Goal: Task Accomplishment & Management: Manage account settings

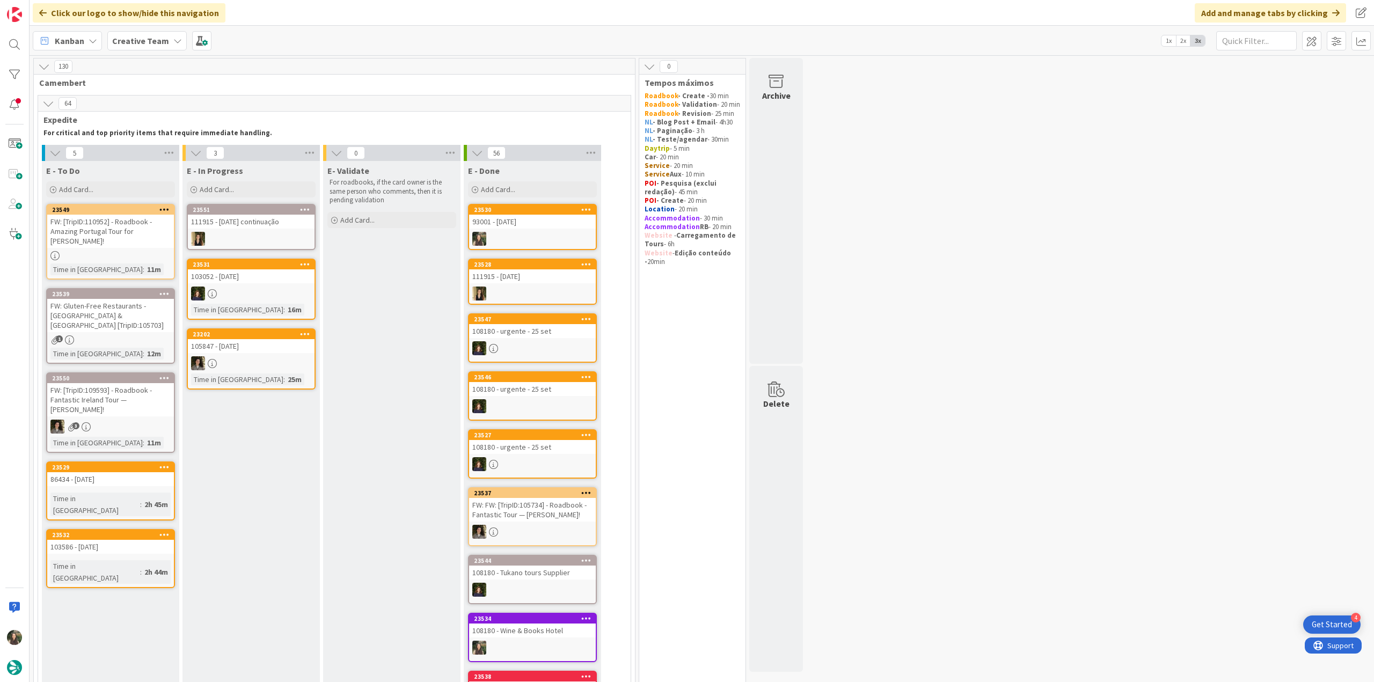
click at [562, 235] on div at bounding box center [532, 239] width 127 height 14
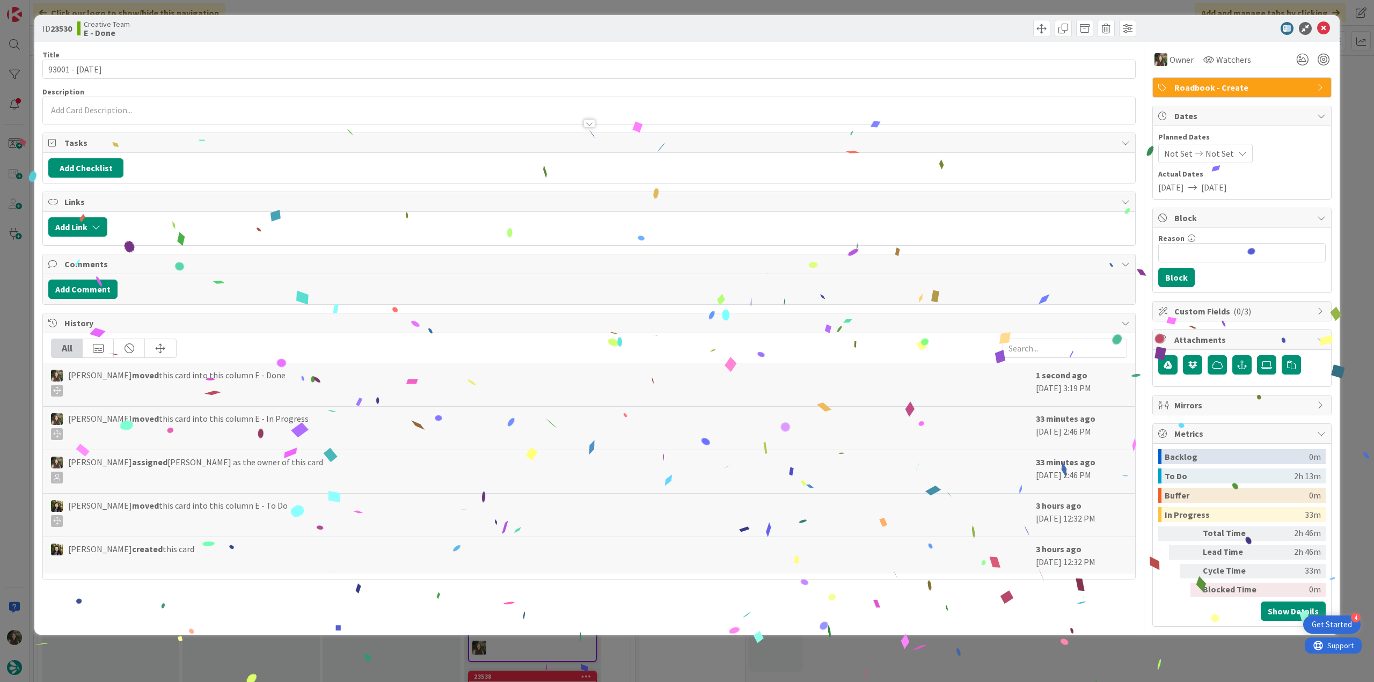
click at [1120, 636] on div "ID 23530 Creative Team E - Done Title 14 / 128 93001 - 16 oct Description Owner…" at bounding box center [687, 341] width 1374 height 682
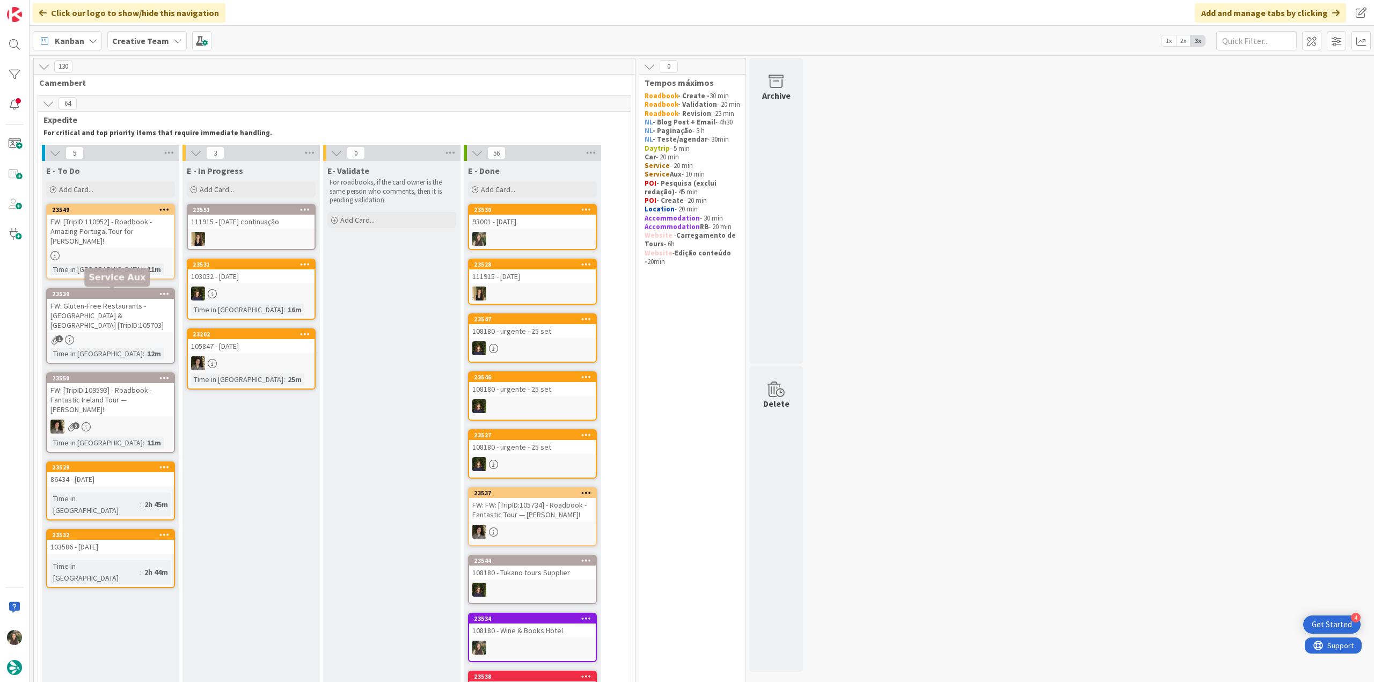
click at [144, 310] on div "FW: Gluten-Free Restaurants - [GEOGRAPHIC_DATA] & [GEOGRAPHIC_DATA] [TripID:105…" at bounding box center [110, 315] width 127 height 33
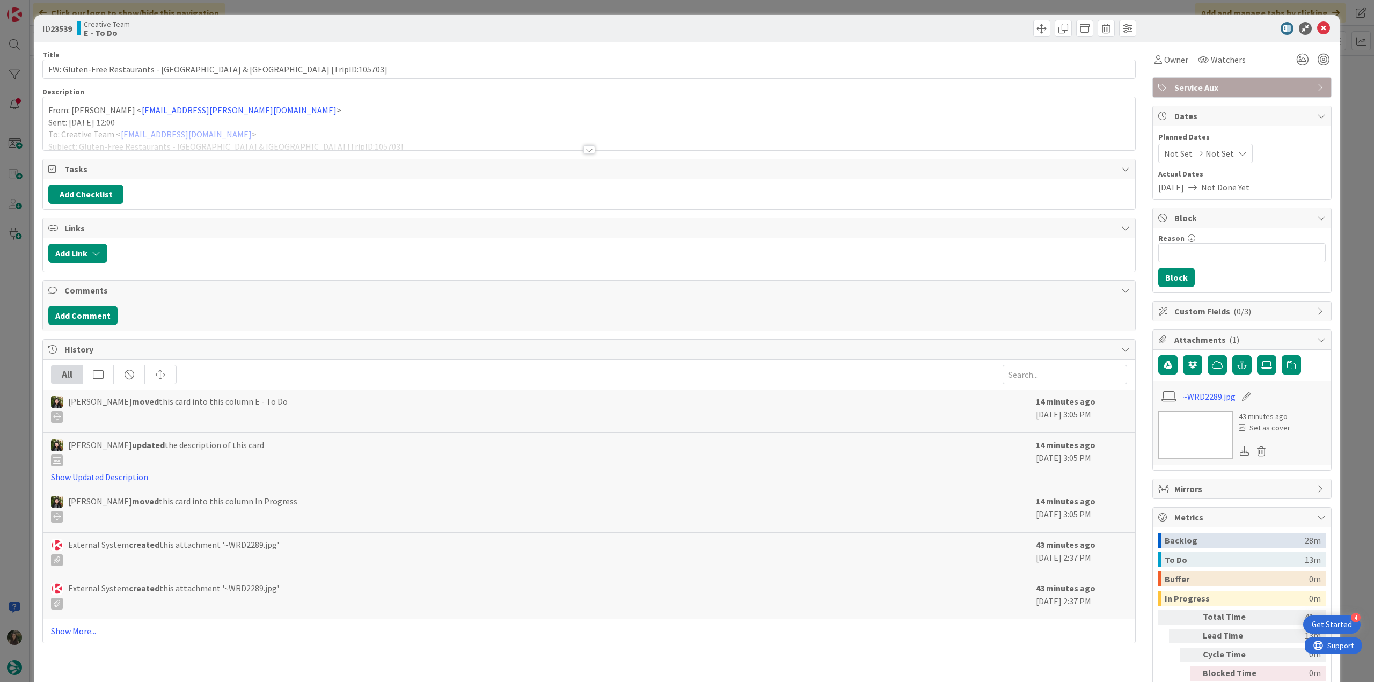
click at [345, 124] on div at bounding box center [589, 136] width 1092 height 27
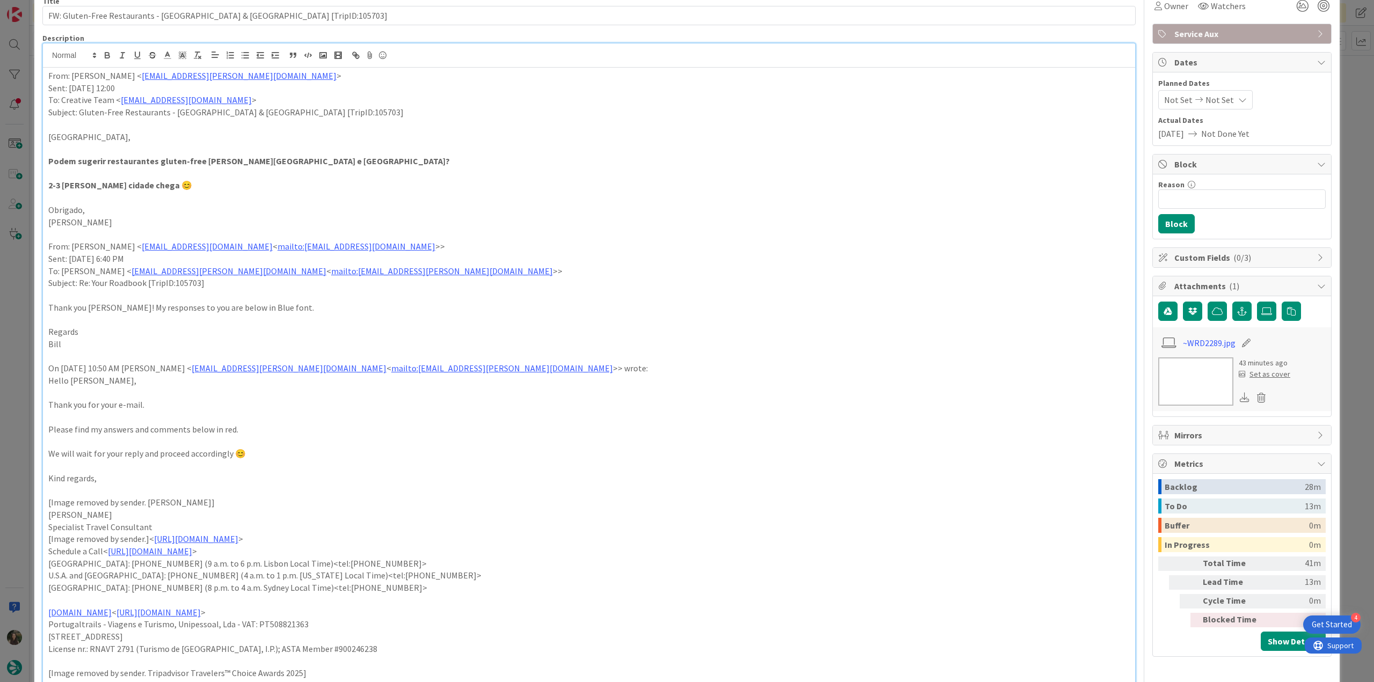
scroll to position [215, 0]
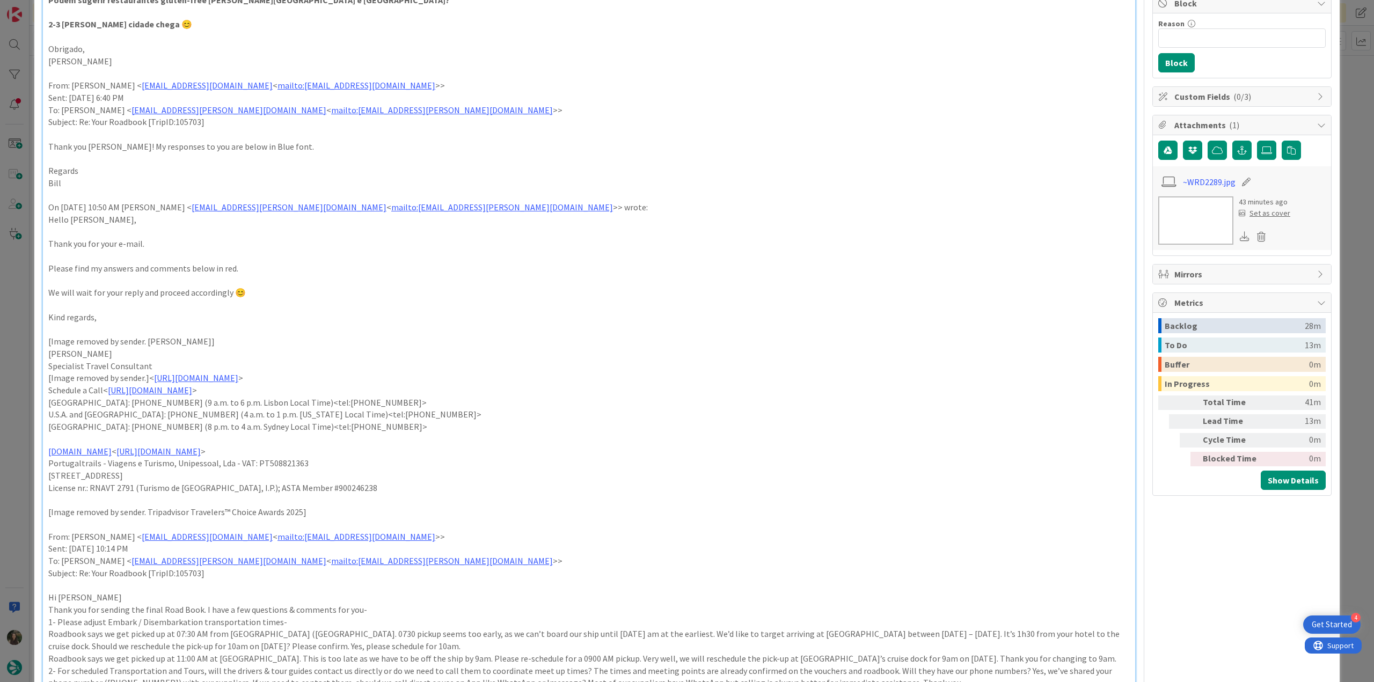
click at [19, 364] on div "ID 23539 Creative Team E - To Do Title 64 / 128 FW: Gluten-Free Restaurants - V…" at bounding box center [687, 341] width 1374 height 682
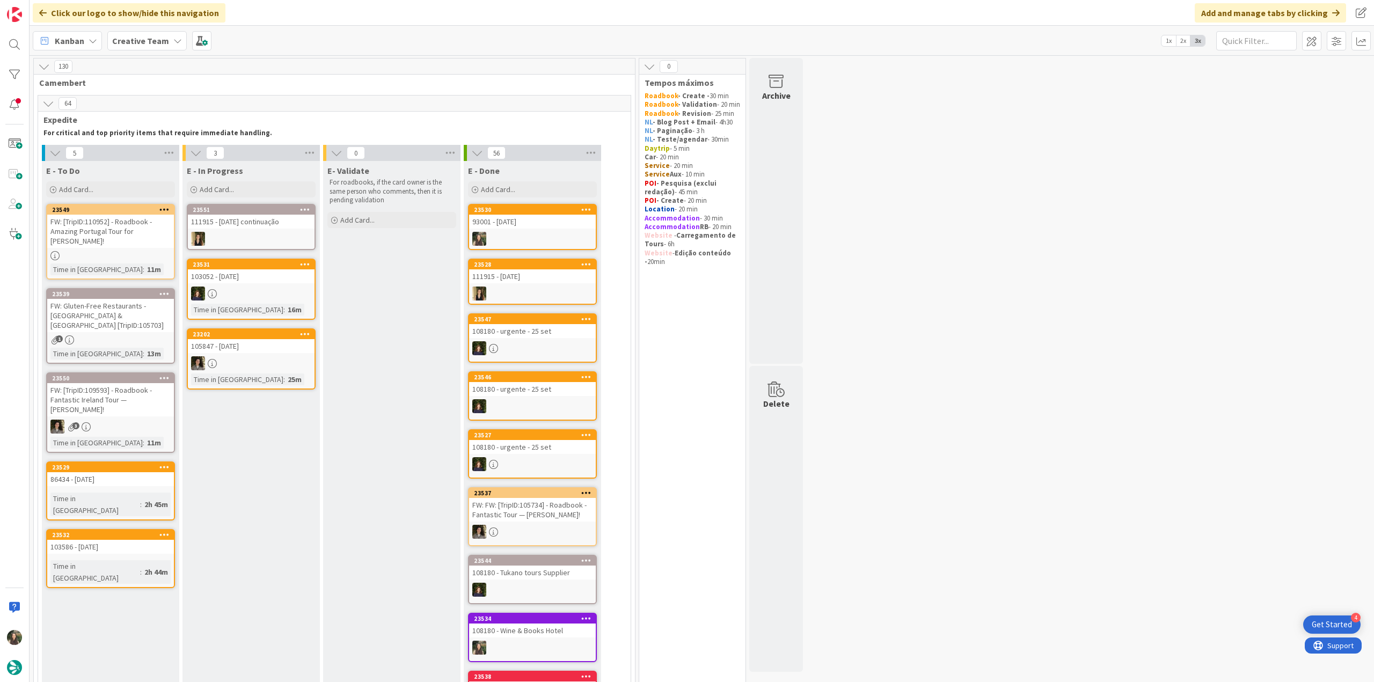
click at [130, 234] on div "FW: [TripID:110952] - Roadbook - Amazing Portugal Tour for [PERSON_NAME]!" at bounding box center [110, 231] width 127 height 33
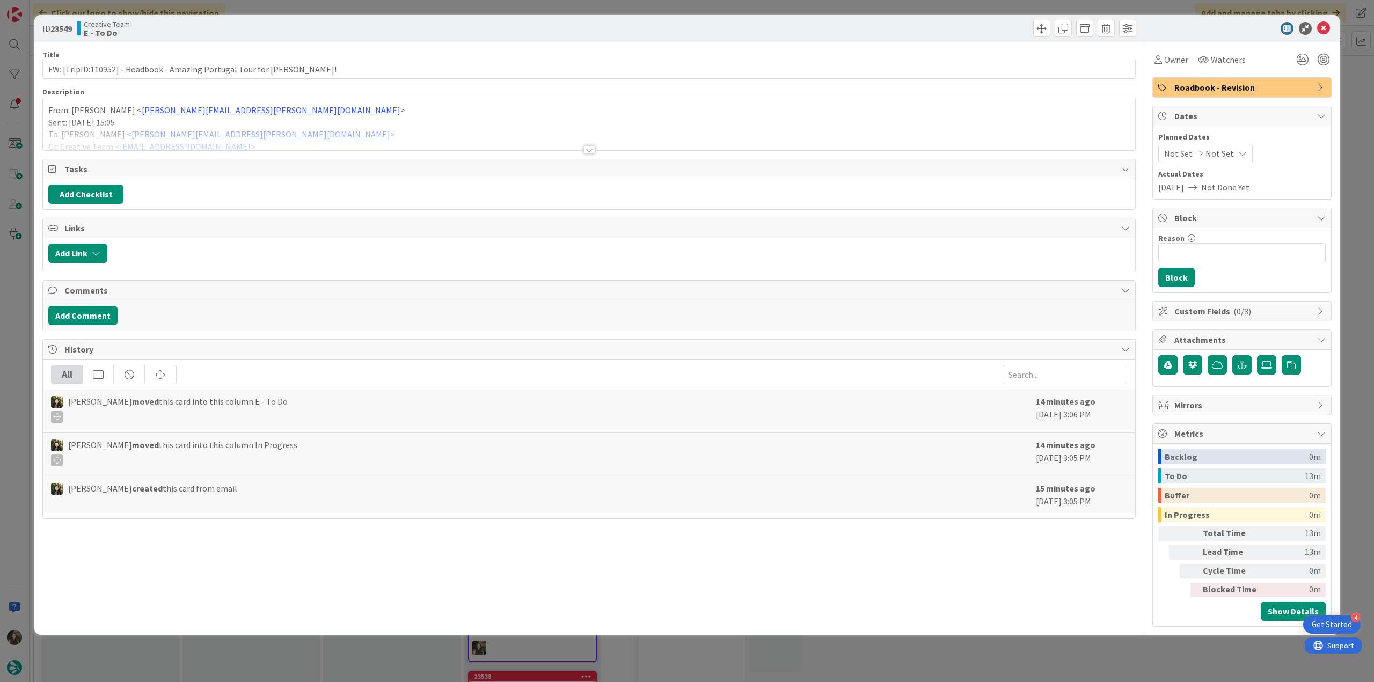
click at [9, 286] on div "ID 23549 Creative Team E - To Do Title 72 / 128 FW: [TripID:110952] - Roadbook …" at bounding box center [687, 341] width 1374 height 682
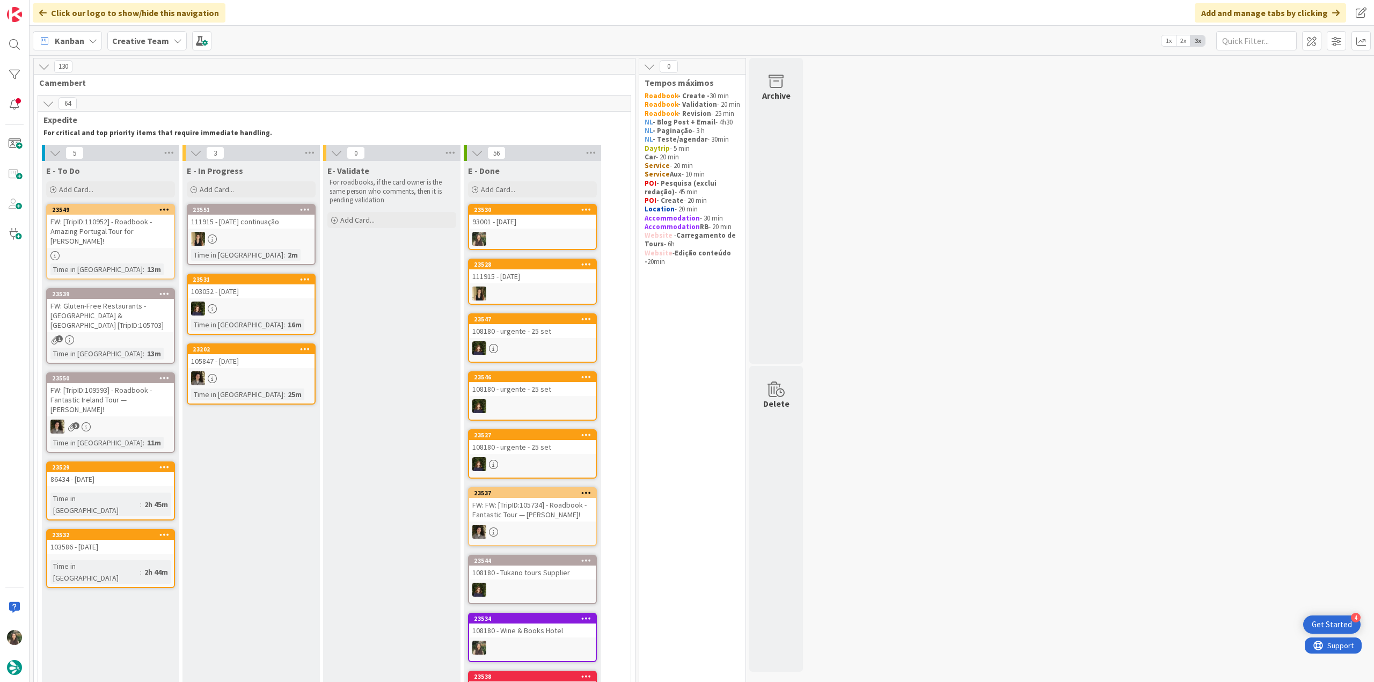
click at [144, 250] on link "23549 FW: [TripID:110952] - Roadbook - Amazing Portugal Tour for James Melvin! …" at bounding box center [110, 242] width 129 height 76
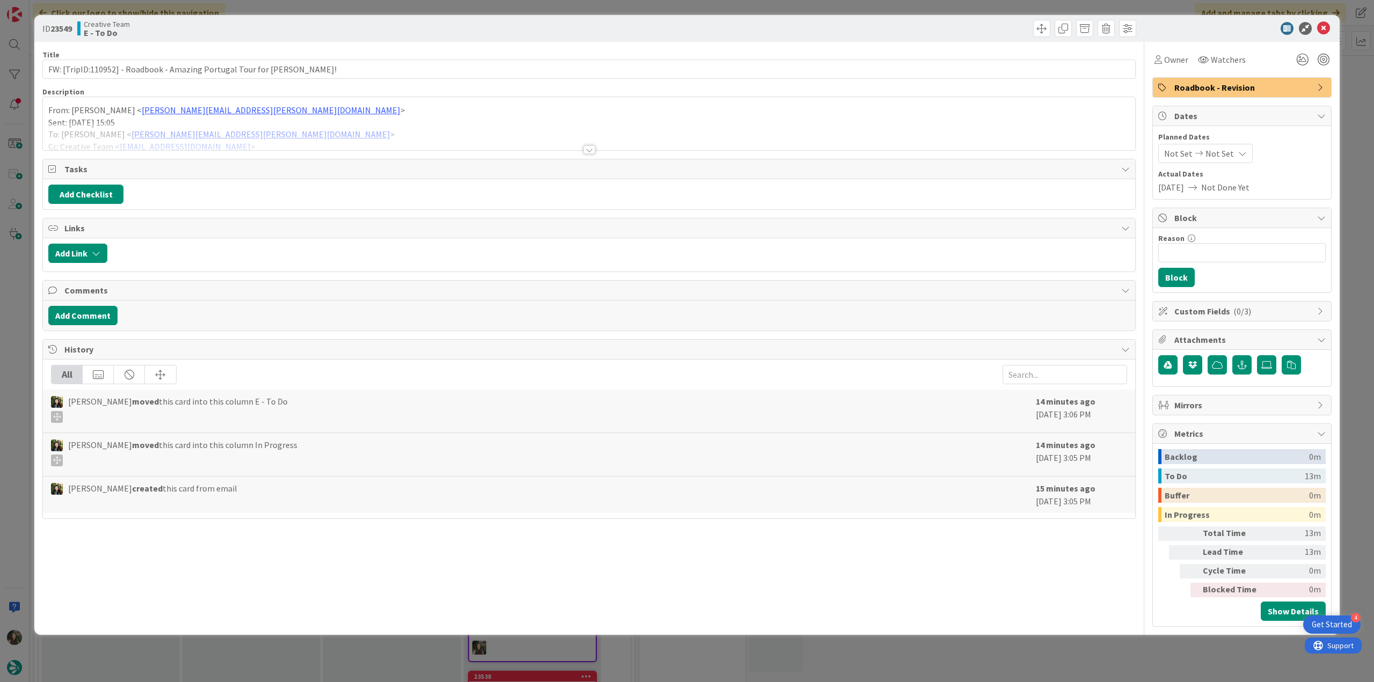
click at [413, 138] on div at bounding box center [589, 136] width 1092 height 27
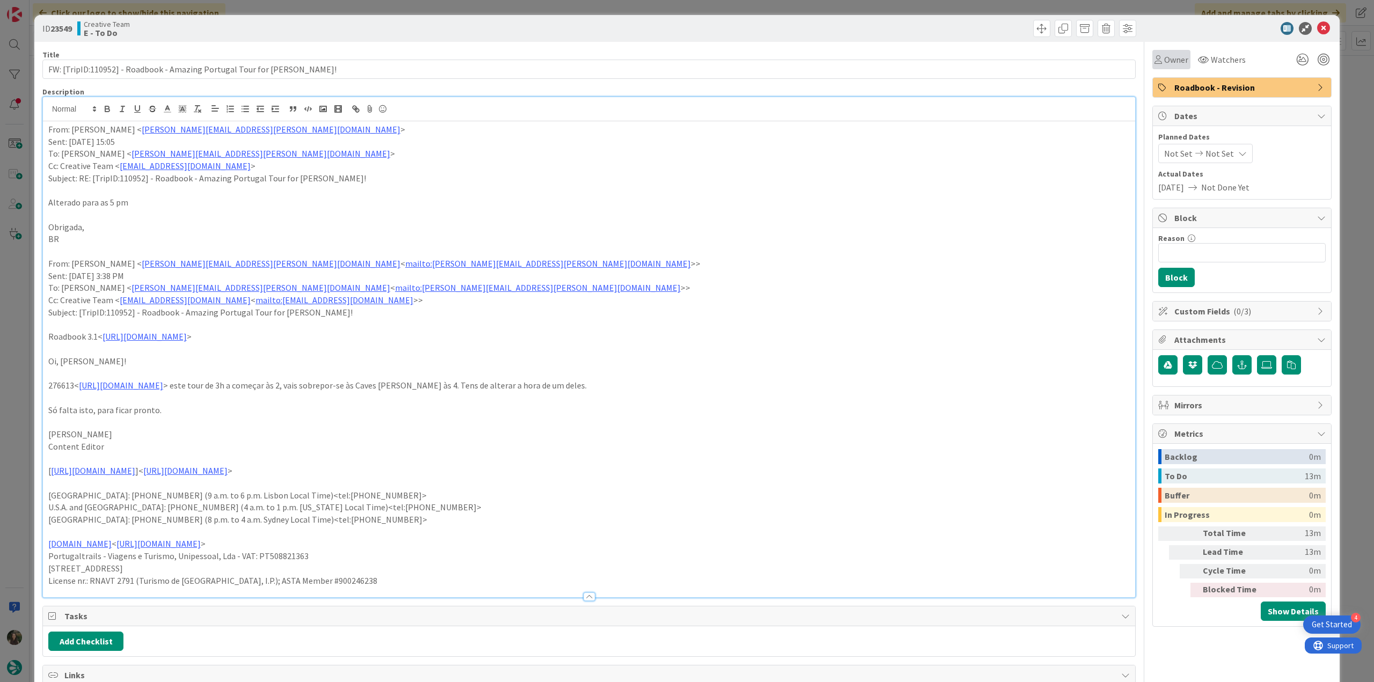
click at [1164, 63] on span "Owner" at bounding box center [1176, 59] width 24 height 13
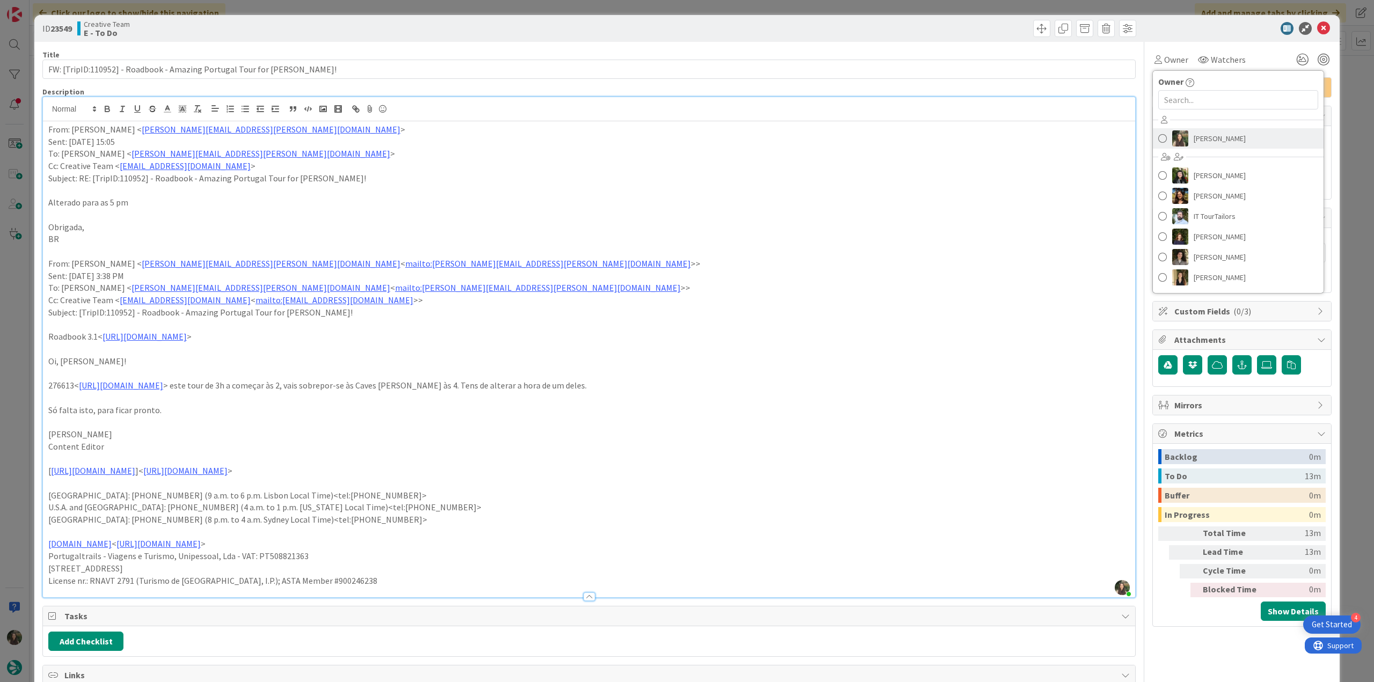
click at [1194, 133] on span "[PERSON_NAME]" at bounding box center [1220, 138] width 52 height 16
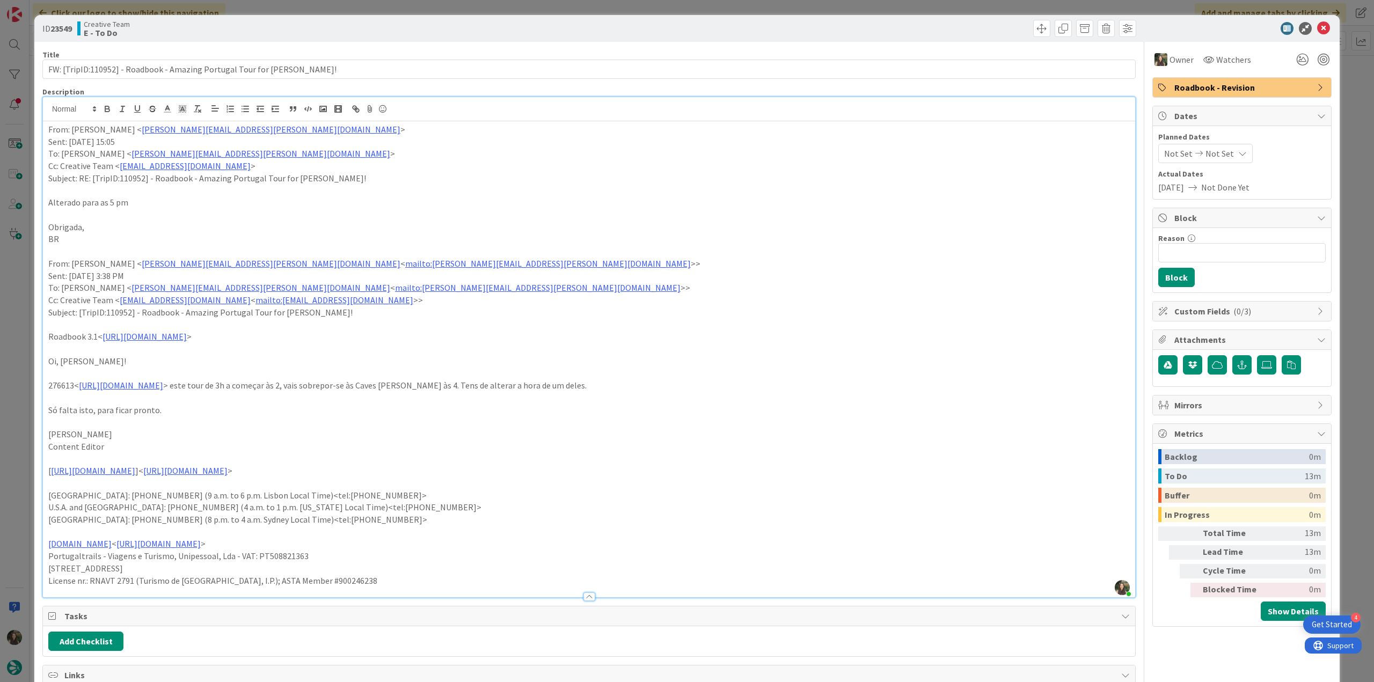
click at [17, 349] on div "ID 23549 Creative Team E - To Do Title 72 / 128 FW: [TripID:110952] - Roadbook …" at bounding box center [687, 341] width 1374 height 682
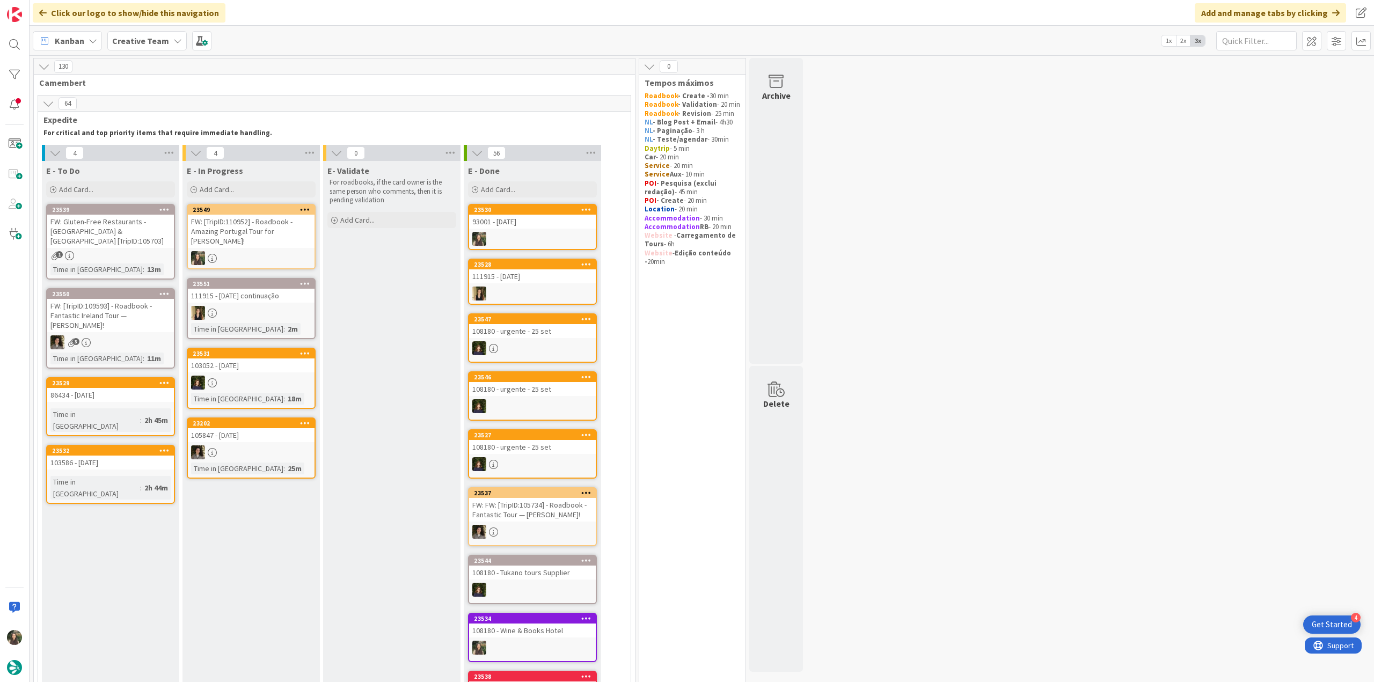
click at [306, 231] on div "FW: [TripID:110952] - Roadbook - Amazing Portugal Tour for [PERSON_NAME]!" at bounding box center [251, 231] width 127 height 33
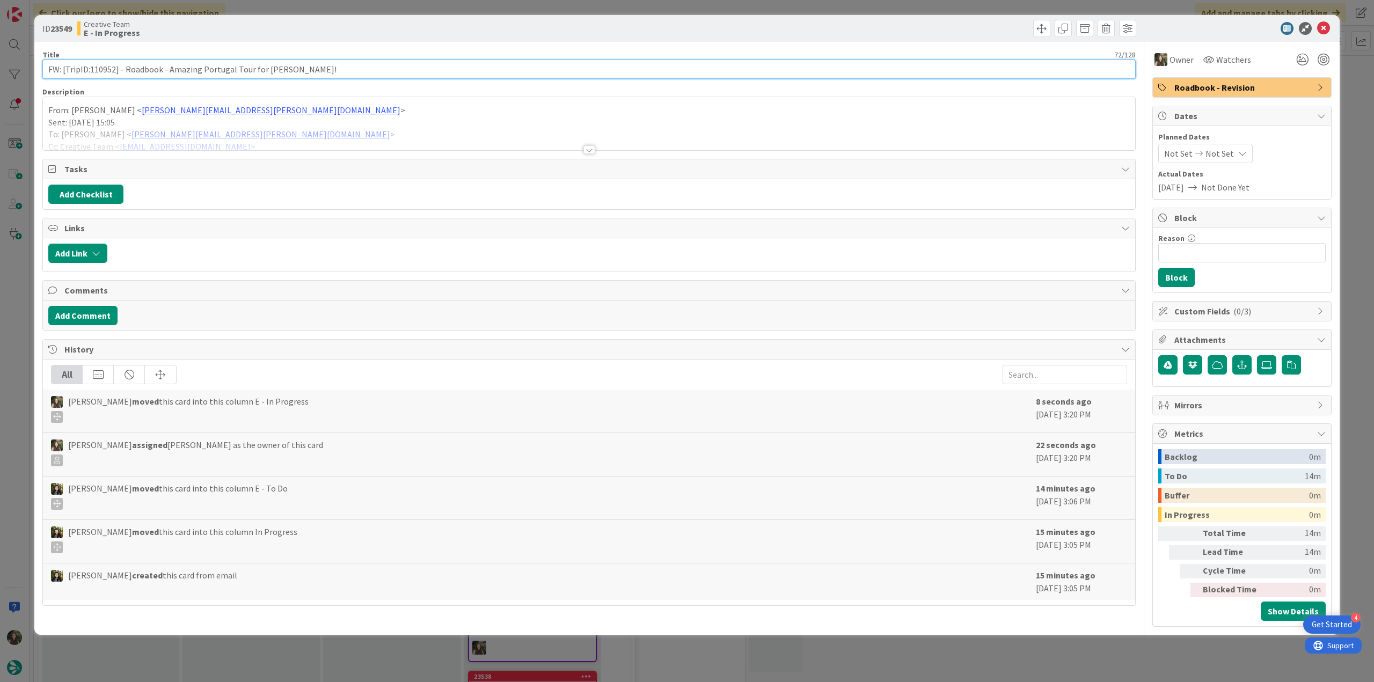
click at [99, 68] on input "FW: [TripID:110952] - Roadbook - Amazing Portugal Tour for [PERSON_NAME]!" at bounding box center [588, 69] width 1093 height 19
click at [22, 341] on div "ID 23549 Creative Team E - In Progress Title 72 / 128 FW: [TripID:110952] - Roa…" at bounding box center [687, 341] width 1374 height 682
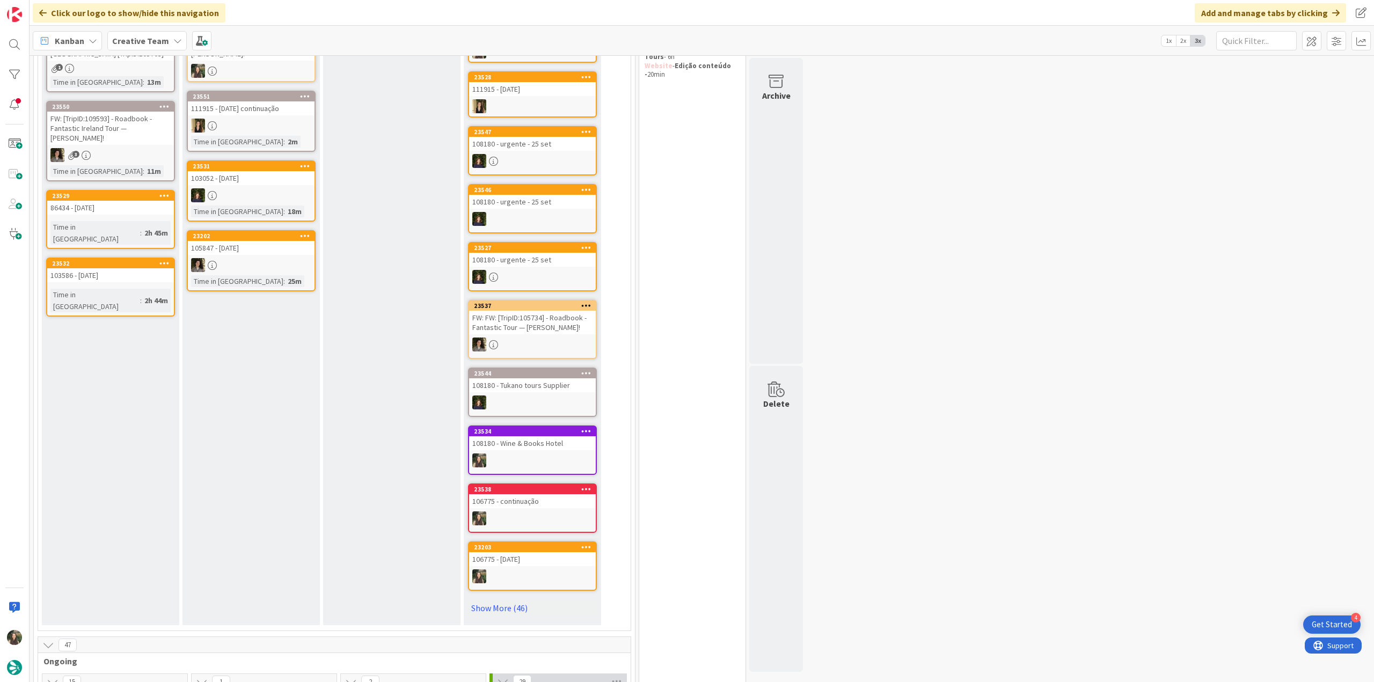
scroll to position [54, 0]
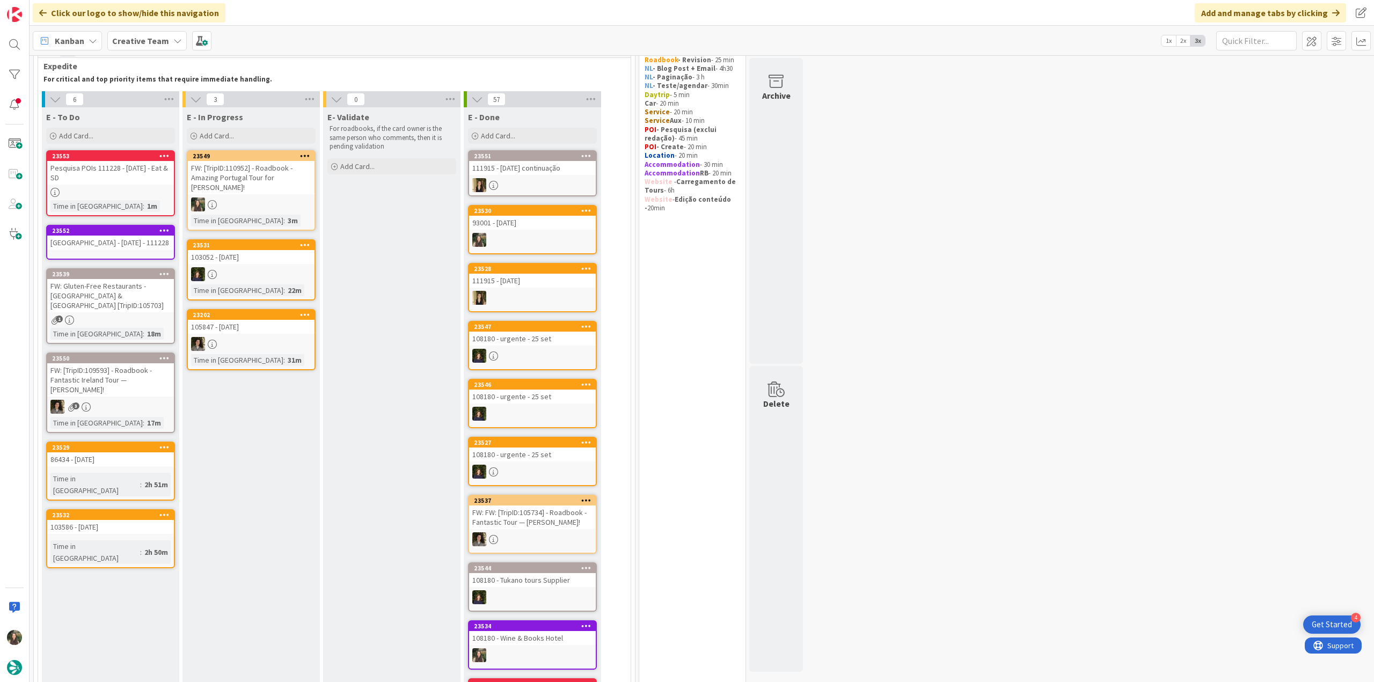
click at [275, 174] on div "FW: [TripID:110952] - Roadbook - Amazing Portugal Tour for [PERSON_NAME]!" at bounding box center [251, 177] width 127 height 33
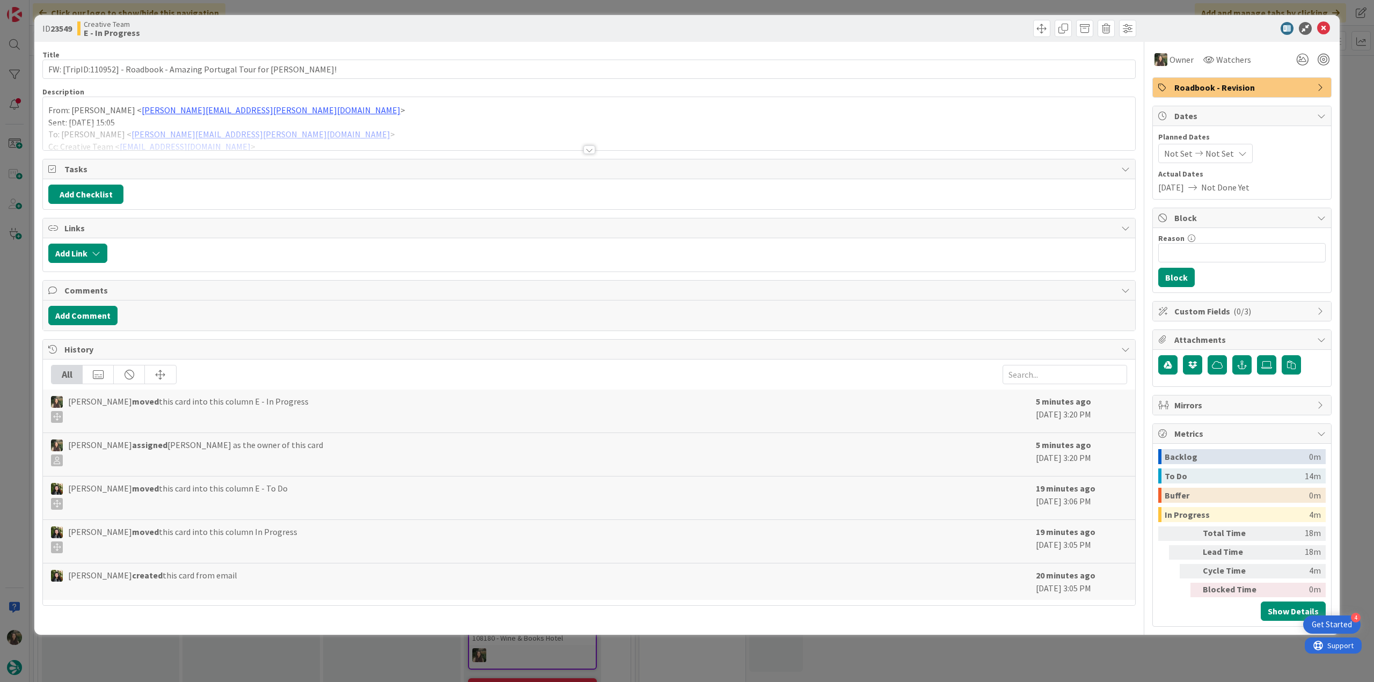
click at [322, 129] on div at bounding box center [589, 136] width 1092 height 27
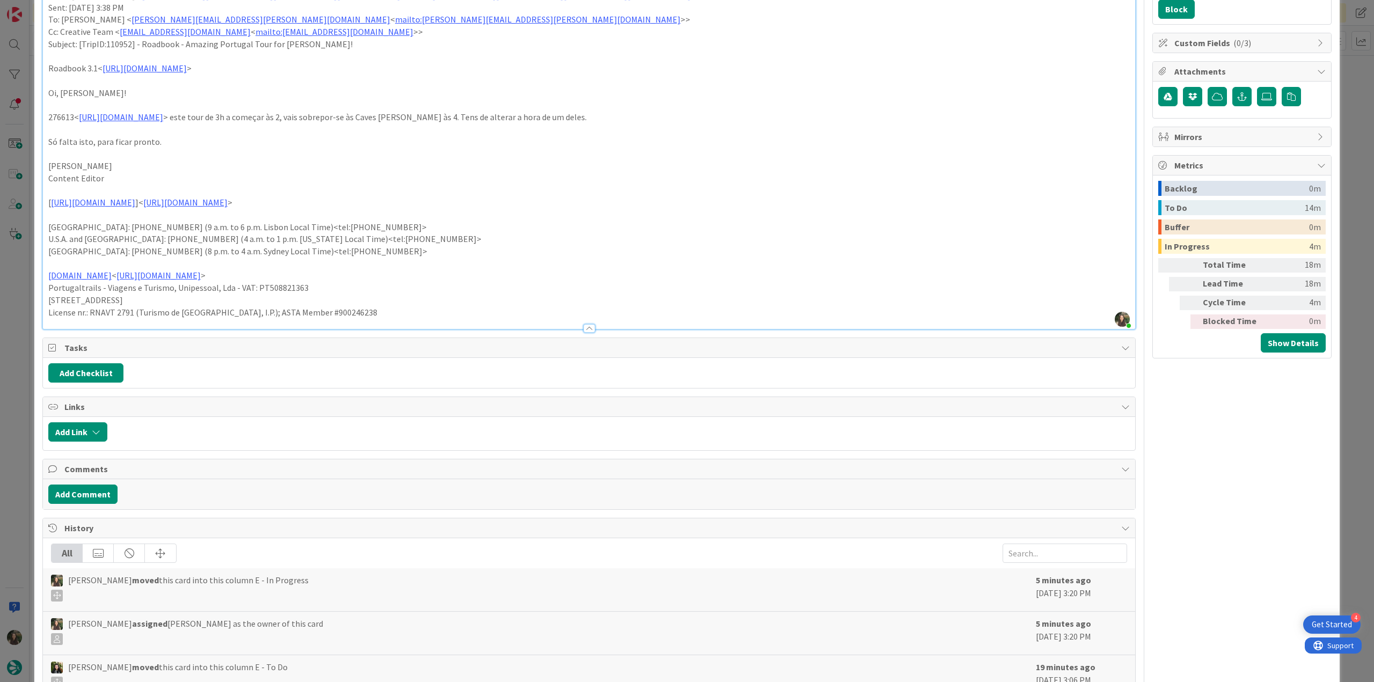
scroll to position [54, 0]
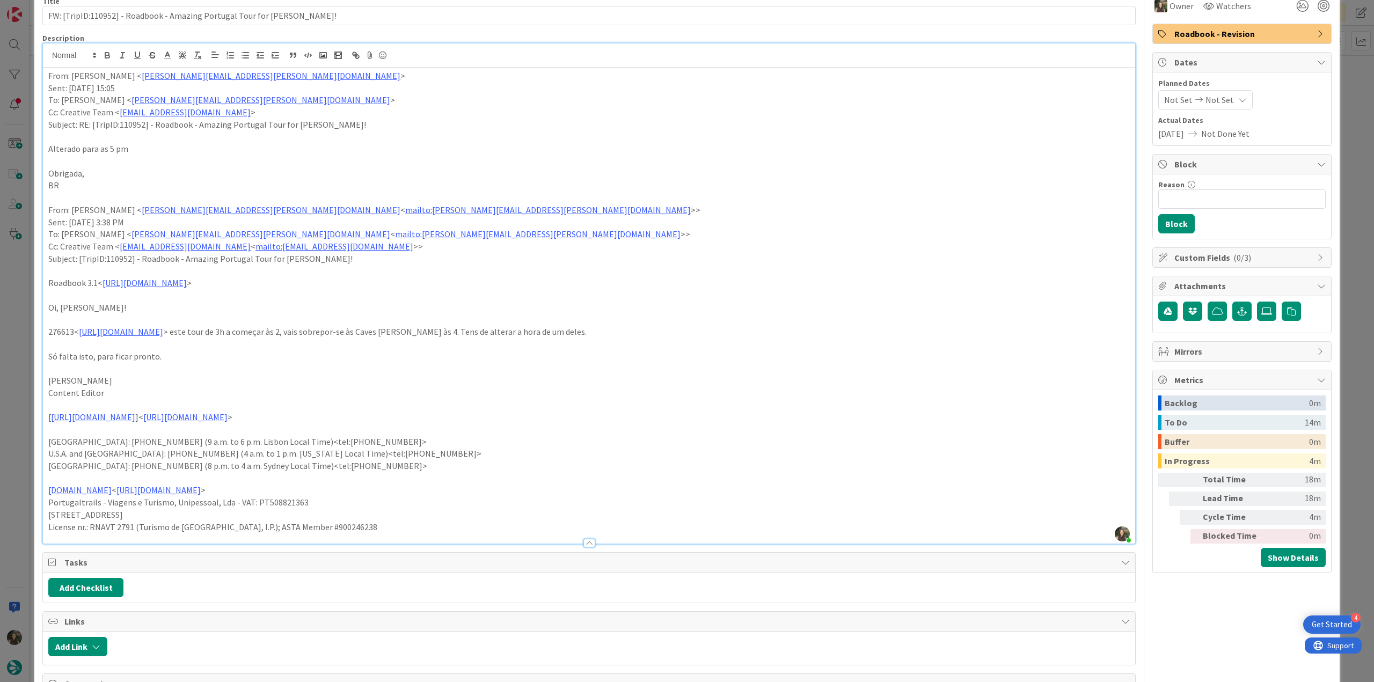
click at [20, 300] on div "ID 23549 Creative Team E - In Progress Title 72 / 128 FW: [TripID:110952] - Roa…" at bounding box center [687, 341] width 1374 height 682
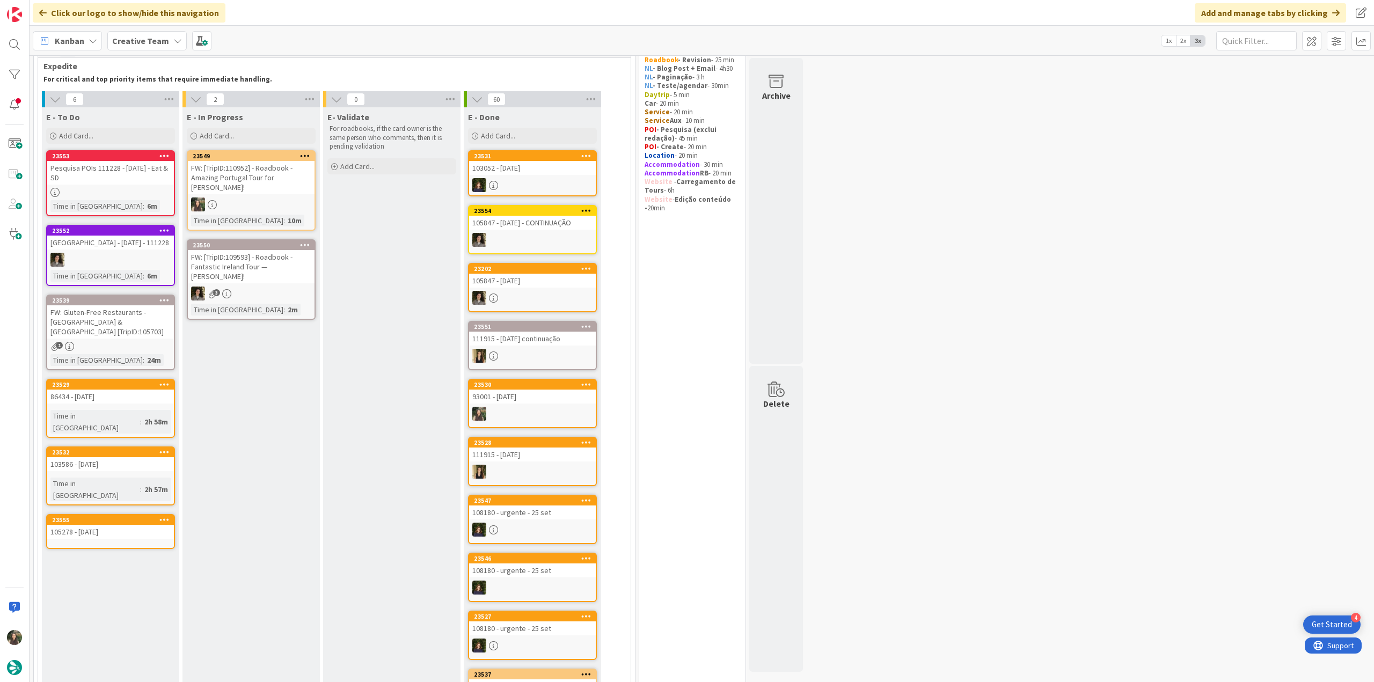
click at [266, 195] on link "23549 FW: [TripID:110952] - Roadbook - Amazing Portugal Tour for James Melvin! …" at bounding box center [251, 190] width 129 height 81
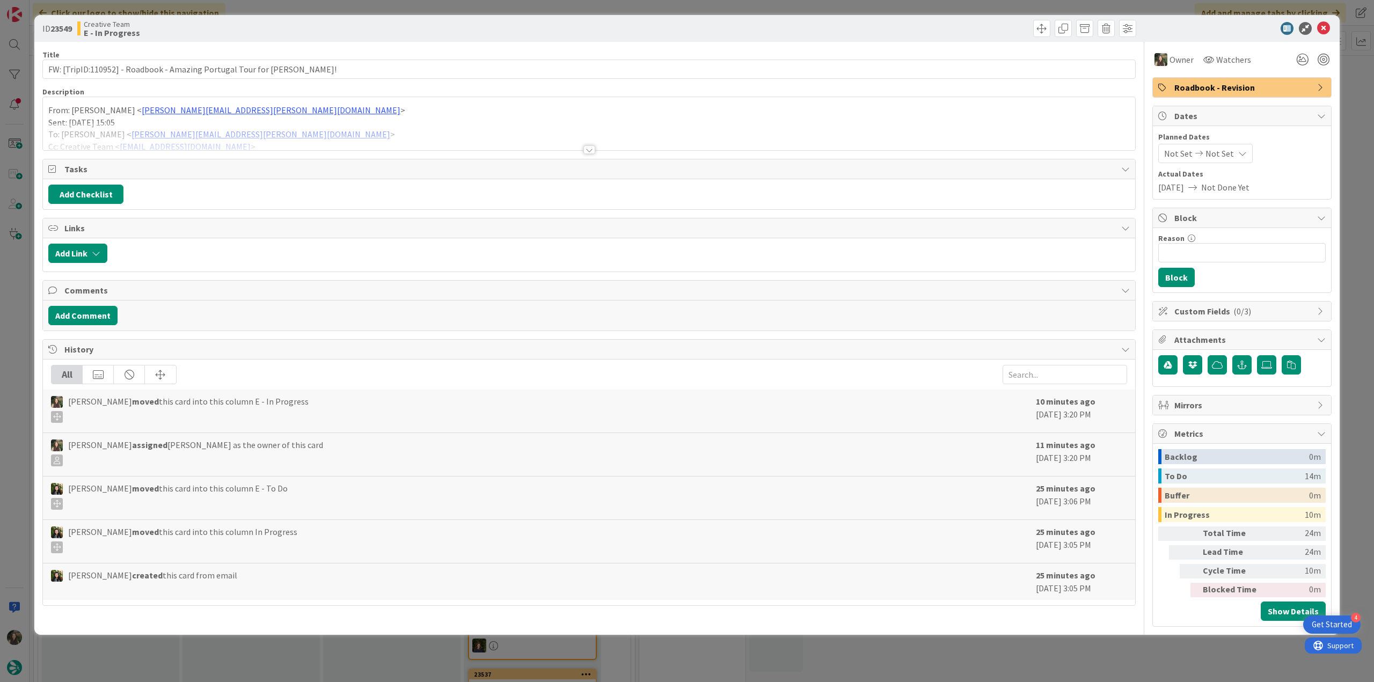
click at [1067, 667] on div "ID 23549 Creative Team E - In Progress Title 72 / 128 FW: [TripID:110952] - Roa…" at bounding box center [687, 341] width 1374 height 682
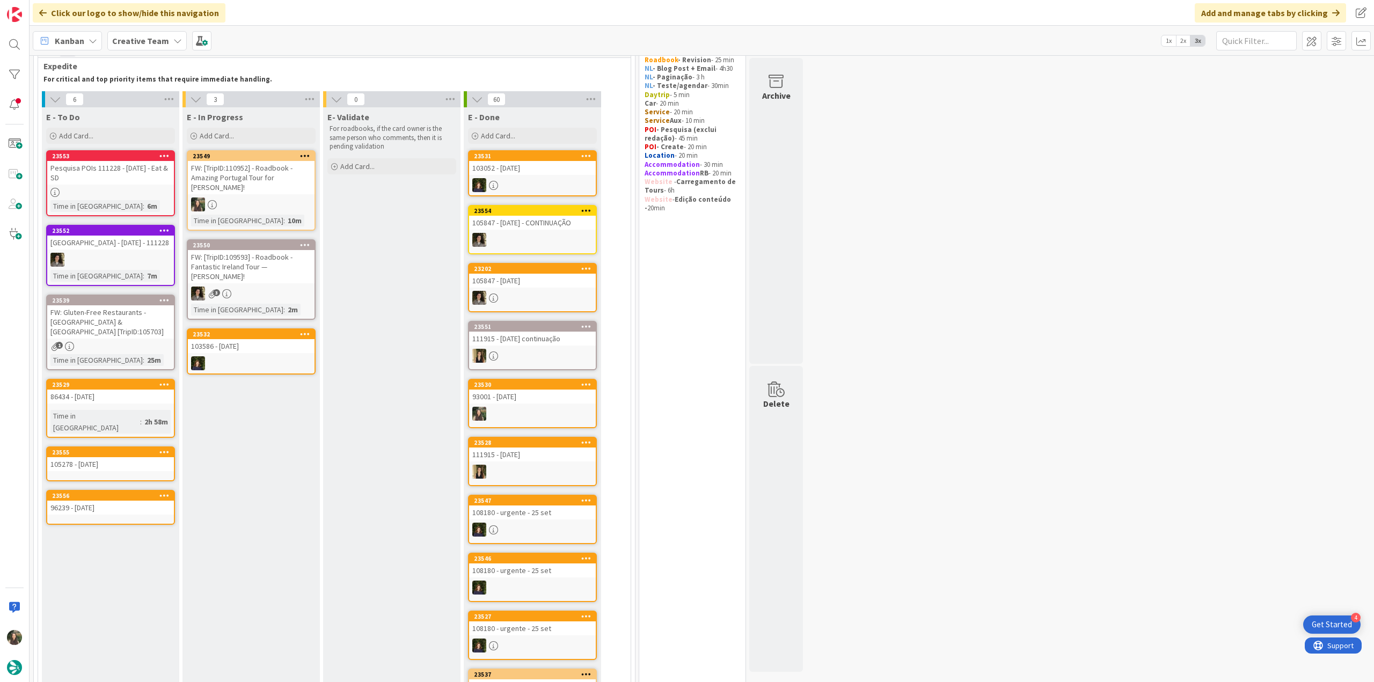
click at [303, 193] on div "FW: [TripID:110952] - Roadbook - Amazing Portugal Tour for [PERSON_NAME]!" at bounding box center [251, 177] width 127 height 33
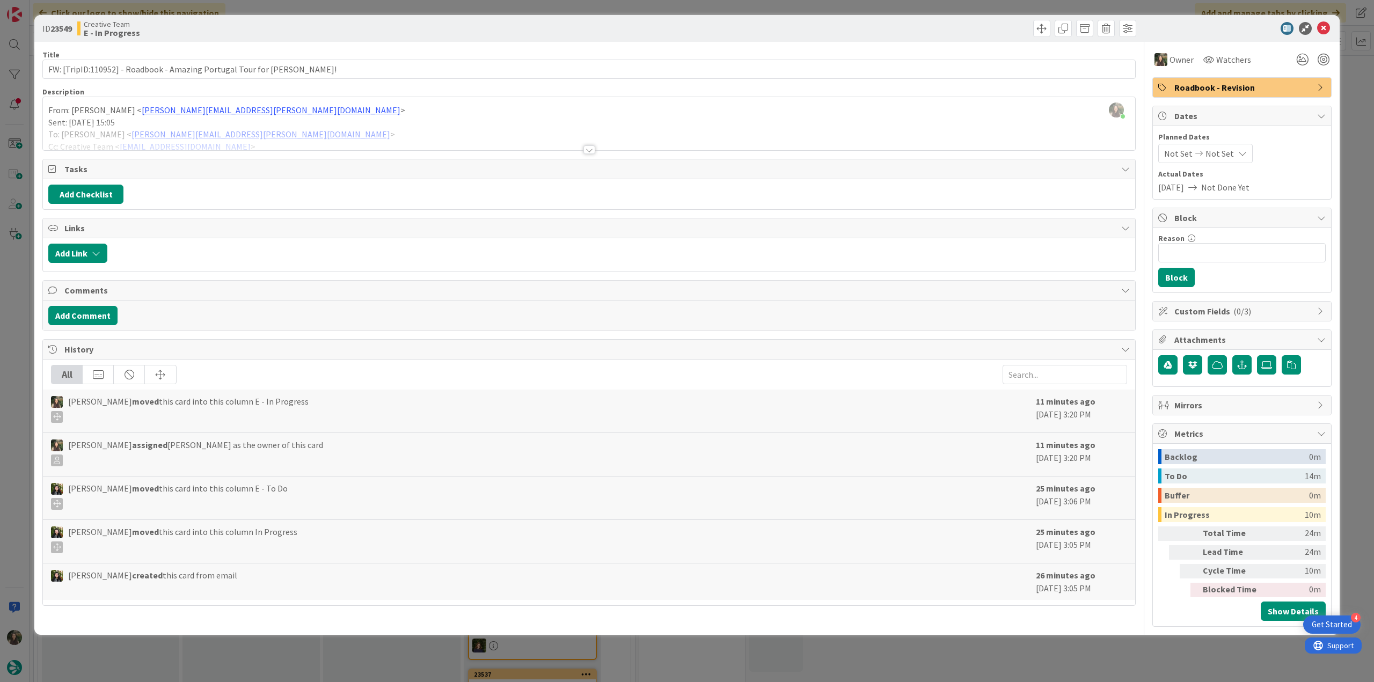
click at [1081, 645] on div "ID 23549 Creative Team E - In Progress Title 72 / 128 FW: [TripID:110952] - Roa…" at bounding box center [687, 341] width 1374 height 682
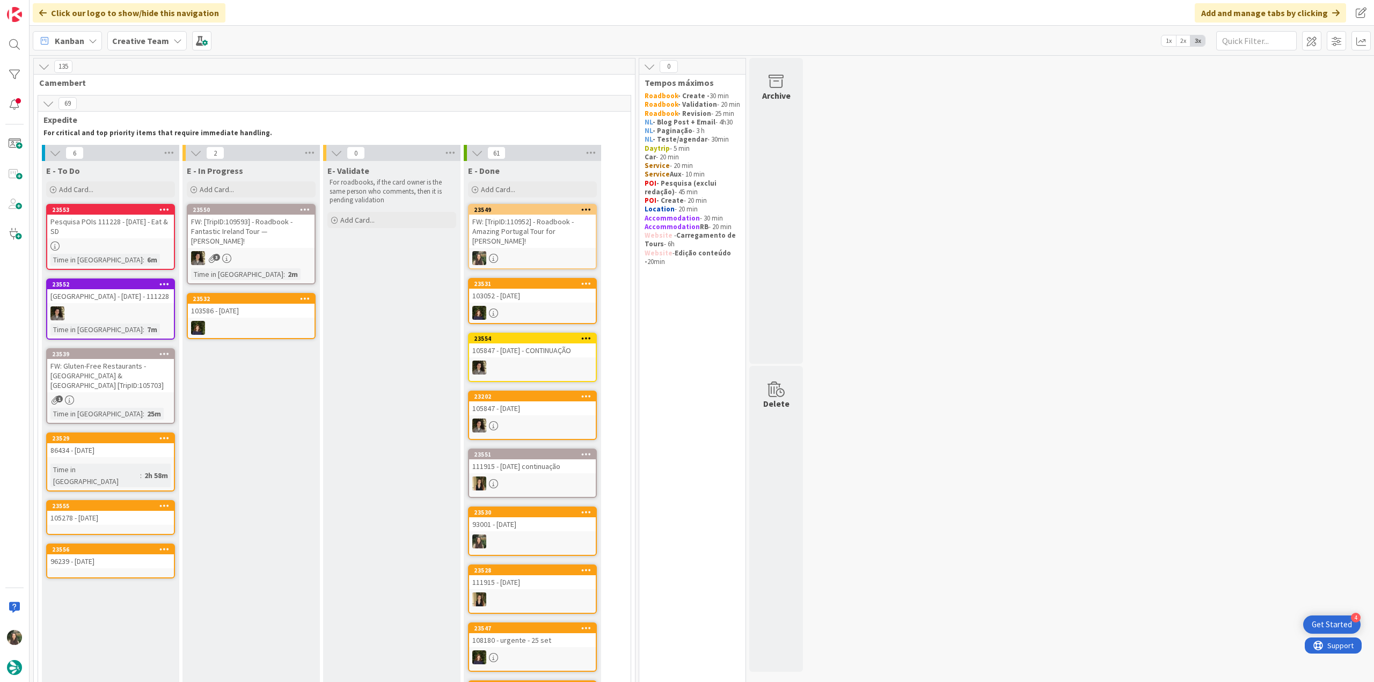
click at [159, 248] on div at bounding box center [110, 246] width 127 height 9
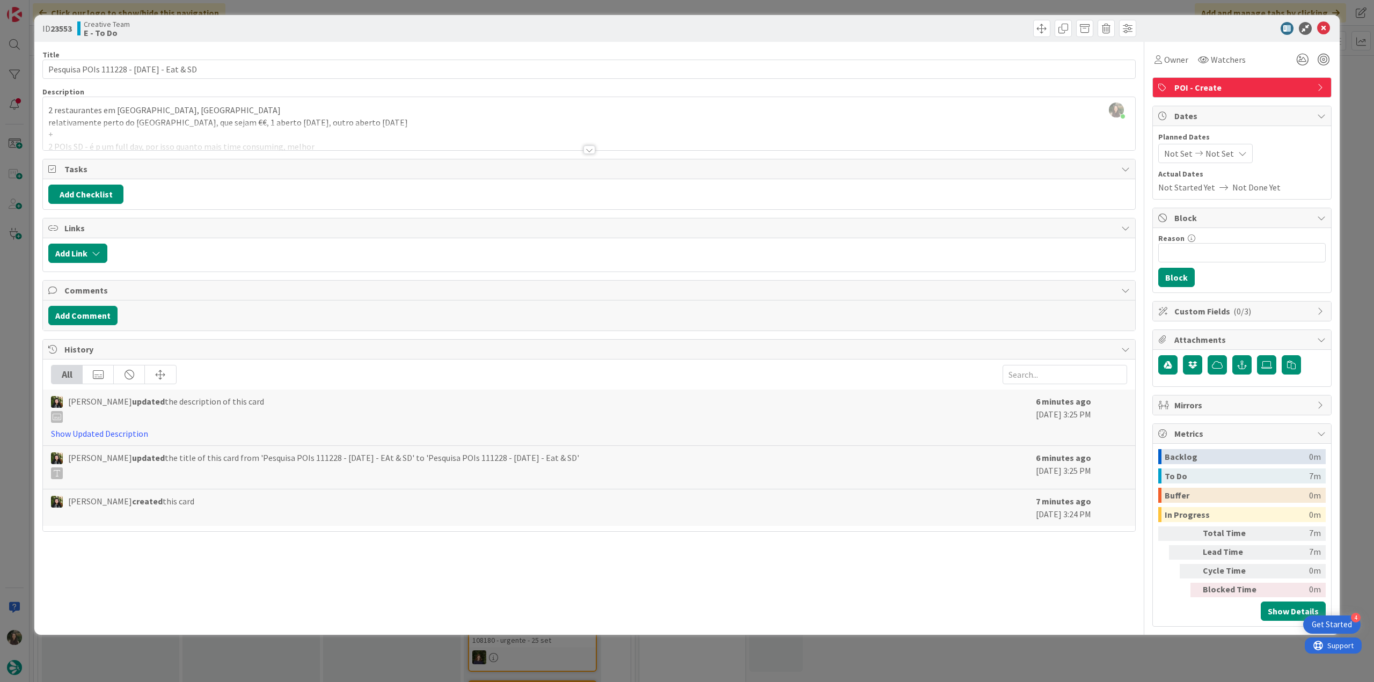
click at [151, 131] on div at bounding box center [589, 136] width 1092 height 27
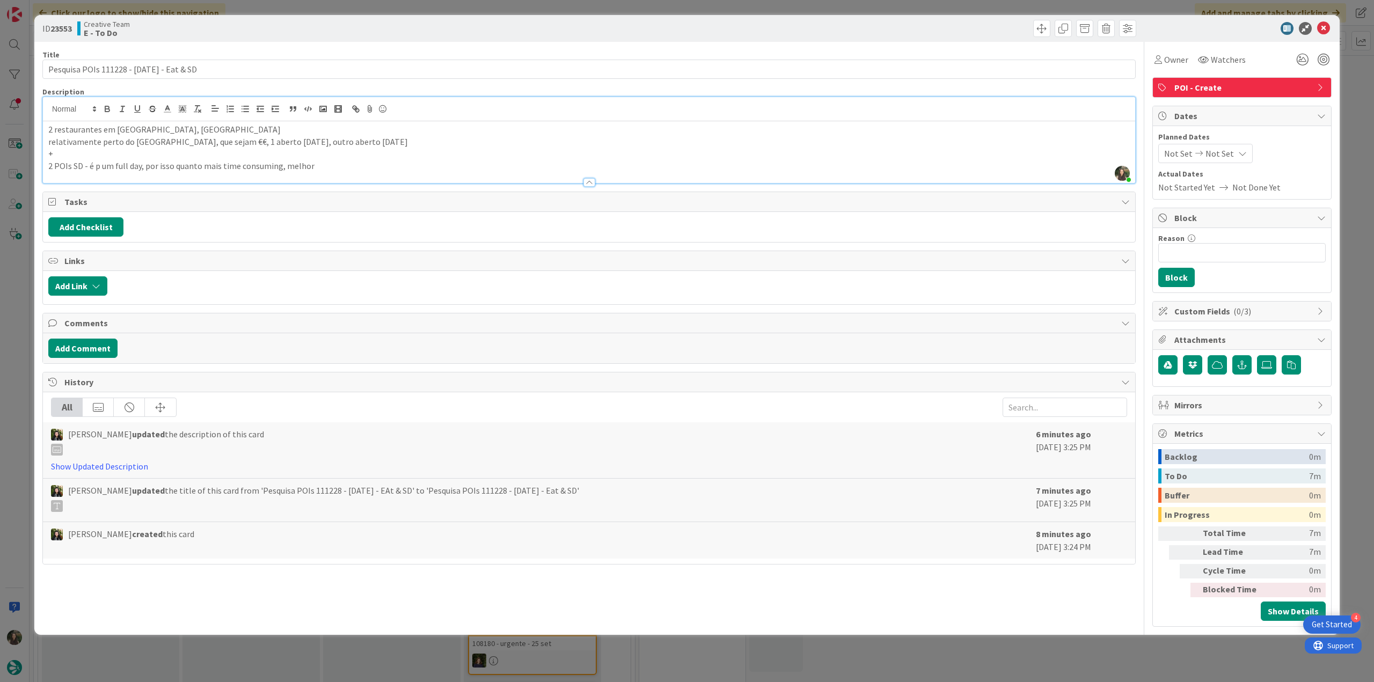
click at [14, 270] on div "ID 23553 Creative Team E - To Do Title 40 / 128 Pesquisa POIs 111228 - 15 oct -…" at bounding box center [687, 341] width 1374 height 682
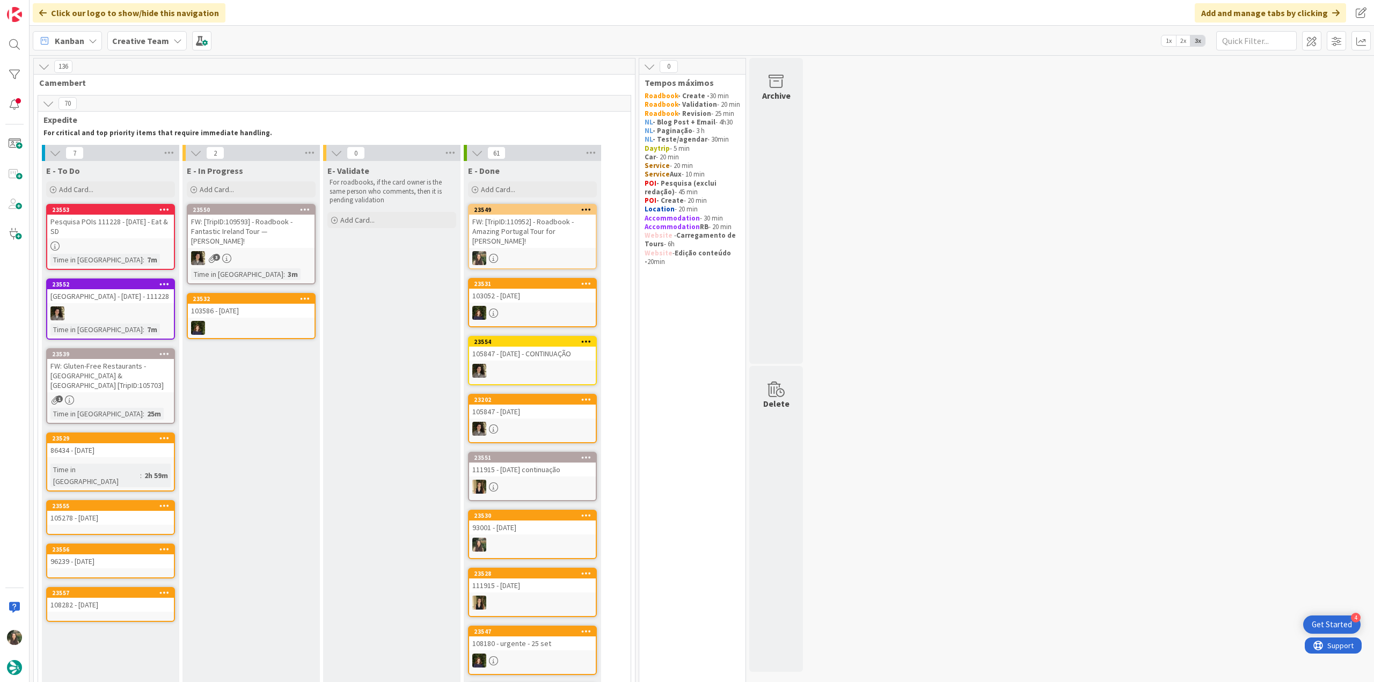
click at [134, 448] on div "86434 - [DATE]" at bounding box center [110, 450] width 127 height 14
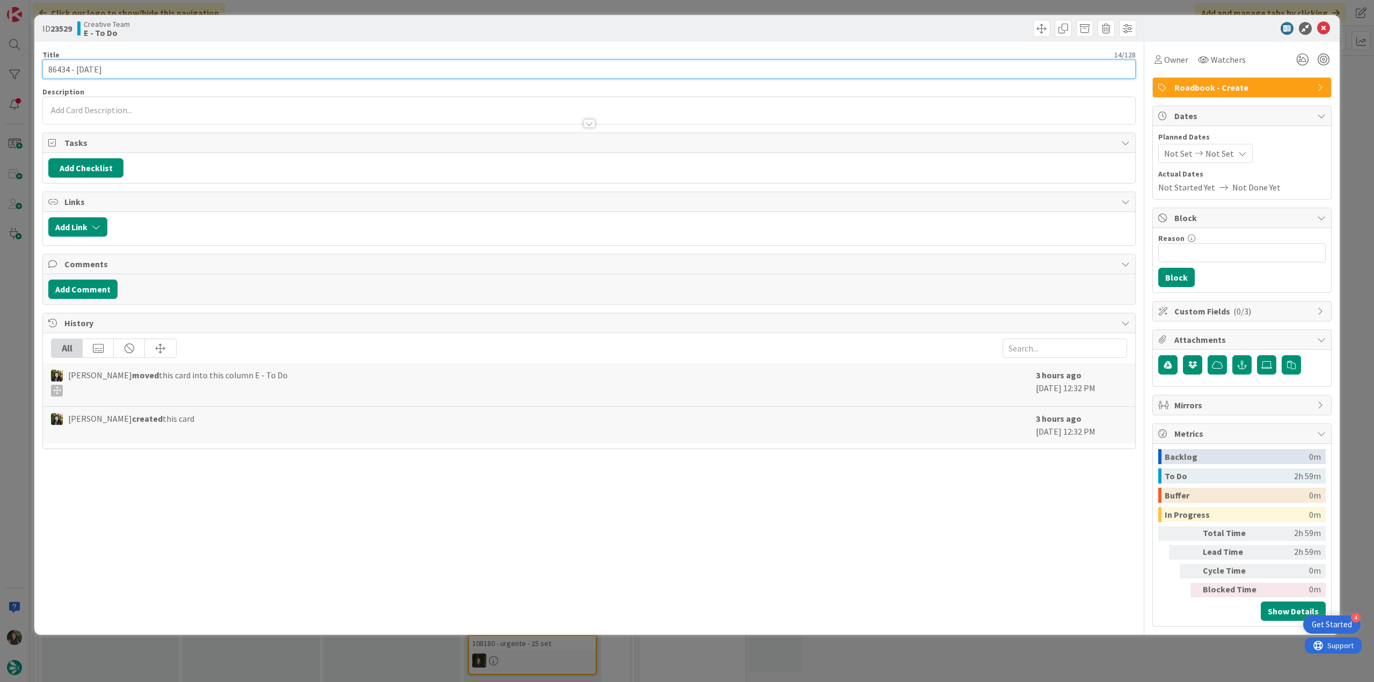
click at [60, 69] on input "86434 - [DATE]" at bounding box center [588, 69] width 1093 height 19
click at [14, 303] on div "ID 23529 Creative Team E - To Do Title 14 / 128 86434 - 16 oct Description Inês…" at bounding box center [687, 341] width 1374 height 682
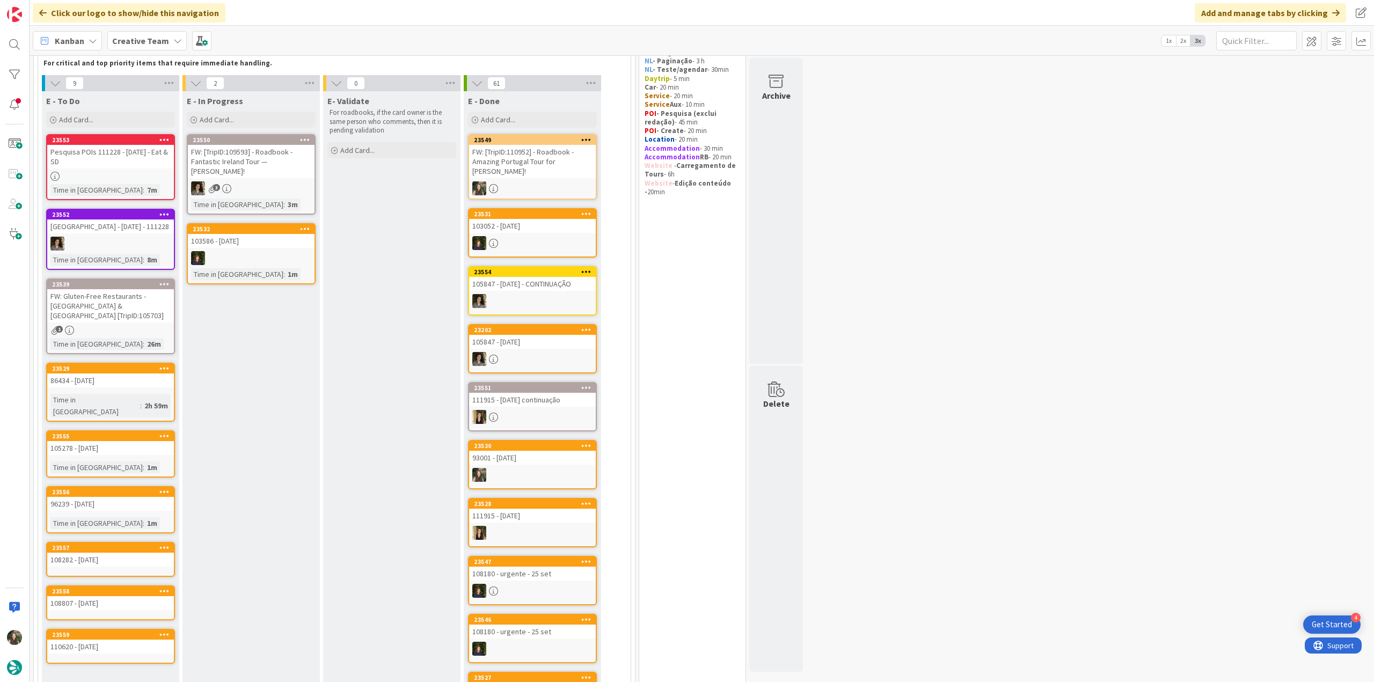
scroll to position [54, 0]
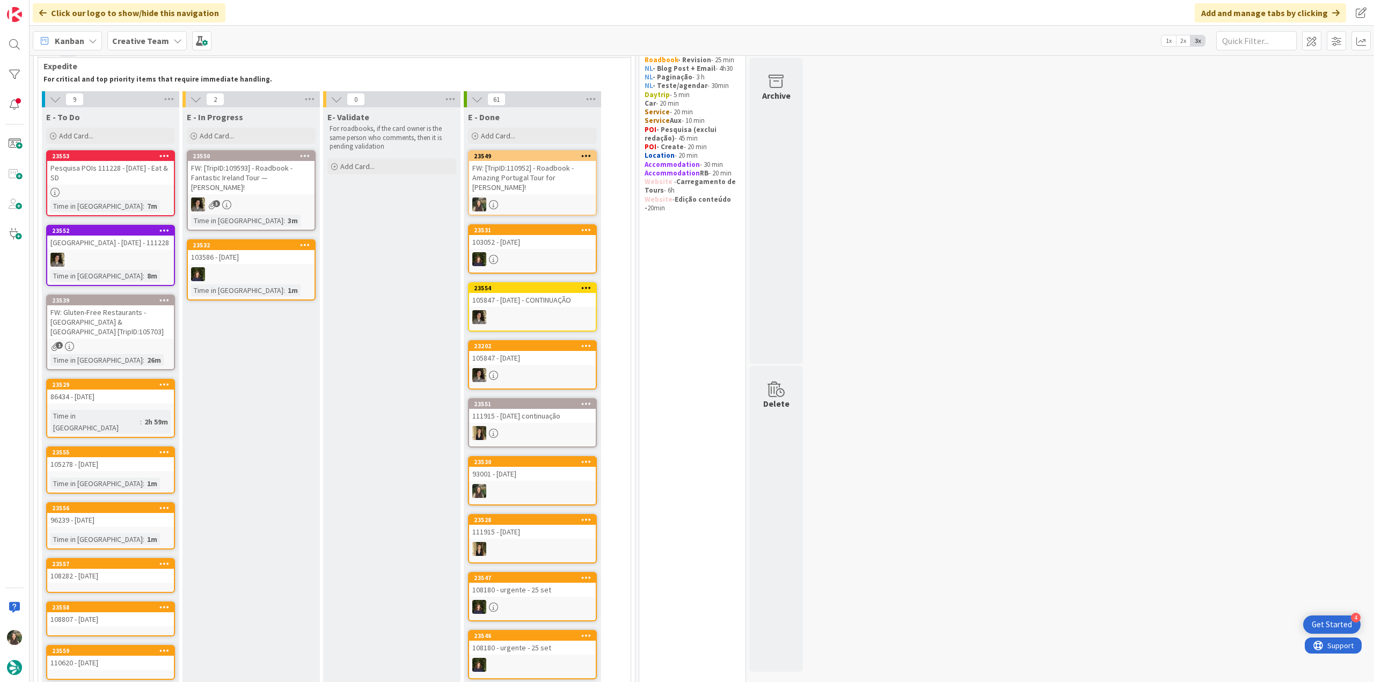
click at [148, 403] on link "23529 86434 - 16 oct Time in Column : 2h 59m" at bounding box center [110, 408] width 129 height 59
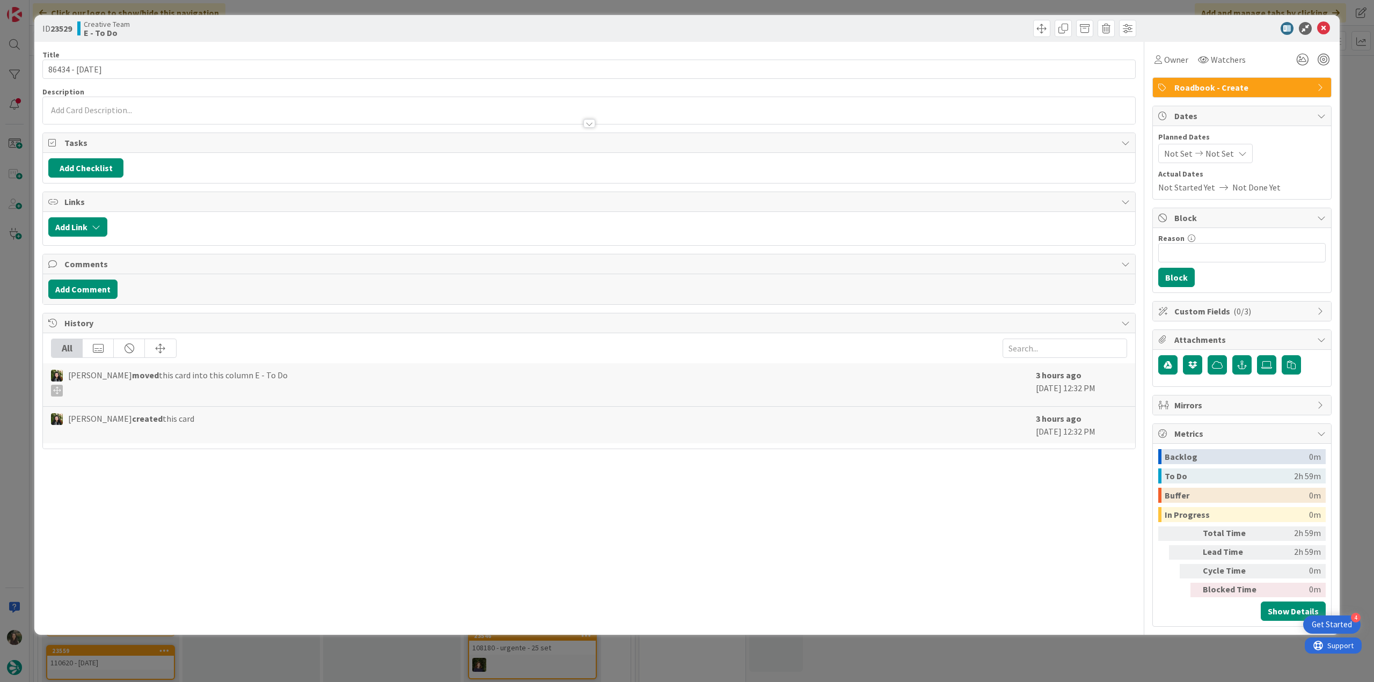
click at [28, 317] on div "ID 23529 Creative Team E - To Do Title 14 / 128 86434 - 16 oct Description Owne…" at bounding box center [687, 341] width 1374 height 682
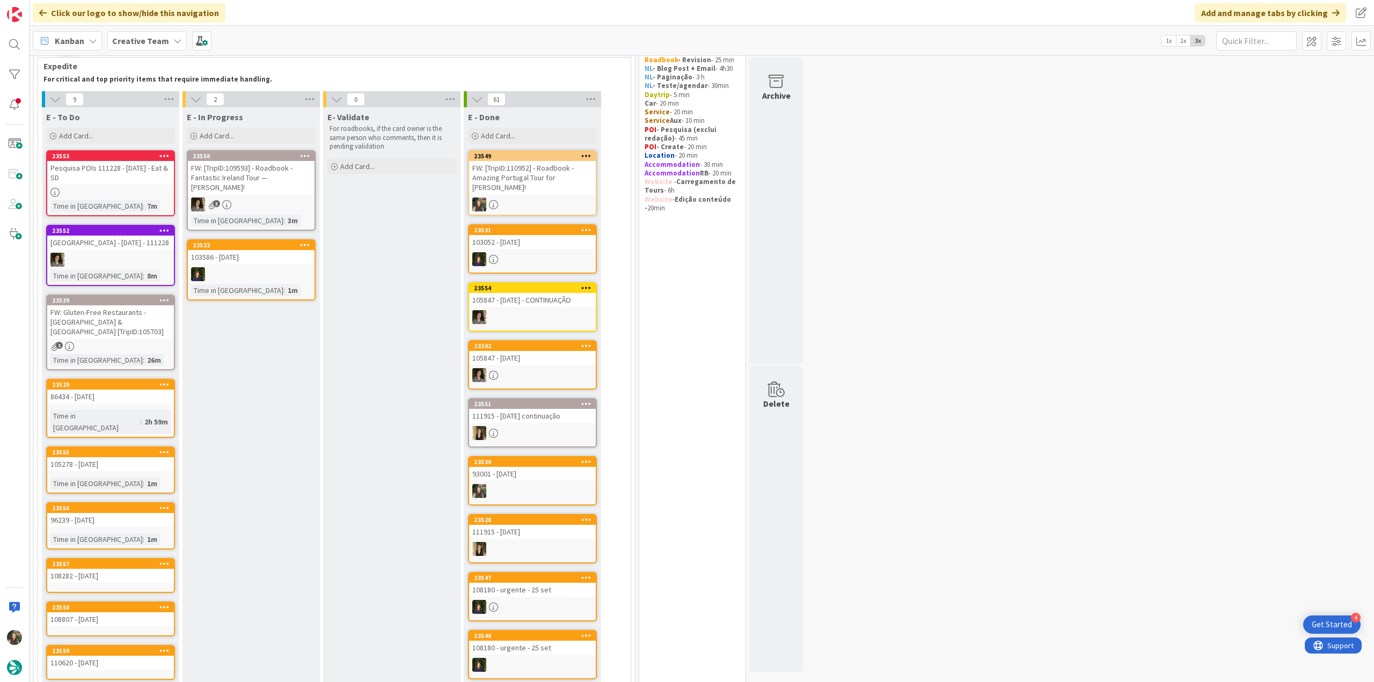
click at [129, 401] on div "86434 - [DATE]" at bounding box center [110, 397] width 127 height 14
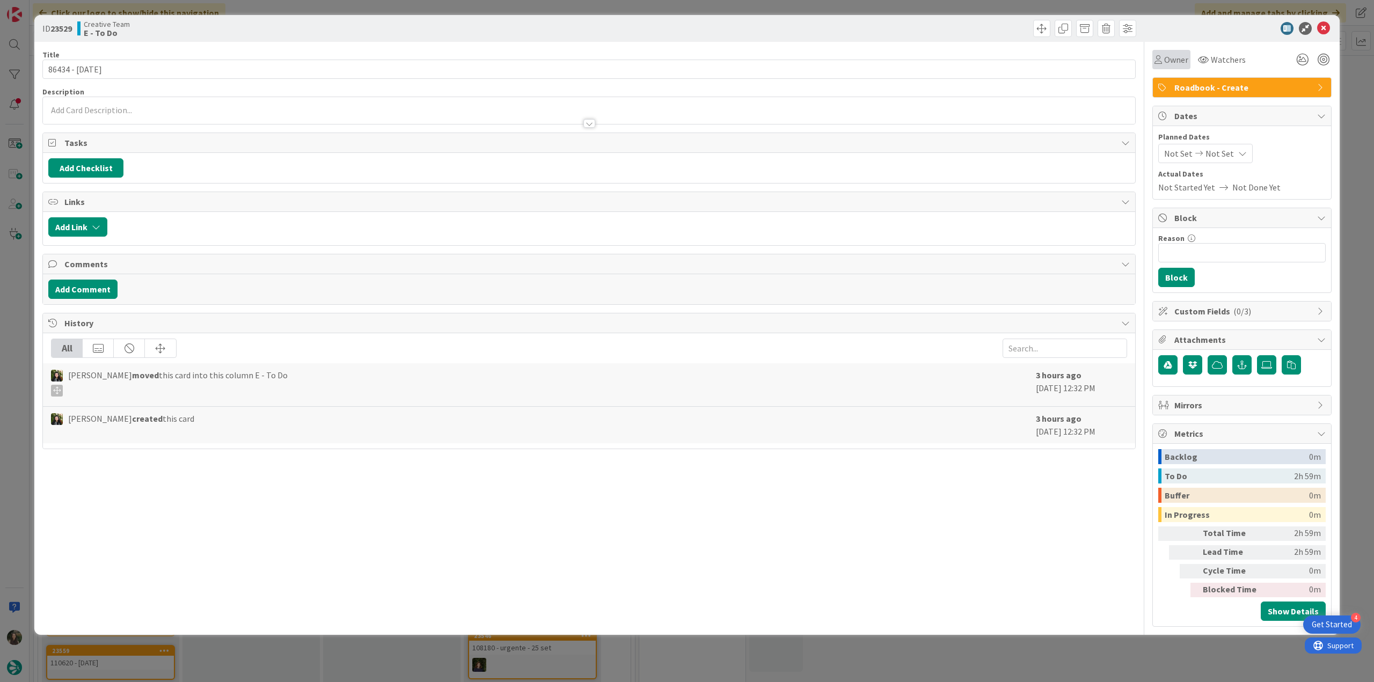
click at [1177, 62] on span "Owner" at bounding box center [1176, 59] width 24 height 13
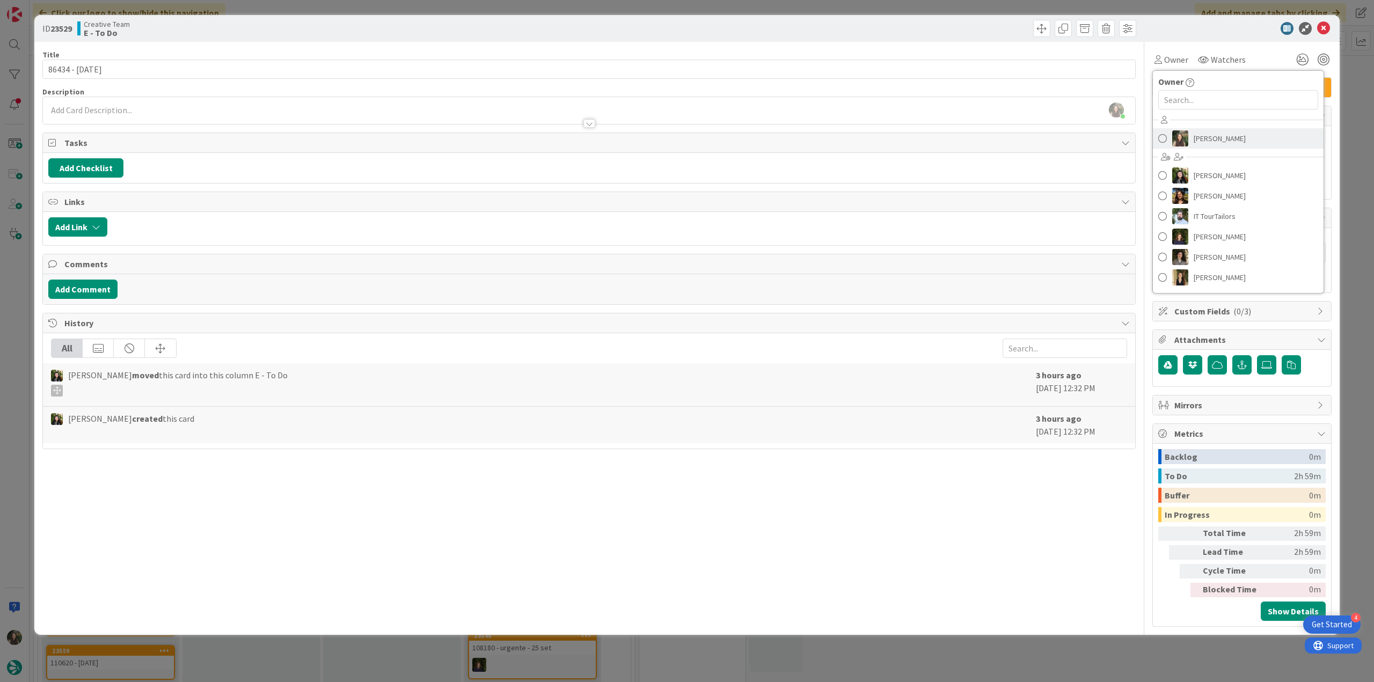
click at [1201, 140] on span "[PERSON_NAME]" at bounding box center [1220, 138] width 52 height 16
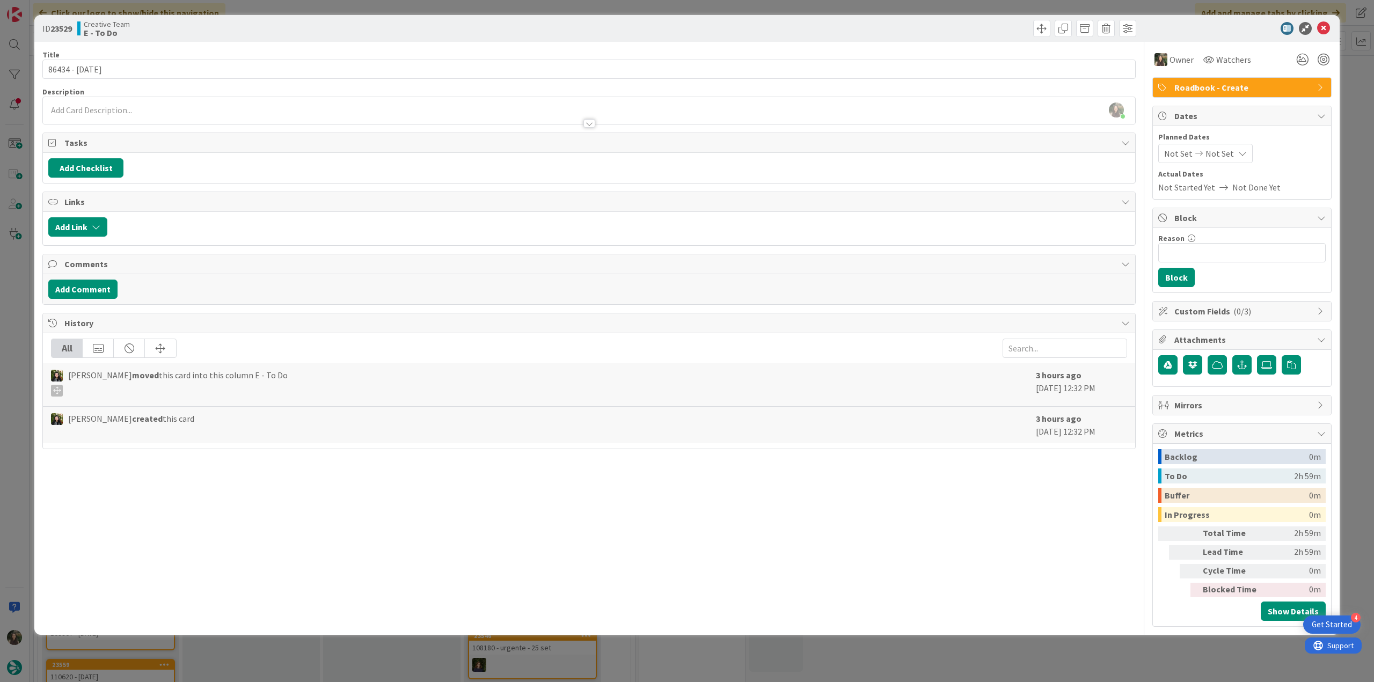
click at [1347, 81] on div "ID 23529 Creative Team E - To Do Title 14 / 128 86434 - 16 oct Description Inês…" at bounding box center [687, 341] width 1374 height 682
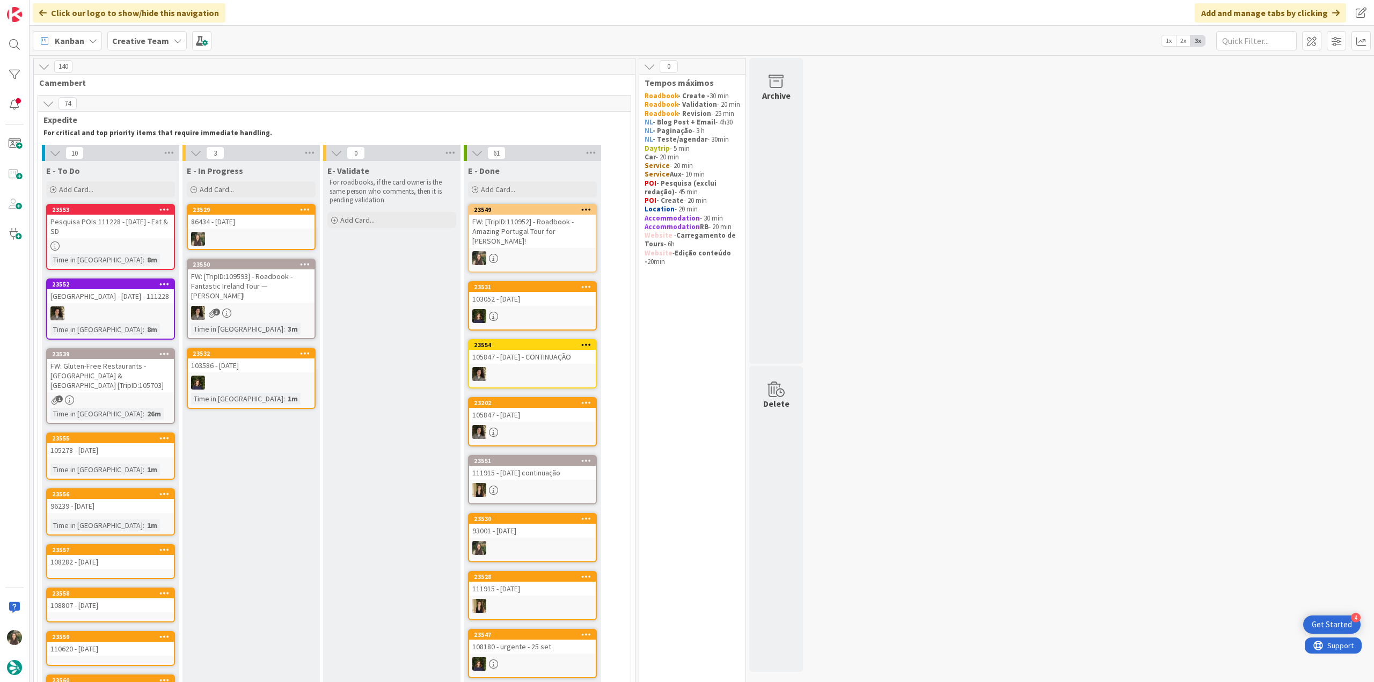
click at [276, 238] on div at bounding box center [251, 239] width 127 height 14
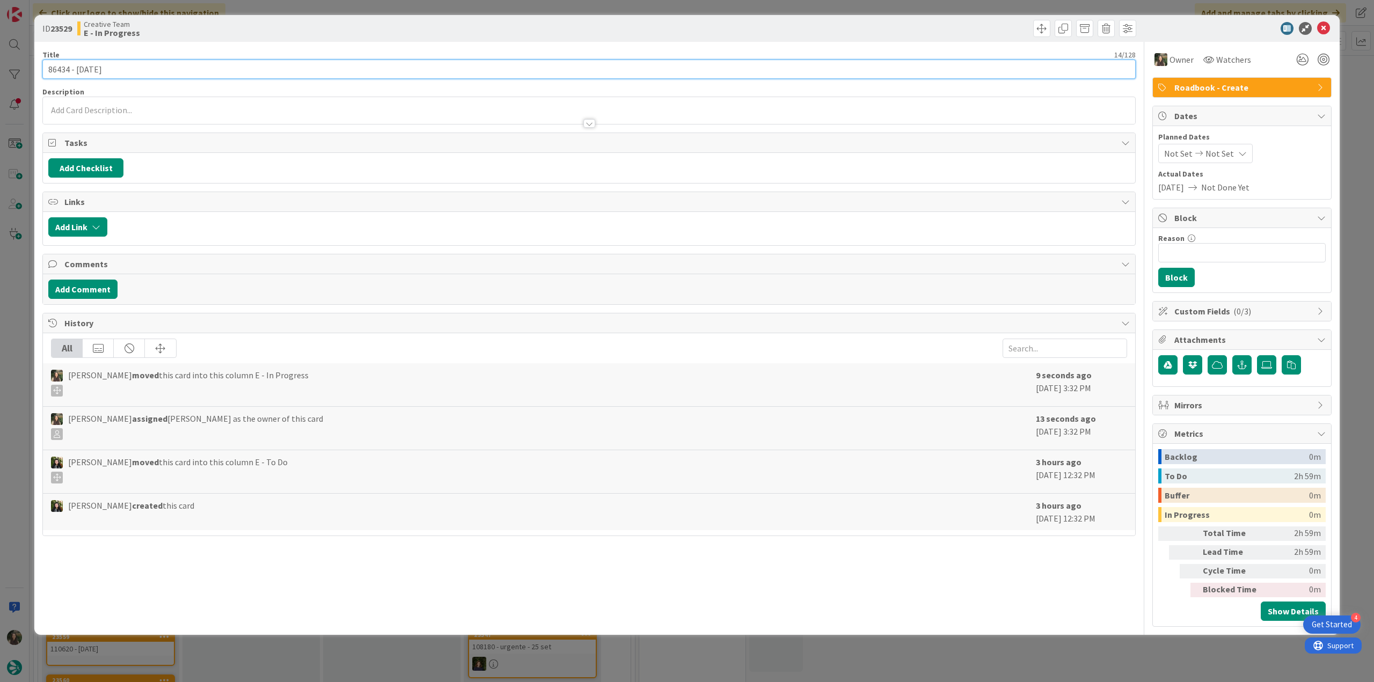
click at [62, 73] on input "86434 - [DATE]" at bounding box center [588, 69] width 1093 height 19
click at [19, 267] on div "ID 23529 Creative Team E - In Progress Title 14 / 128 86434 - 16 oct Descriptio…" at bounding box center [687, 341] width 1374 height 682
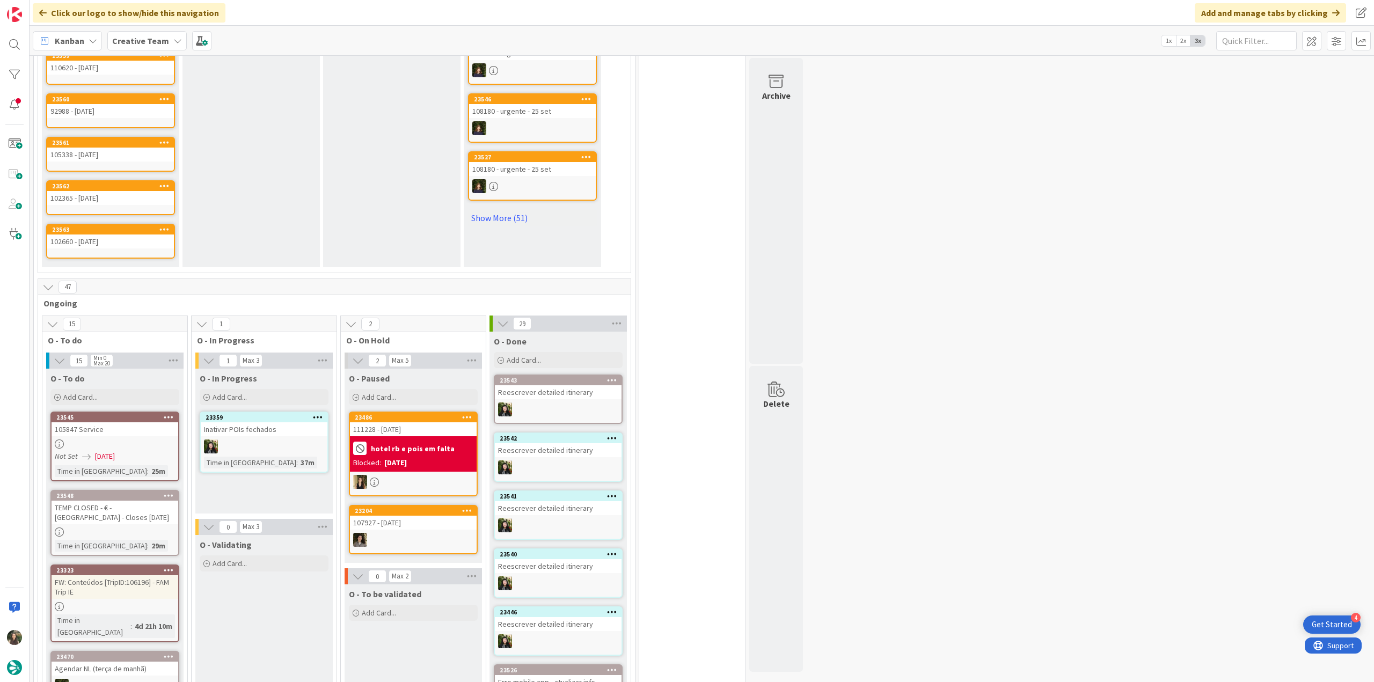
scroll to position [644, 0]
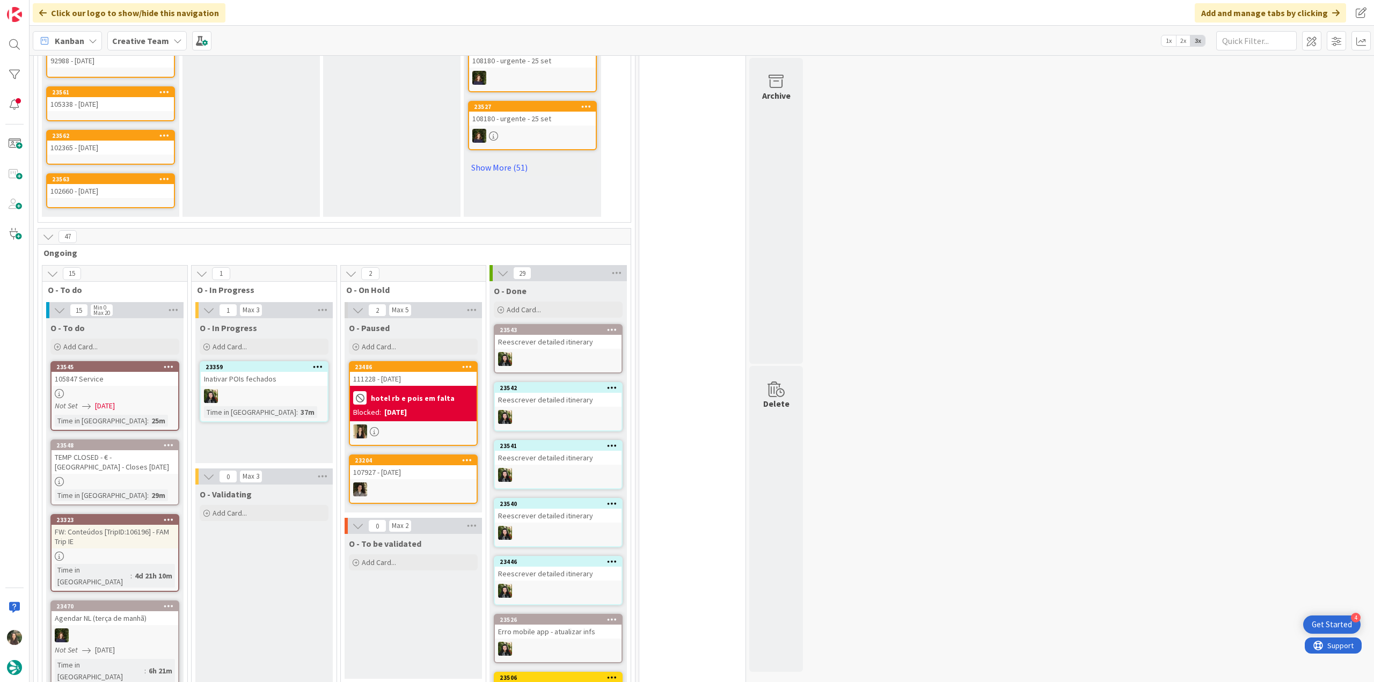
click at [156, 393] on div at bounding box center [115, 393] width 127 height 9
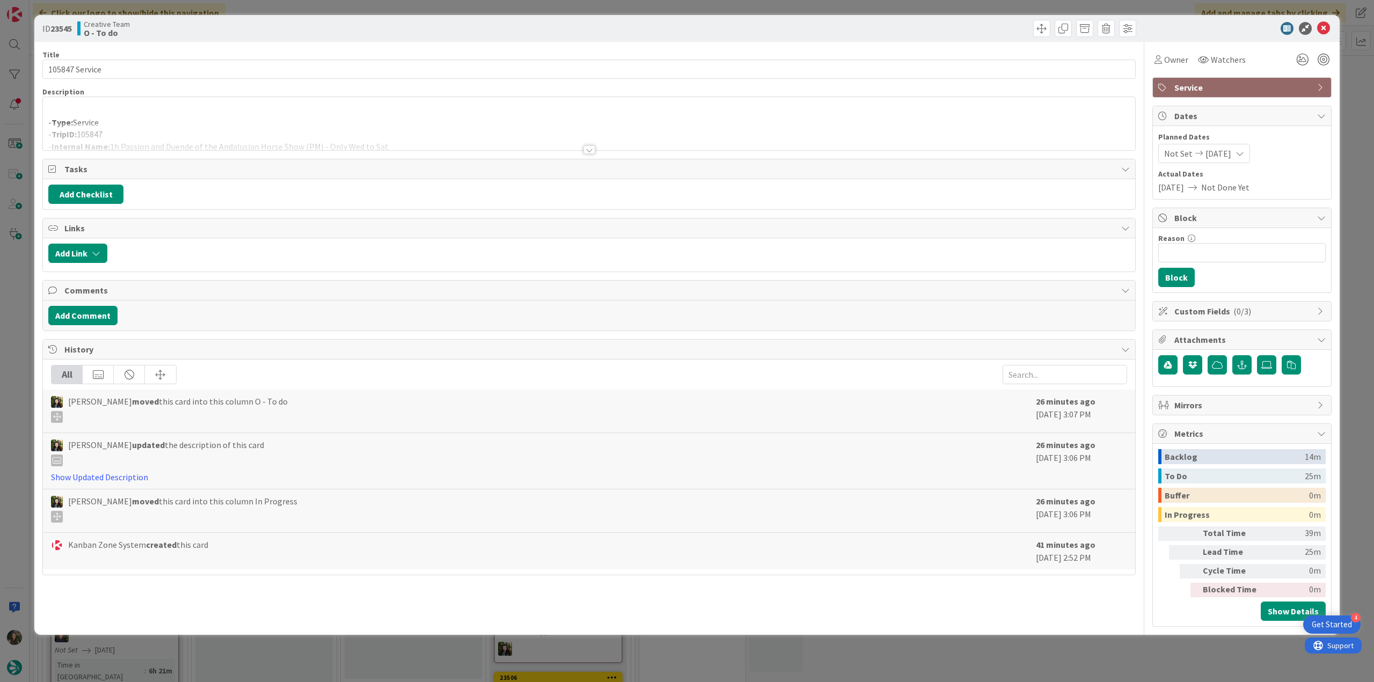
click at [282, 123] on div at bounding box center [589, 136] width 1092 height 27
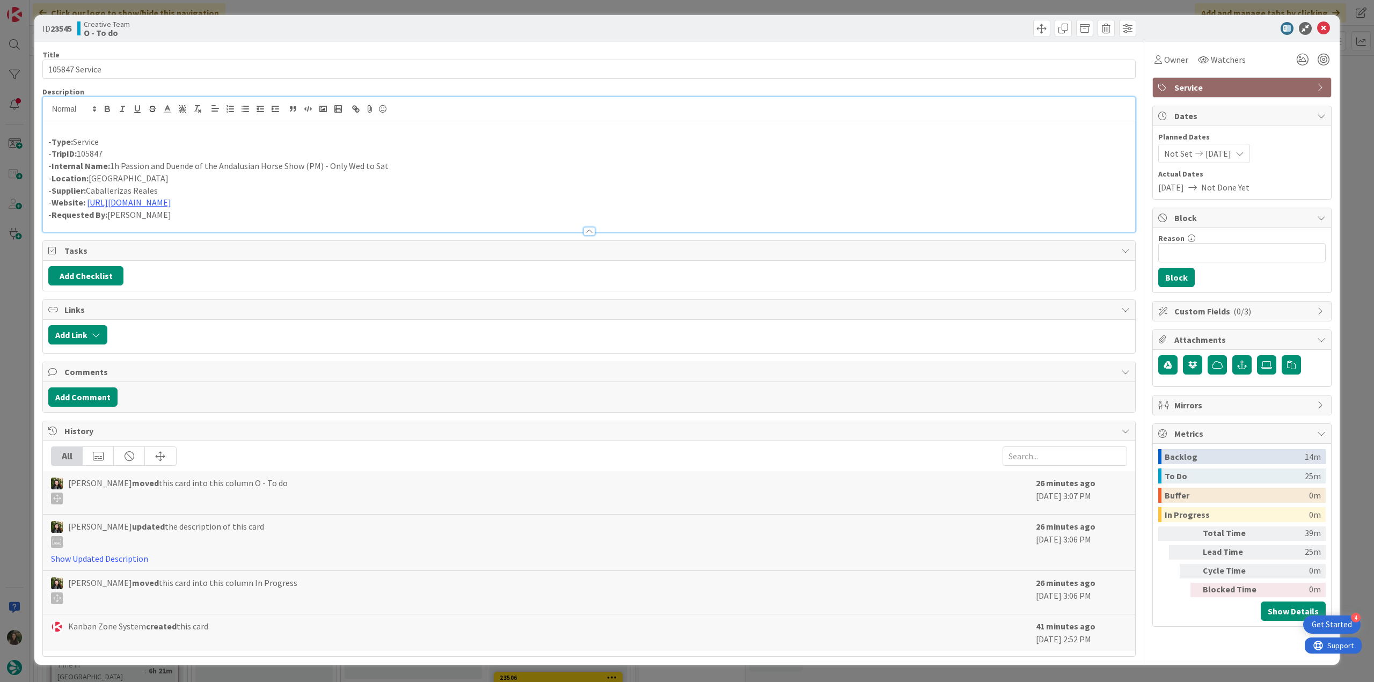
click at [18, 290] on div "ID 23545 Creative Team O - To do Title 14 / 128 105847 Service Description - Ty…" at bounding box center [687, 341] width 1374 height 682
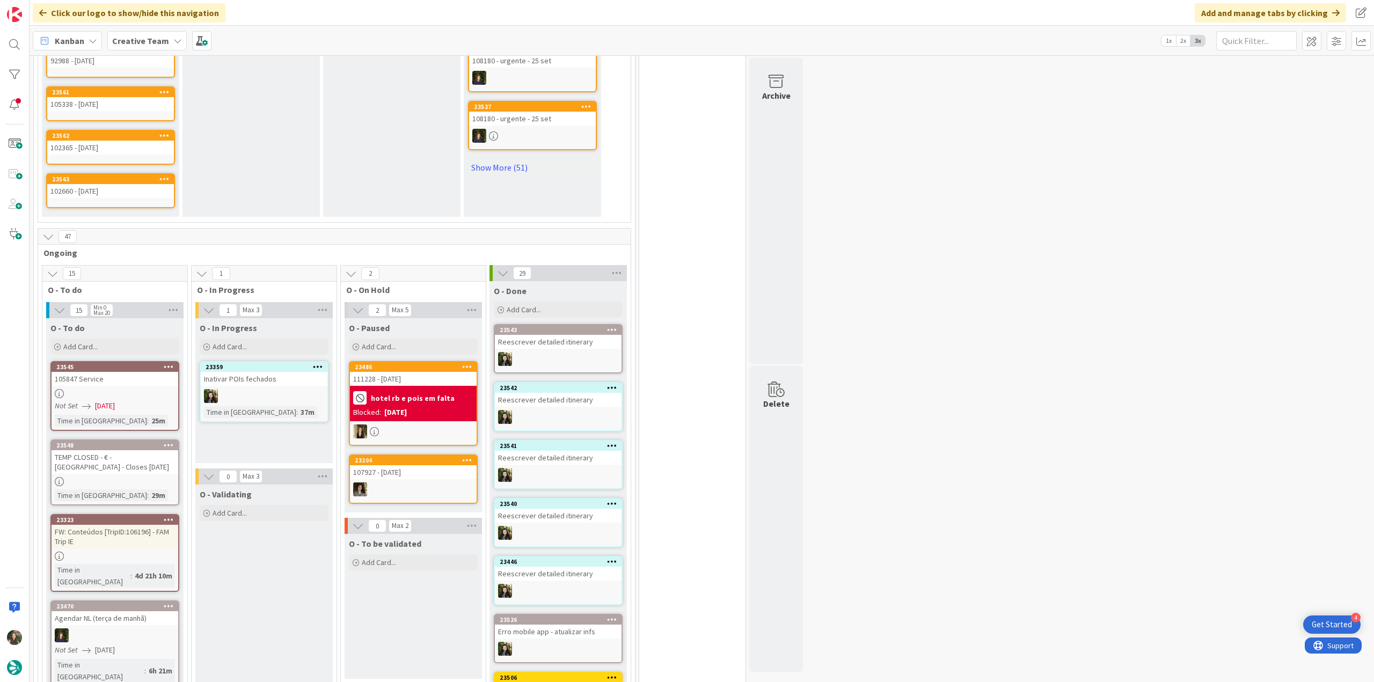
click at [164, 467] on div "TEMP CLOSED - € - [GEOGRAPHIC_DATA] - Closes [DATE]" at bounding box center [115, 462] width 127 height 24
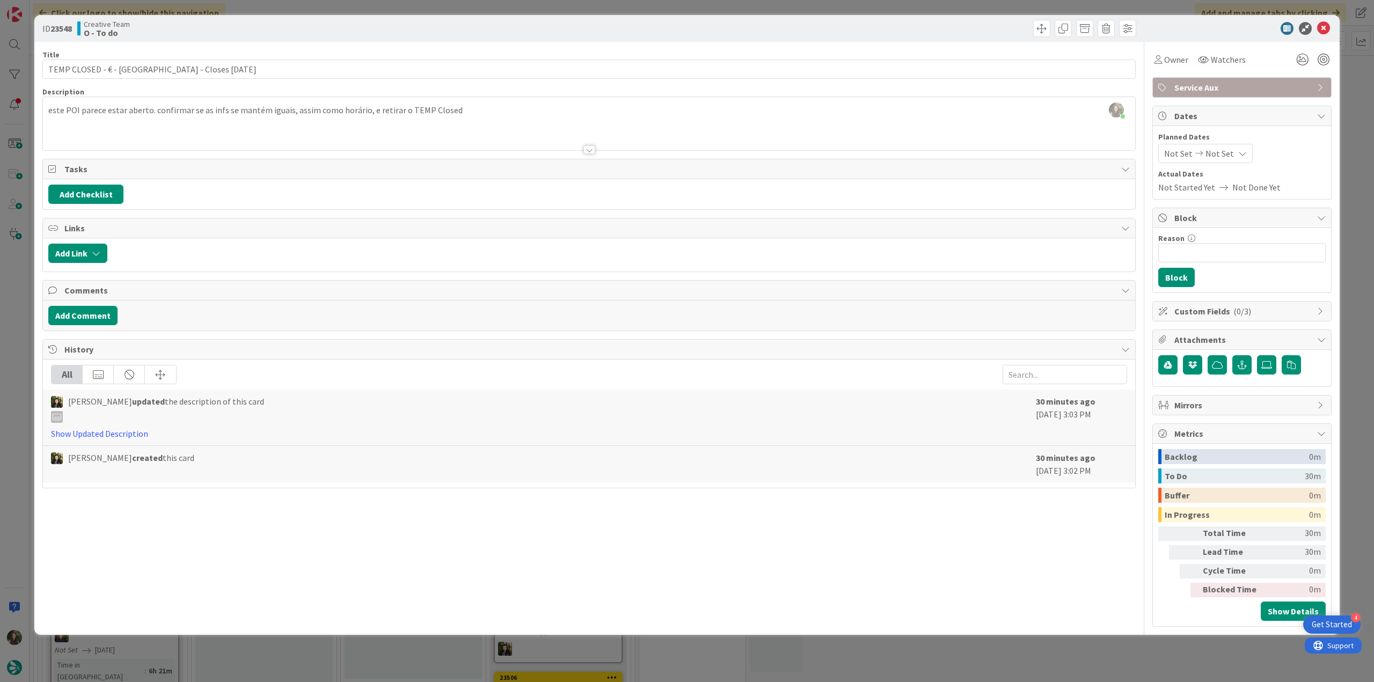
click at [18, 322] on div "ID 23548 Creative Team O - To do Title 44 / 128 TEMP CLOSED - € - Bar Josefi - …" at bounding box center [687, 341] width 1374 height 682
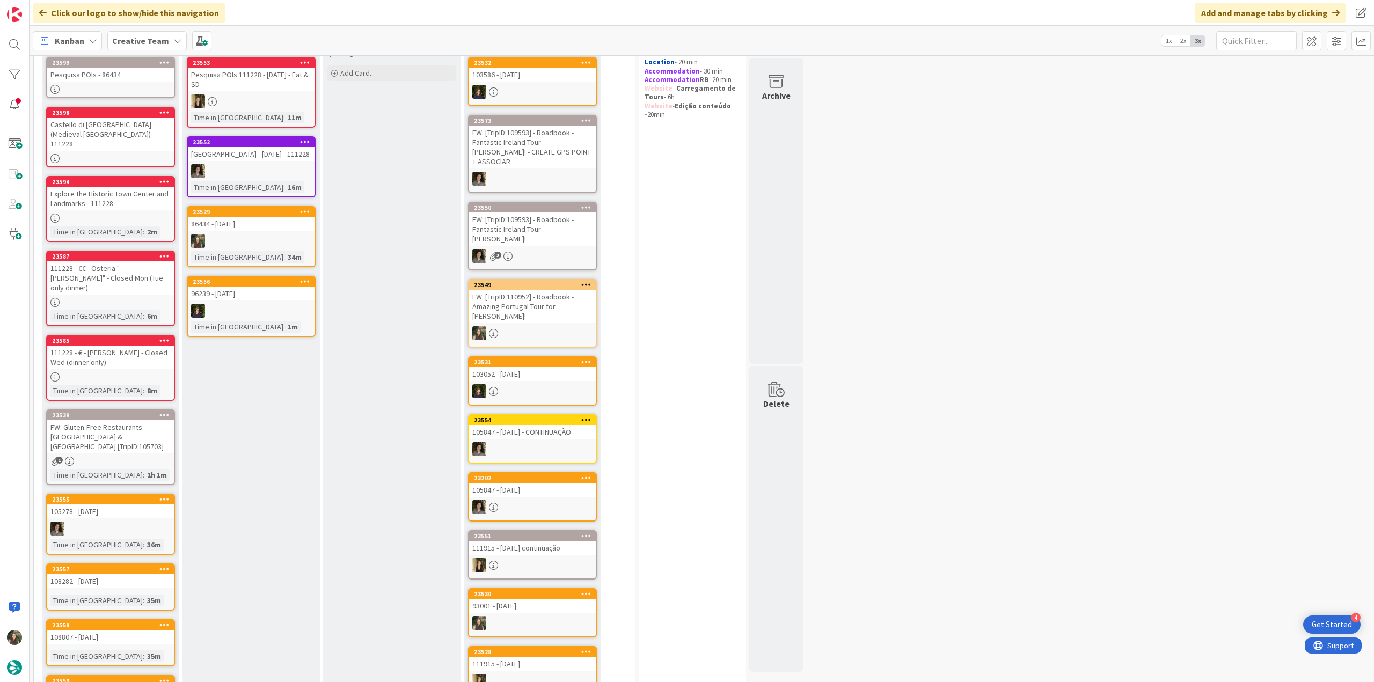
scroll to position [215, 0]
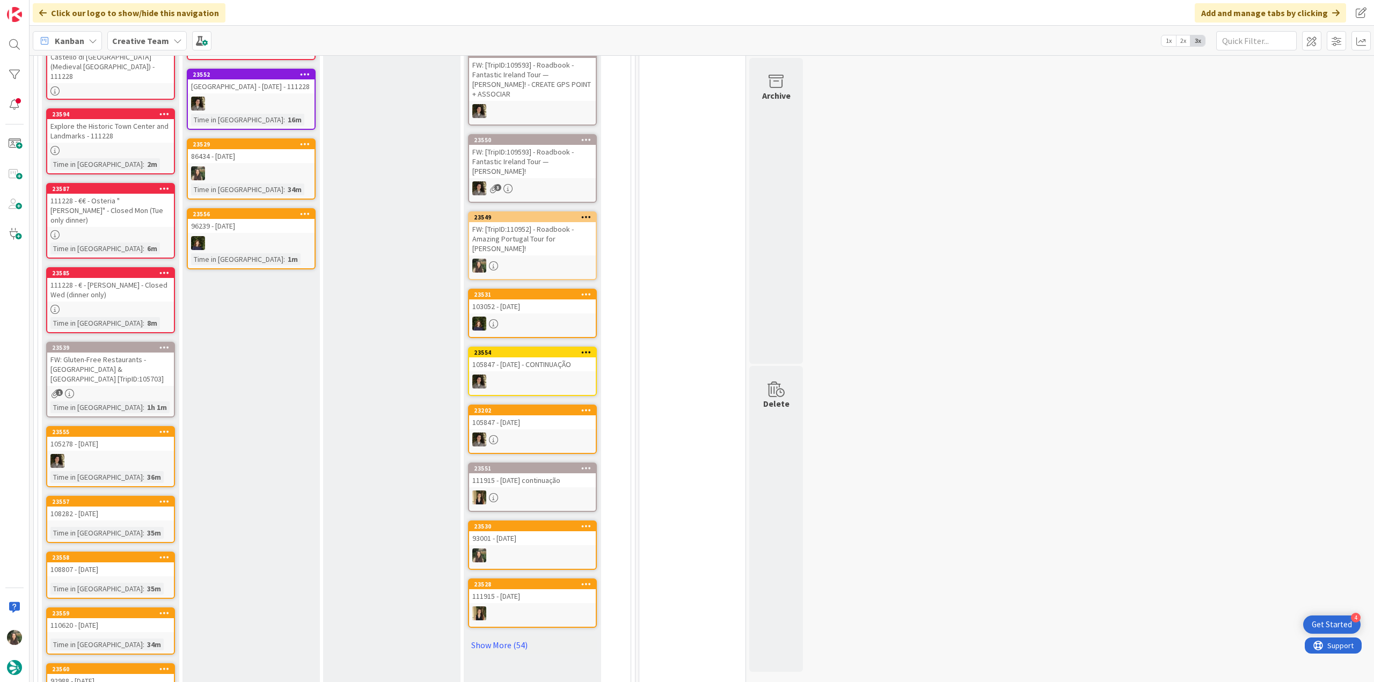
click at [300, 190] on link "23529 86434 - 16 oct Time in Column : 34m" at bounding box center [251, 168] width 129 height 61
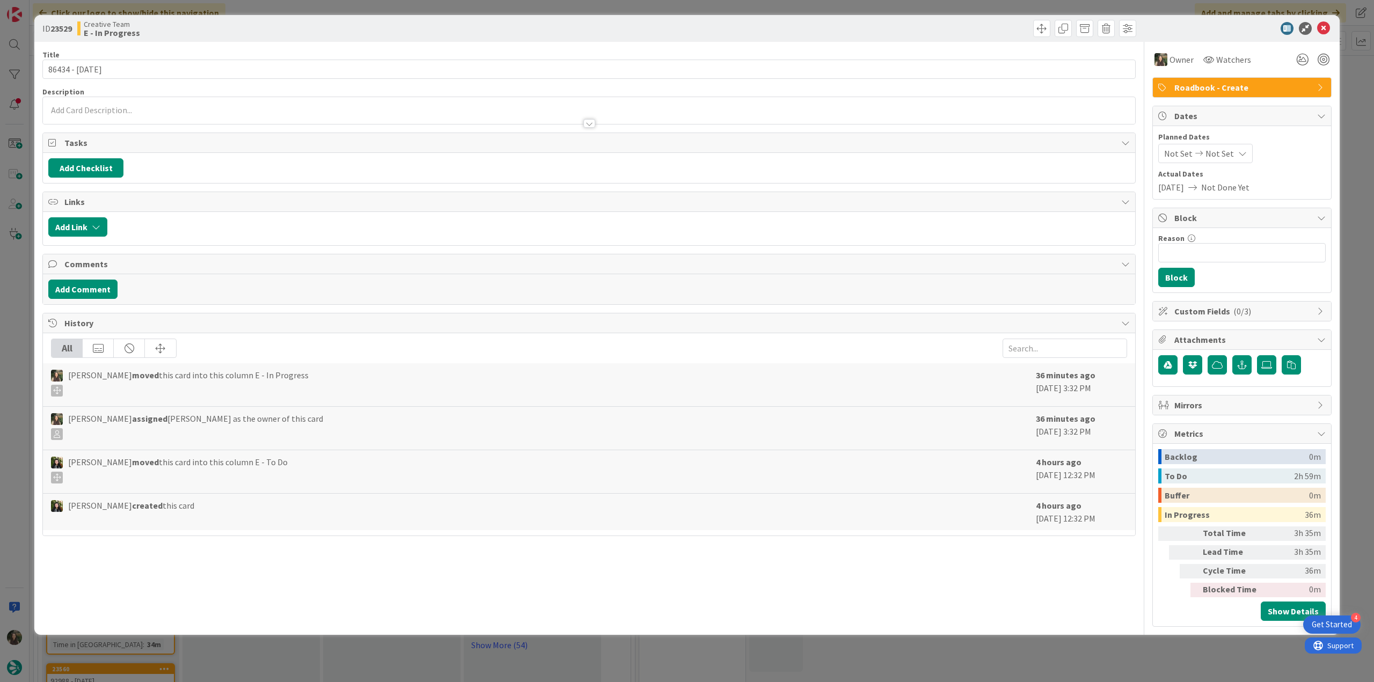
click at [1058, 651] on div "ID 23529 Creative Team E - In Progress Title 14 / 128 86434 - 16 oct Descriptio…" at bounding box center [687, 341] width 1374 height 682
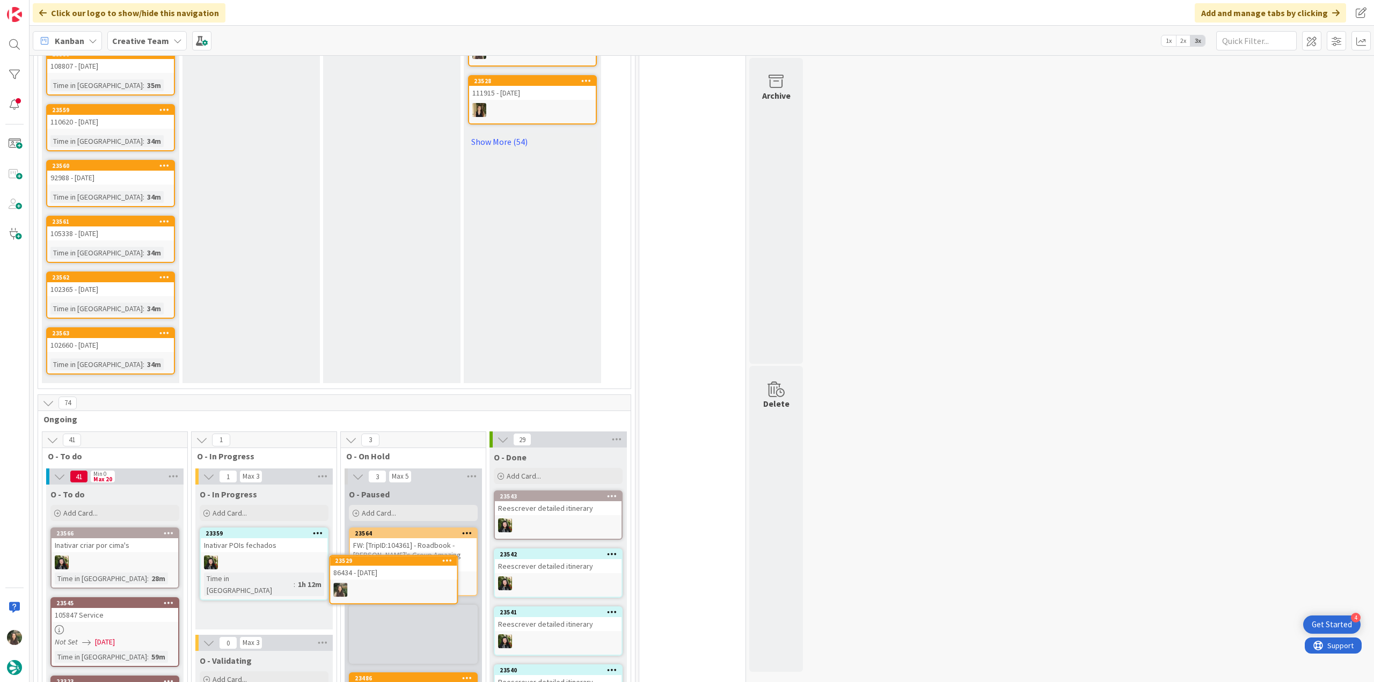
scroll to position [755, 0]
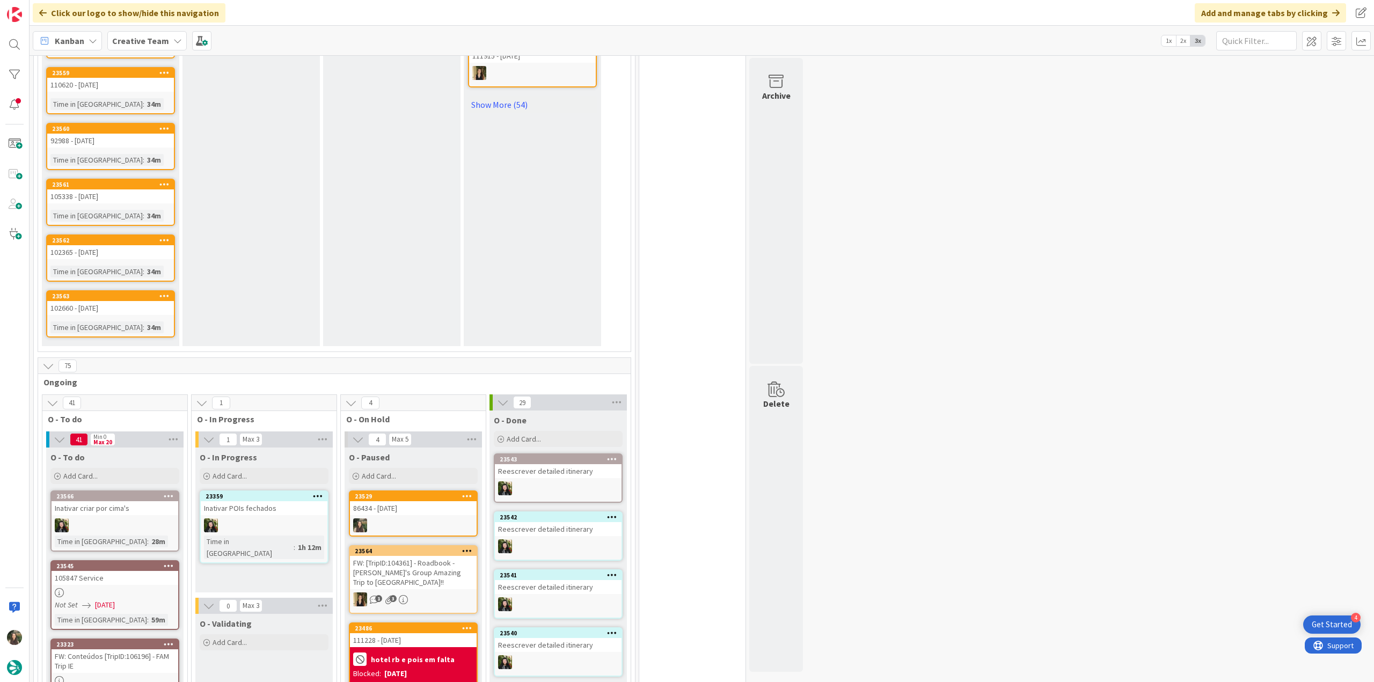
click at [418, 518] on div at bounding box center [413, 525] width 127 height 14
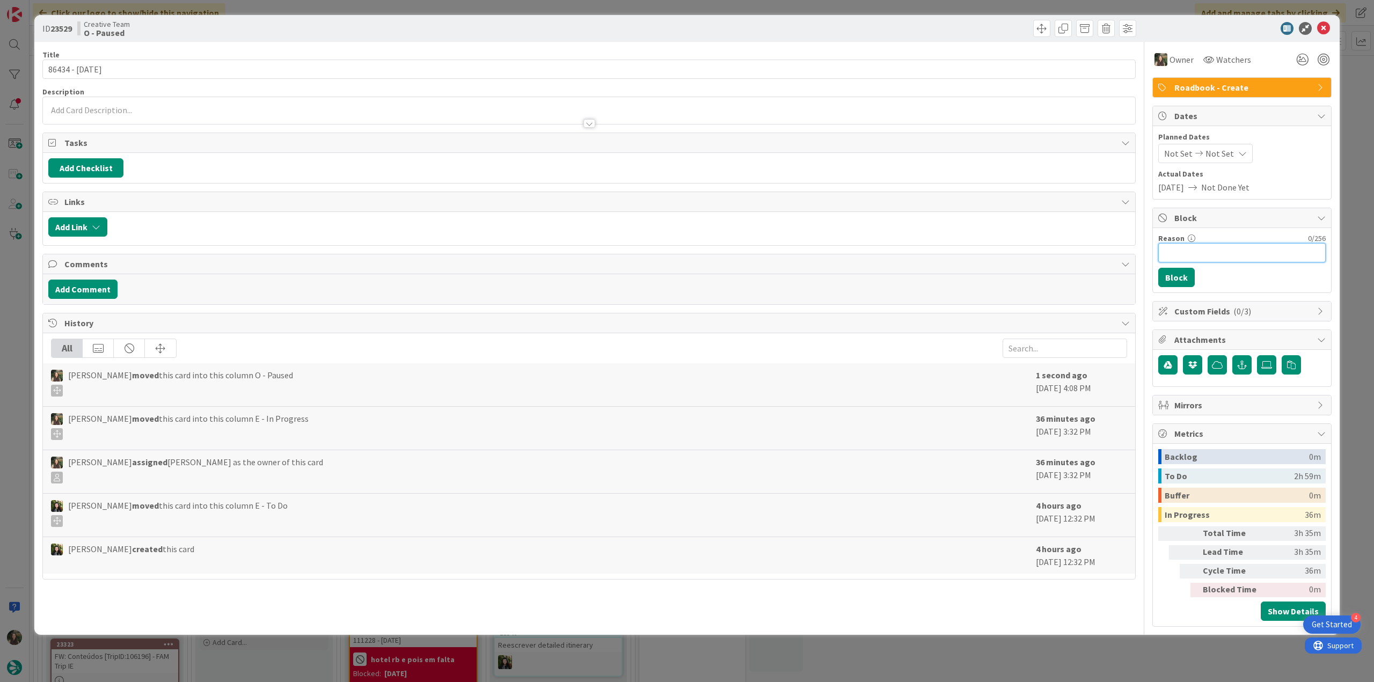
click at [1206, 254] on input "Reason" at bounding box center [1241, 252] width 167 height 19
click at [1175, 250] on input "faktam poi's" at bounding box center [1241, 252] width 167 height 19
type input "faltam poi's"
click at [1181, 278] on button "Block" at bounding box center [1176, 277] width 36 height 19
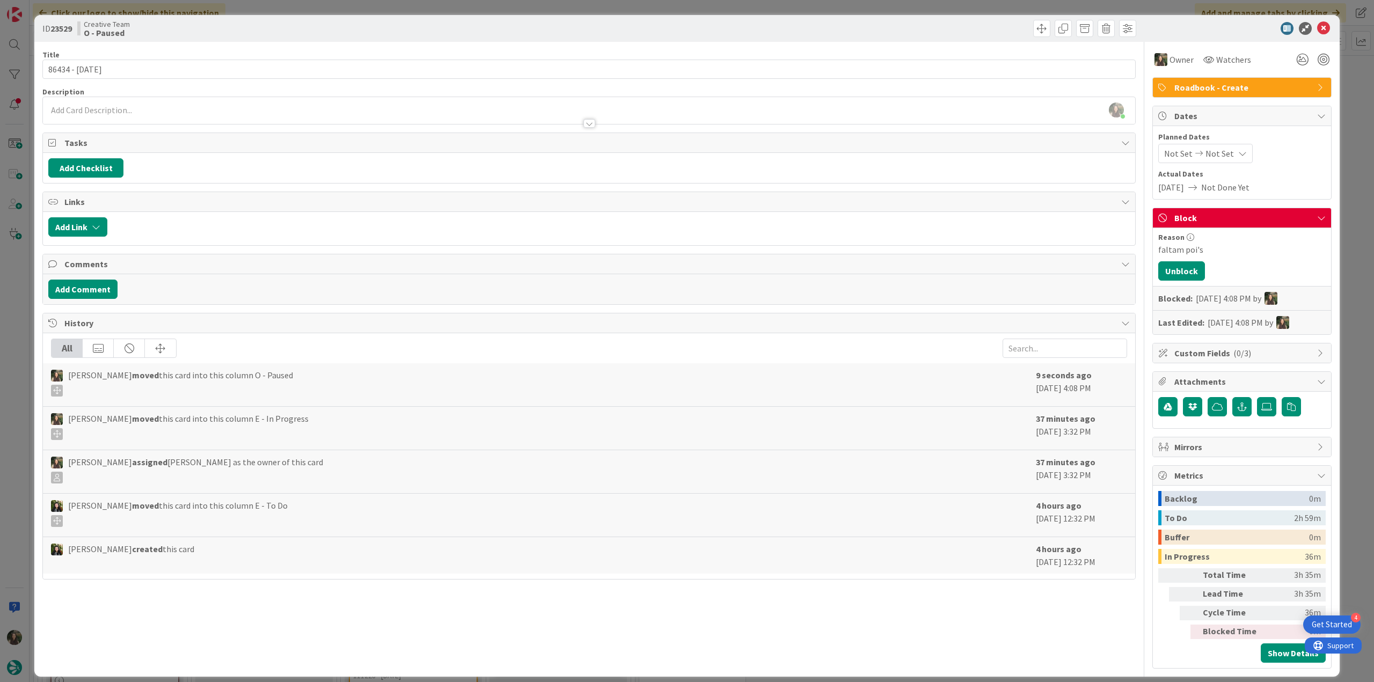
click at [1351, 202] on div "ID 23529 Creative Team O - Paused Title 14 / 128 86434 - 16 oct Description Inê…" at bounding box center [687, 341] width 1374 height 682
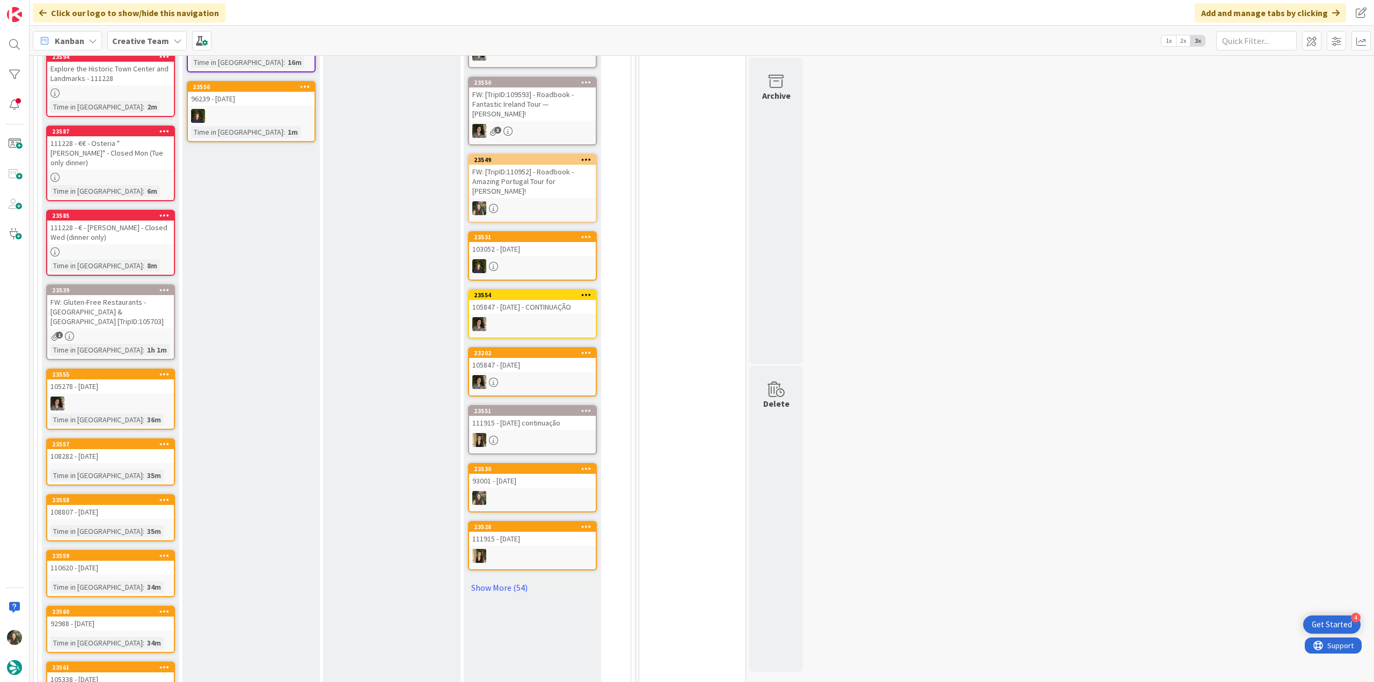
scroll to position [4, 0]
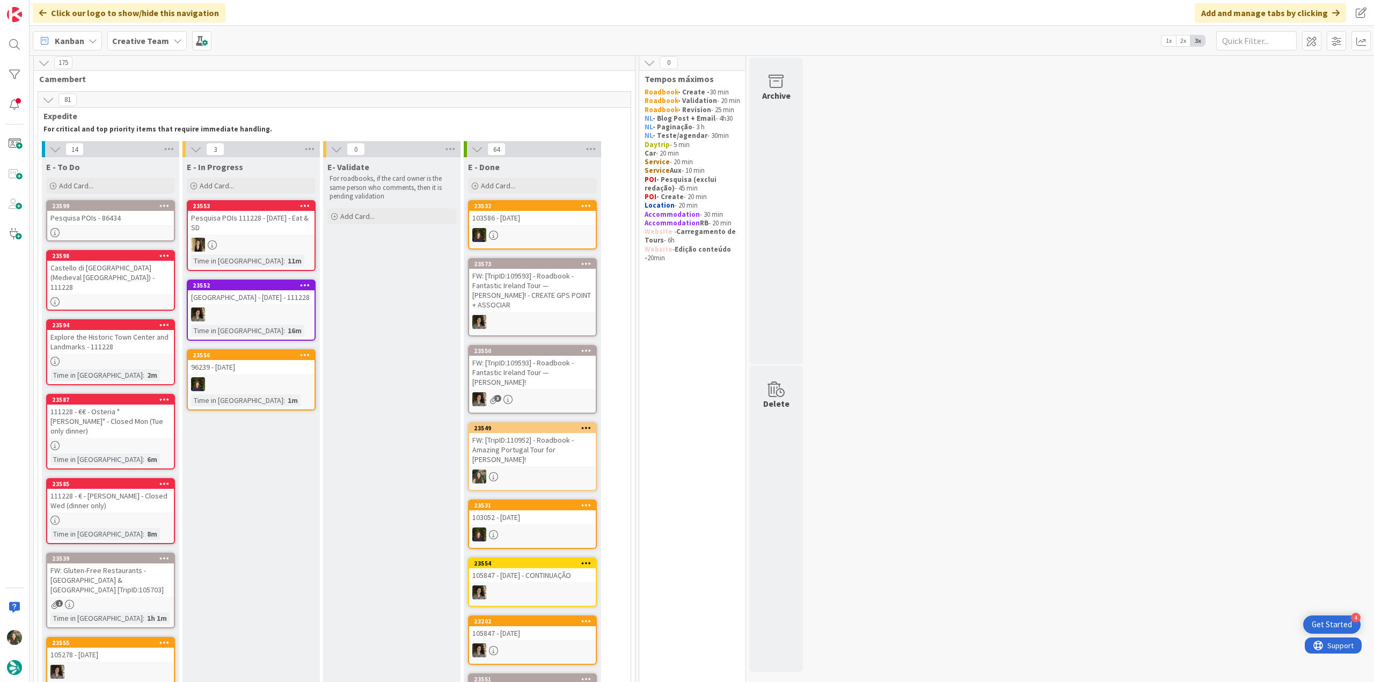
click at [151, 221] on div "Pesquisa POIs - 86434" at bounding box center [110, 218] width 127 height 14
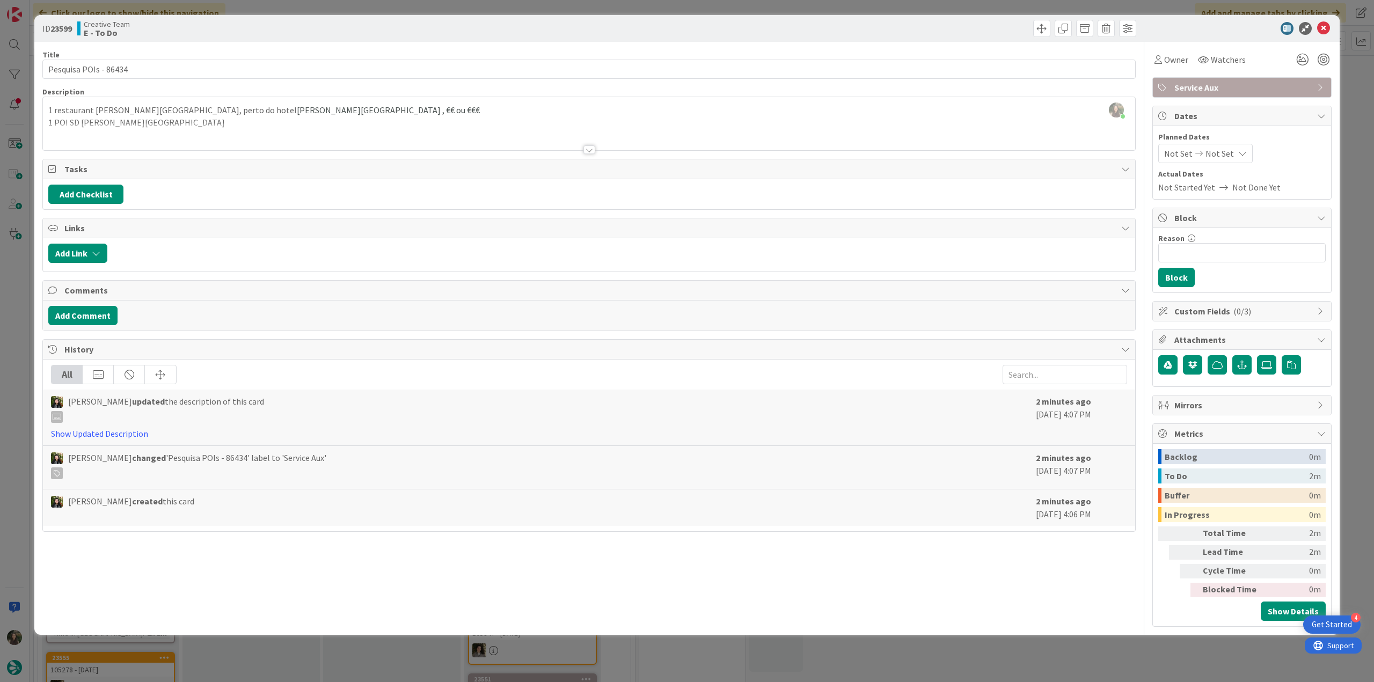
click at [21, 266] on div "ID 23599 Creative Team E - To Do Title 21 / 128 Pesquisa POIs - 86434 Descripti…" at bounding box center [687, 341] width 1374 height 682
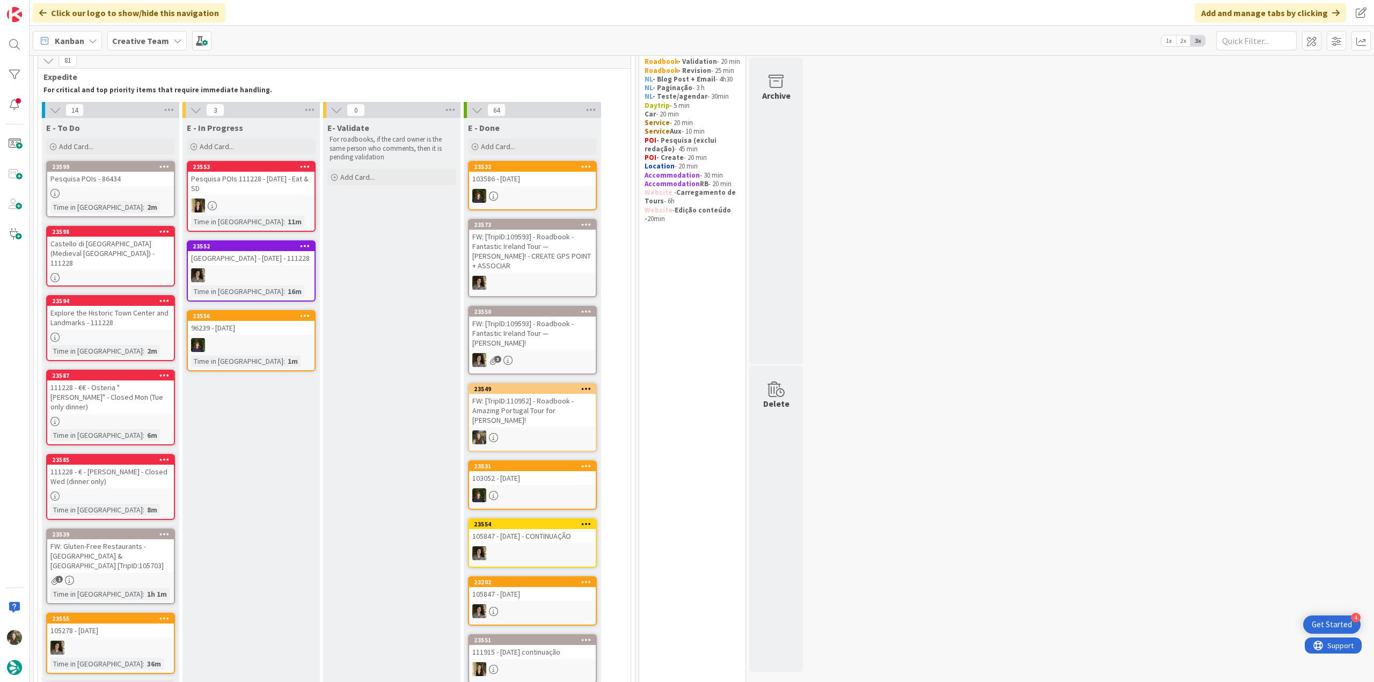
scroll to position [57, 0]
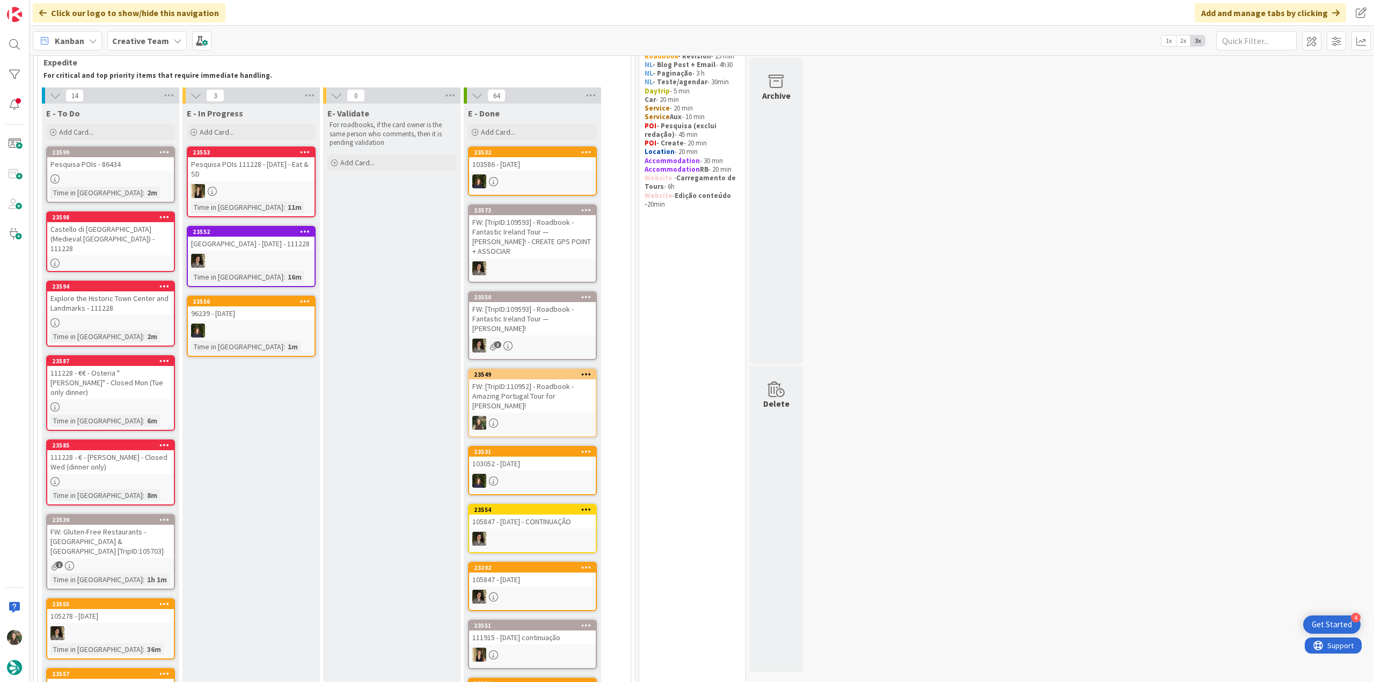
click at [143, 170] on div "Pesquisa POIs - 86434" at bounding box center [110, 164] width 127 height 14
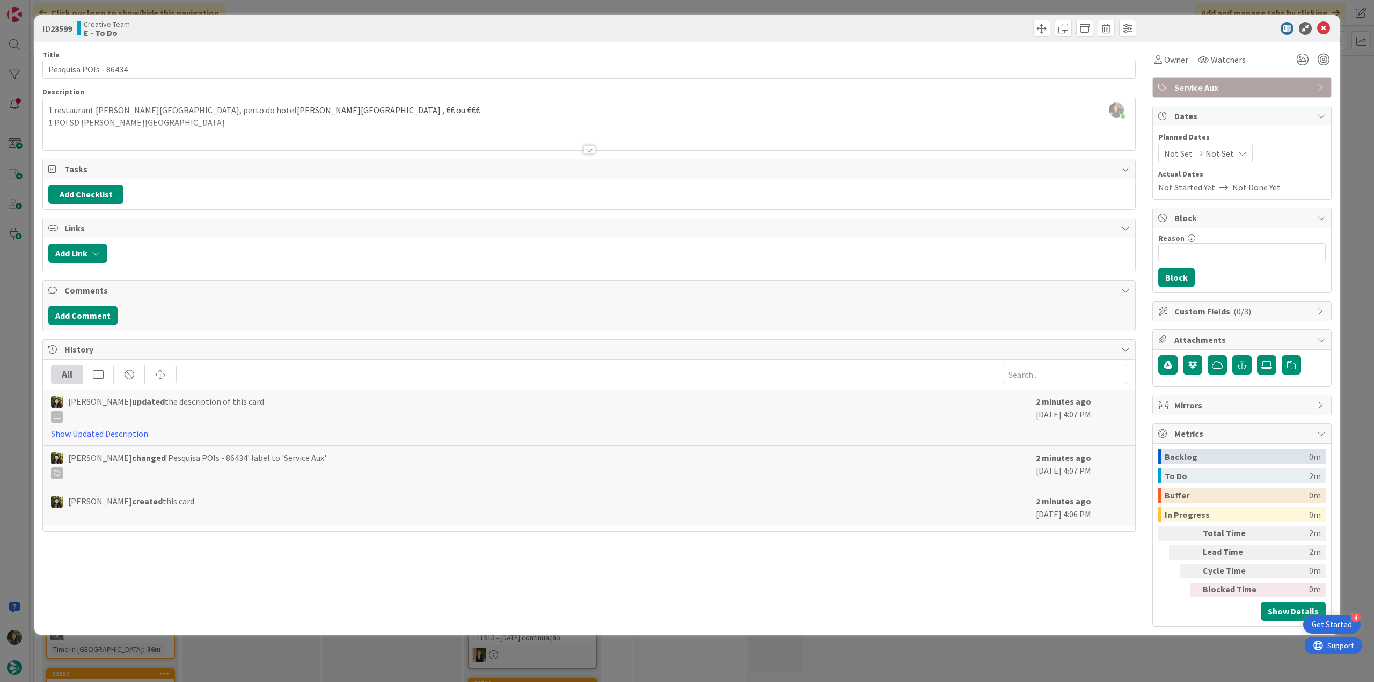
drag, startPoint x: 189, startPoint y: 136, endPoint x: 199, endPoint y: 134, distance: 9.8
click at [190, 135] on div at bounding box center [589, 136] width 1092 height 27
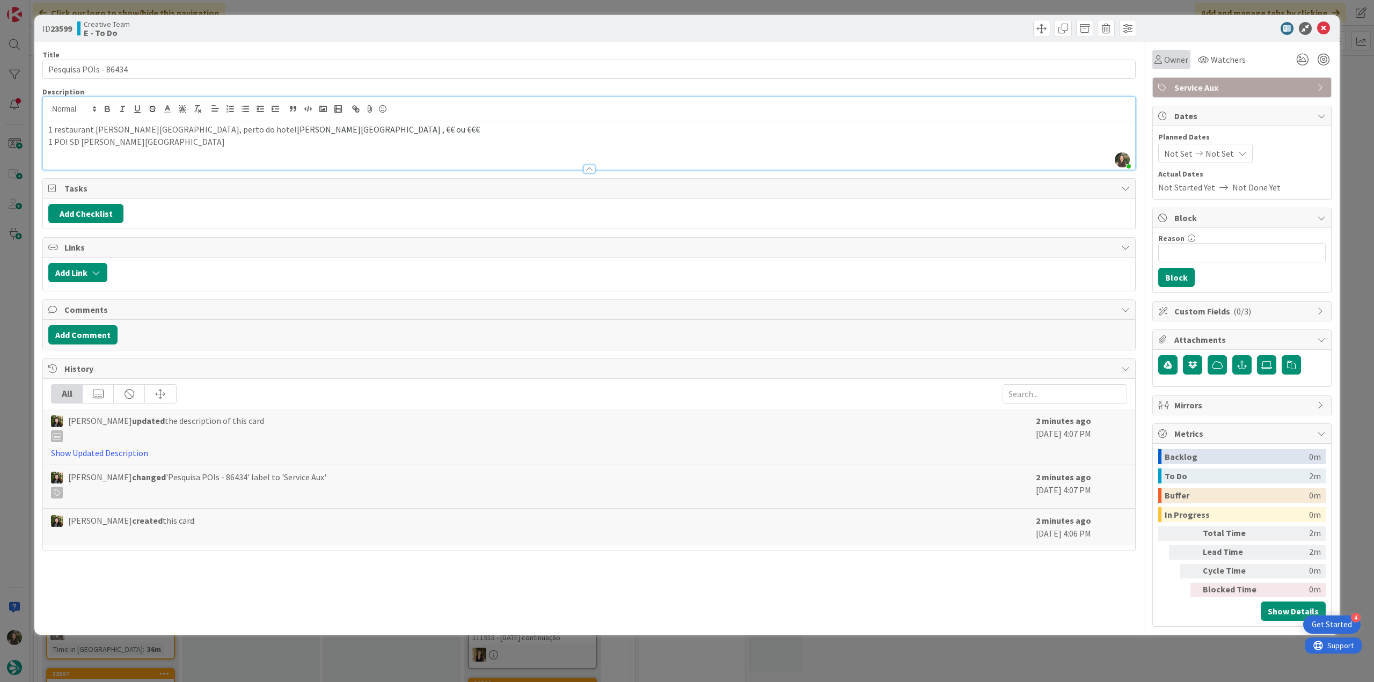
click at [1157, 67] on div "Owner" at bounding box center [1171, 59] width 38 height 19
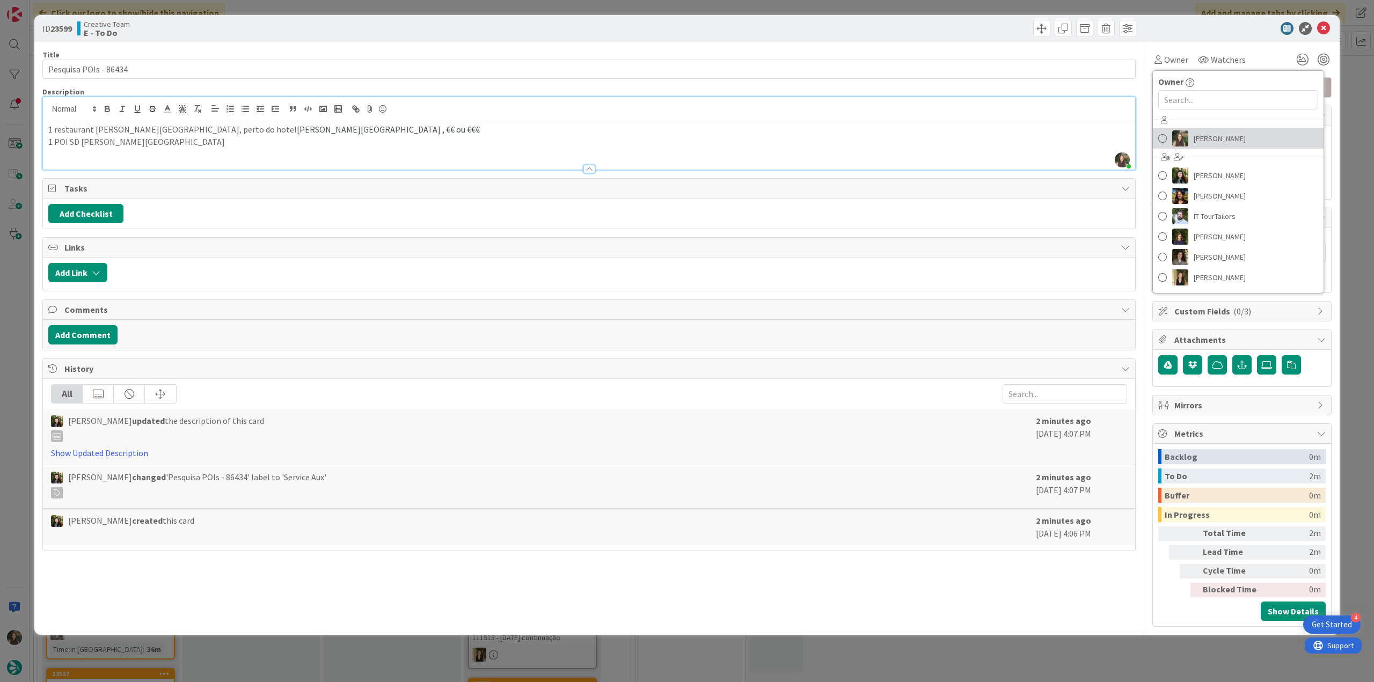
drag, startPoint x: 1203, startPoint y: 137, endPoint x: 1224, endPoint y: 137, distance: 20.9
click at [1203, 137] on span "[PERSON_NAME]" at bounding box center [1220, 138] width 52 height 16
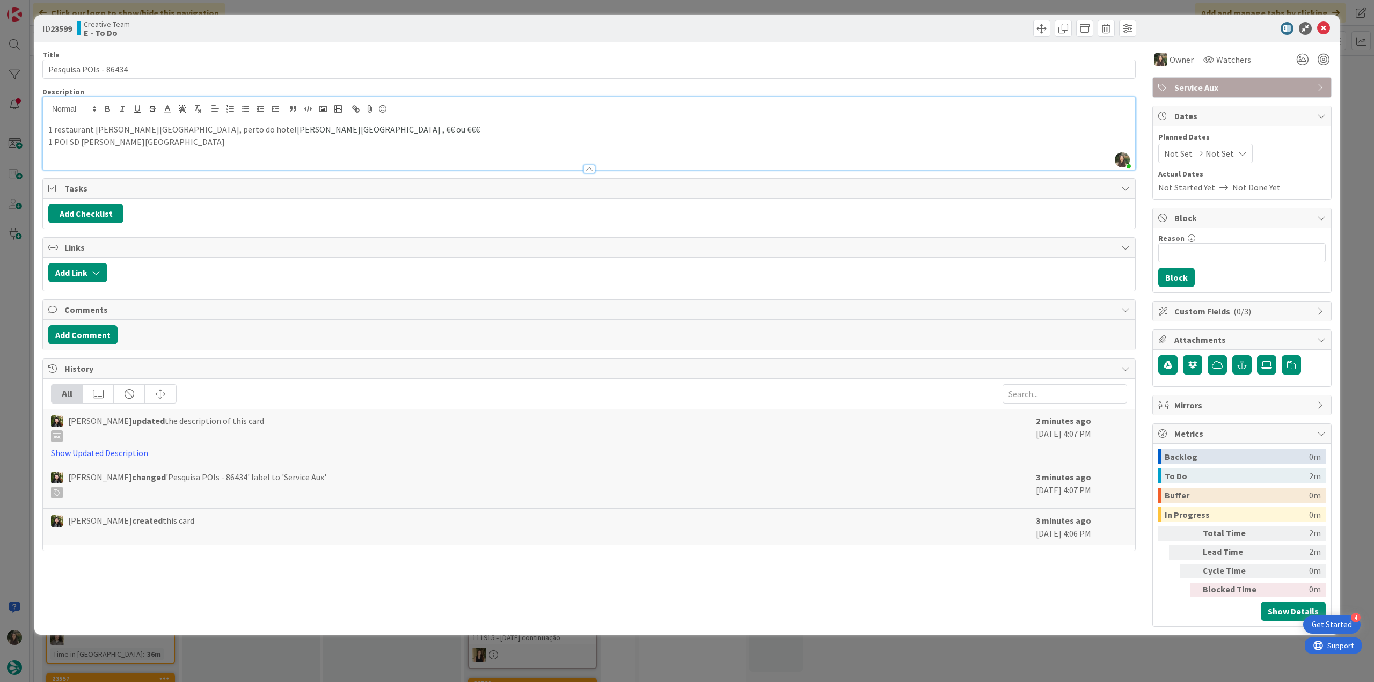
click at [1351, 119] on div "ID 23599 Creative Team E - To Do Title 21 / 128 Pesquisa POIs - 86434 Descripti…" at bounding box center [687, 341] width 1374 height 682
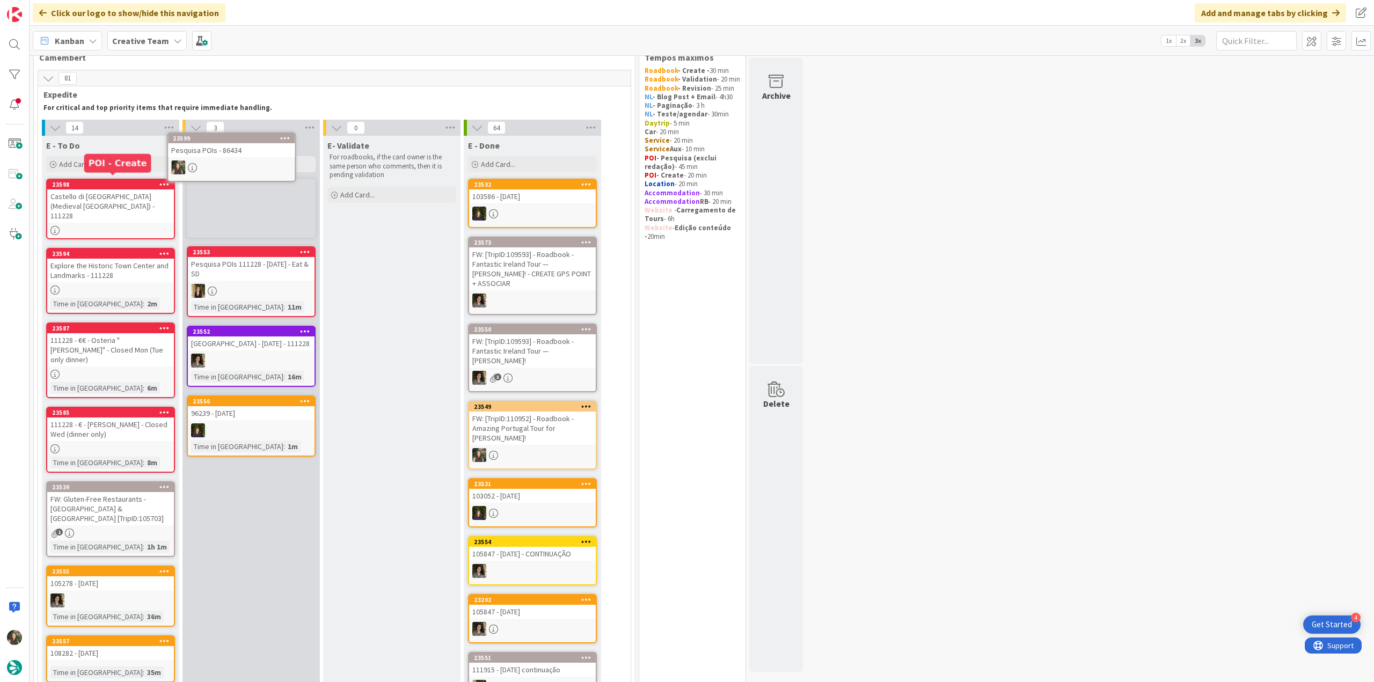
scroll to position [12, 0]
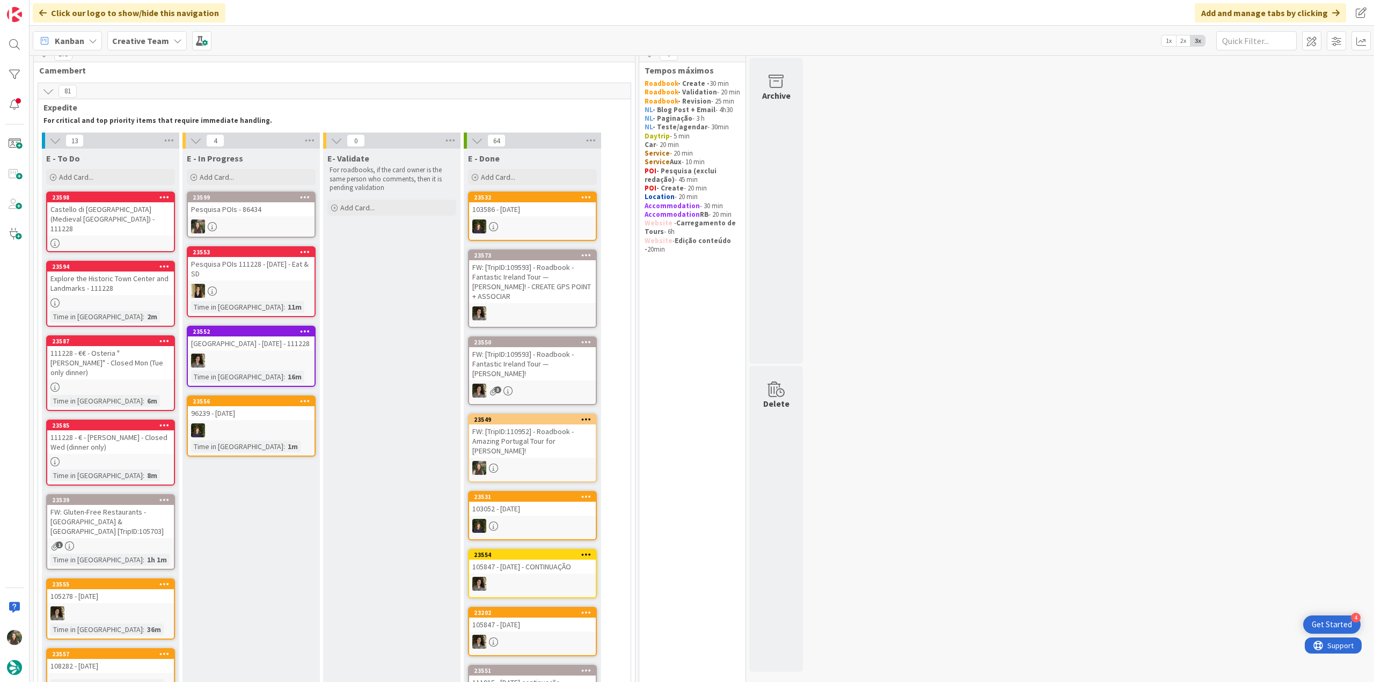
click at [270, 217] on link "23599 Pesquisa POIs - 86434" at bounding box center [251, 215] width 129 height 46
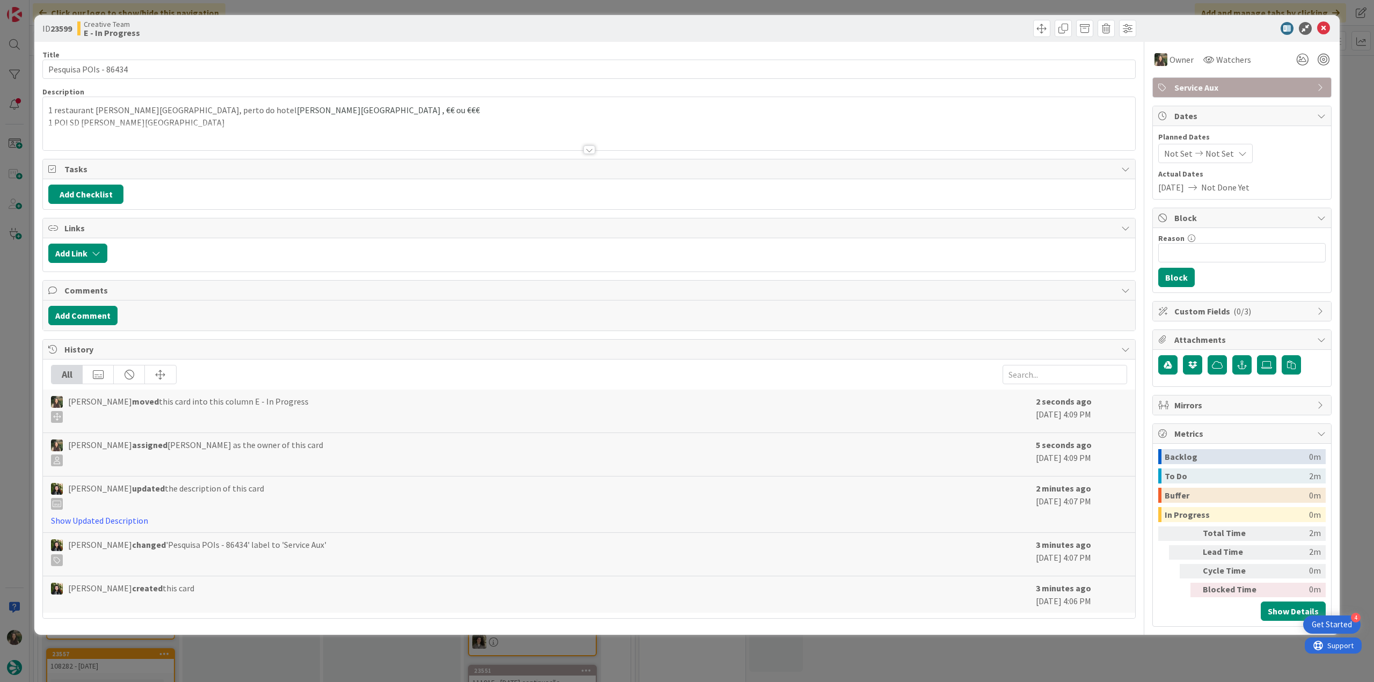
type input "Pesquisa POIs - 86434 - [DATE]"
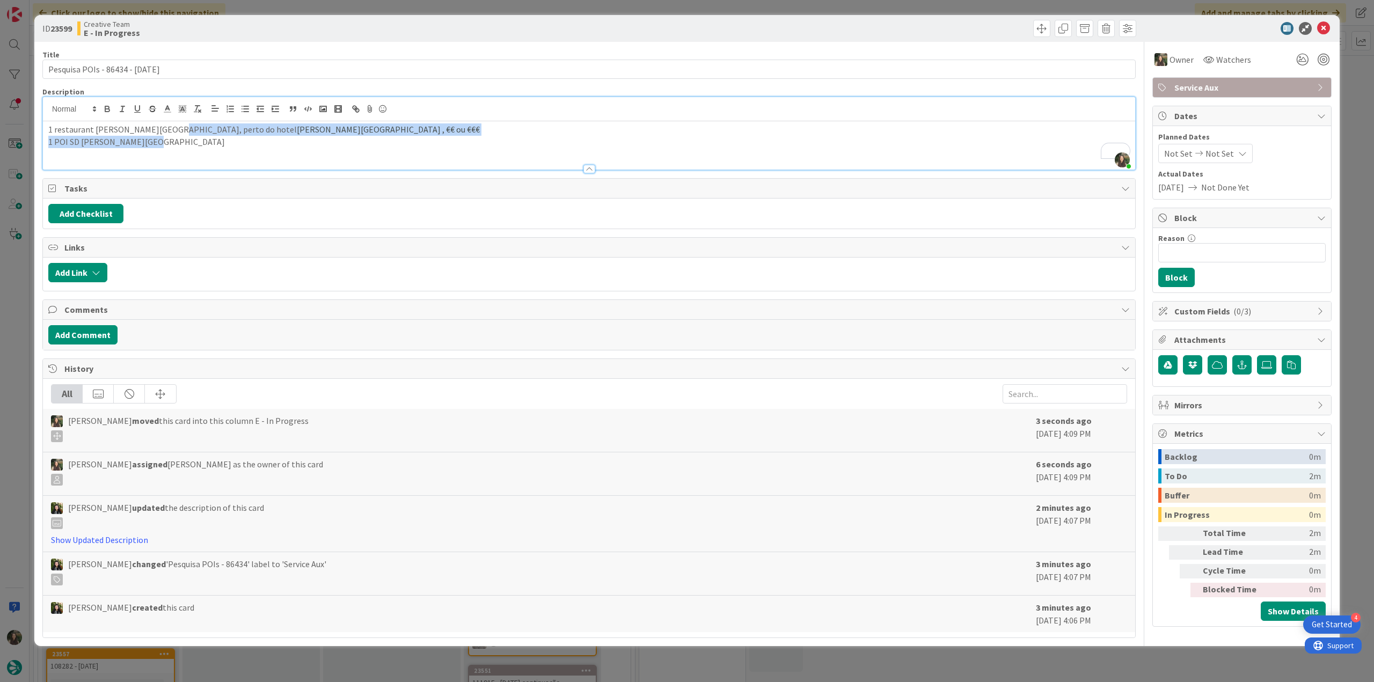
drag, startPoint x: 165, startPoint y: 108, endPoint x: 151, endPoint y: 136, distance: 31.2
click at [149, 135] on div "1 restaurant em Massa Marittima, perto do hotel Mira Riva Toscana Golf Resort &…" at bounding box center [589, 145] width 1092 height 48
click at [173, 138] on p "1 POI SD em Massa Marittima" at bounding box center [588, 142] width 1081 height 12
drag, startPoint x: 163, startPoint y: 129, endPoint x: 107, endPoint y: 129, distance: 56.4
click at [107, 129] on p "1 restaurant em Massa Marittima, perto do hotel Mira Riva Toscana Golf Resort &…" at bounding box center [588, 129] width 1081 height 12
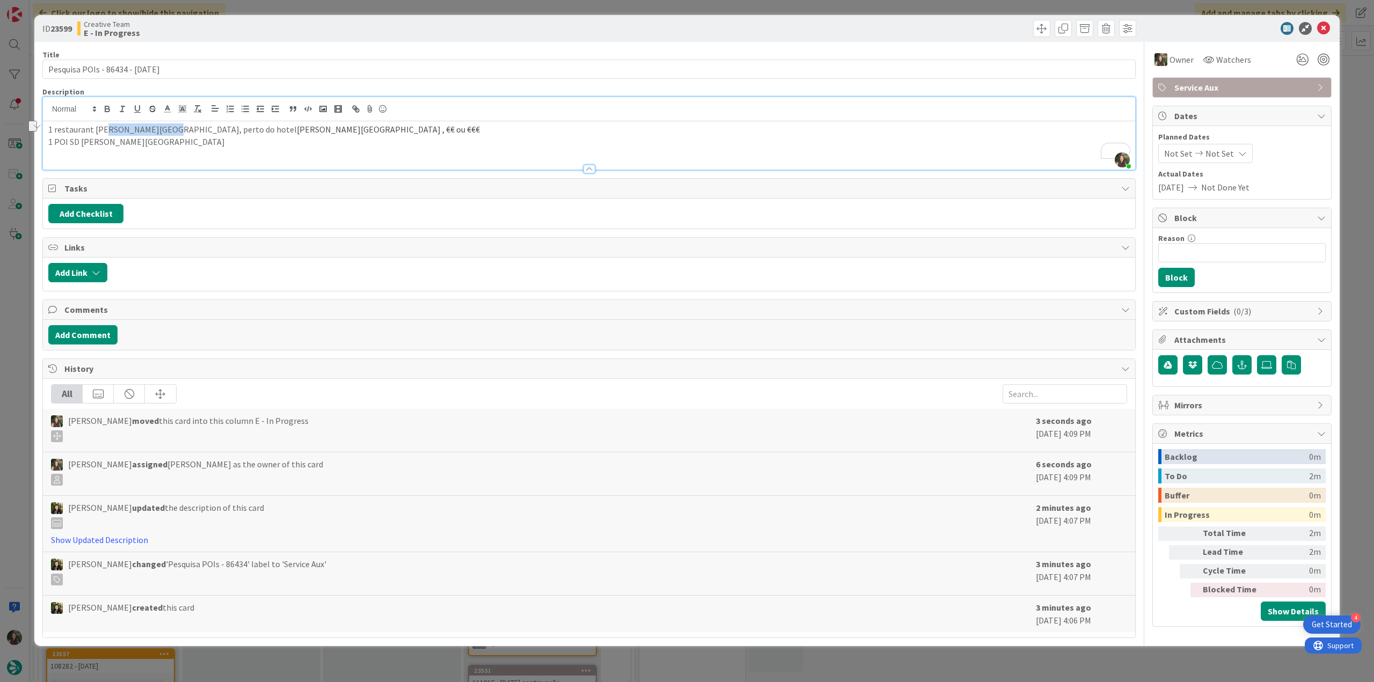
copy p "Massa Marittima"
click at [14, 298] on div "ID 23599 Creative Team E - In Progress Title 30 / 128 Pesquisa POIs - 86434 - 1…" at bounding box center [687, 341] width 1374 height 682
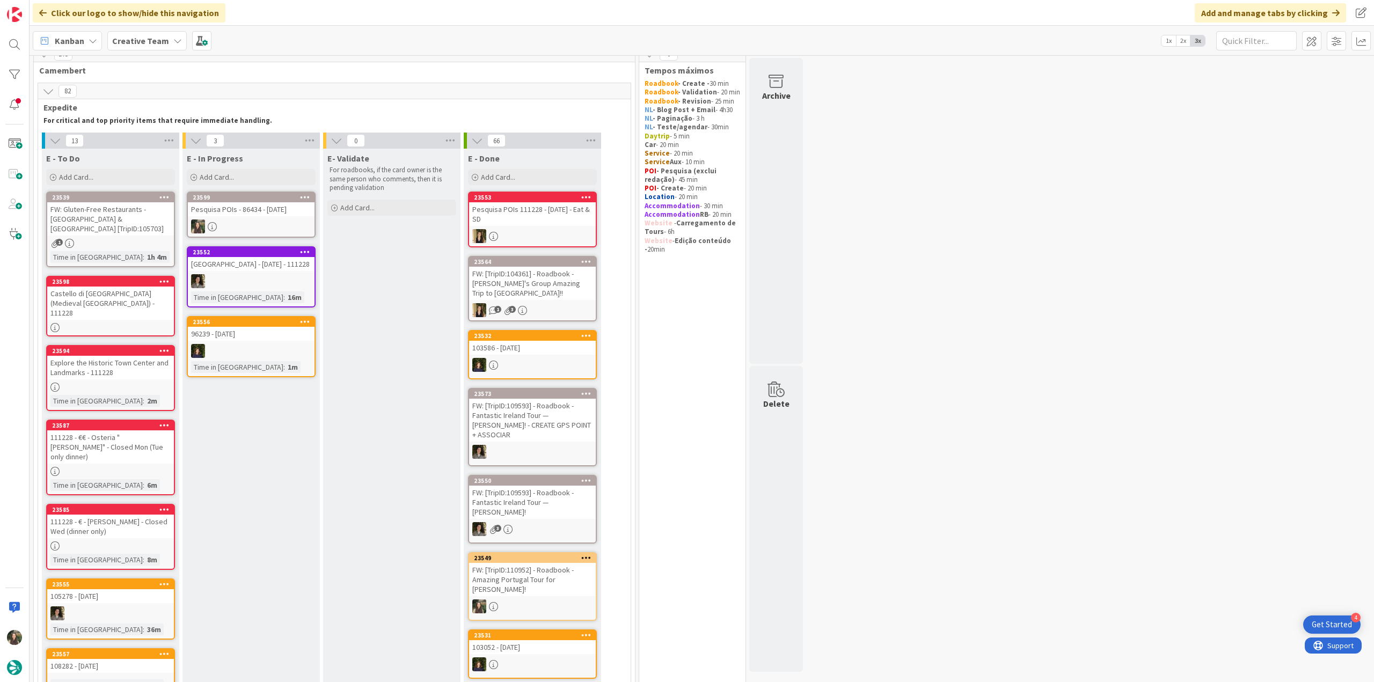
click at [270, 225] on div at bounding box center [251, 227] width 127 height 14
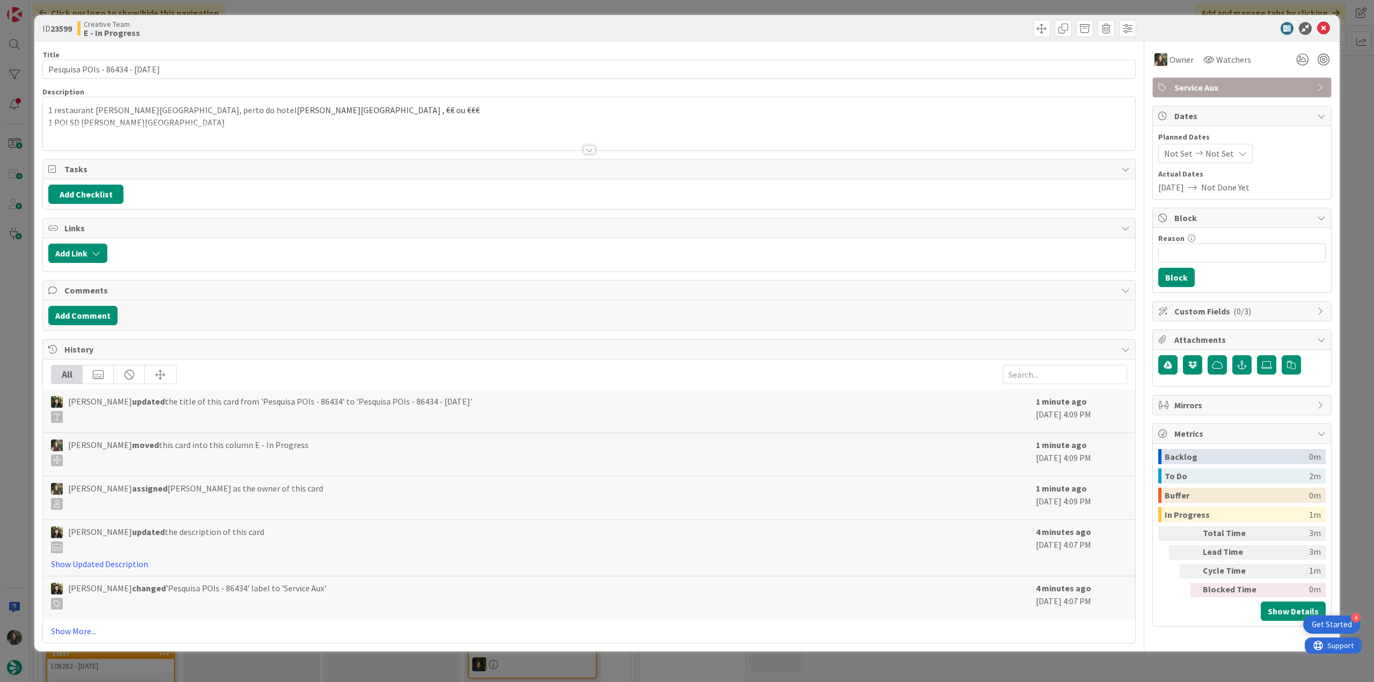
click at [239, 126] on div at bounding box center [589, 136] width 1092 height 27
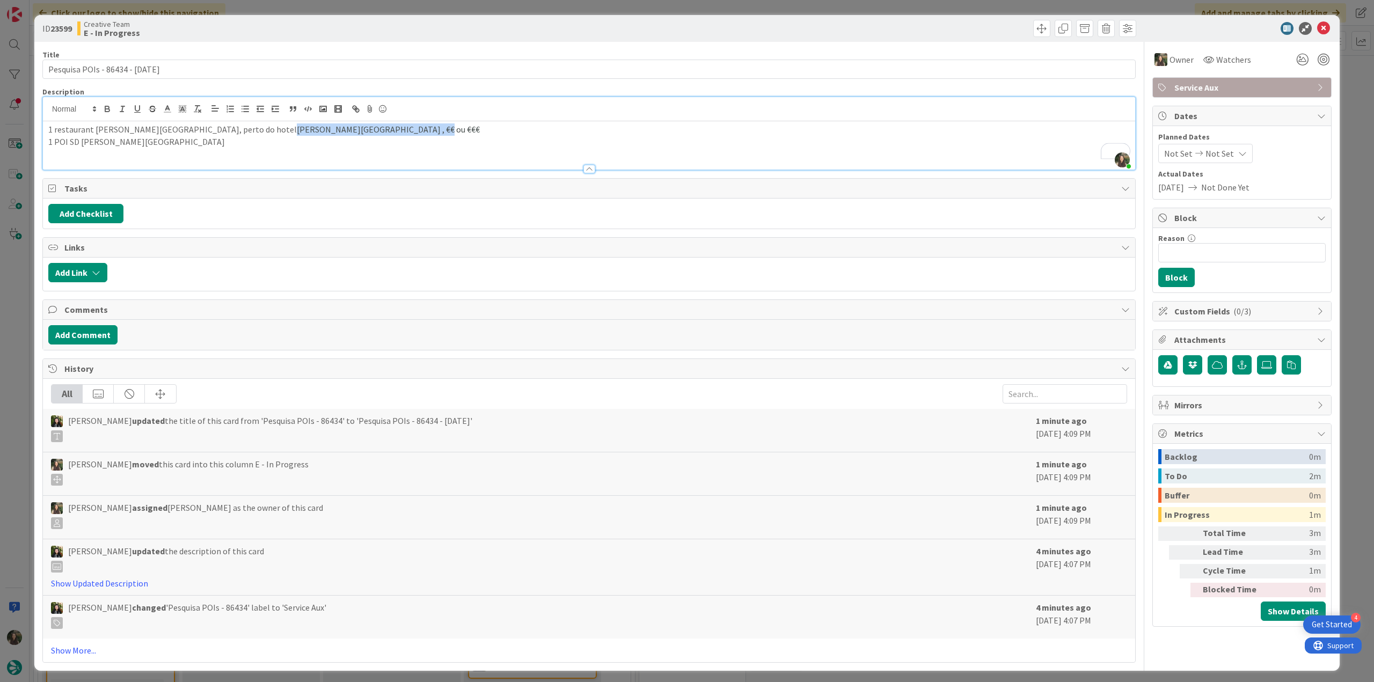
drag, startPoint x: 221, startPoint y: 129, endPoint x: 347, endPoint y: 134, distance: 126.7
click at [347, 134] on span "Mira Riva Toscana Golf Resort & Spa , €€ ou €€€" at bounding box center [388, 129] width 183 height 11
click at [18, 321] on div "ID 23599 Creative Team E - In Progress Title 30 / 128 Pesquisa POIs - 86434 - 1…" at bounding box center [687, 341] width 1374 height 682
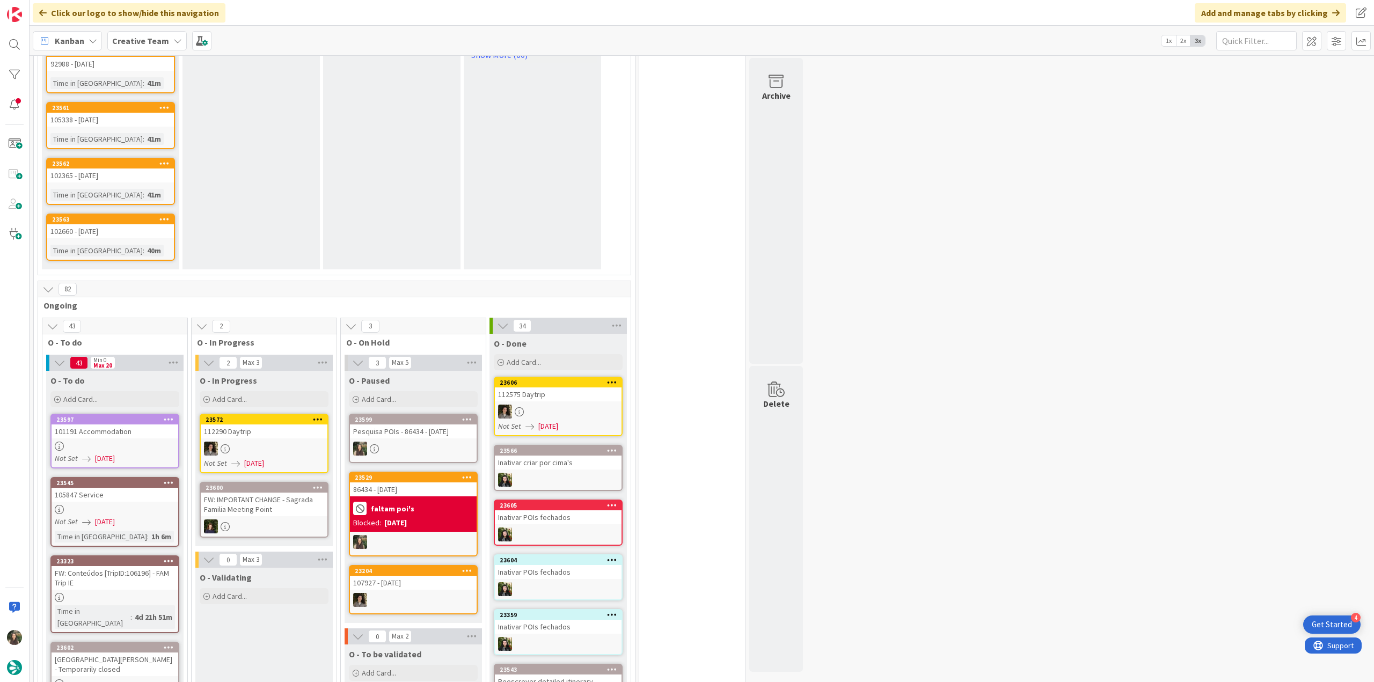
scroll to position [893, 0]
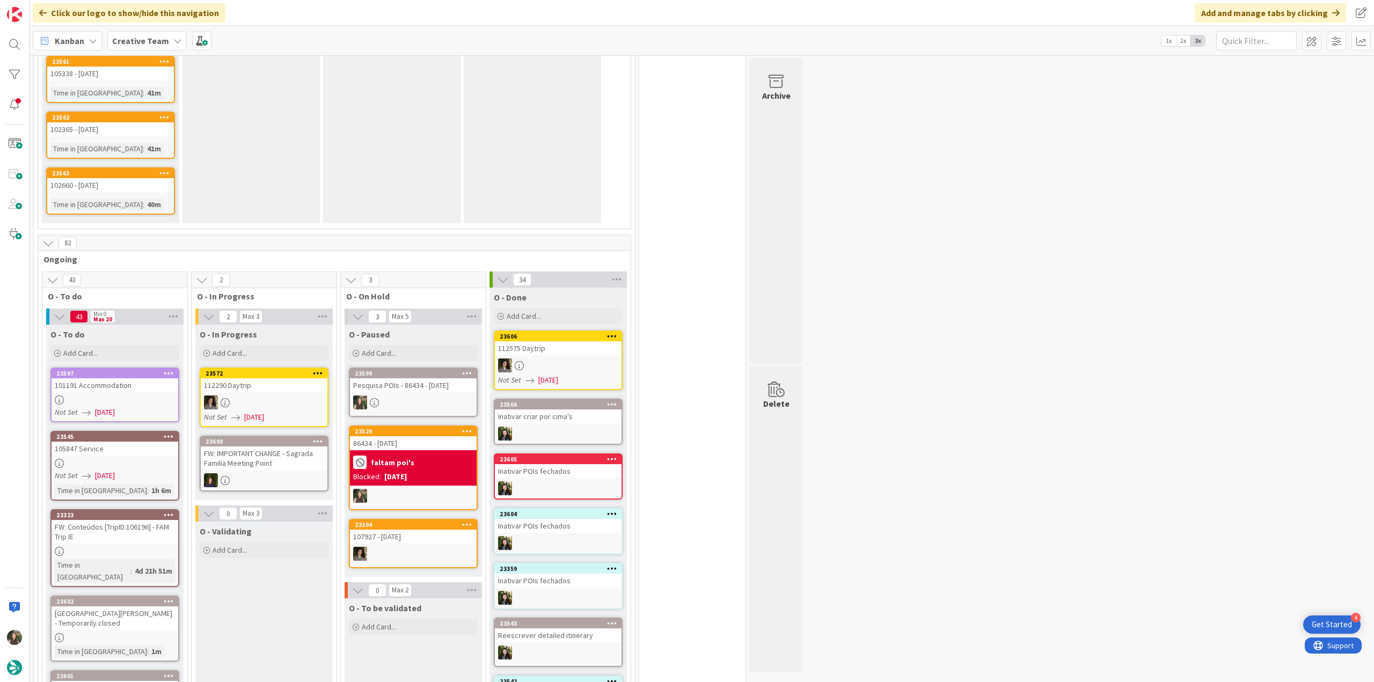
click at [153, 396] on div at bounding box center [115, 400] width 127 height 9
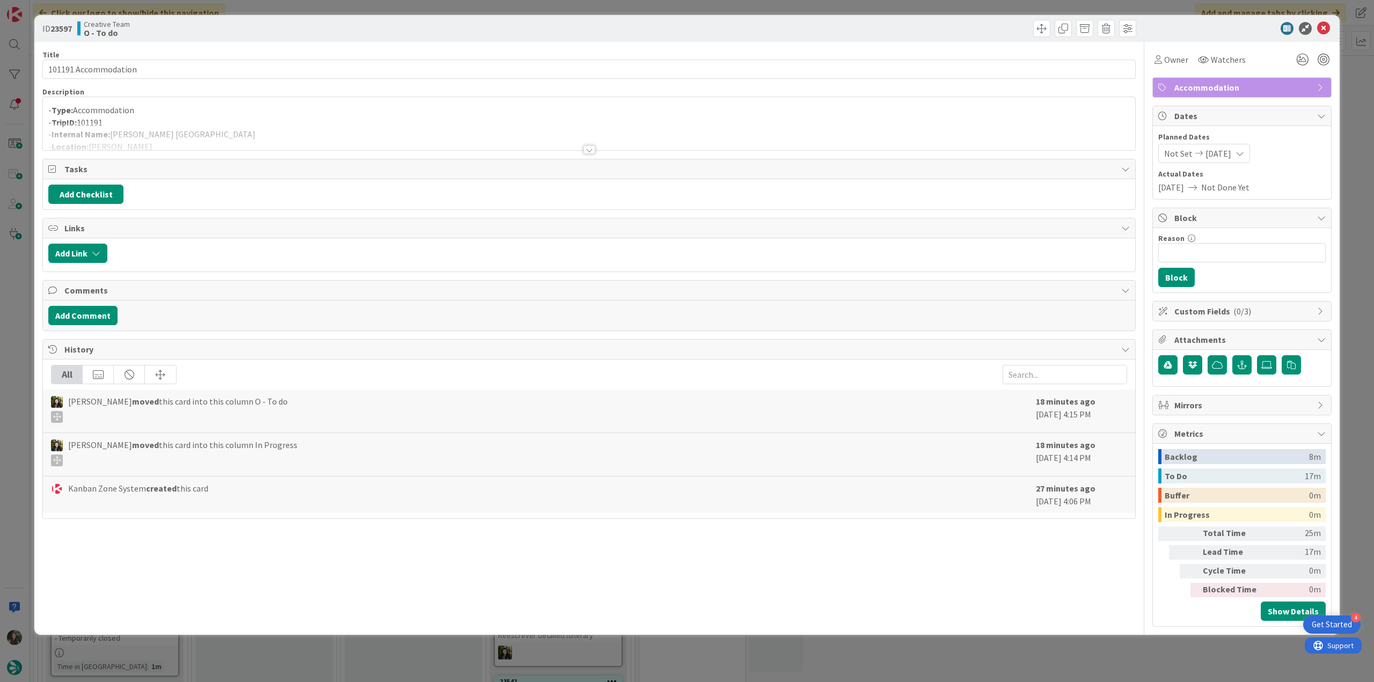
click at [273, 126] on div at bounding box center [589, 136] width 1092 height 27
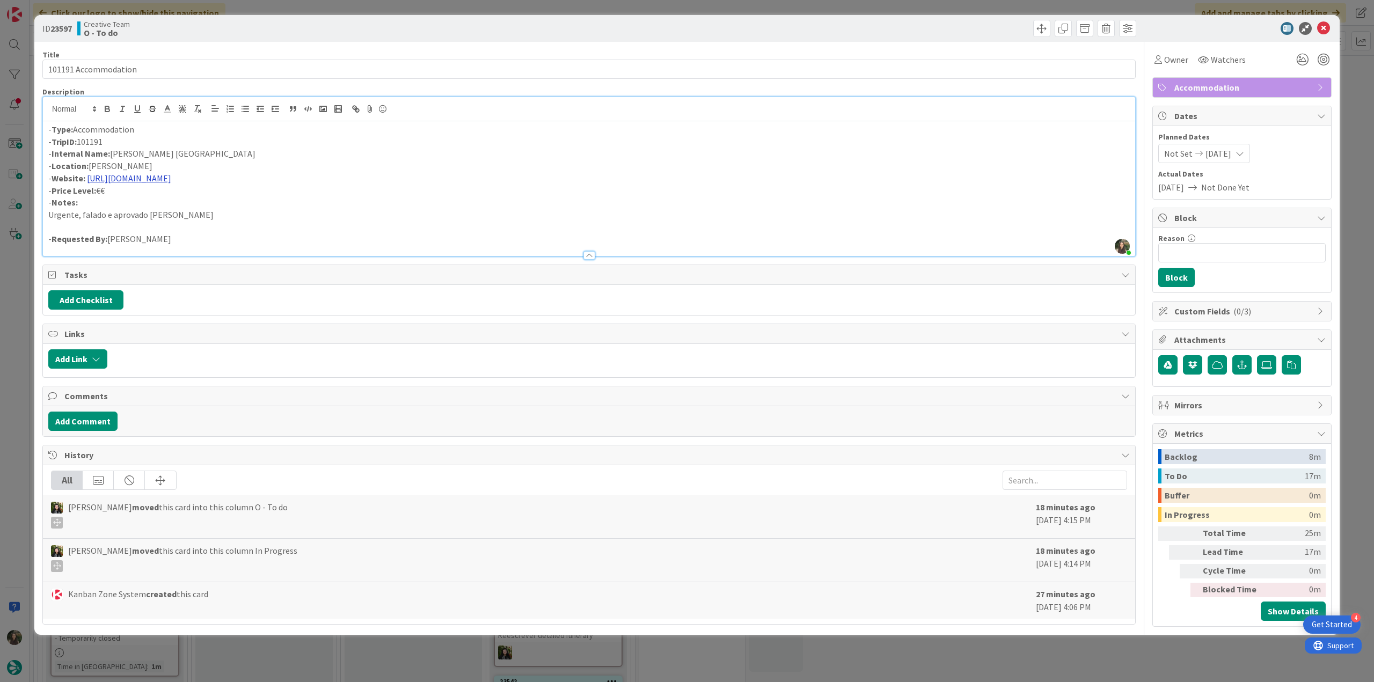
click at [151, 181] on link "https://www.panoramictaormina.it/pt-pt/" at bounding box center [129, 178] width 84 height 11
click at [164, 199] on link "https://www.panoramictaormina.it/pt-pt" at bounding box center [135, 199] width 74 height 14
click at [15, 306] on div "ID 23597 Creative Team O - To do Title 20 / 128 101191 Accommodation Descriptio…" at bounding box center [687, 341] width 1374 height 682
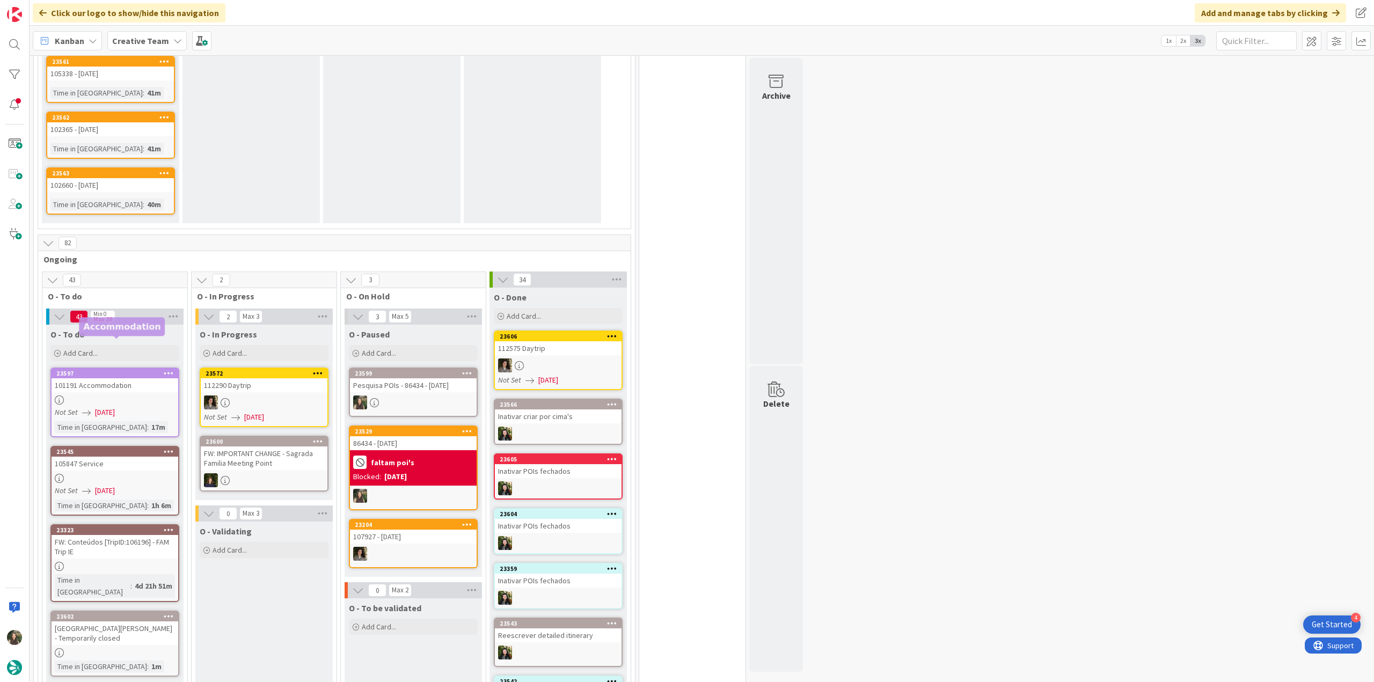
click at [114, 378] on div "101191 Accommodation" at bounding box center [115, 385] width 127 height 14
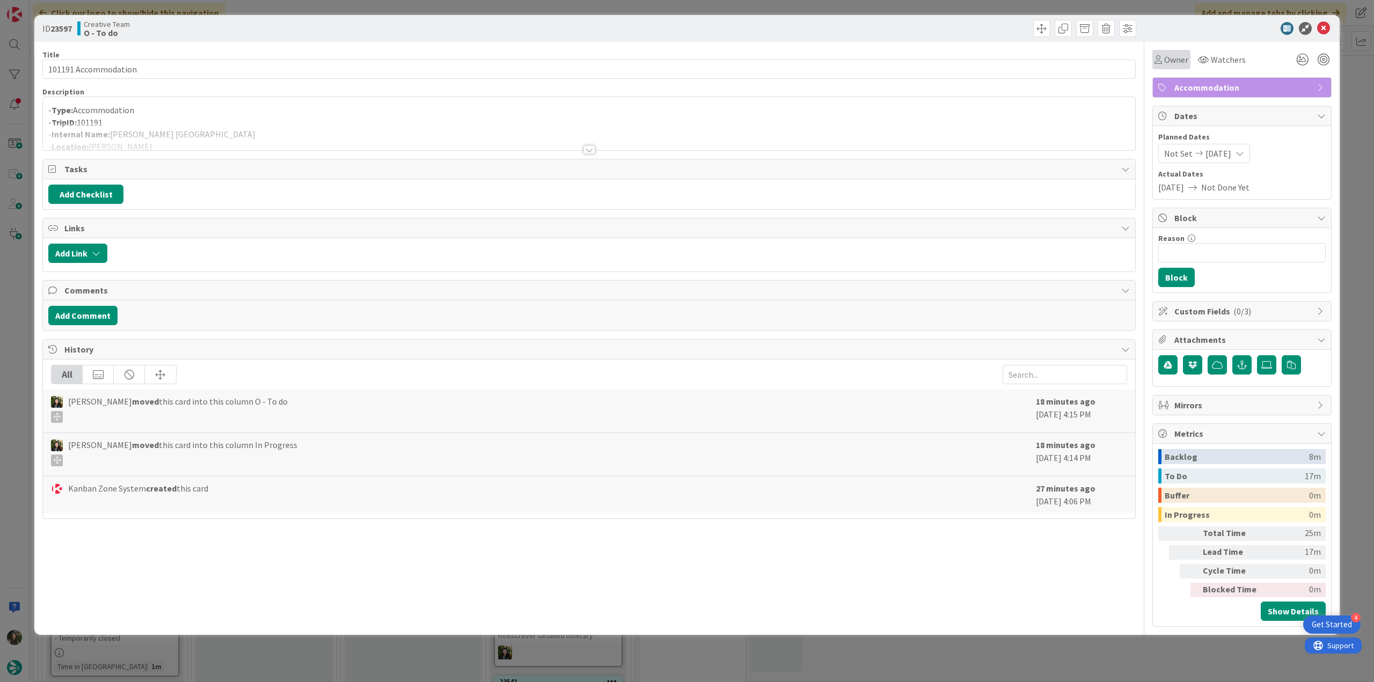
click at [1166, 66] on div "Owner" at bounding box center [1171, 59] width 38 height 19
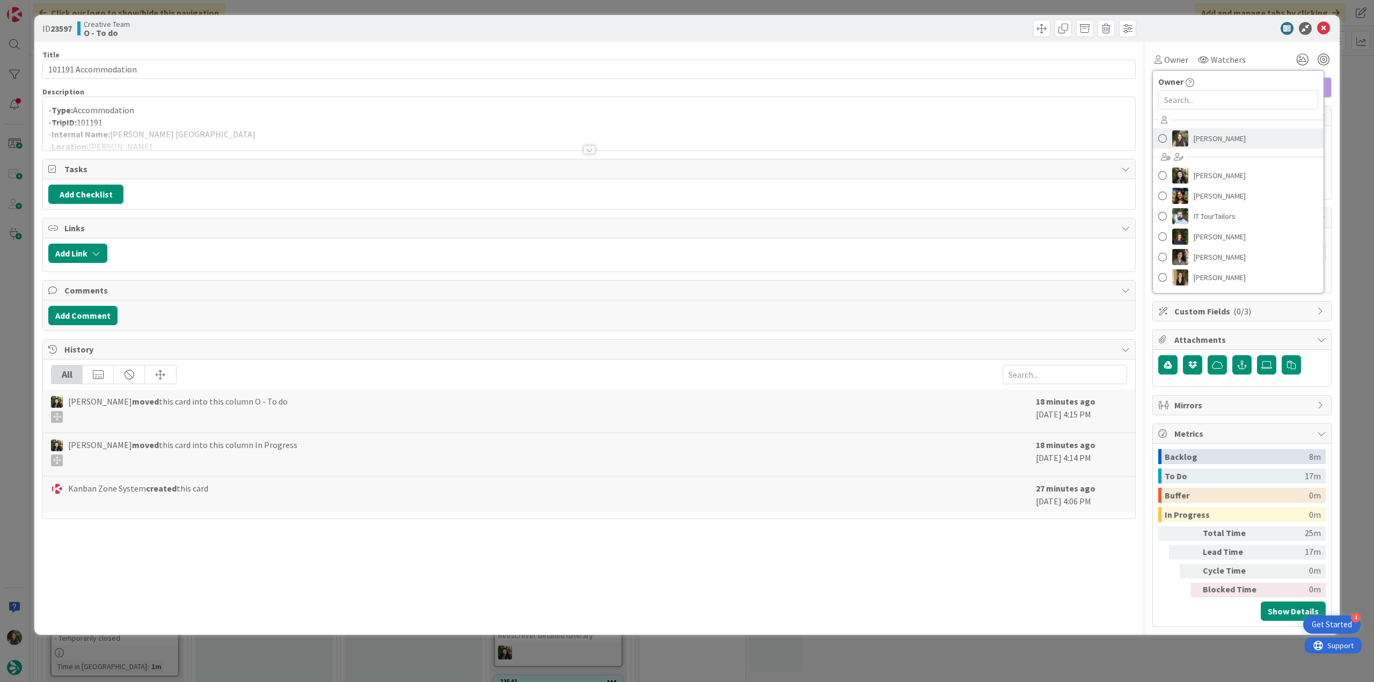
click at [1209, 138] on span "[PERSON_NAME]" at bounding box center [1220, 138] width 52 height 16
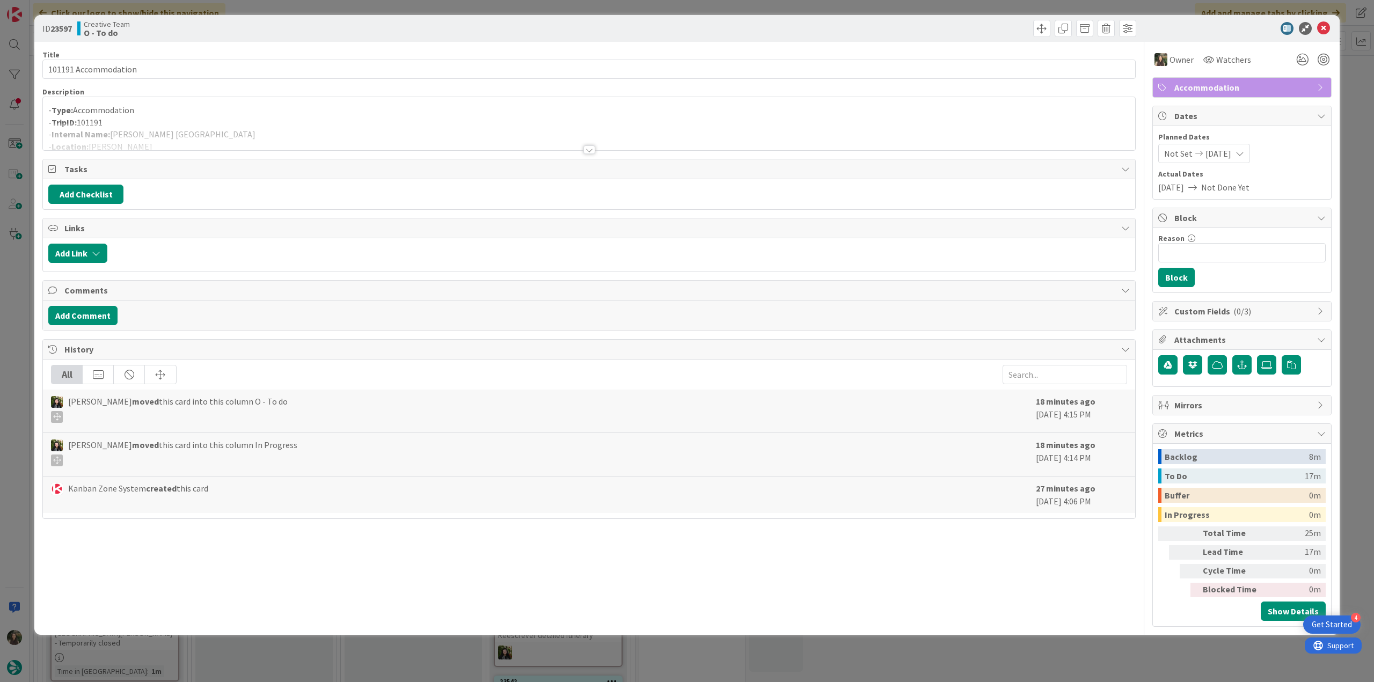
click at [1345, 91] on div "ID 23597 Creative Team O - To do Title 20 / 128 101191 Accommodation Descriptio…" at bounding box center [687, 341] width 1374 height 682
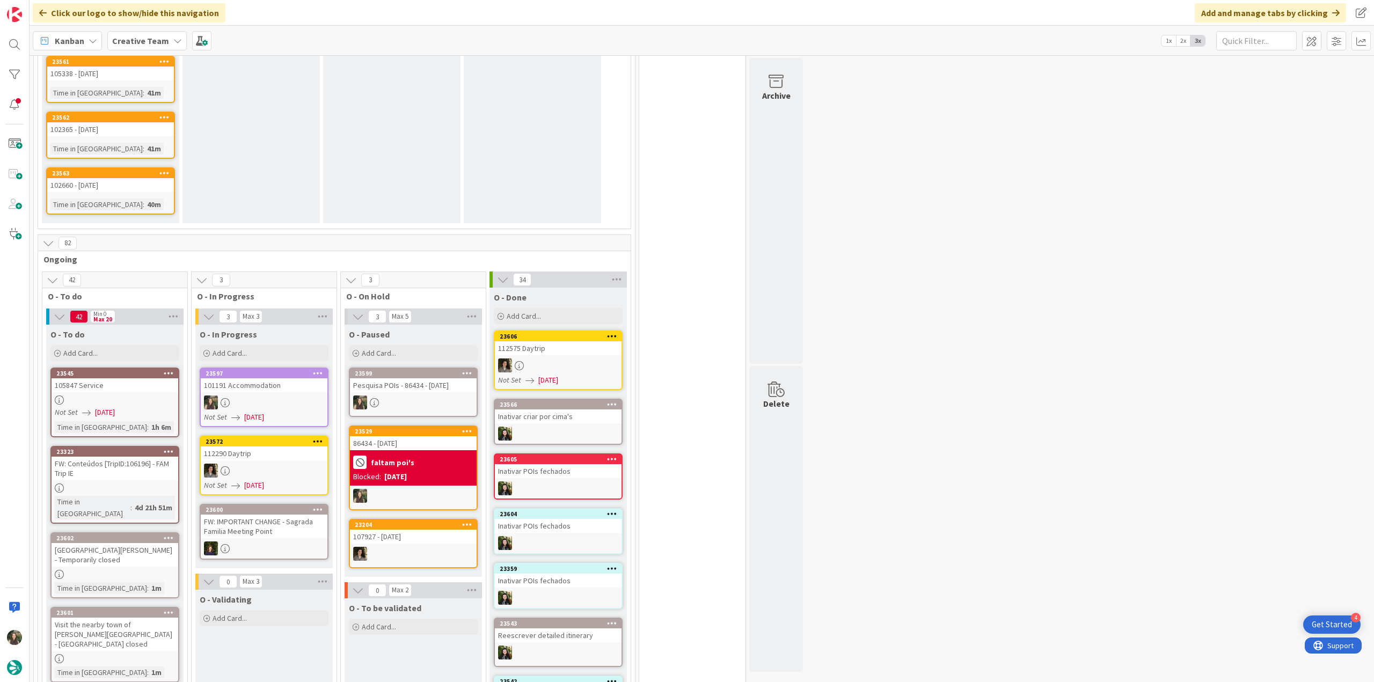
click at [253, 378] on div "101191 Accommodation" at bounding box center [264, 385] width 127 height 14
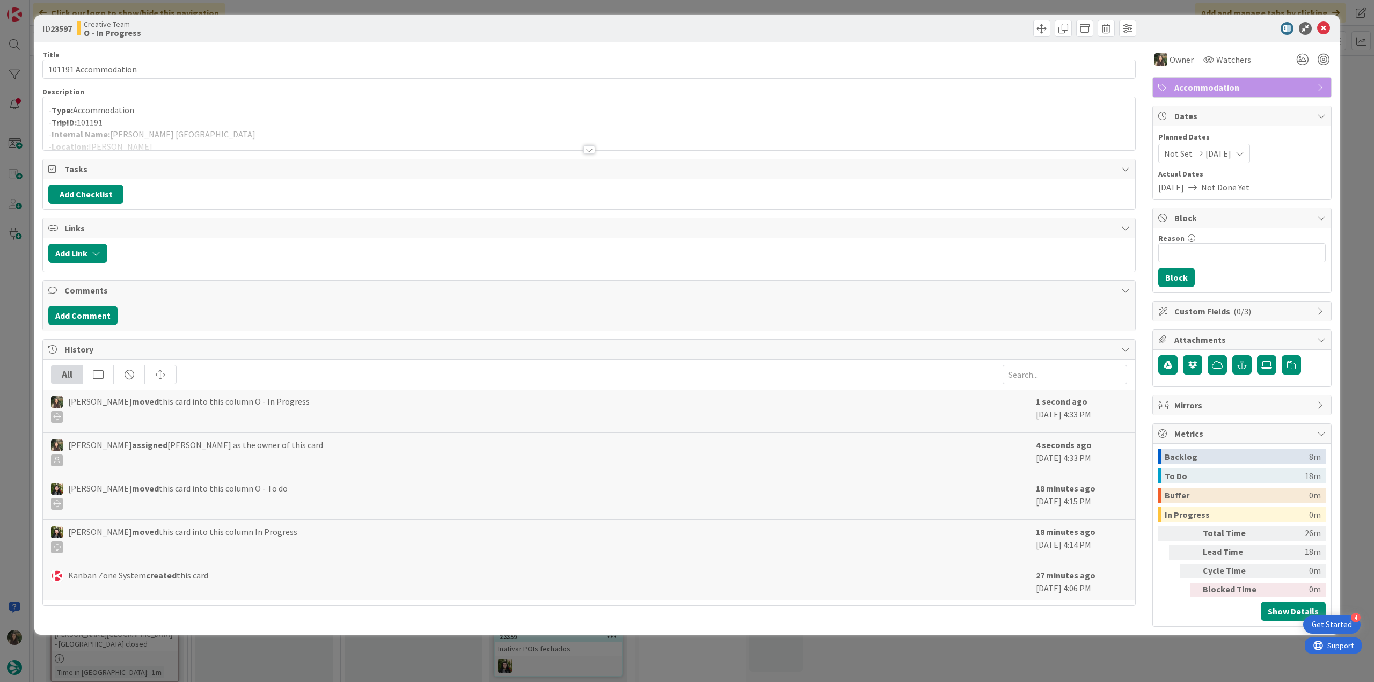
click at [209, 127] on div at bounding box center [589, 136] width 1092 height 27
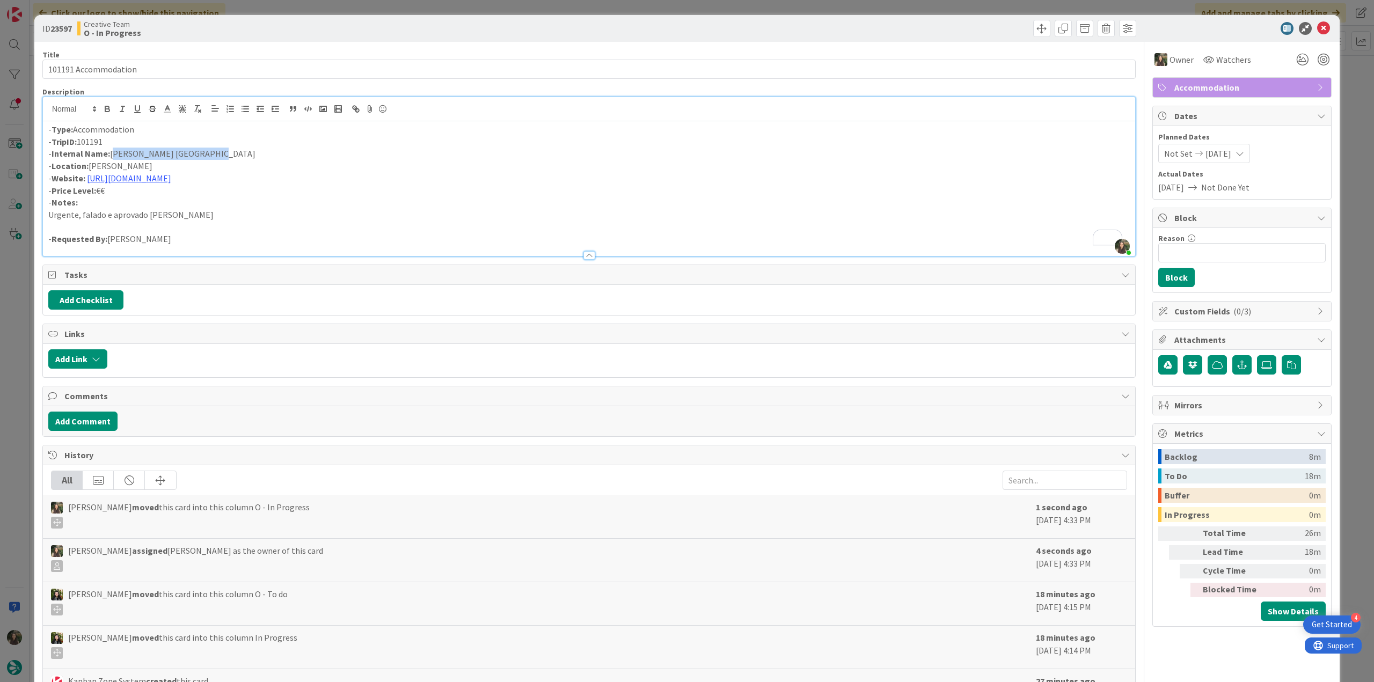
drag, startPoint x: 221, startPoint y: 150, endPoint x: 111, endPoint y: 155, distance: 110.7
click at [111, 155] on p "- Internal Name: Taormina Panoramic Hotel" at bounding box center [588, 154] width 1081 height 12
copy p "Taormina Panoramic Hotel"
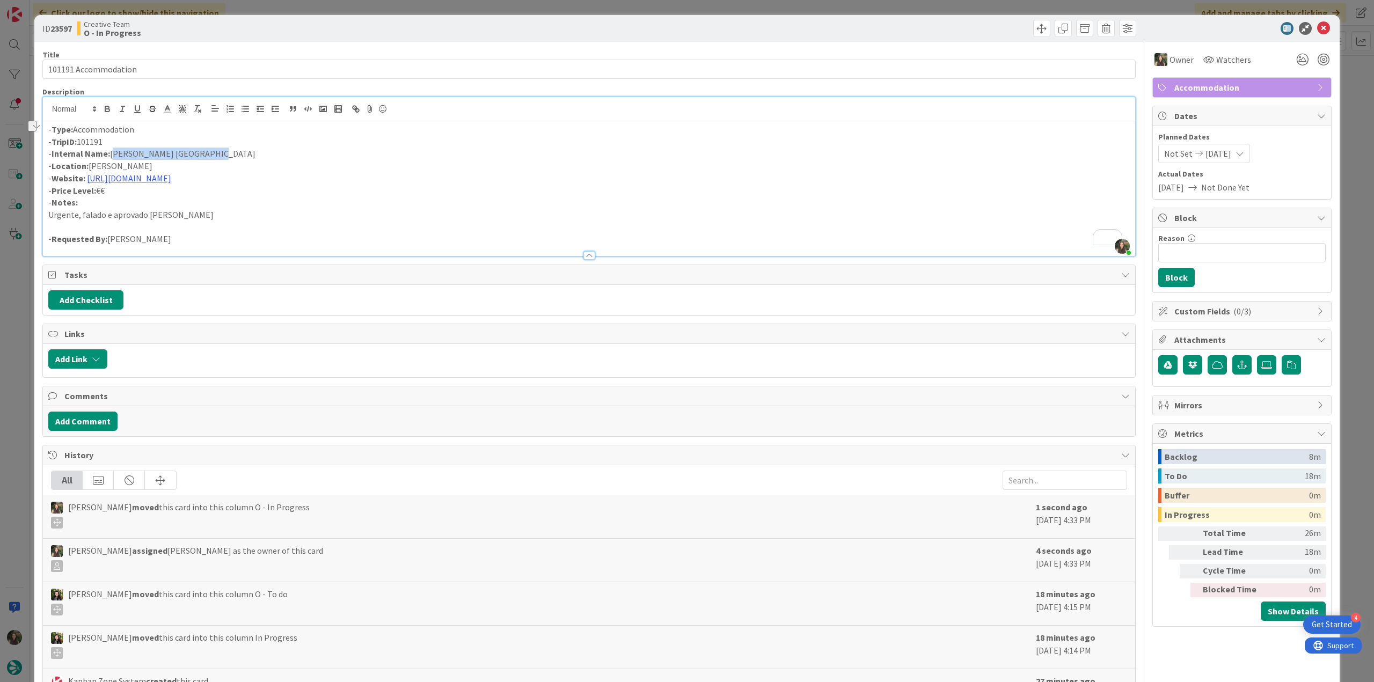
scroll to position [569, 0]
drag, startPoint x: 140, startPoint y: 72, endPoint x: 0, endPoint y: 78, distance: 139.7
click at [0, 78] on div "ID 23597 Creative Team O - In Progress Title 20 / 128 101191 Accommodation Desc…" at bounding box center [687, 341] width 1374 height 682
drag, startPoint x: 213, startPoint y: 152, endPoint x: 113, endPoint y: 152, distance: 99.8
click at [113, 152] on p "- Internal Name: Taormina Panoramic Hotel" at bounding box center [588, 154] width 1081 height 12
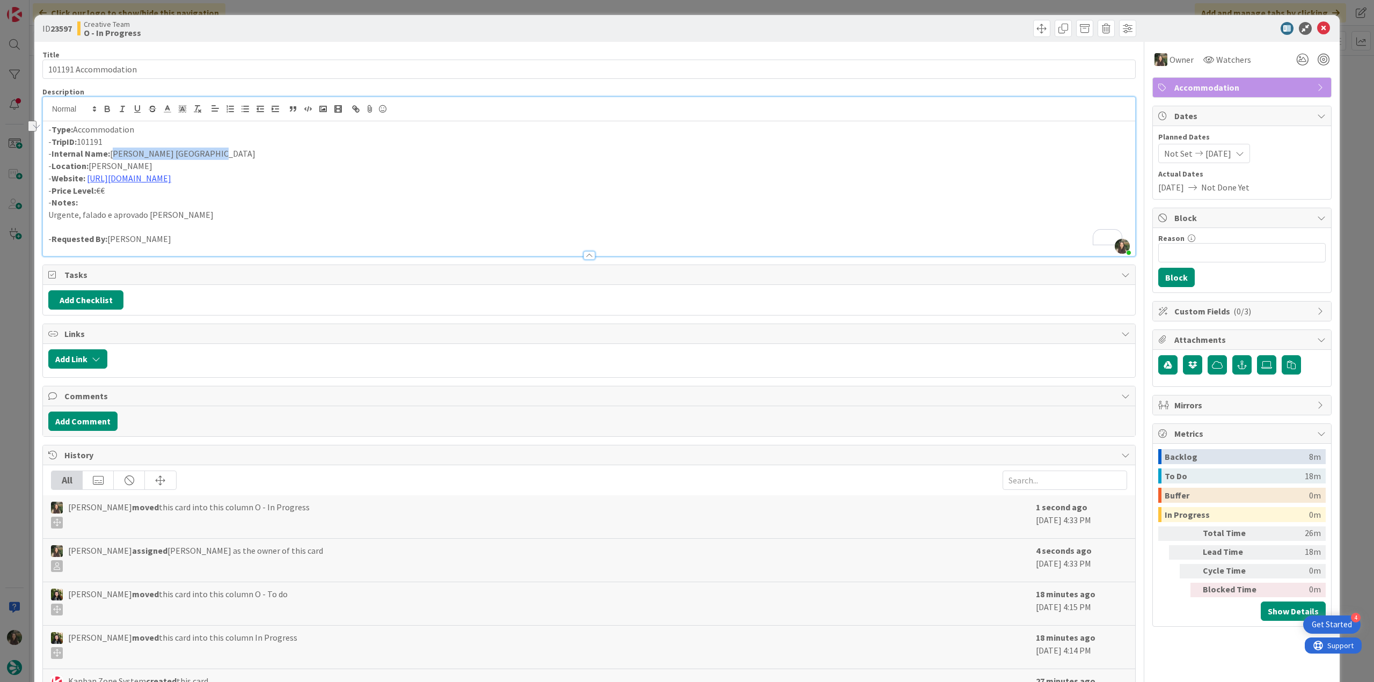
copy p "Taormina Panoramic Hotel"
click at [11, 367] on div "ID 23597 Creative Team O - In Progress Title 20 / 128 101191 Accommodation Desc…" at bounding box center [687, 341] width 1374 height 682
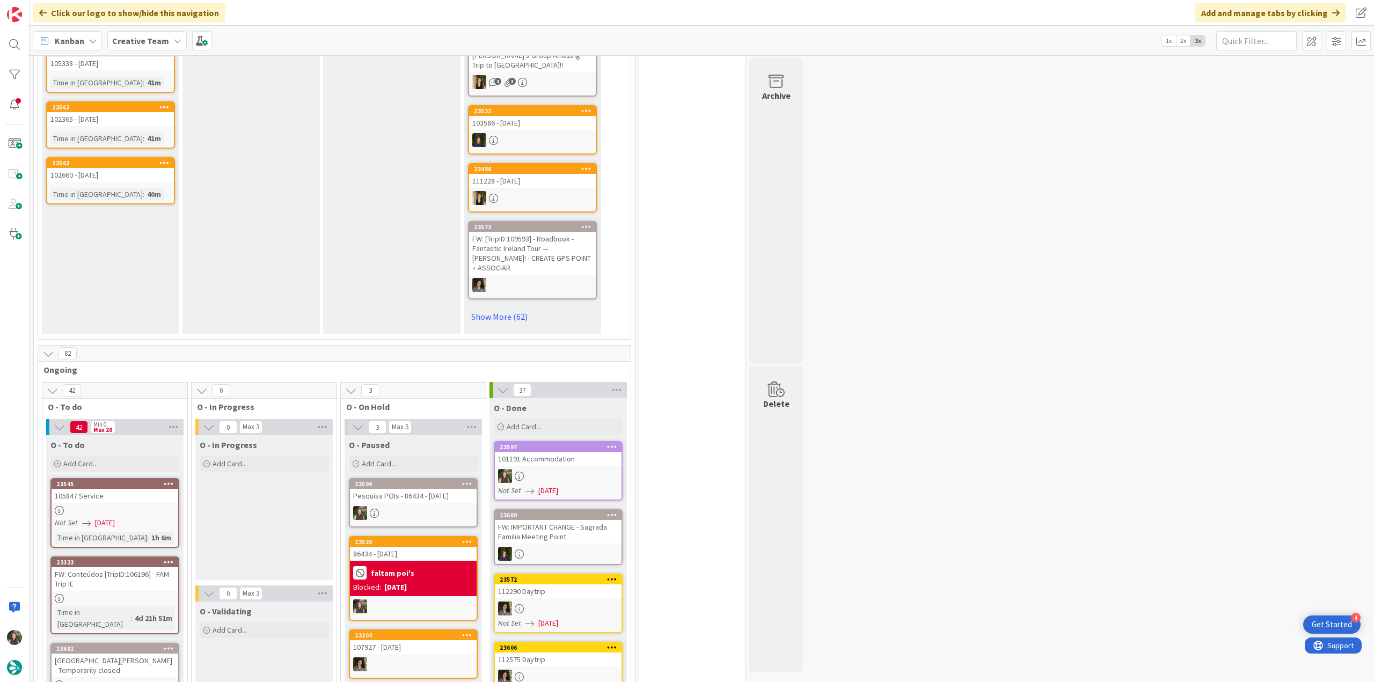
click at [602, 457] on link "23597 101191 Accommodation Not Set 09/22/2025" at bounding box center [558, 471] width 129 height 60
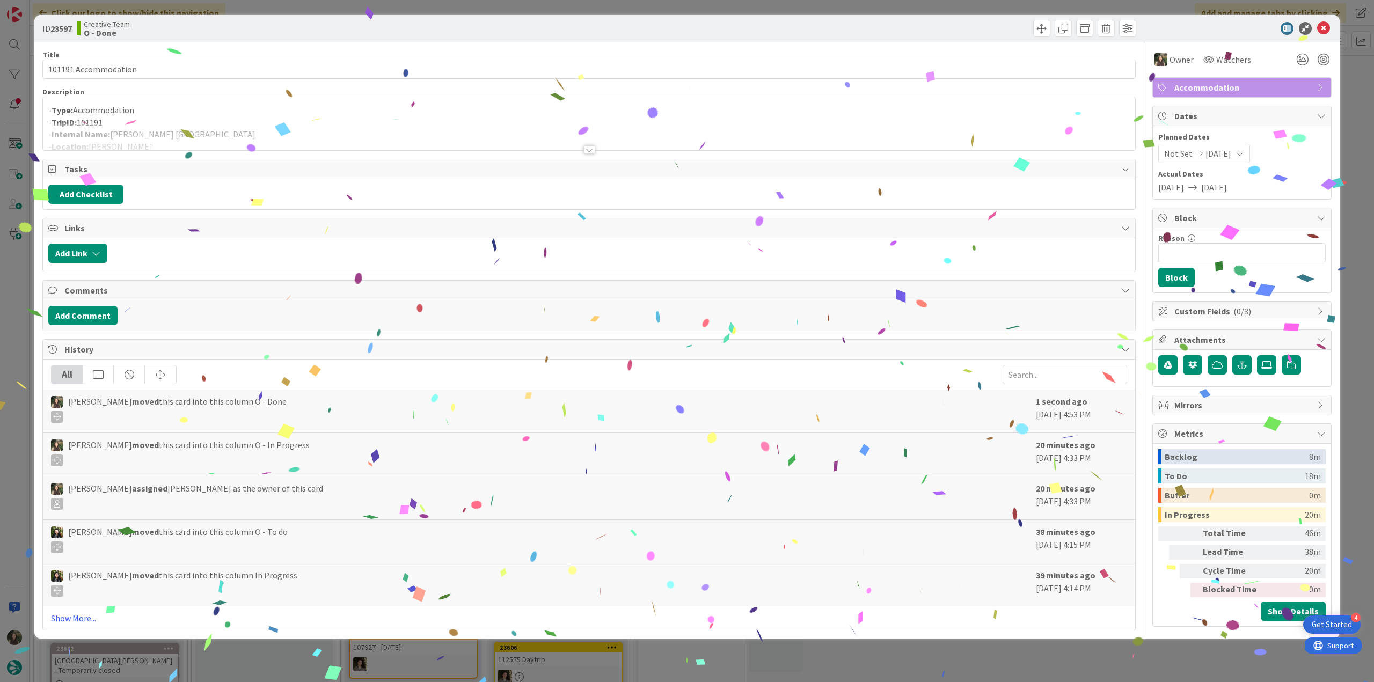
click at [1068, 663] on div "ID 23597 Creative Team O - Done Title 20 / 128 101191 Accommodation Description…" at bounding box center [687, 341] width 1374 height 682
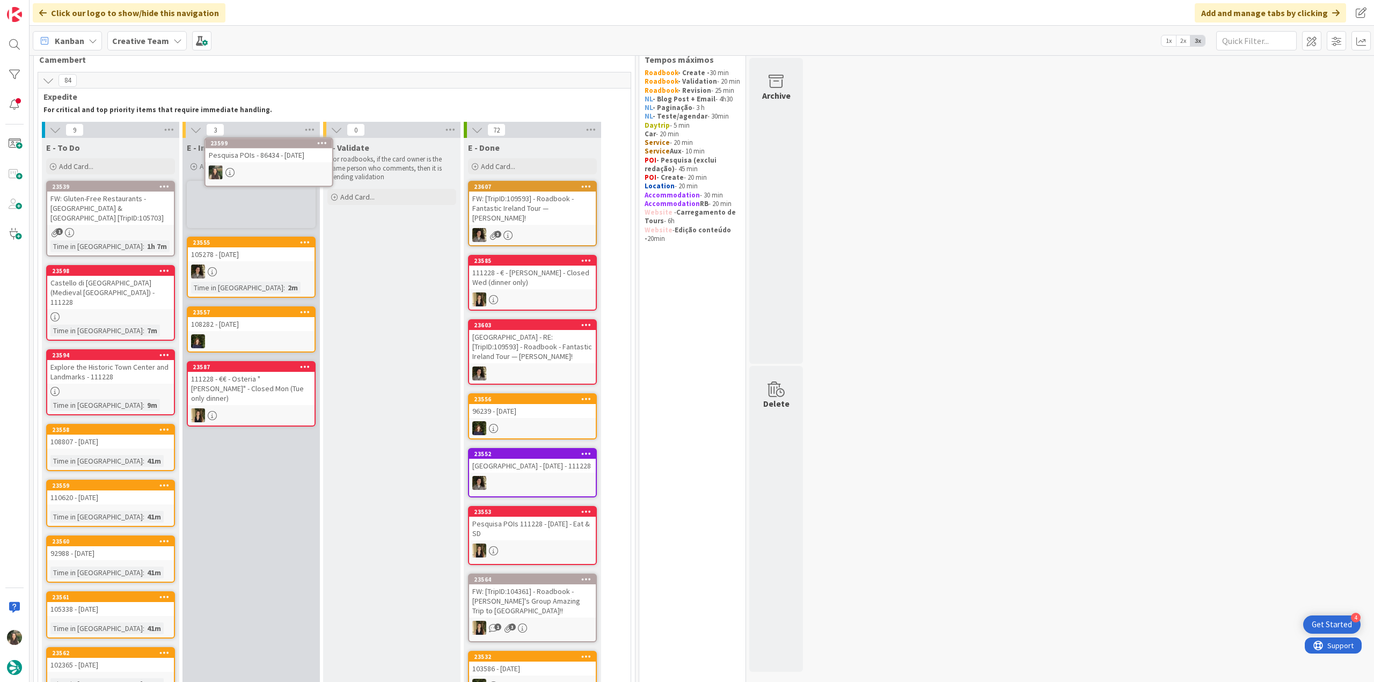
scroll to position [16, 0]
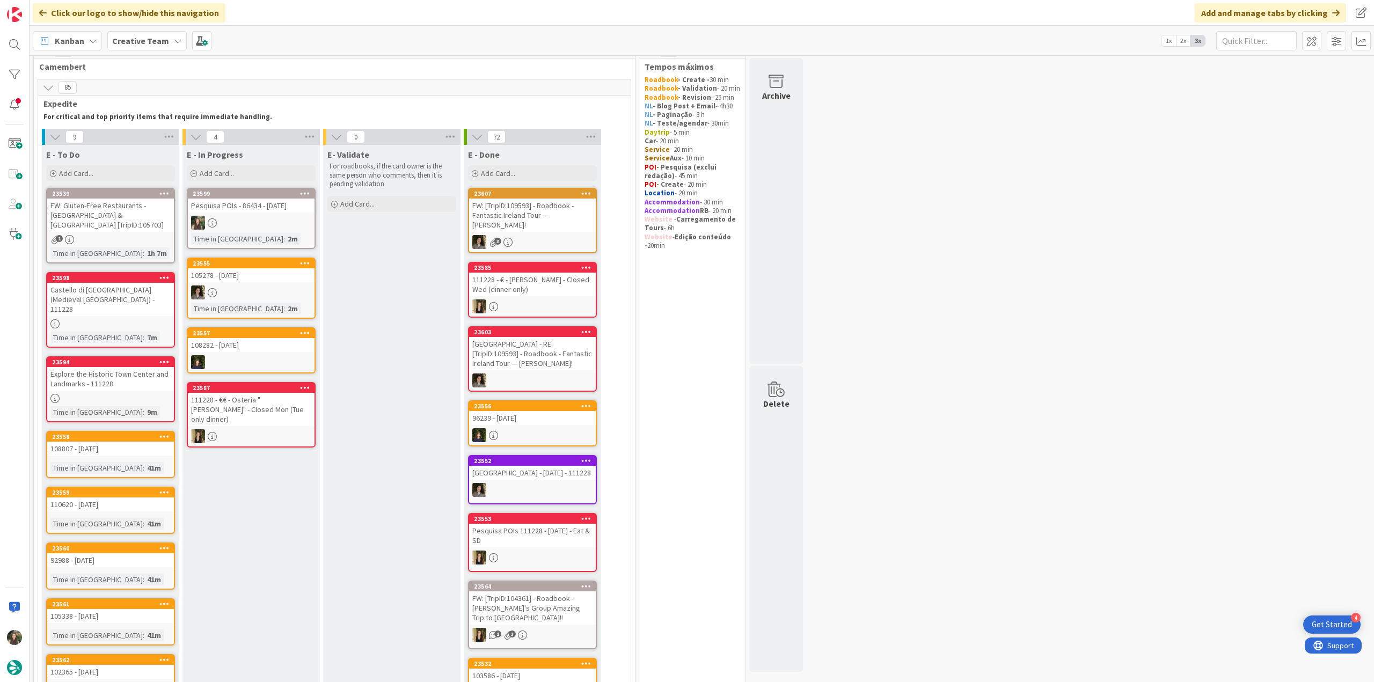
click at [270, 212] on link "23599 Pesquisa POIs - 86434 - 16 oct Time in Column : 2m" at bounding box center [251, 218] width 129 height 61
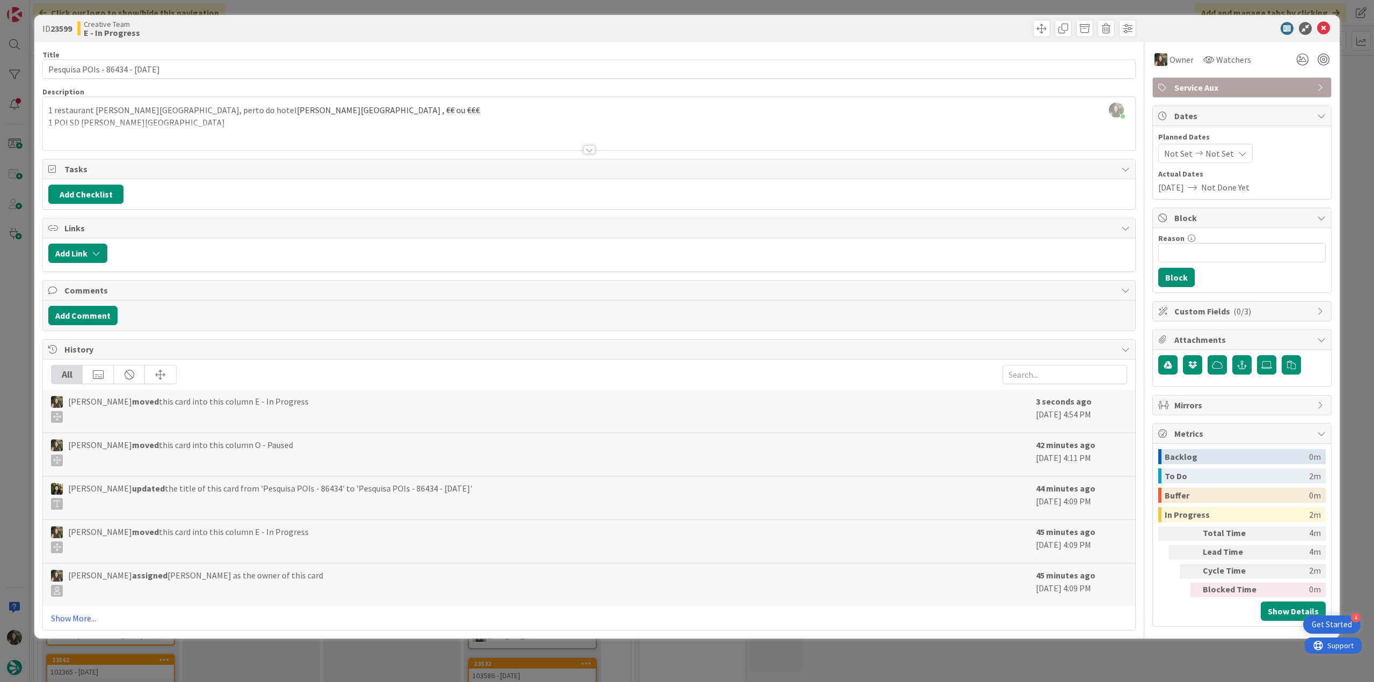
click at [249, 141] on div at bounding box center [589, 136] width 1092 height 27
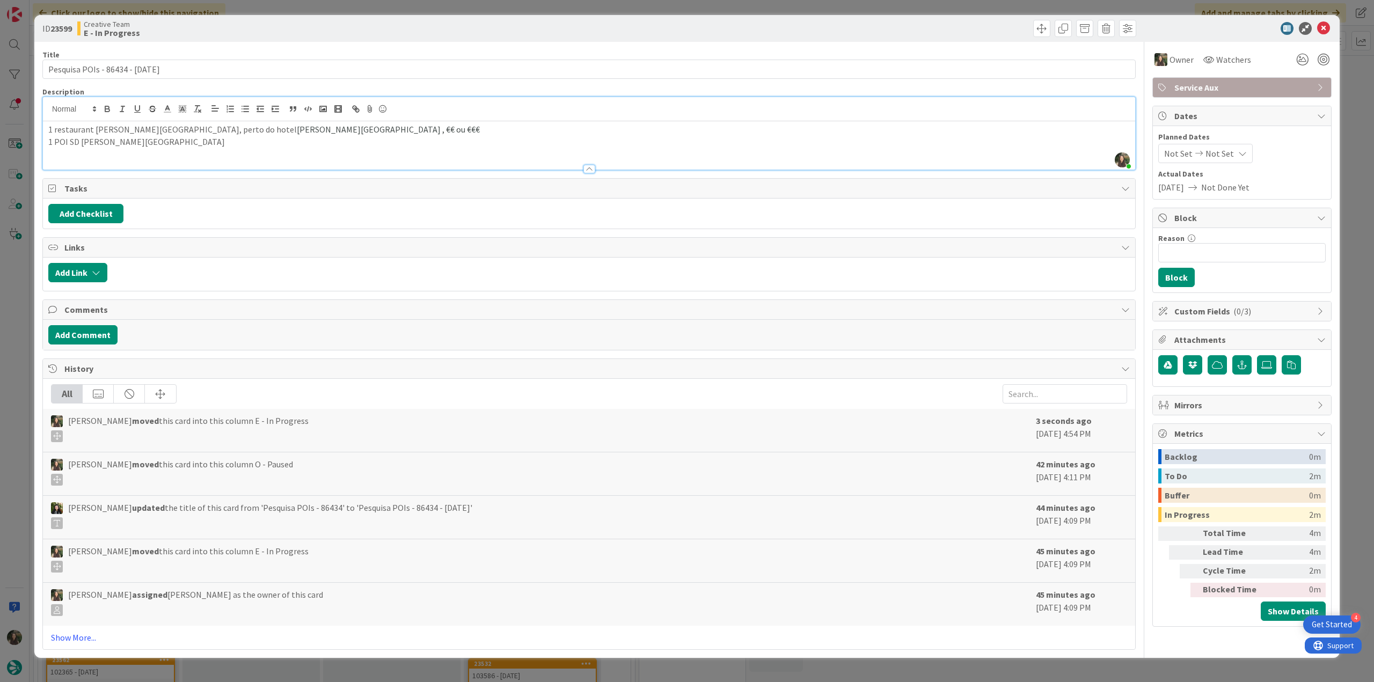
click at [18, 262] on div "ID 23599 Creative Team E - In Progress Title 30 / 128 Pesquisa POIs - 86434 - 1…" at bounding box center [687, 341] width 1374 height 682
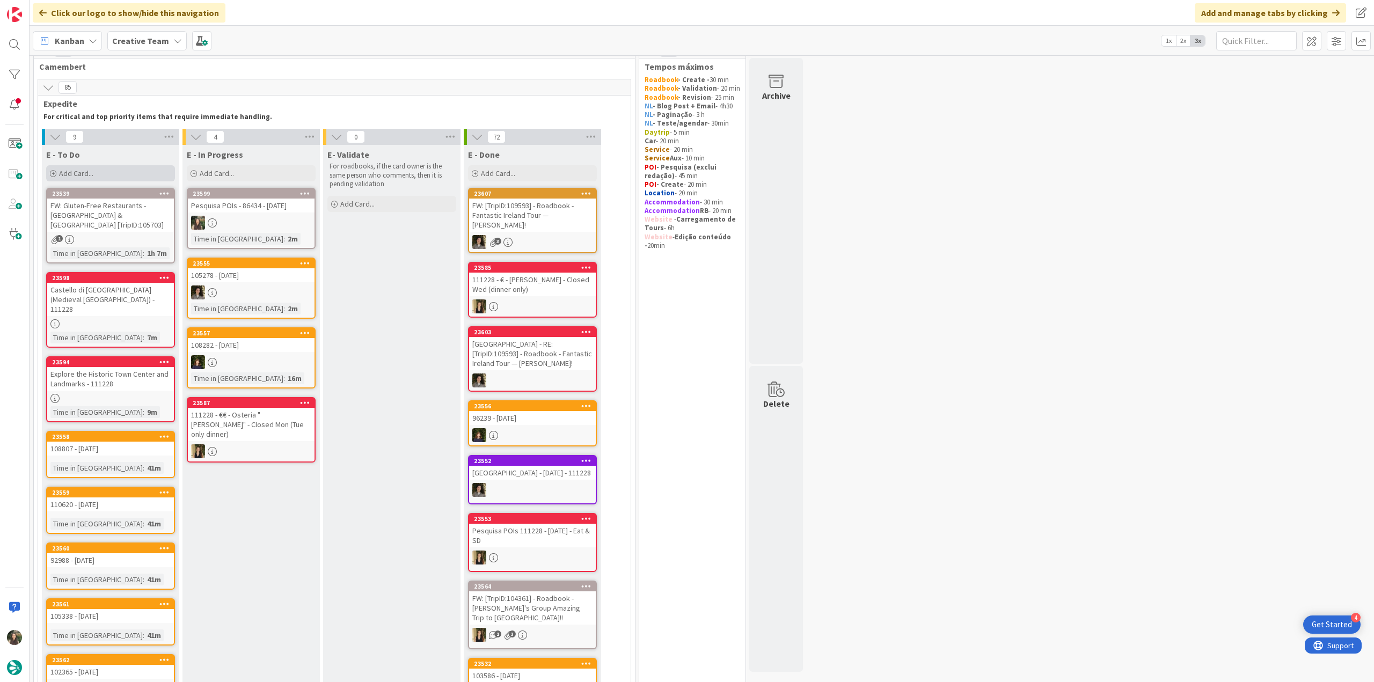
click at [109, 174] on div "Add Card..." at bounding box center [110, 173] width 129 height 16
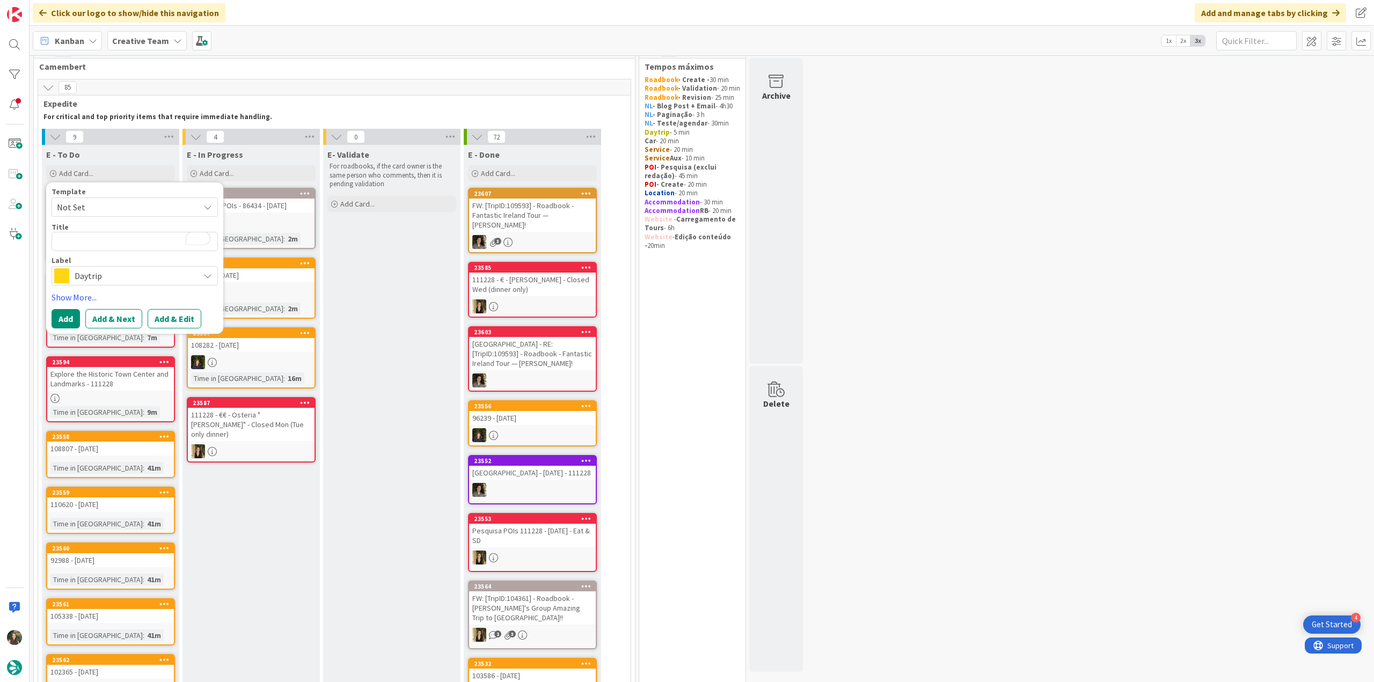
type textarea "x"
type textarea "€"
type textarea "x"
type textarea "€€"
type textarea "x"
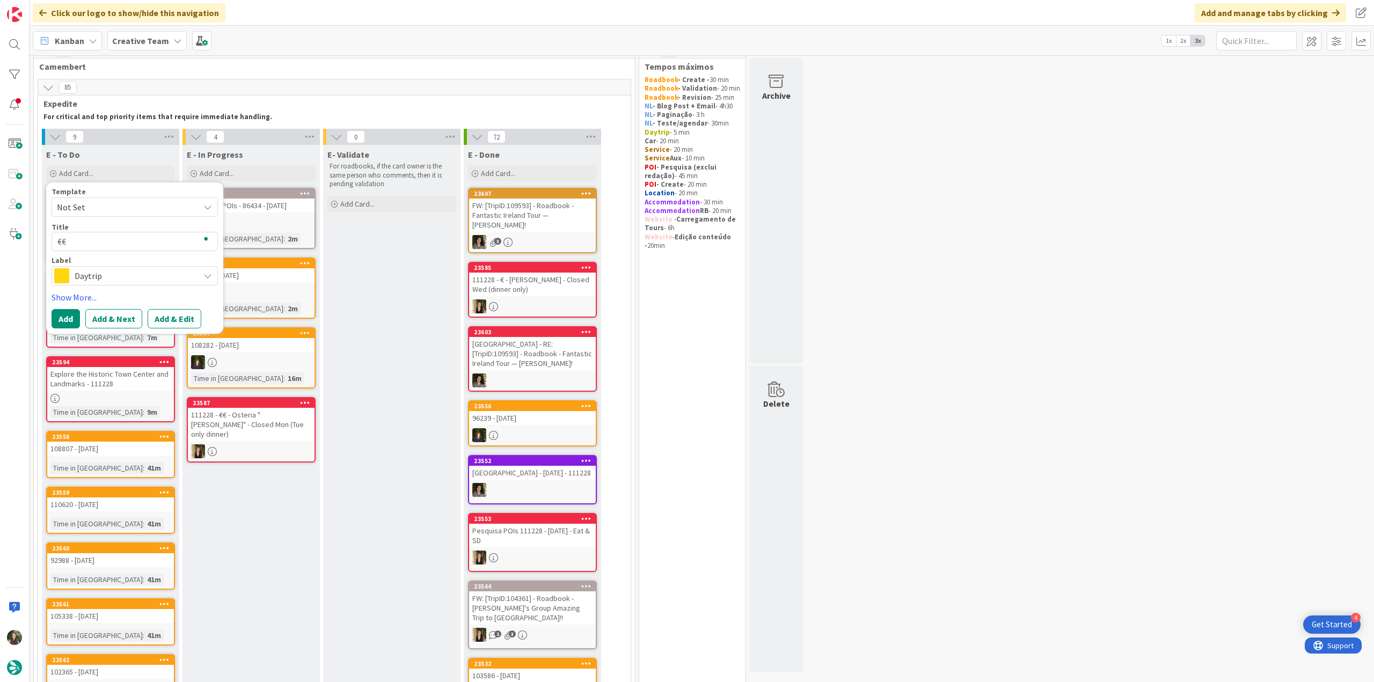
type textarea "€€"
type textarea "x"
type textarea "€€ -"
type textarea "x"
type textarea "€€ -"
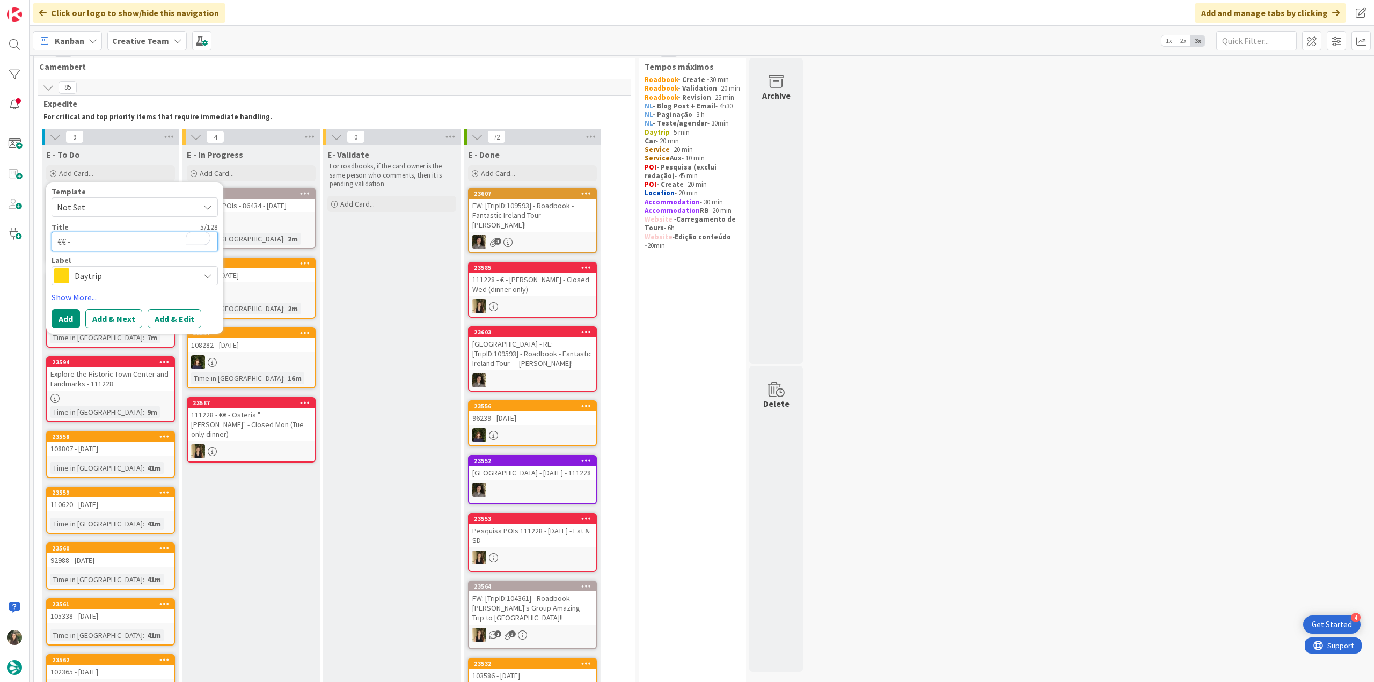
paste textarea "Ristorante dal Meraviglioso"
type textarea "x"
type textarea "€€ - Ristorante dal Meraviglioso"
type textarea "x"
type textarea "€€ - Ristorante dal Meraviglioso"
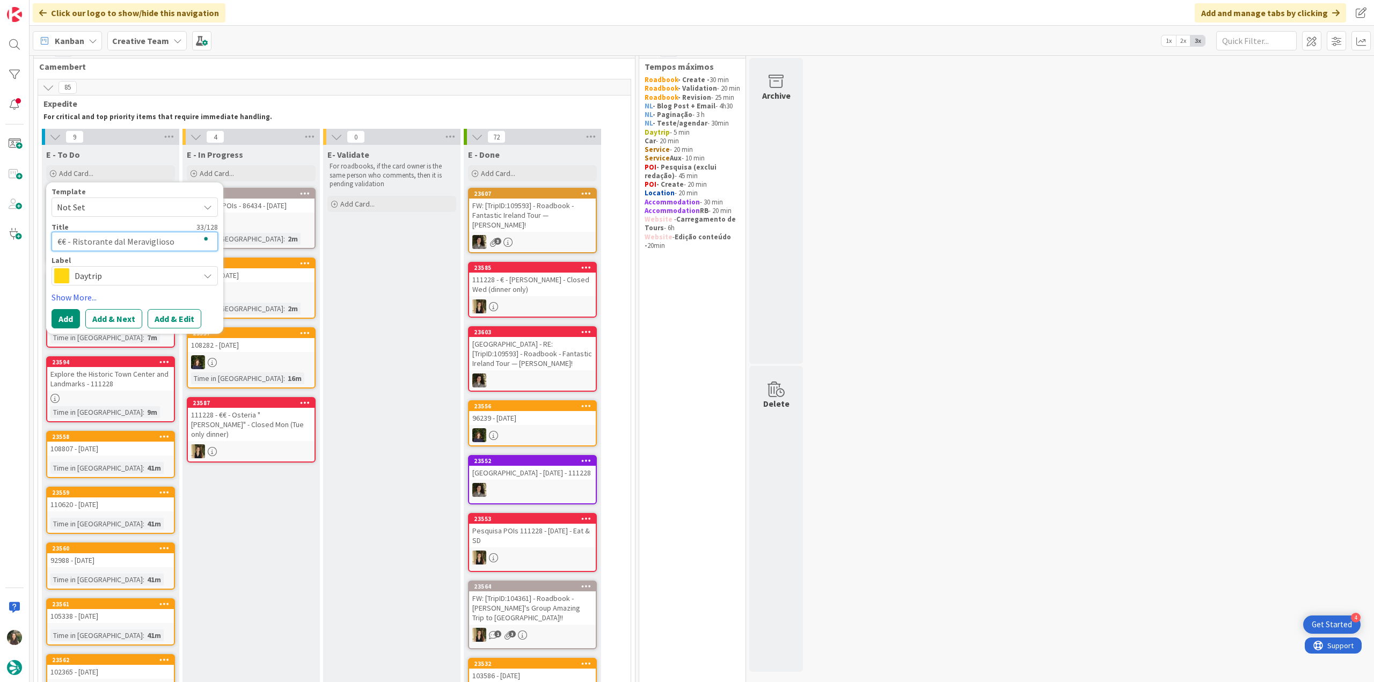
type textarea "x"
type textarea "€€ - Ristorante dal Meraviglioso ("
type textarea "x"
type textarea "€€ - Ristorante dal Meraviglioso (p"
type textarea "x"
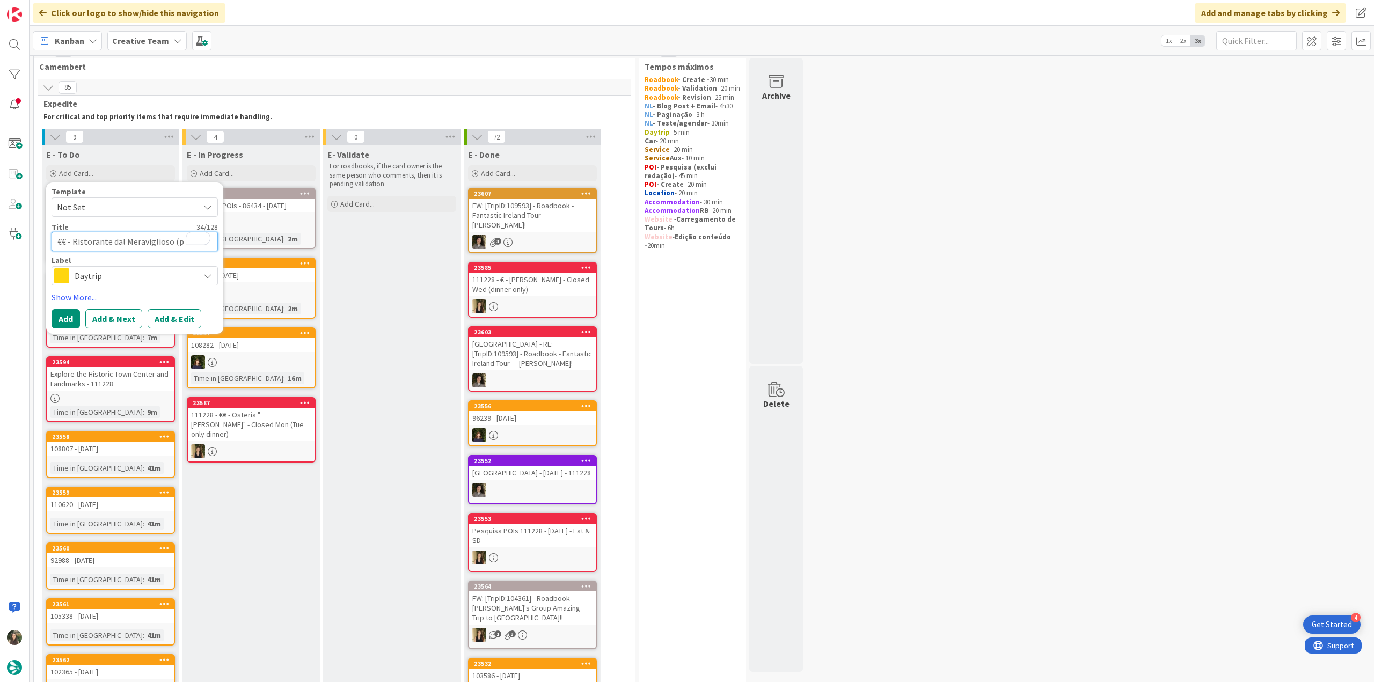
type textarea "€€ - Ristorante dal Meraviglioso (pe"
type textarea "x"
type textarea "€€ - Ristorante dal Meraviglioso (per"
type textarea "x"
type textarea "€€ - Ristorante dal Meraviglioso (pert"
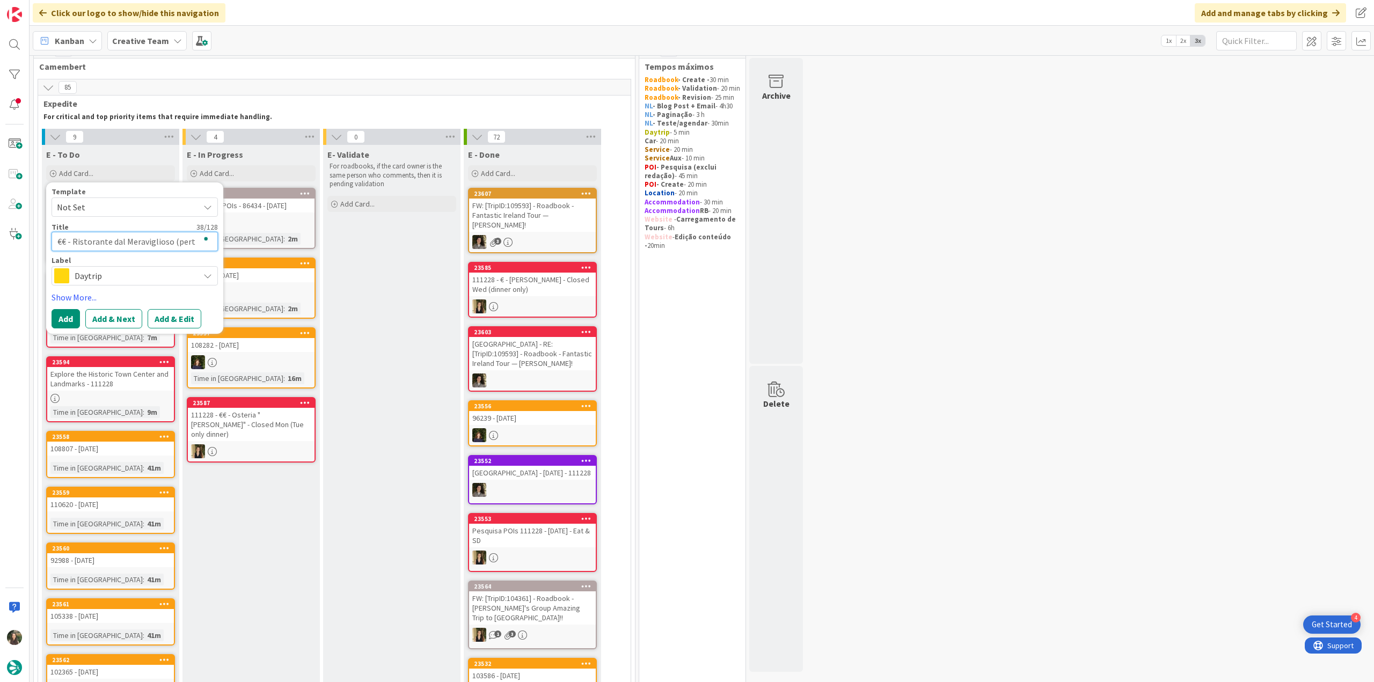
type textarea "x"
type textarea "€€ - Ristorante dal Meraviglioso (perto"
type textarea "x"
type textarea "€€ - Ristorante dal Meraviglioso (perto"
type textarea "x"
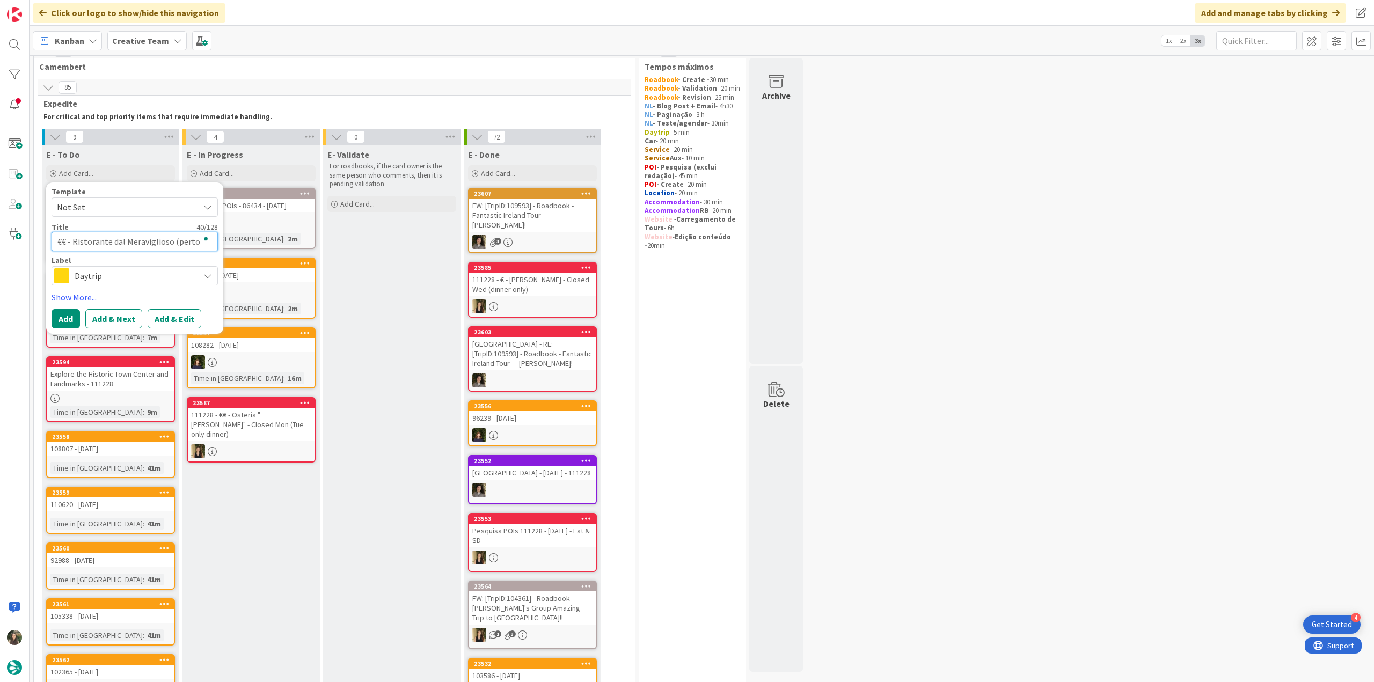
type textarea "€€ - Ristorante dal Meraviglioso (perto d"
type textarea "x"
type textarea "€€ - Ristorante dal Meraviglioso (perto do"
type textarea "x"
type textarea "€€ - Ristorante dal Meraviglioso (perto do"
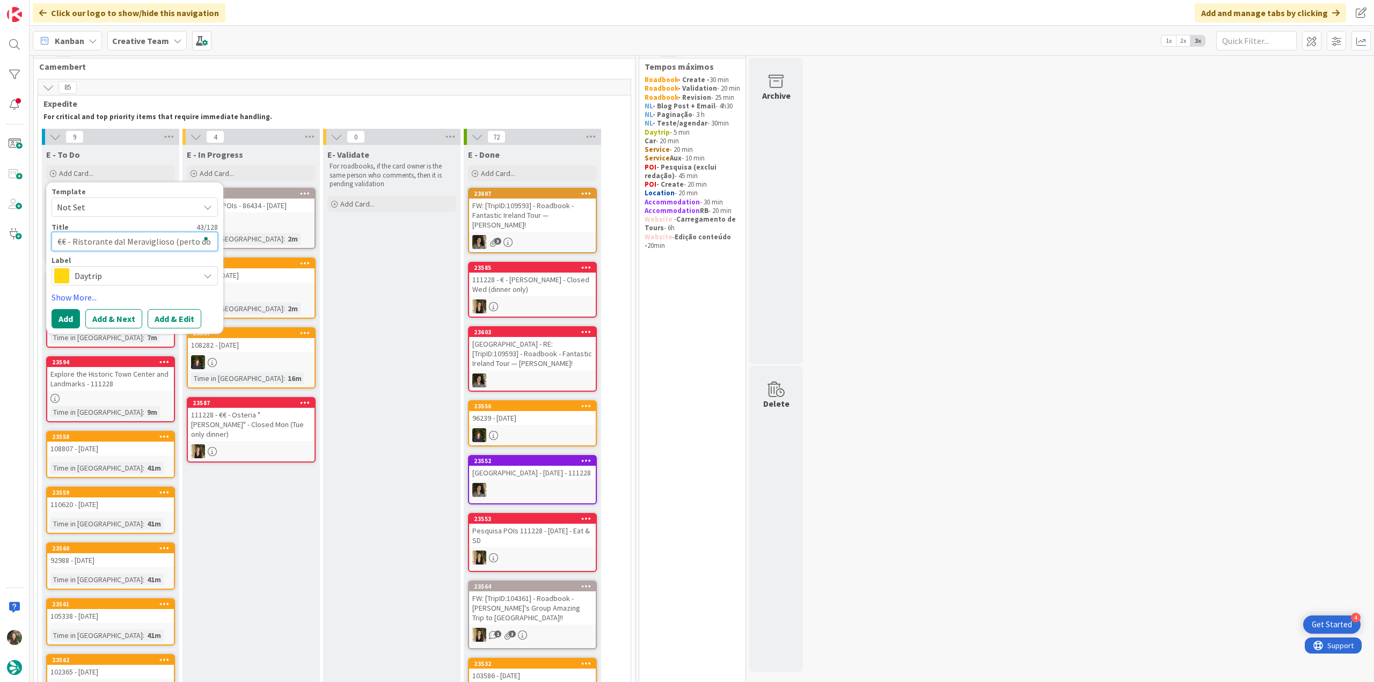
type textarea "x"
type textarea "€€ - Ristorante dal Meraviglioso (perto do h"
type textarea "x"
type textarea "€€ - Ristorante dal Meraviglioso (perto do ho"
type textarea "x"
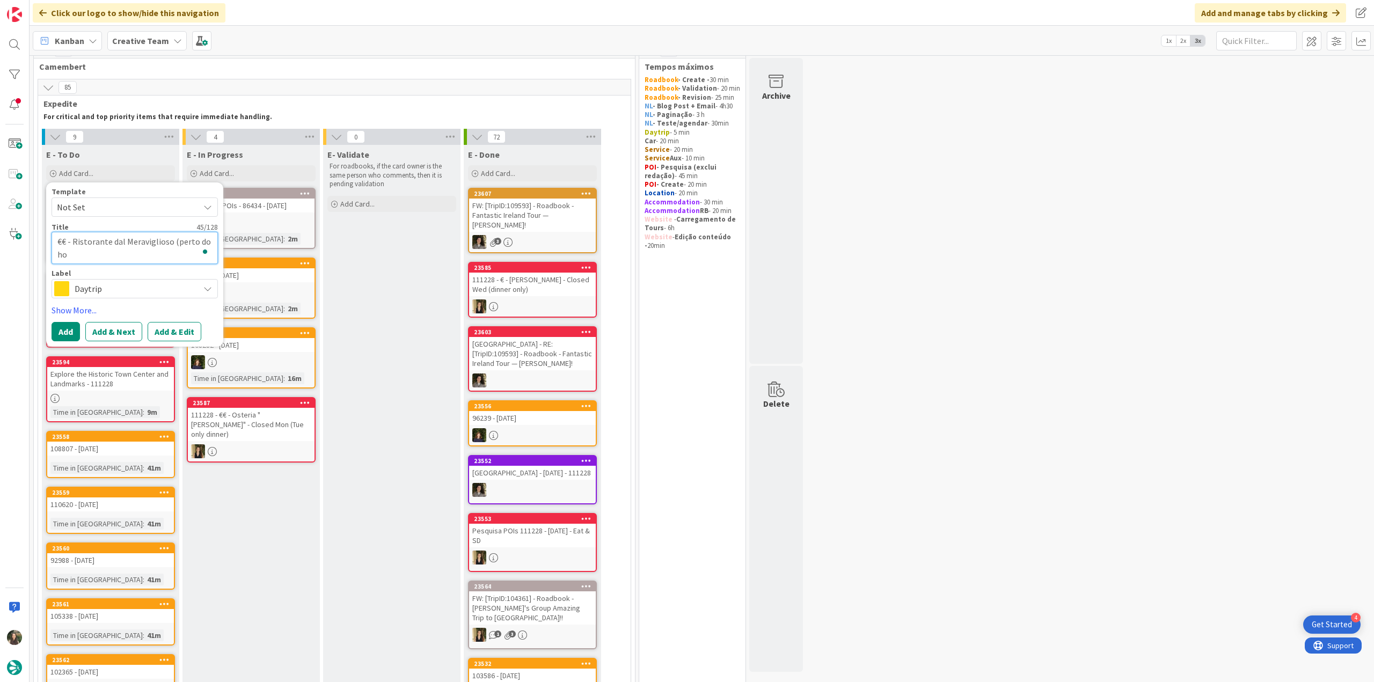
type textarea "€€ - Ristorante dal Meraviglioso (perto do hot"
type textarea "x"
type textarea "€€ - Ristorante dal Meraviglioso (perto do hote"
type textarea "x"
type textarea "€€ - Ristorante dal Meraviglioso (perto do hotel"
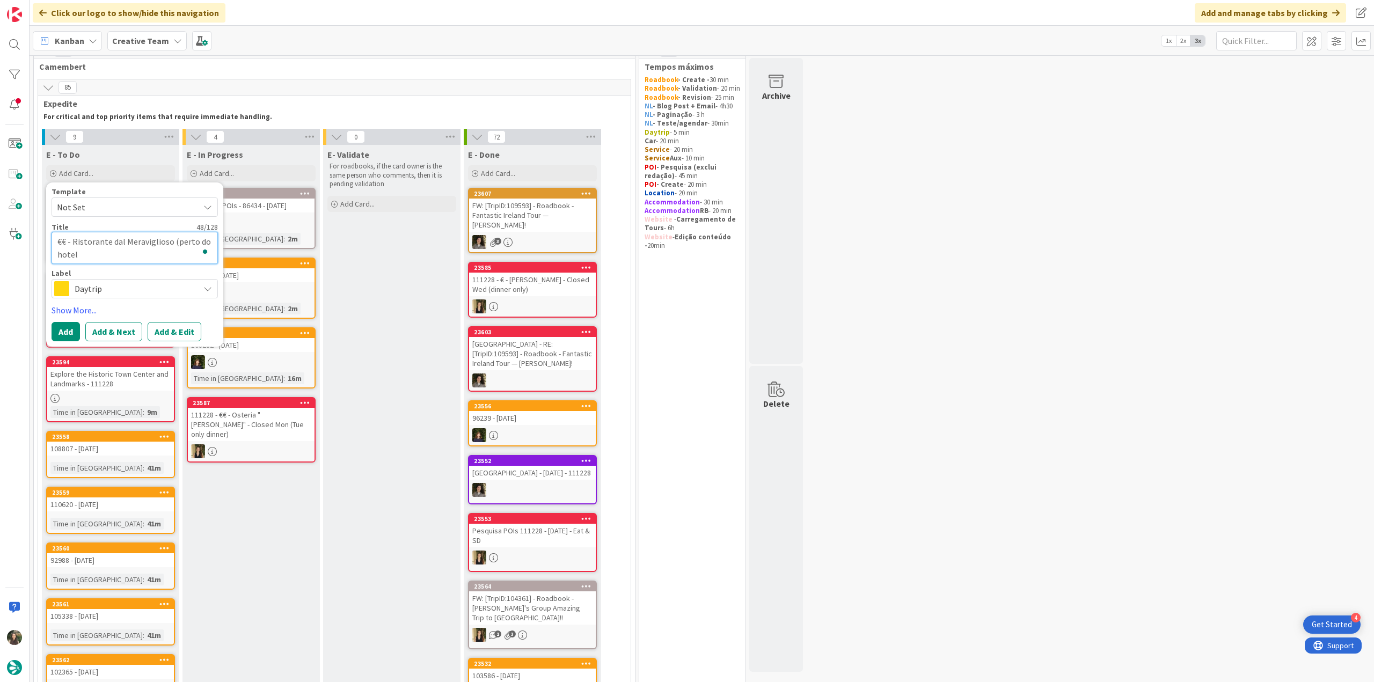
type textarea "x"
type textarea "€€ - Ristorante dal Meraviglioso (perto do hotel"
type textarea "x"
type textarea "€€ - Ristorante dal Meraviglioso (perto do hotel R"
type textarea "x"
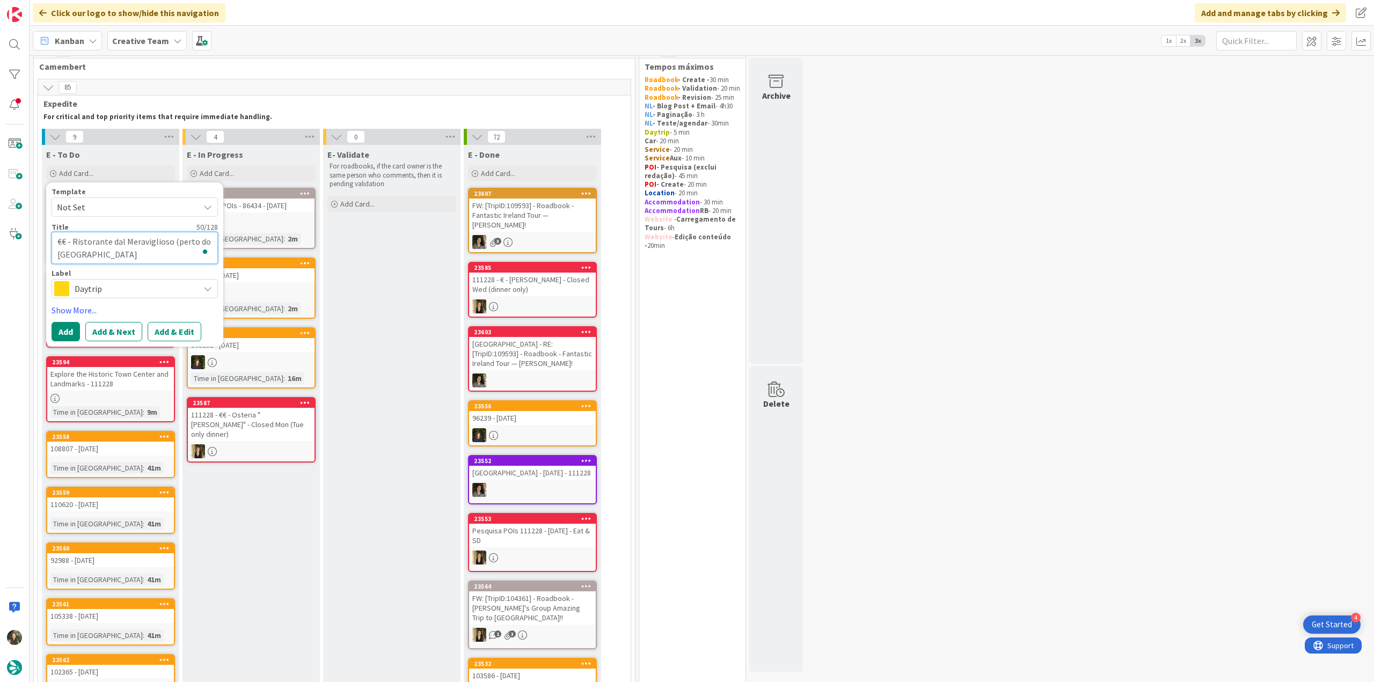
type textarea "€€ - Ristorante dal Meraviglioso (perto do hotel Ri"
type textarea "x"
type textarea "€€ - Ristorante dal Meraviglioso (perto do hotel Riv"
type textarea "x"
type textarea "€€ - Ristorante dal Meraviglioso (perto do hotel Riva"
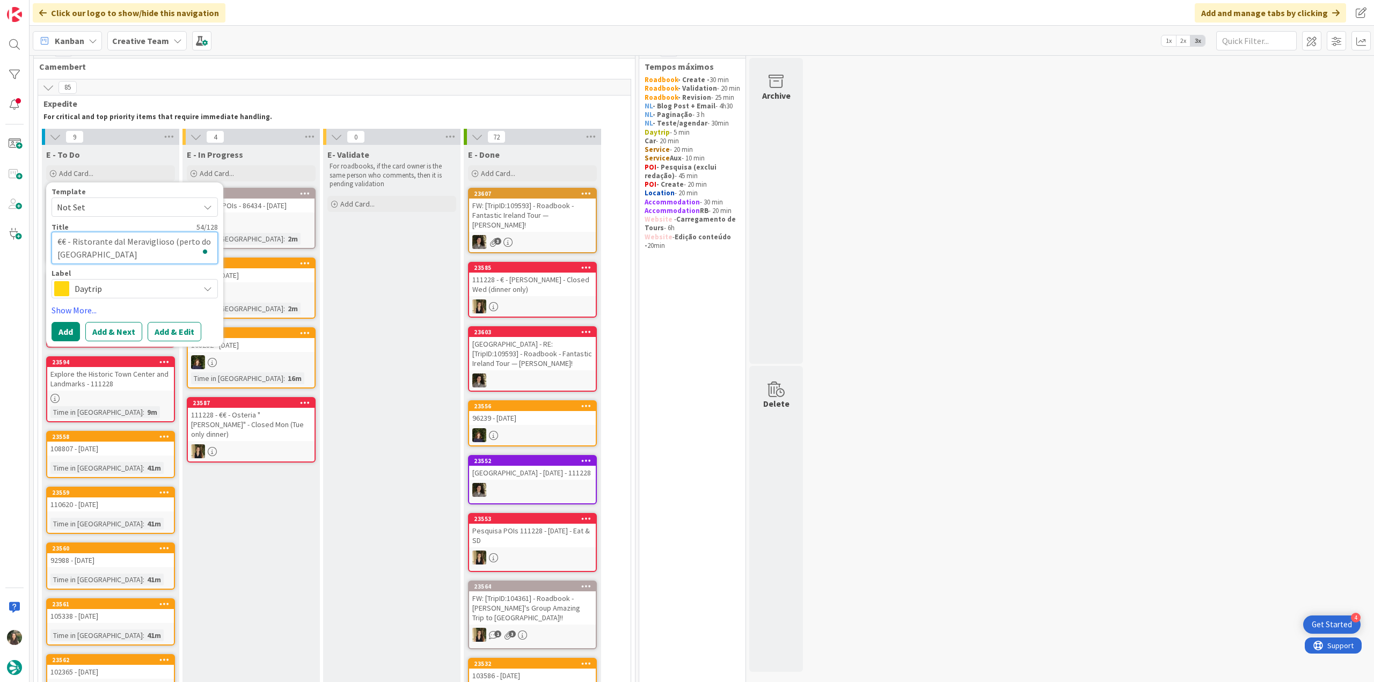
type textarea "x"
type textarea "€€ - Ristorante dal Meraviglioso (perto do hotel Riva T"
type textarea "x"
type textarea "€€ - Ristorante dal Meraviglioso (perto do hotel Riva To"
type textarea "x"
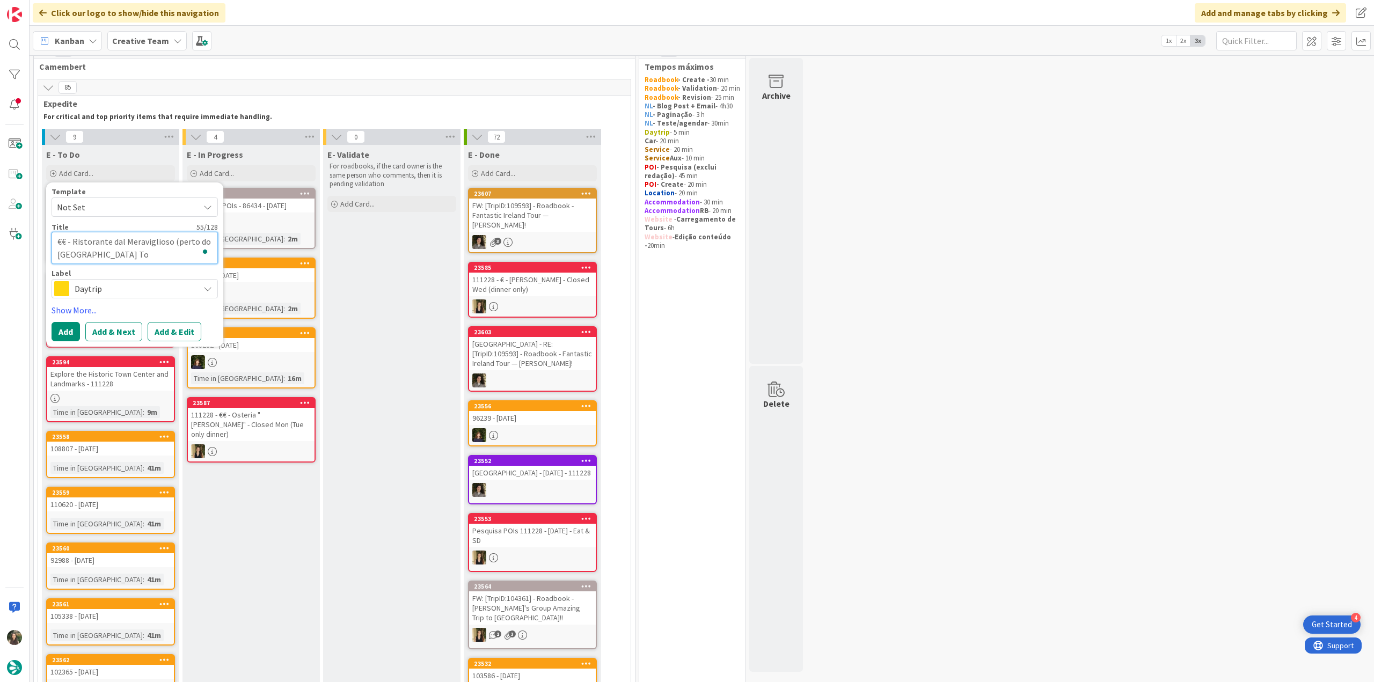
type textarea "€€ - Ristorante dal Meraviglioso (perto do hotel Riva Tos"
type textarea "x"
type textarea "€€ - Ristorante dal Meraviglioso (perto do hotel Riva Tosc"
type textarea "x"
type textarea "€€ - Ristorante dal Meraviglioso (perto do hotel Riva Tosca"
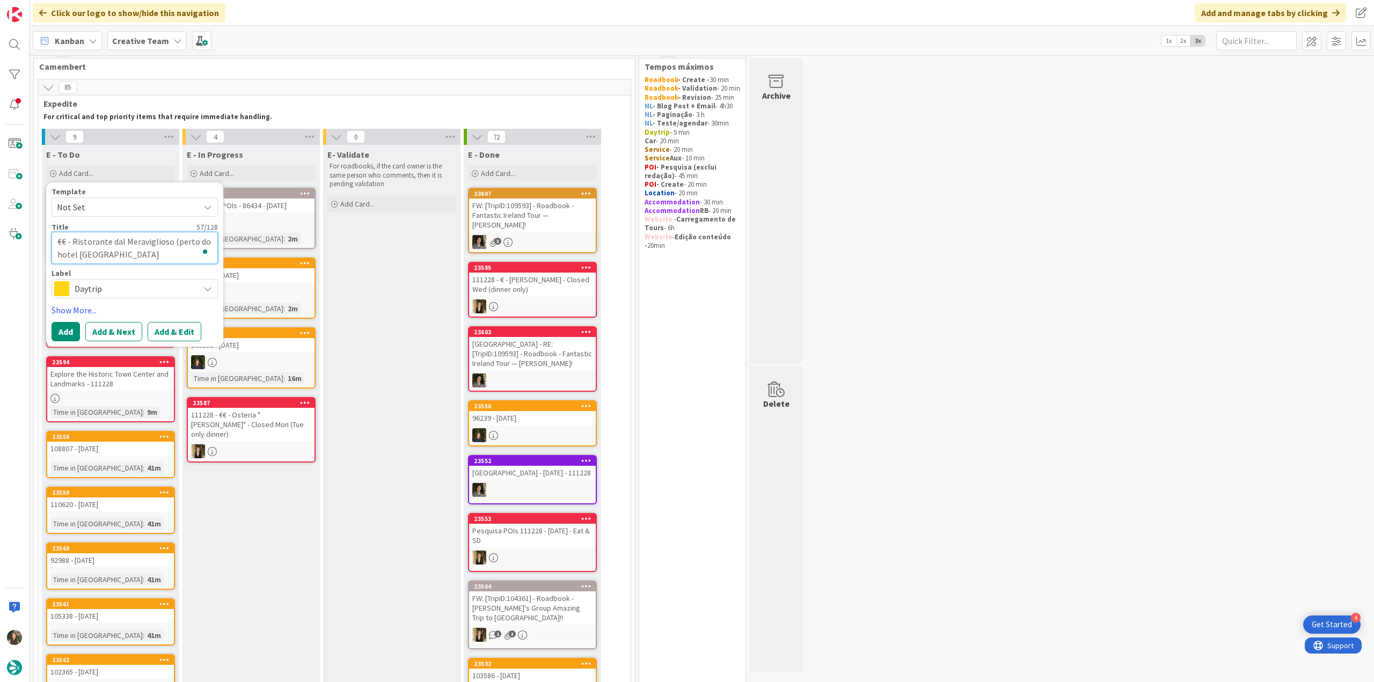
type textarea "x"
type textarea "€€ - Ristorante dal Meraviglioso (perto do hotel Riva ToscaN"
type textarea "x"
type textarea "€€ - Ristorante dal Meraviglioso (perto do hotel Riva ToscaNA"
type textarea "x"
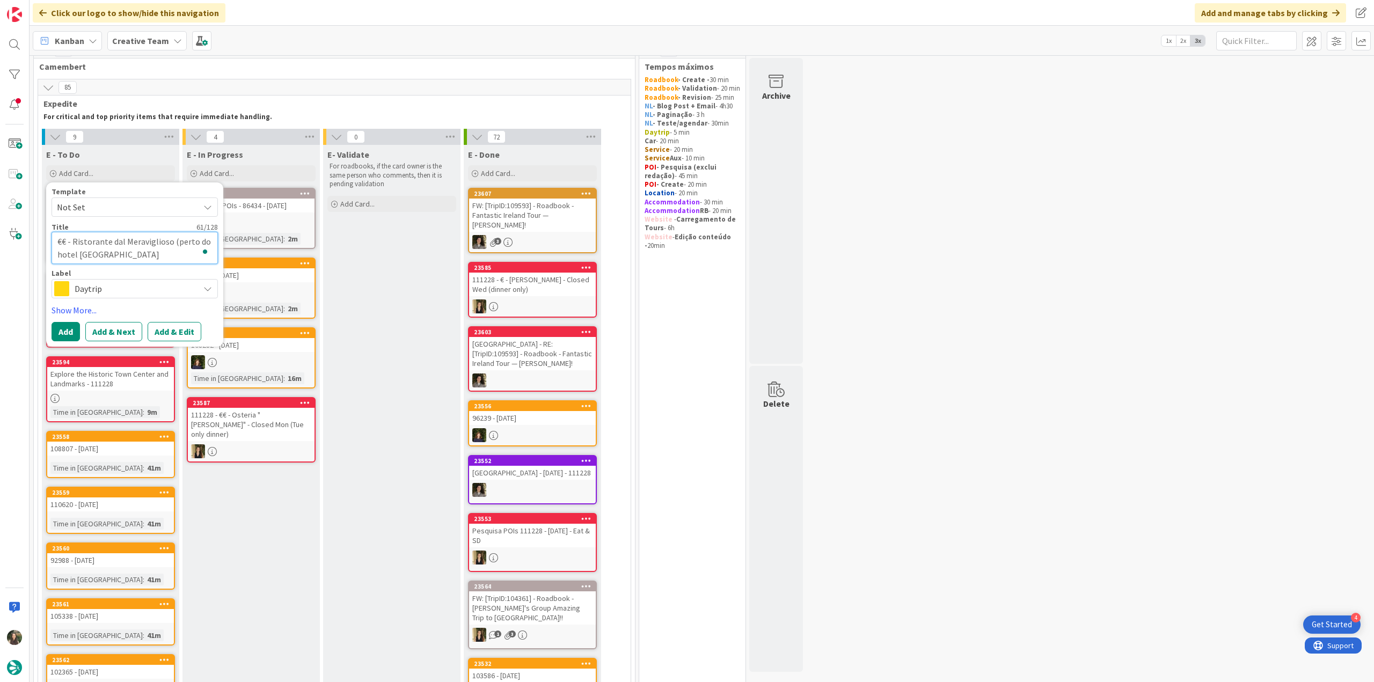
type textarea "€€ - Ristorante dal Meraviglioso (perto do hotel Riva ToscaN"
type textarea "x"
type textarea "€€ - Ristorante dal Meraviglioso (perto do hotel Riva Tosca"
type textarea "x"
type textarea "€€ - Ristorante dal Meraviglioso (perto do hotel Riva Tosc"
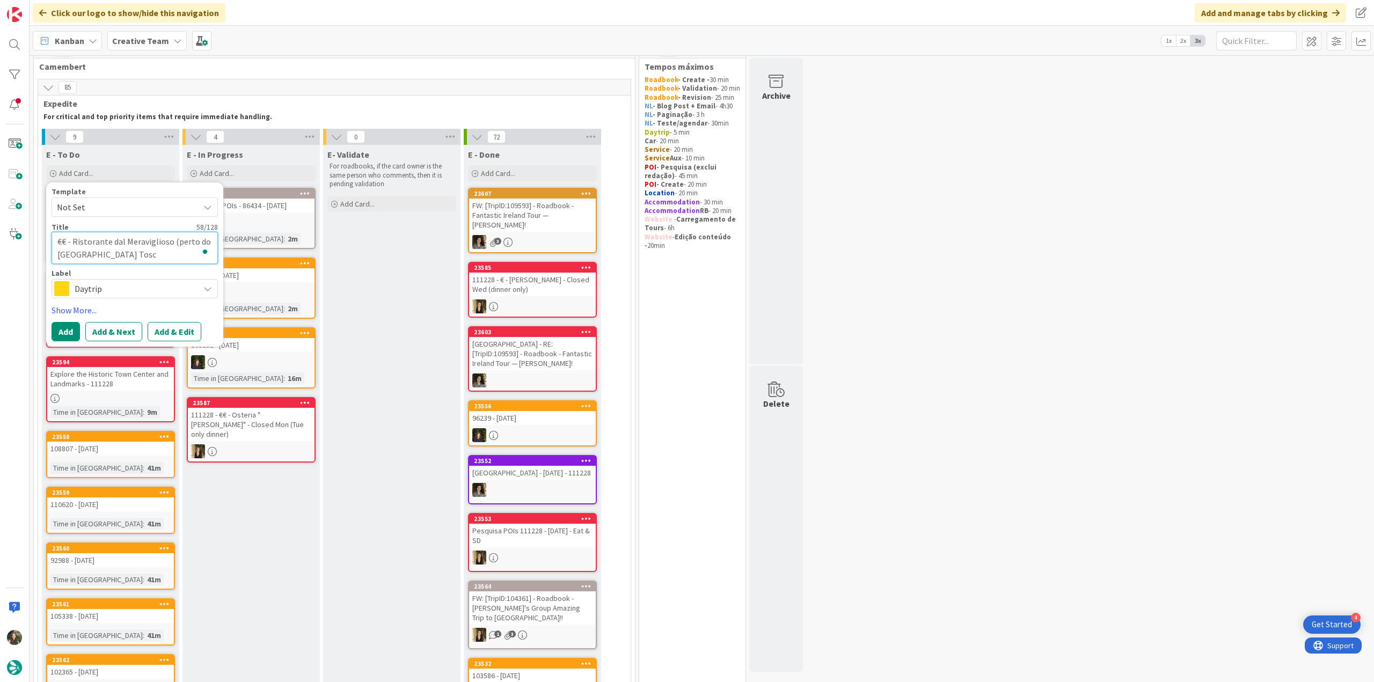
type textarea "x"
type textarea "€€ - Ristorante dal Meraviglioso (perto do hotel Riva ToscA"
type textarea "x"
type textarea "€€ - Ristorante dal Meraviglioso (perto do hotel Riva ToscAN"
type textarea "x"
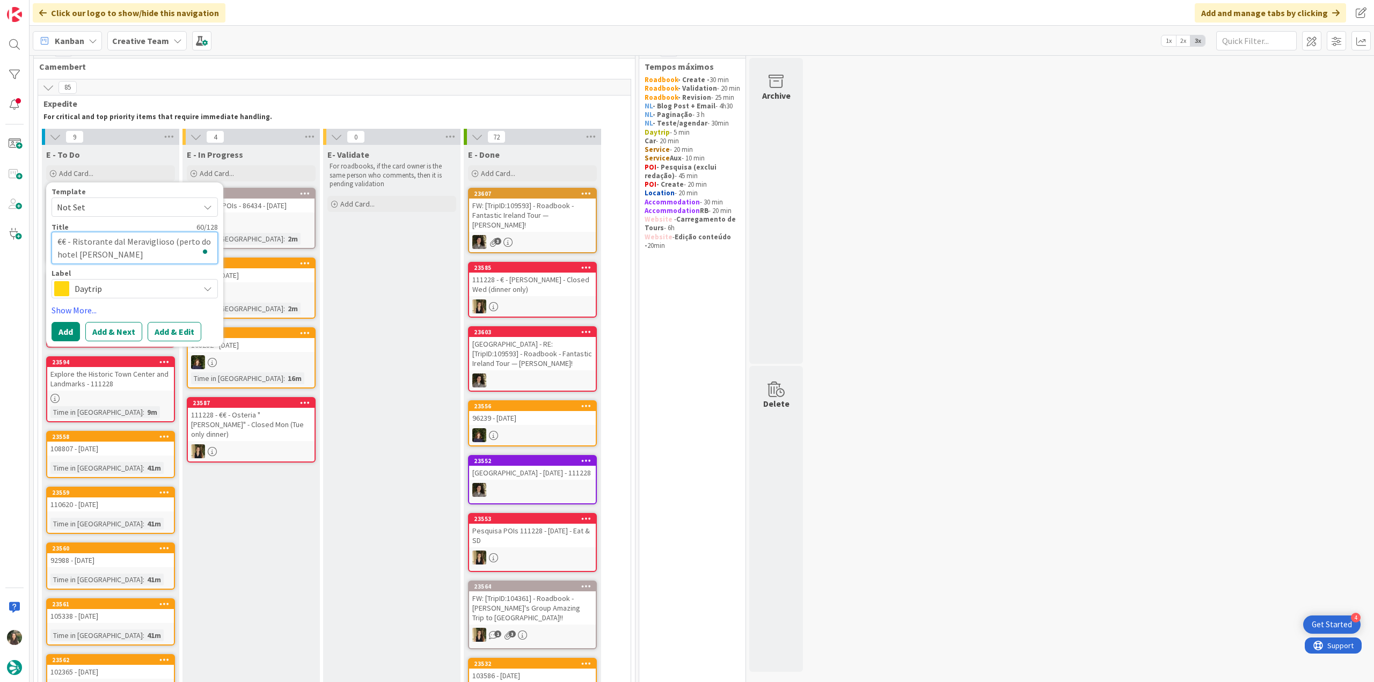
type textarea "€€ - Ristorante dal Meraviglioso (perto do hotel Riva ToscANA"
type textarea "x"
type textarea "€€ - Ristorante dal Meraviglioso (perto do hotel Riva ToscAN"
type textarea "x"
type textarea "€€ - Ristorante dal Meraviglioso (perto do hotel Riva ToscA"
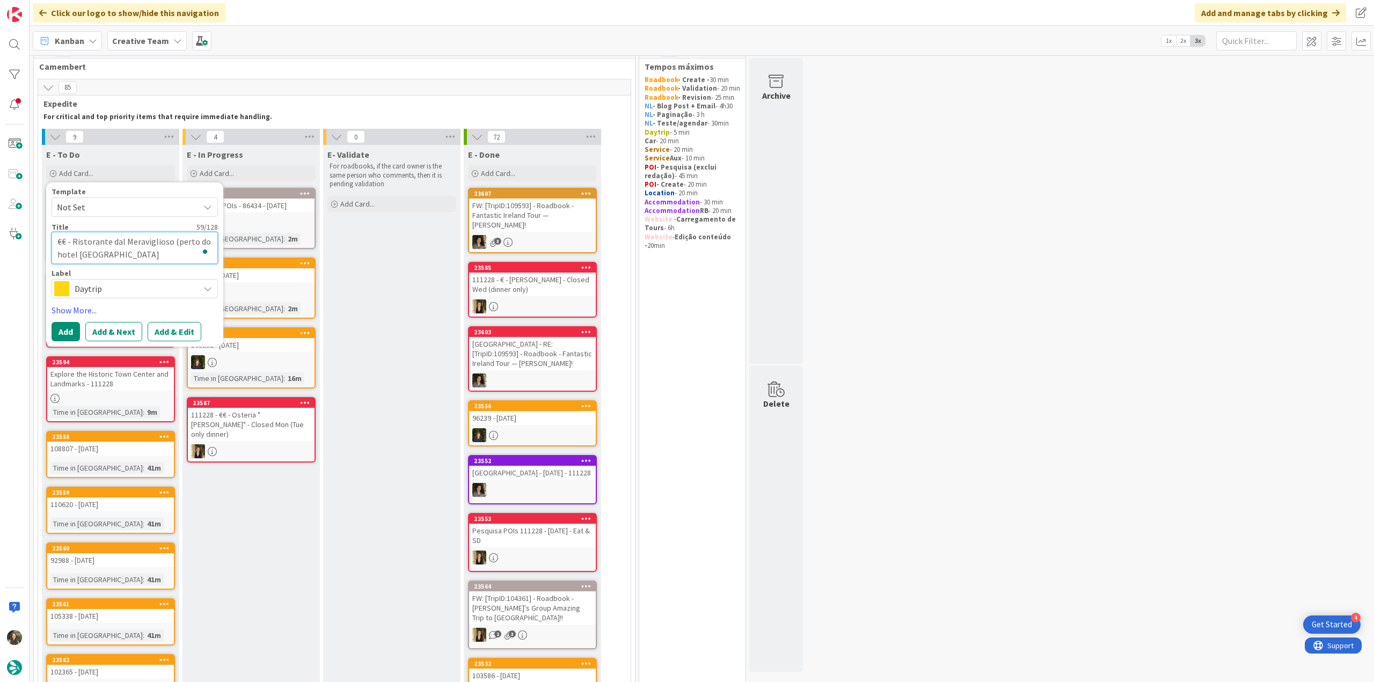
type textarea "x"
type textarea "€€ - Ristorante dal Meraviglioso (perto do hotel Riva Tosc"
type textarea "x"
type textarea "€€ - Ristorante dal Meraviglioso (perto do hotel Riva Tosca"
type textarea "x"
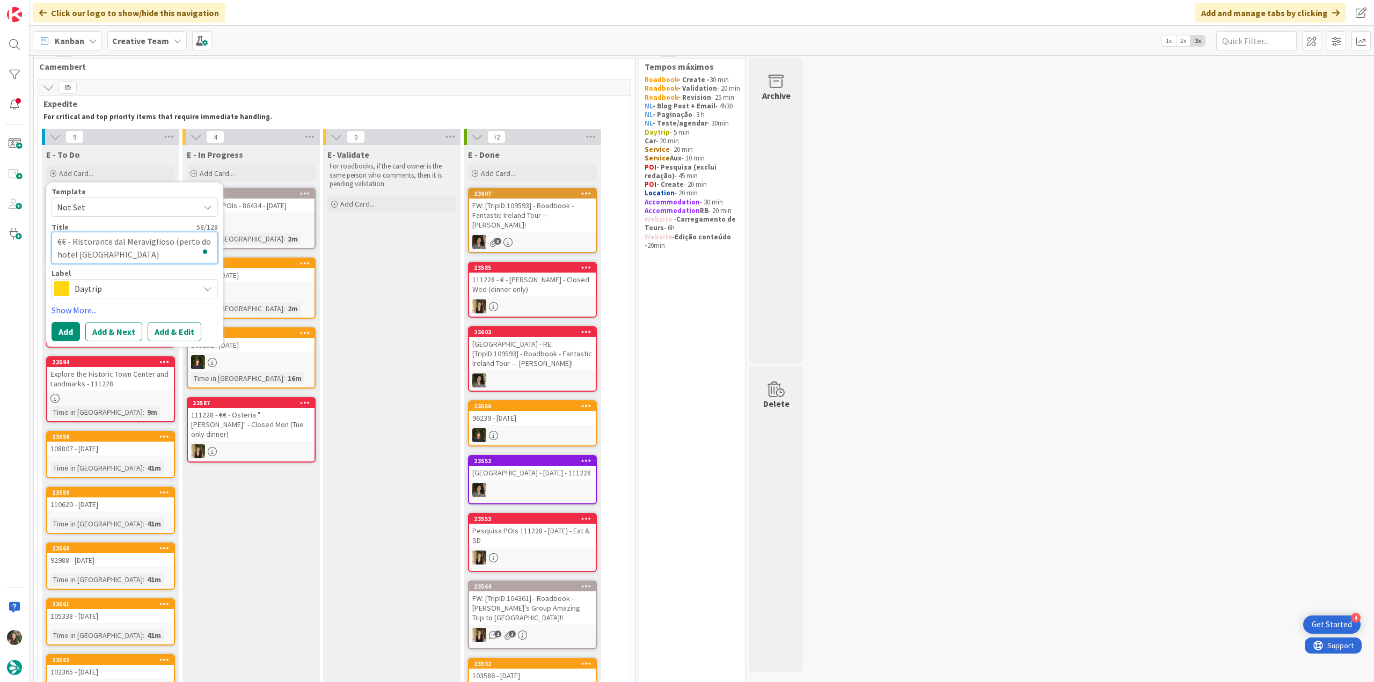
type textarea "€€ - Ristorante dal Meraviglioso (perto do hotel Riva Toscan"
type textarea "x"
type textarea "€€ - Ristorante dal Meraviglioso (perto do hotel Riva Toscana"
type textarea "x"
type textarea "€€ - Ristorante dal Meraviglioso (perto do hotel [GEOGRAPHIC_DATA])"
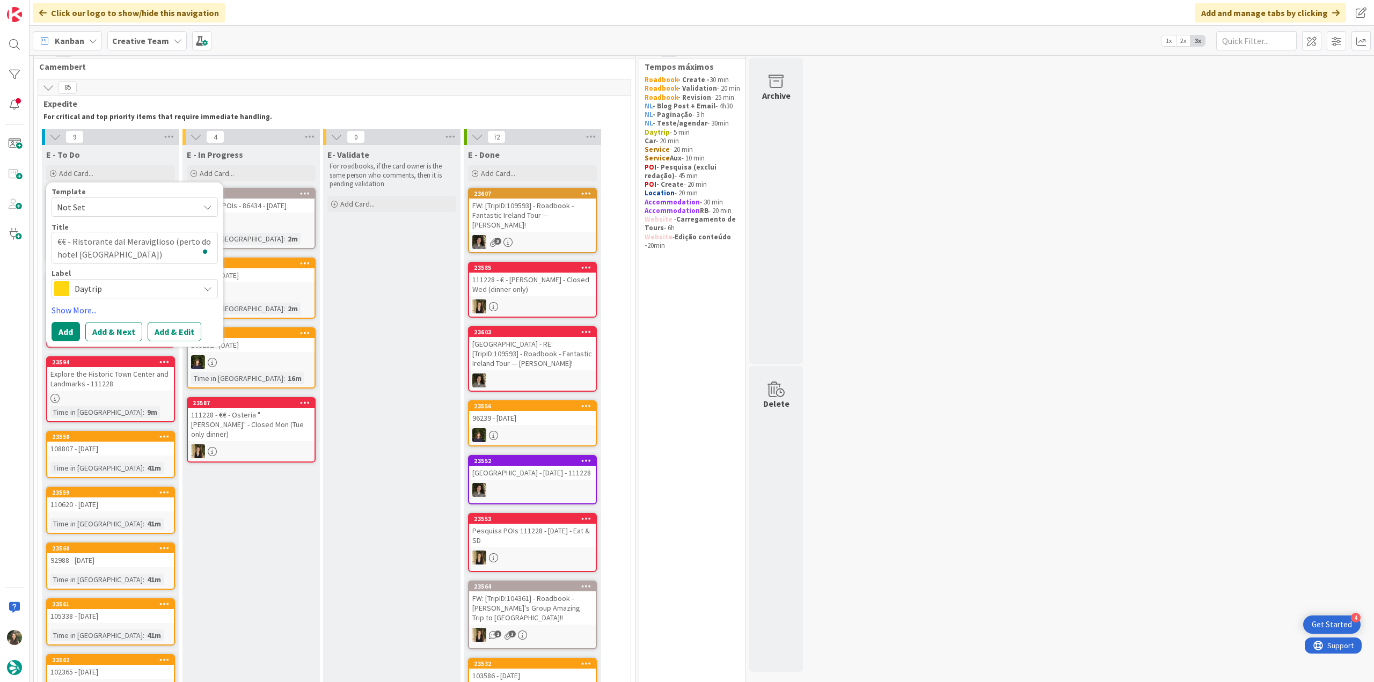
click at [138, 292] on span "Daytrip" at bounding box center [134, 288] width 119 height 15
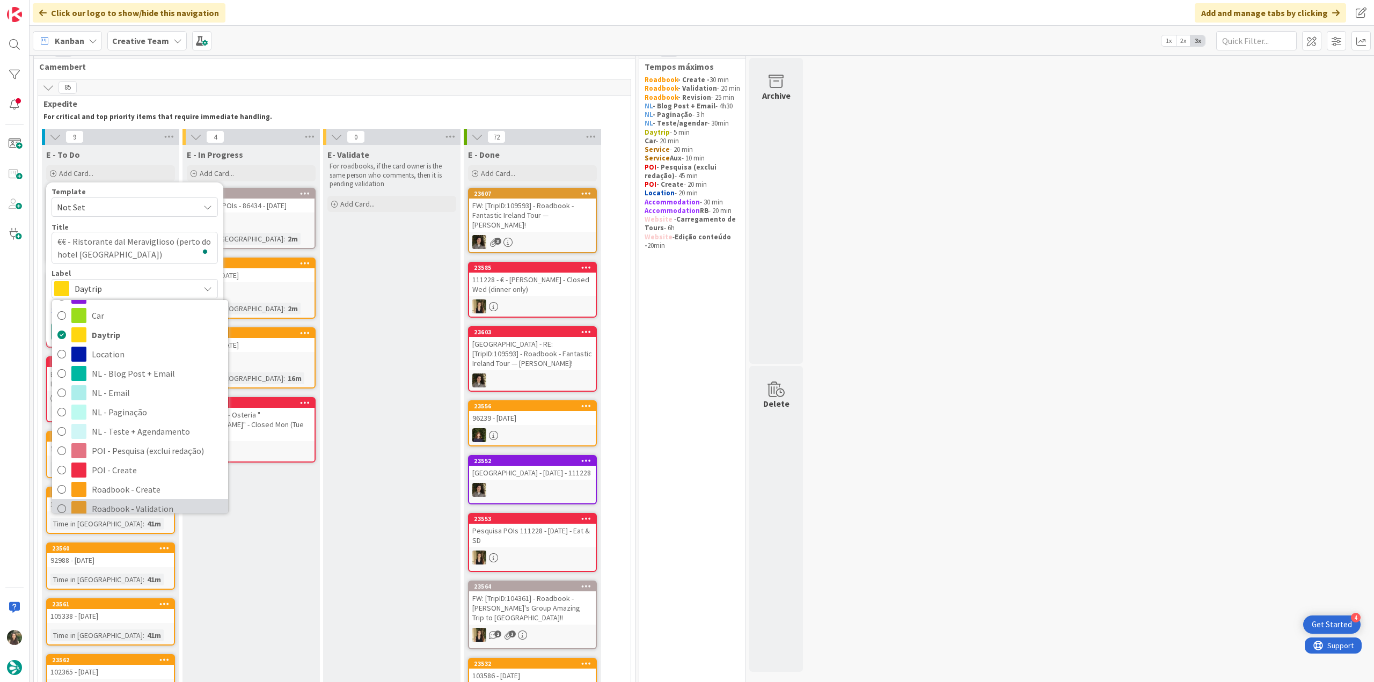
scroll to position [54, 0]
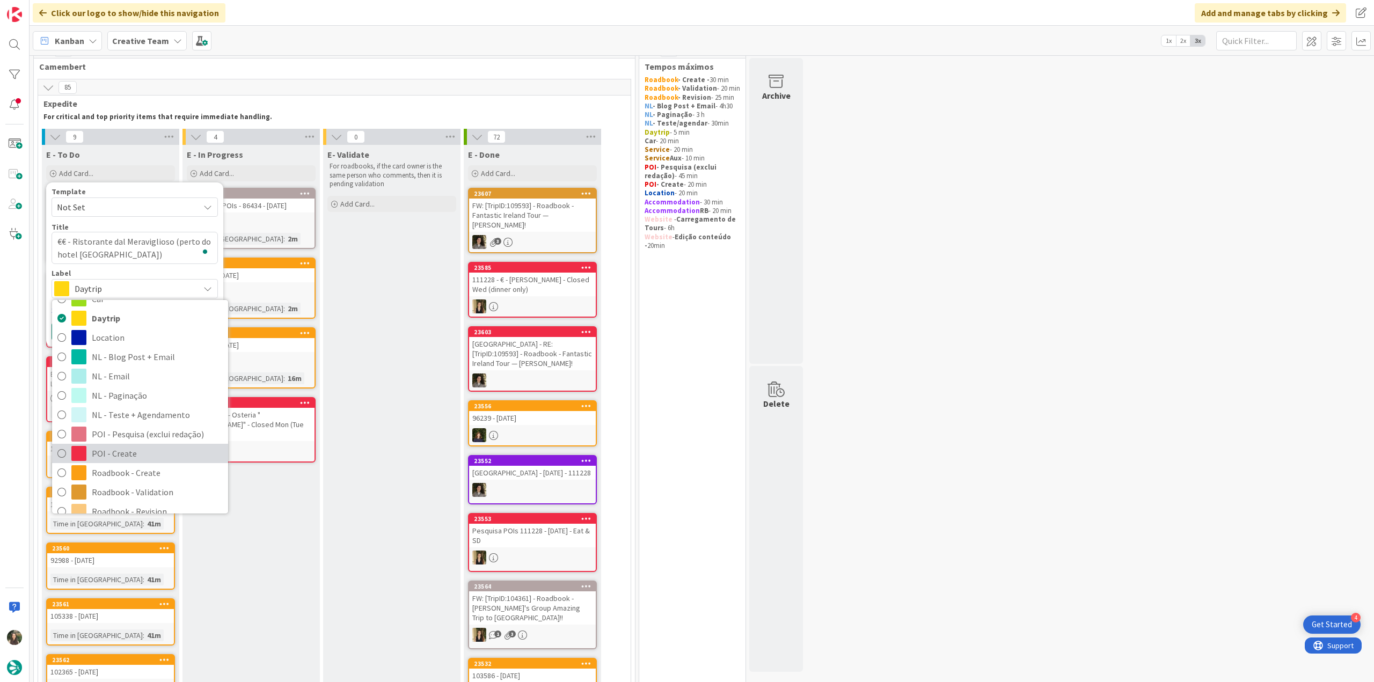
click at [126, 448] on span "POI - Create" at bounding box center [157, 453] width 131 height 16
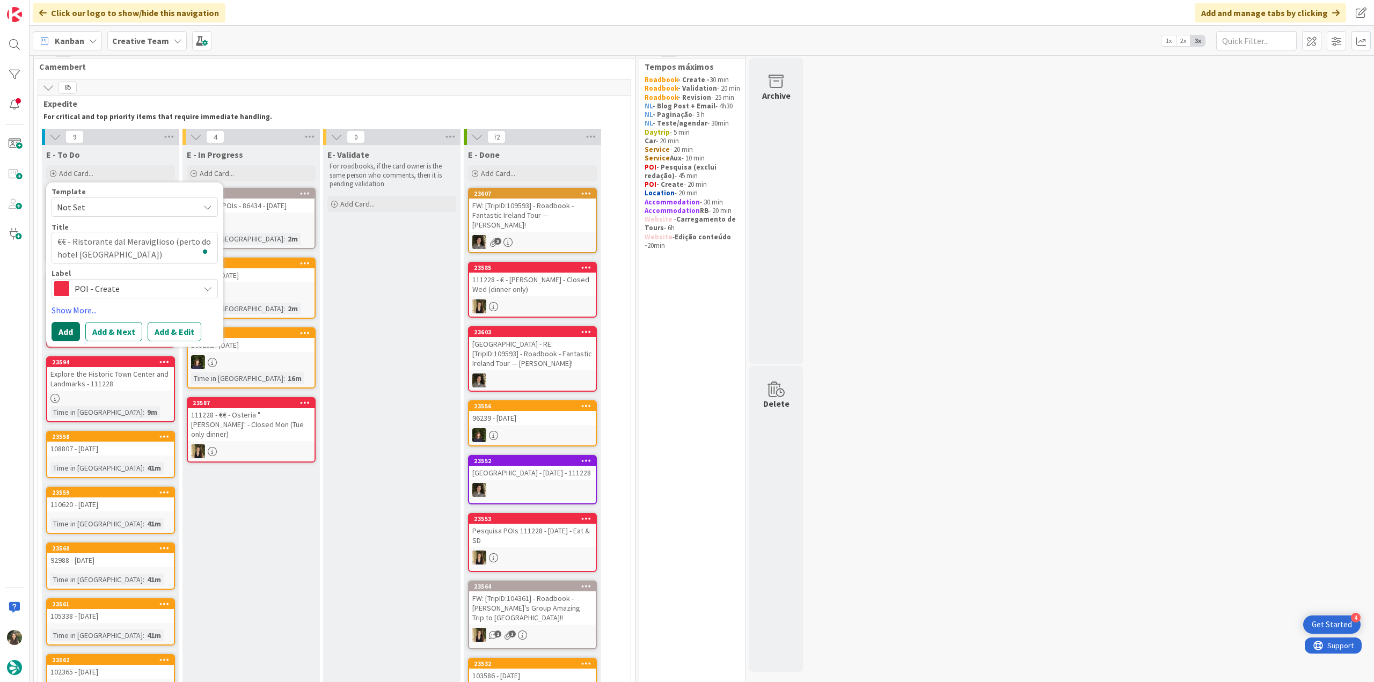
click at [67, 333] on button "Add" at bounding box center [66, 331] width 28 height 19
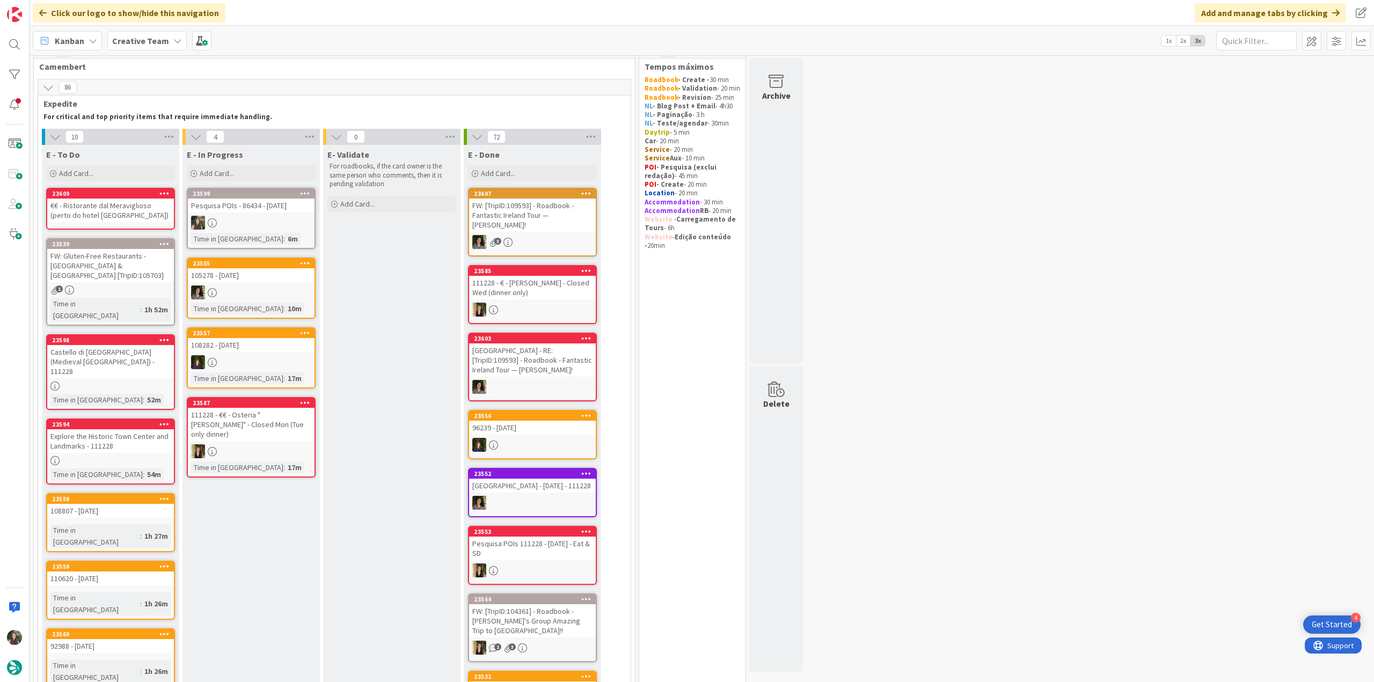
click at [250, 217] on div at bounding box center [251, 223] width 127 height 14
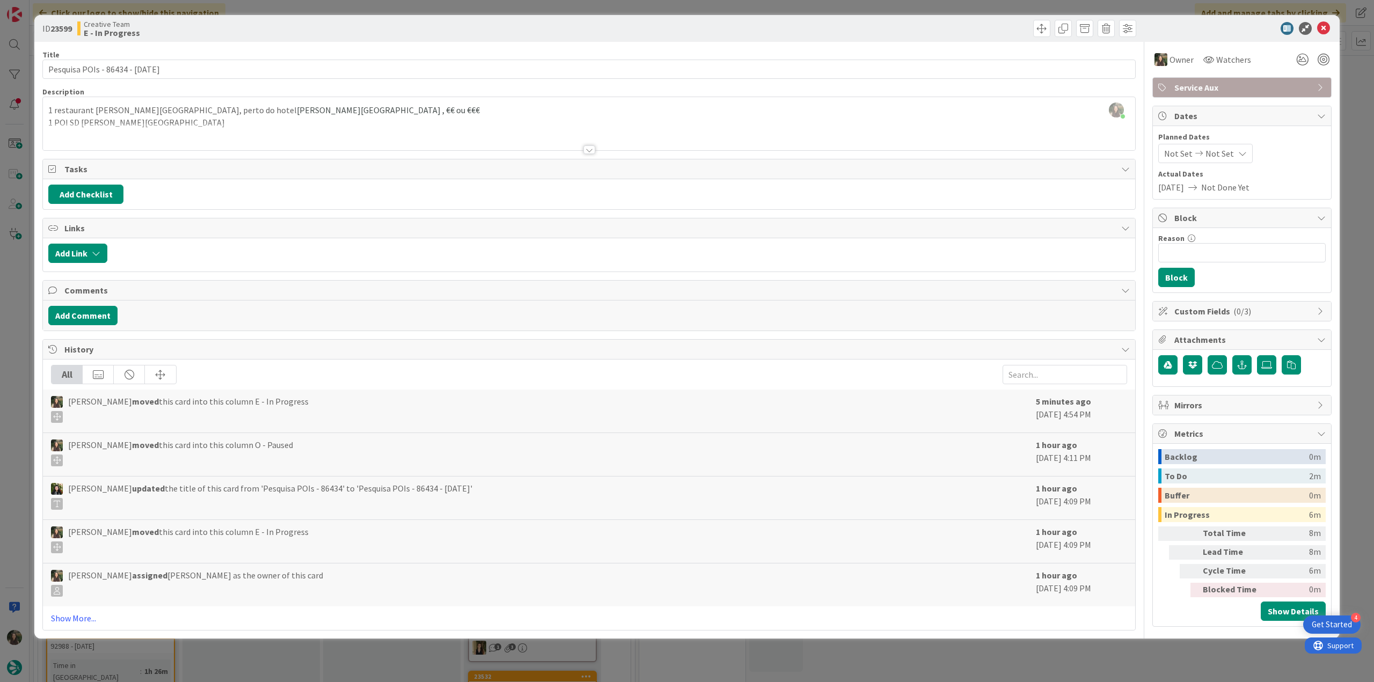
click at [259, 138] on div at bounding box center [589, 136] width 1092 height 27
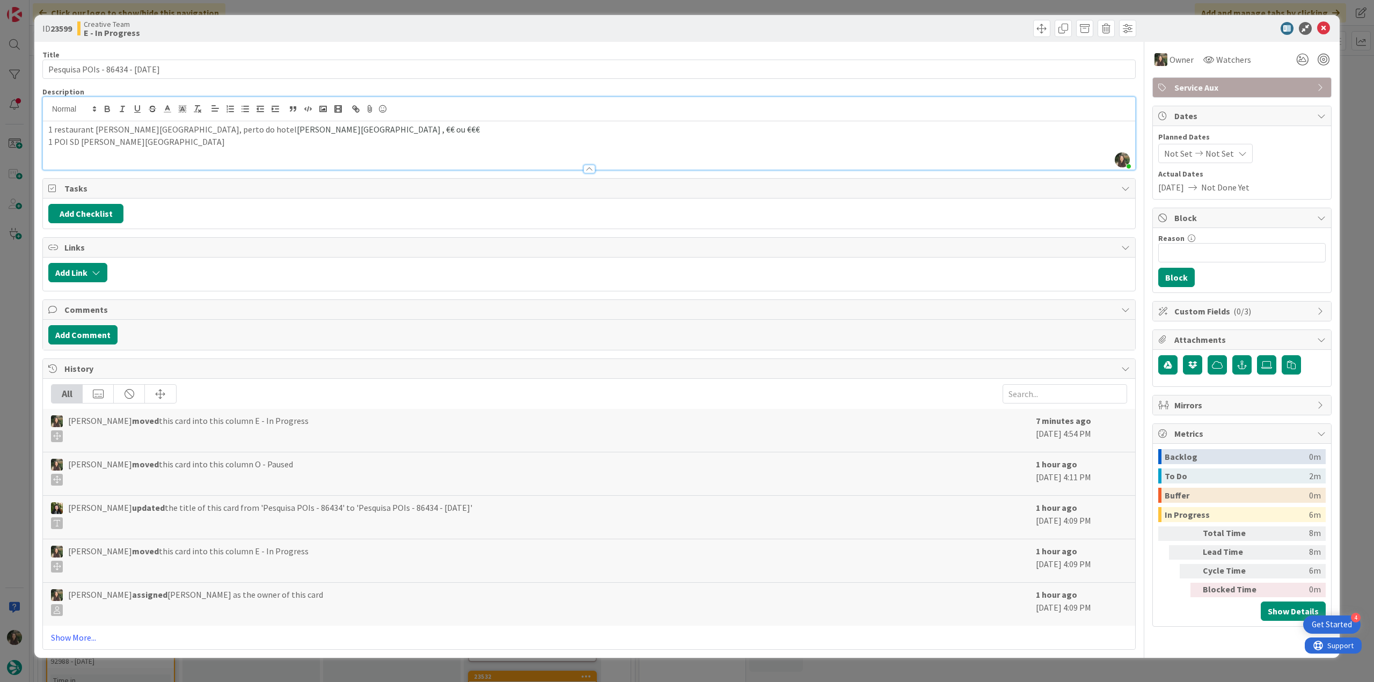
drag, startPoint x: 7, startPoint y: 300, endPoint x: 20, endPoint y: 295, distance: 14.0
click at [8, 301] on div "ID 23599 Creative Team E - In Progress Title 30 / 128 Pesquisa POIs - 86434 - 1…" at bounding box center [687, 341] width 1374 height 682
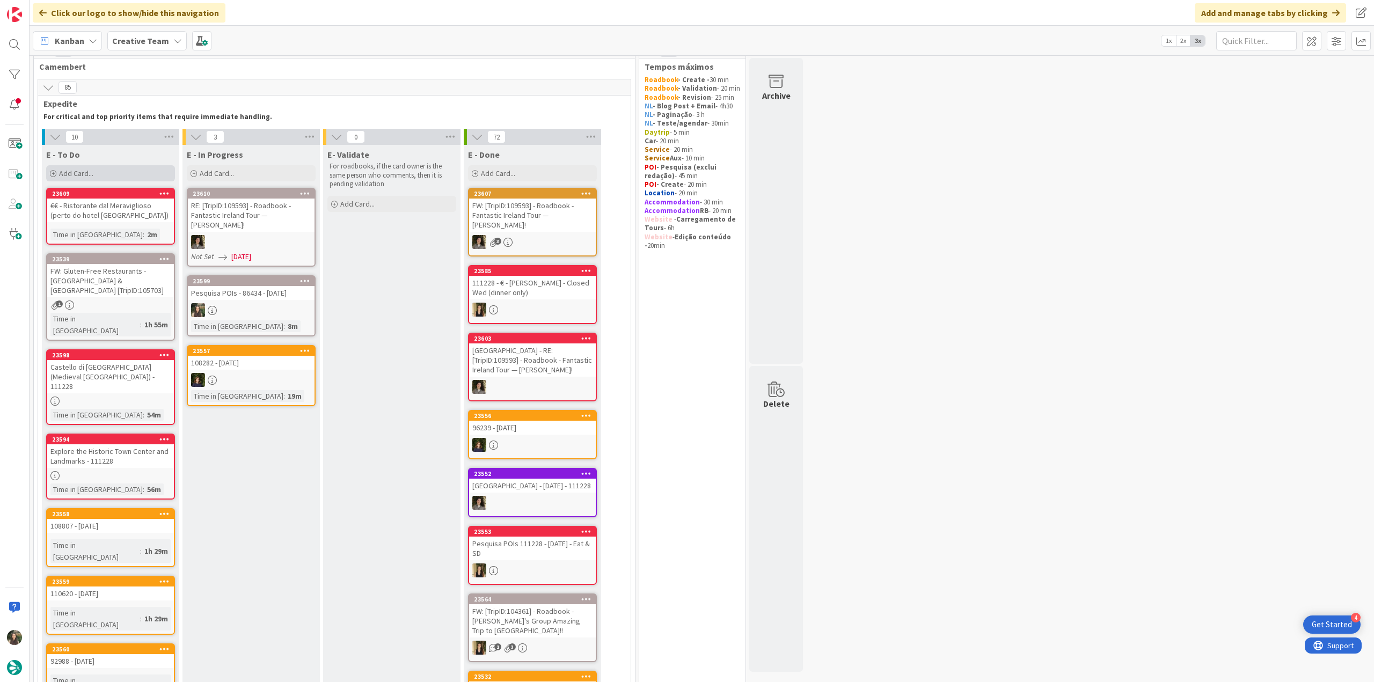
click at [81, 177] on span "Add Card..." at bounding box center [76, 174] width 34 height 10
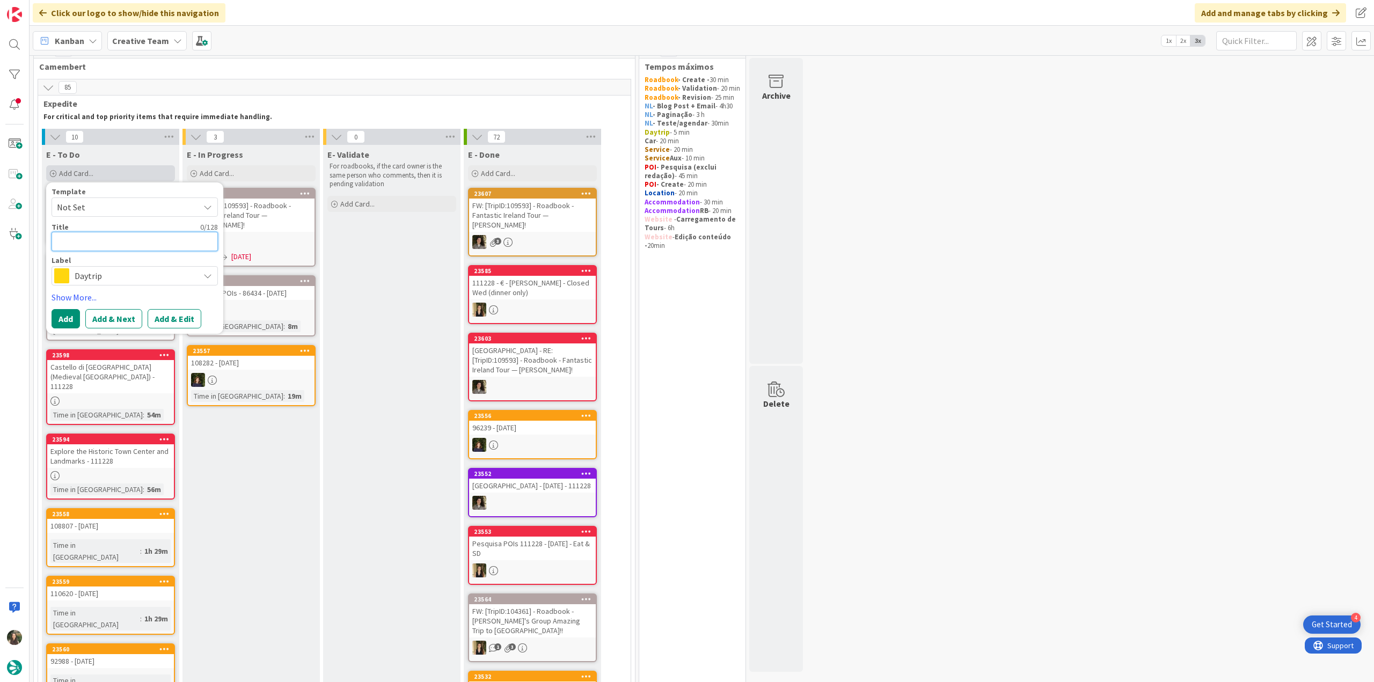
paste textarea "[GEOGRAPHIC_DATA][PERSON_NAME]"
type textarea "x"
type textarea "[GEOGRAPHIC_DATA][PERSON_NAME]"
click at [118, 272] on span "Daytrip" at bounding box center [134, 275] width 119 height 15
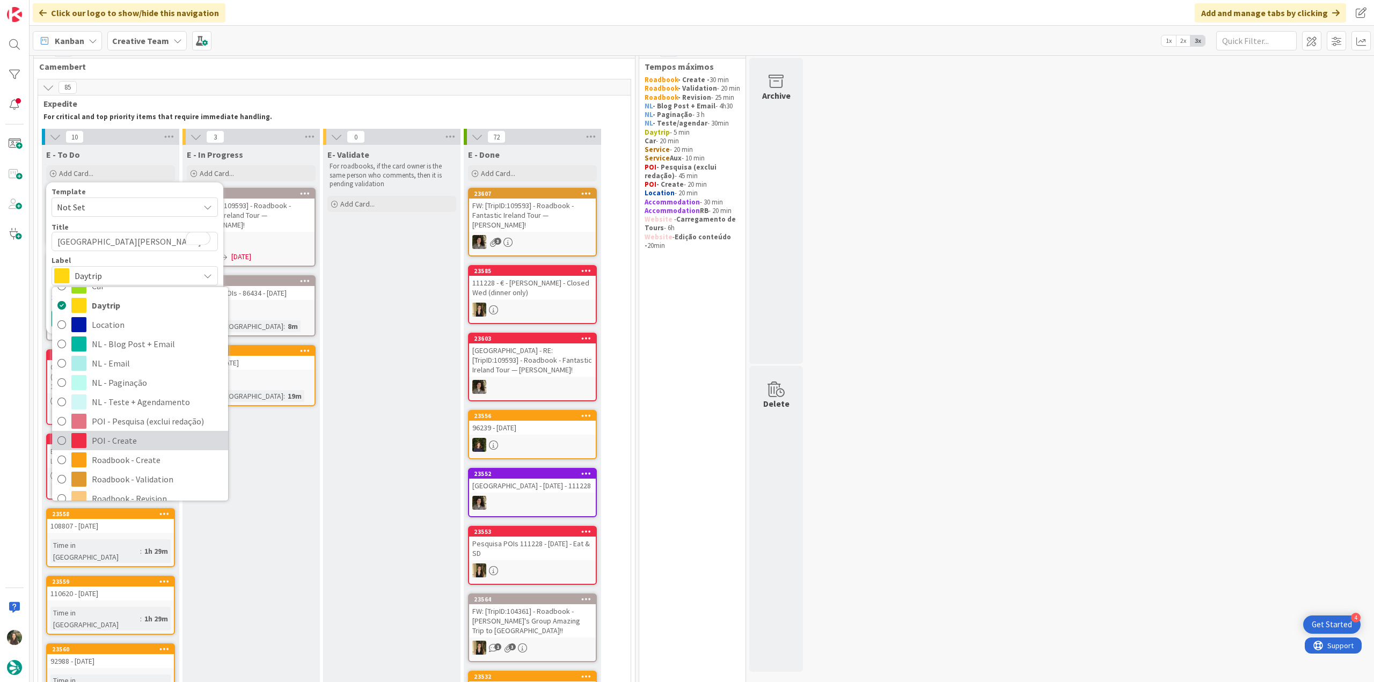
click at [110, 437] on span "POI - Create" at bounding box center [157, 441] width 131 height 16
type textarea "x"
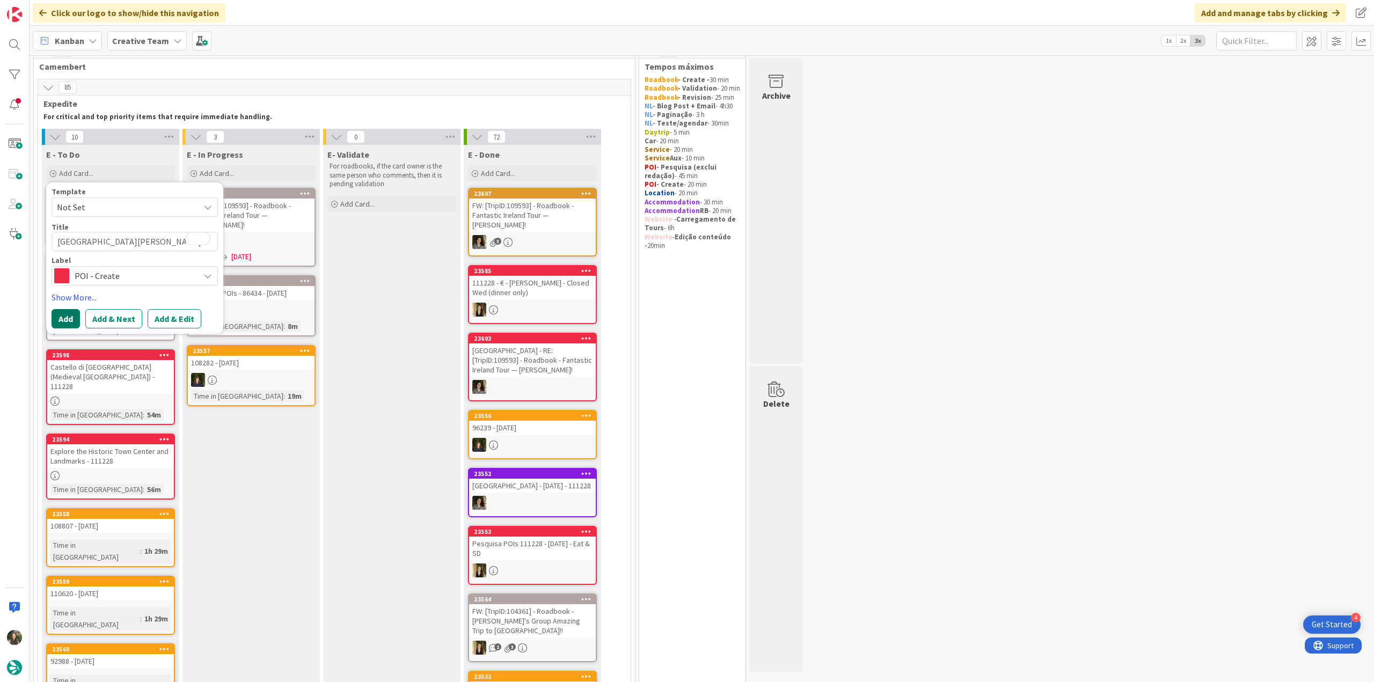
click at [60, 315] on button "Add" at bounding box center [66, 318] width 28 height 19
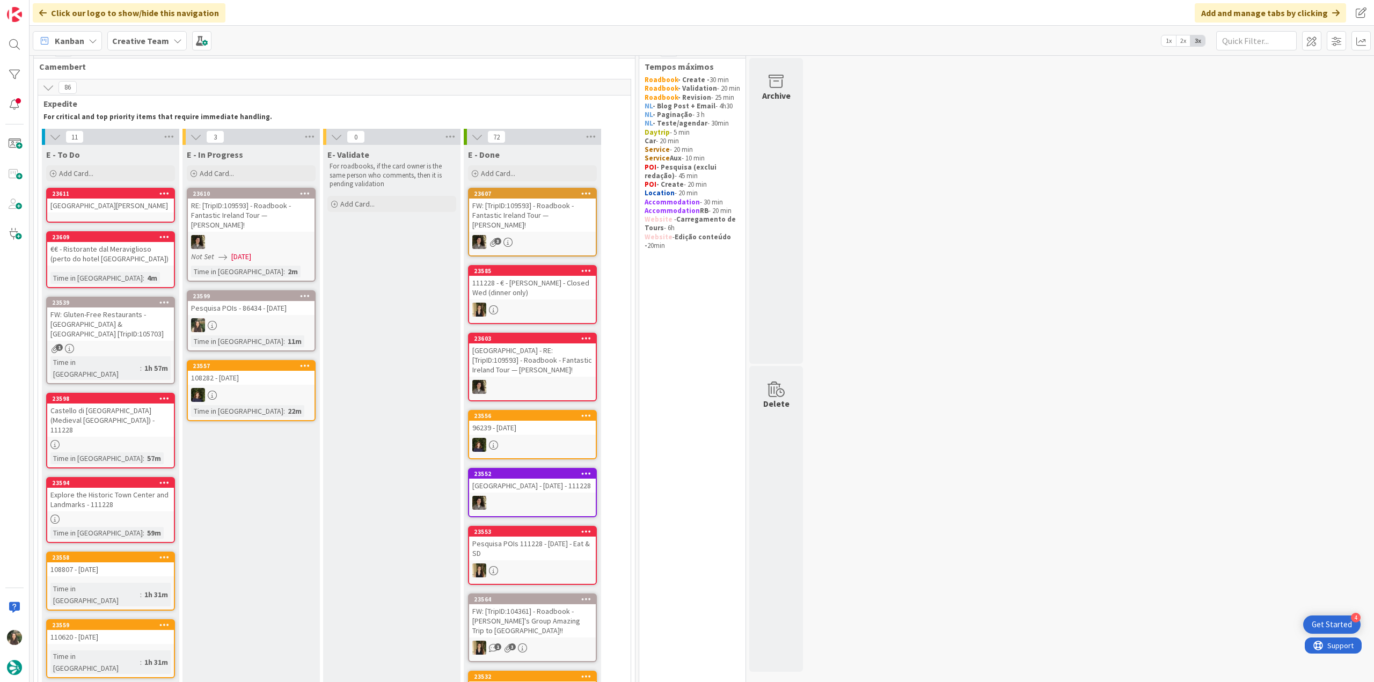
click at [96, 204] on div "[GEOGRAPHIC_DATA][PERSON_NAME]" at bounding box center [110, 206] width 127 height 14
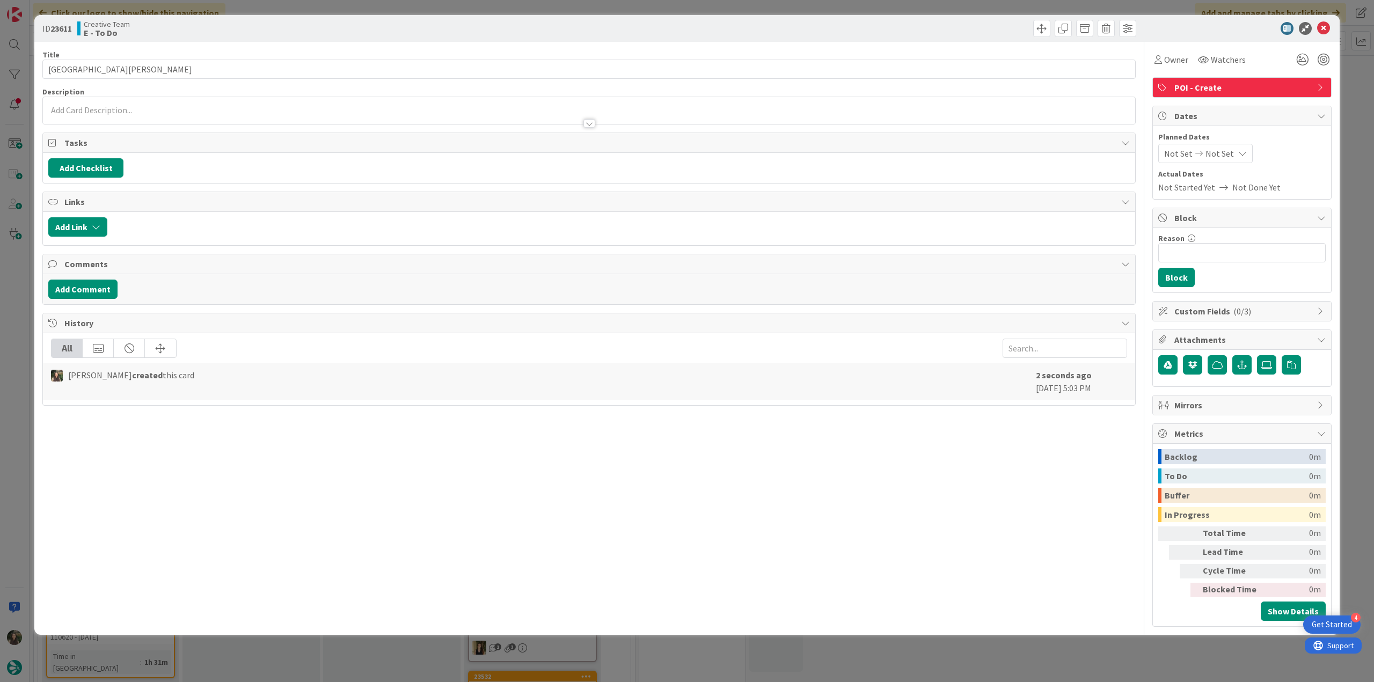
click at [135, 110] on div at bounding box center [589, 110] width 1092 height 27
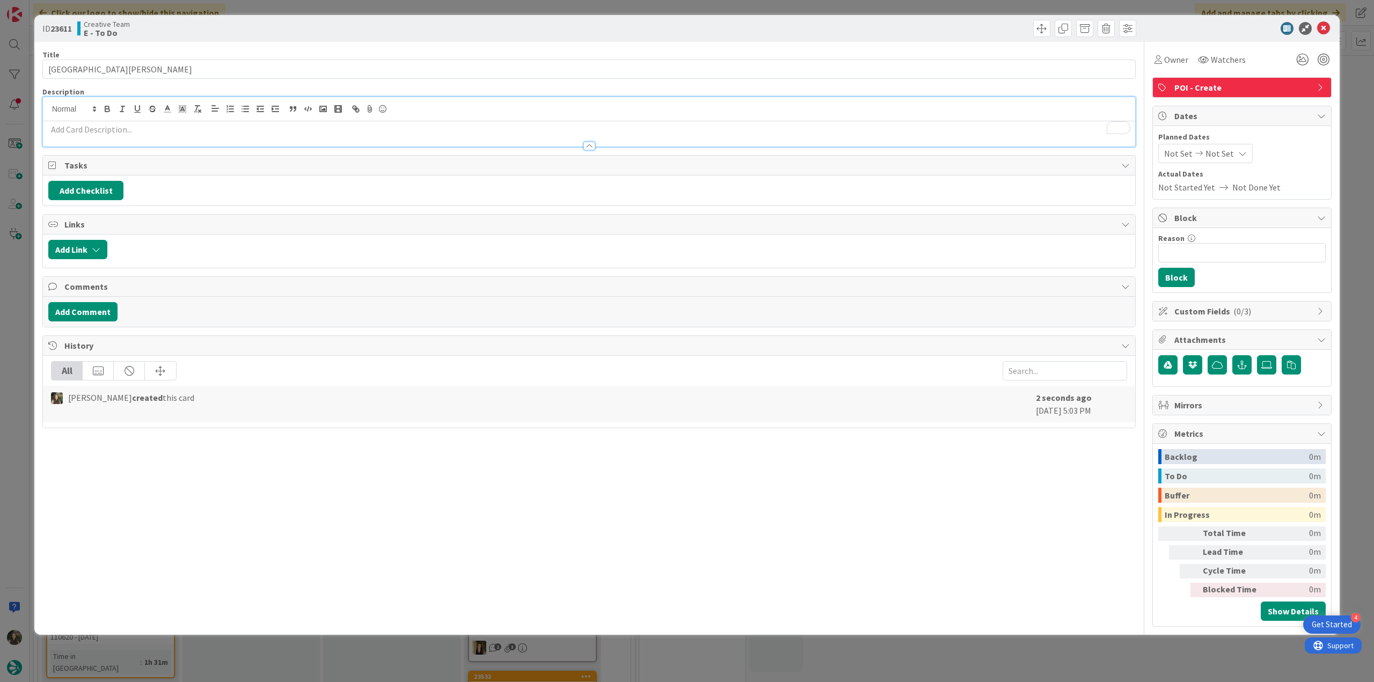
click at [119, 131] on p "To enrich screen reader interactions, please activate Accessibility in Grammarl…" at bounding box center [588, 129] width 1081 height 12
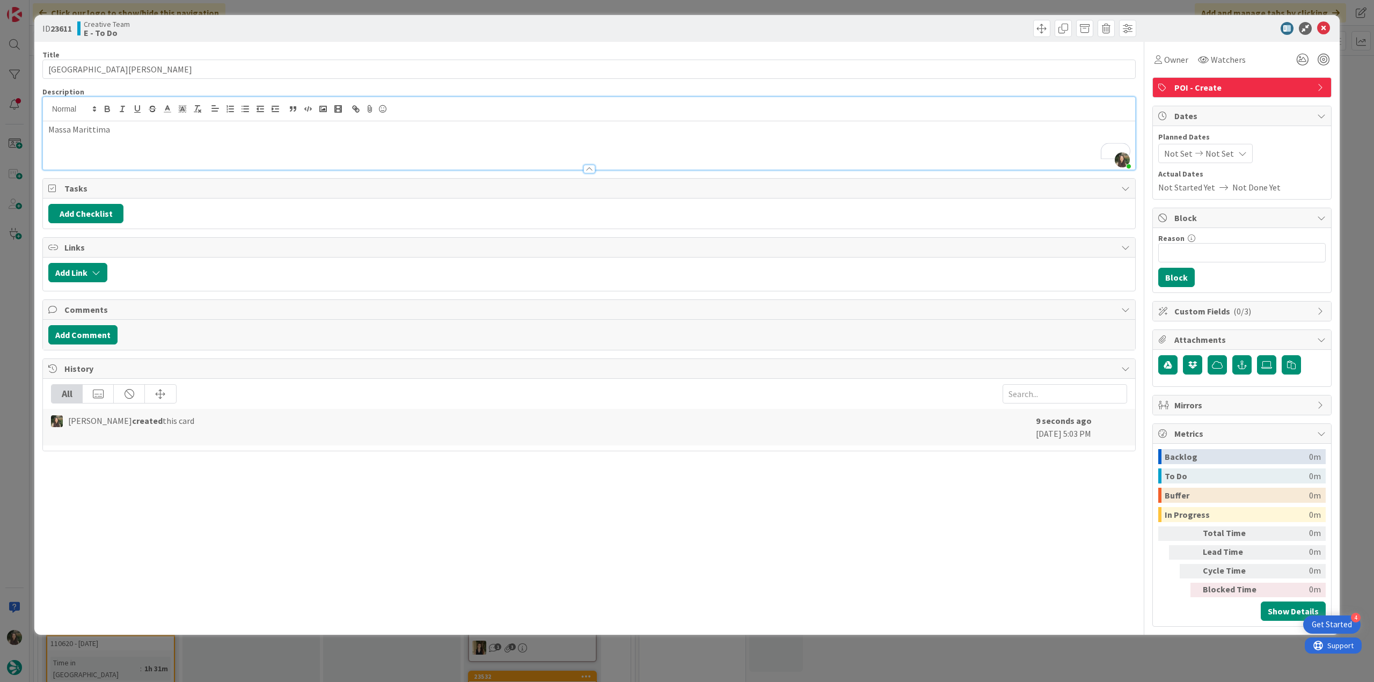
click at [14, 304] on div "ID 23611 Creative Team E - To Do Title 25 / 128 Cattedrale di San Cerbone Descr…" at bounding box center [687, 341] width 1374 height 682
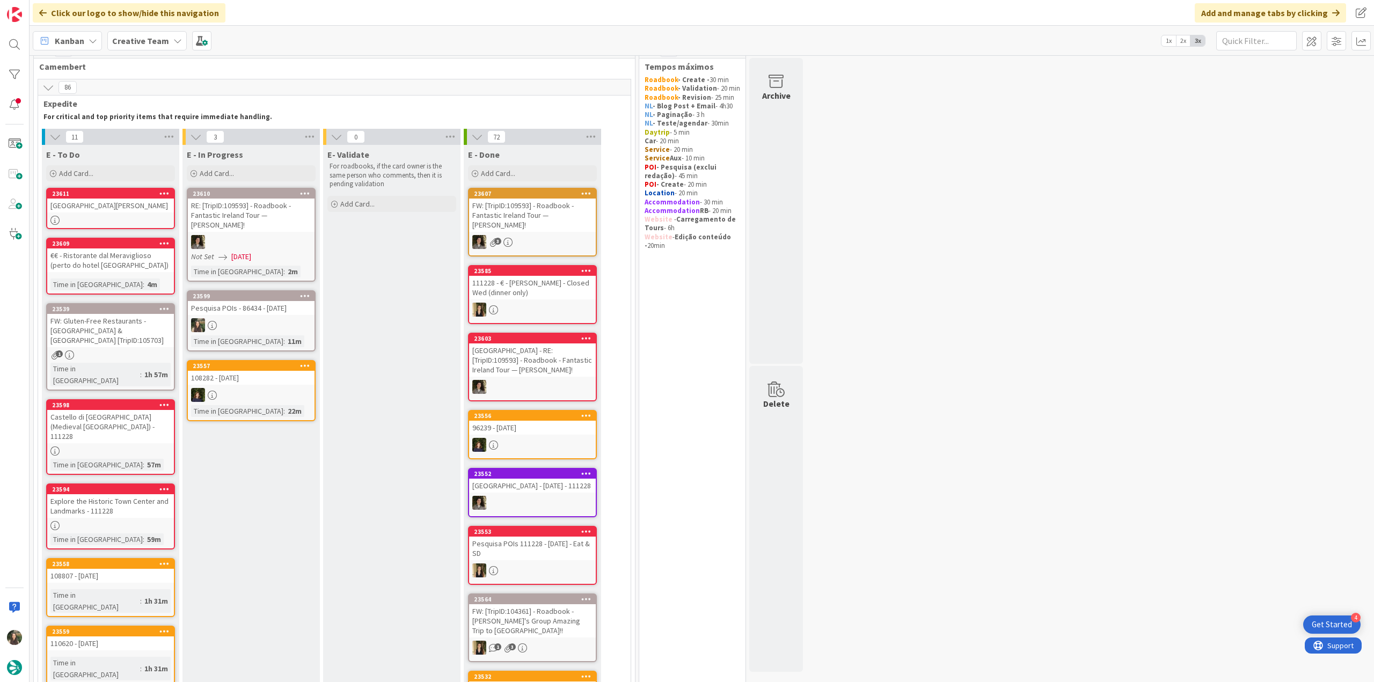
click at [266, 305] on link "23599 Pesquisa POIs - 86434 - 16 oct Time in Column : 11m" at bounding box center [251, 320] width 129 height 61
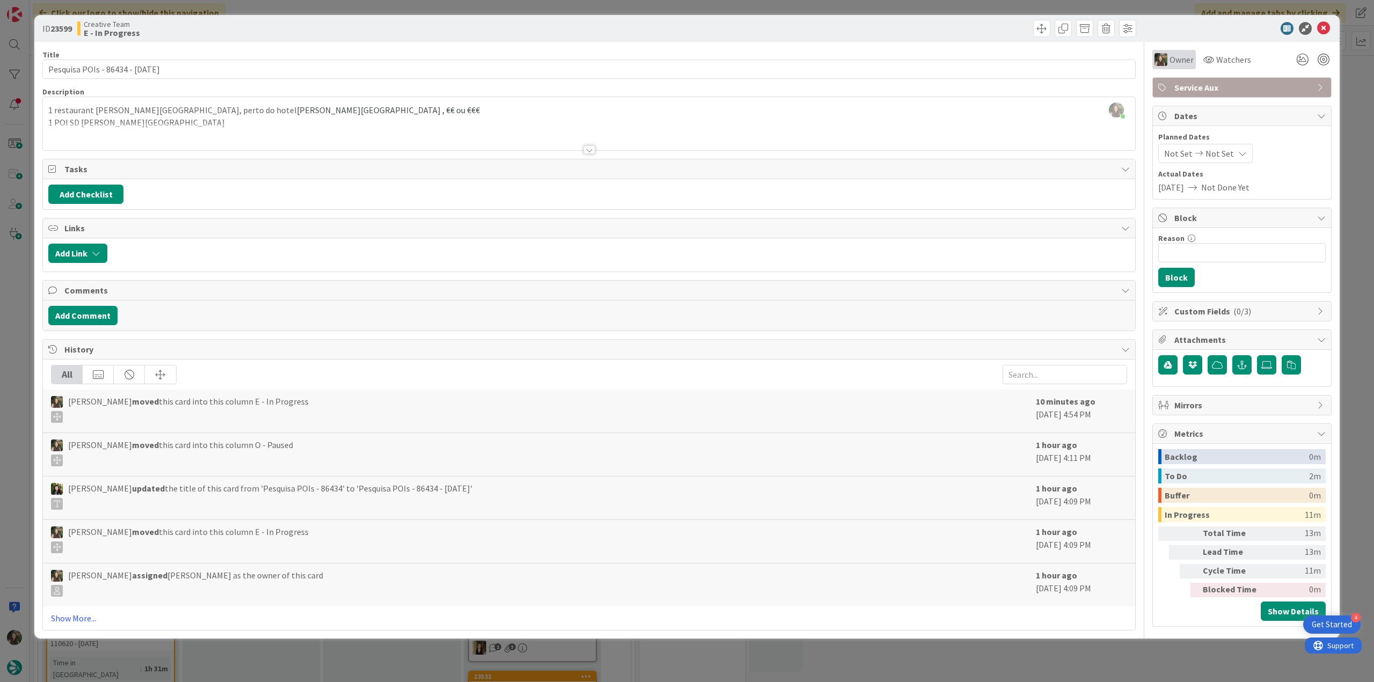
click at [1183, 62] on span "Owner" at bounding box center [1181, 59] width 24 height 13
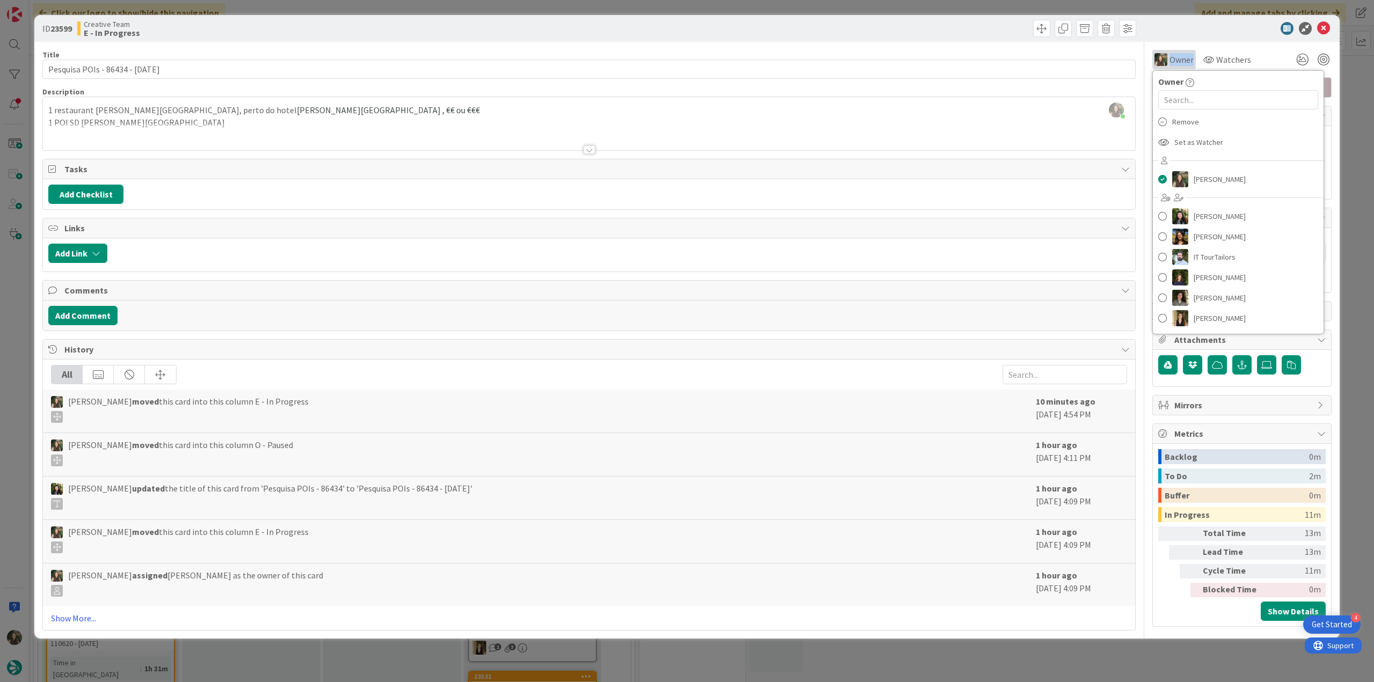
click at [1183, 62] on span "Owner" at bounding box center [1181, 59] width 24 height 13
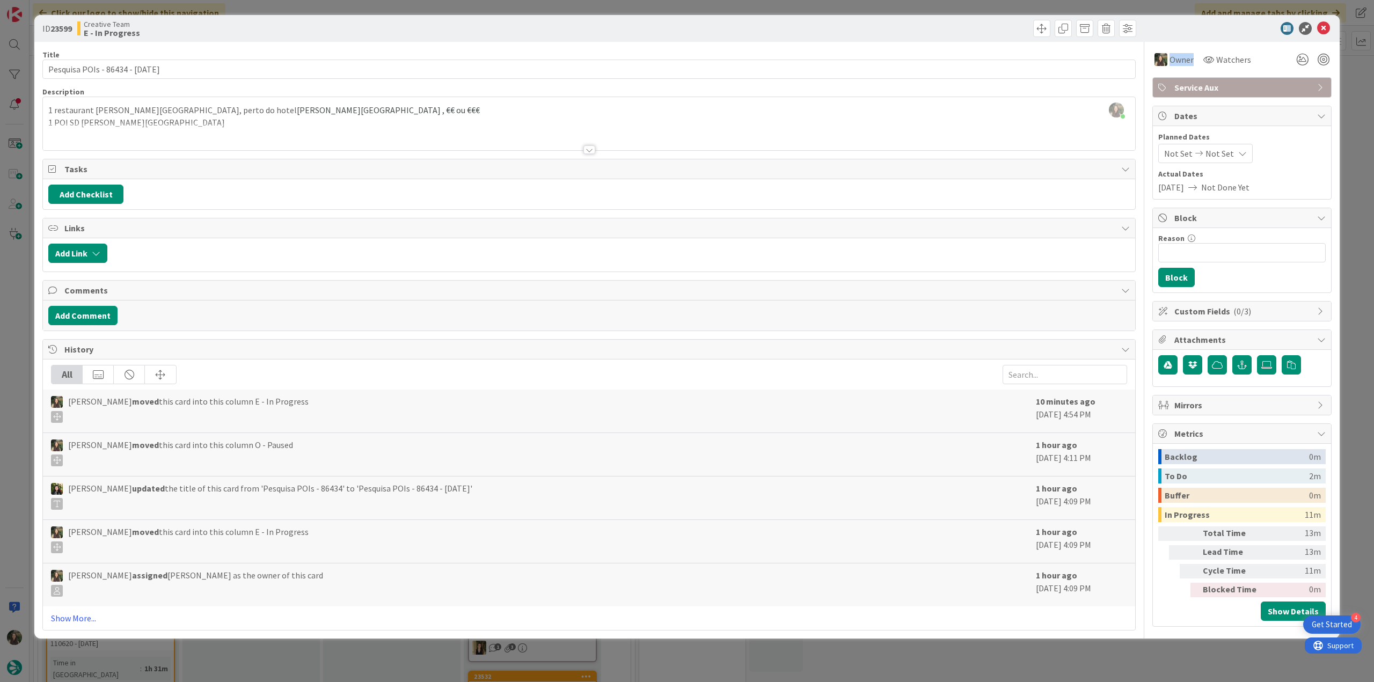
click at [1202, 90] on span "Service Aux" at bounding box center [1242, 87] width 137 height 13
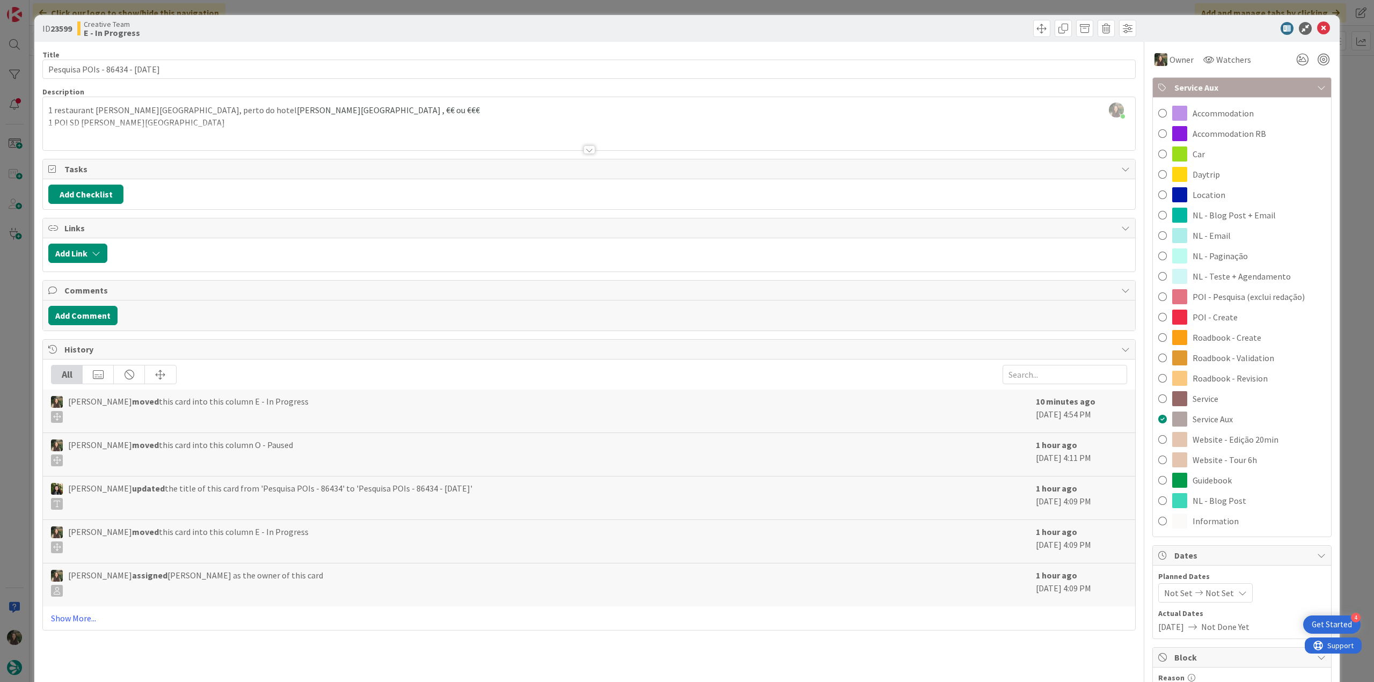
click at [1222, 319] on span "POI - Create" at bounding box center [1215, 317] width 45 height 13
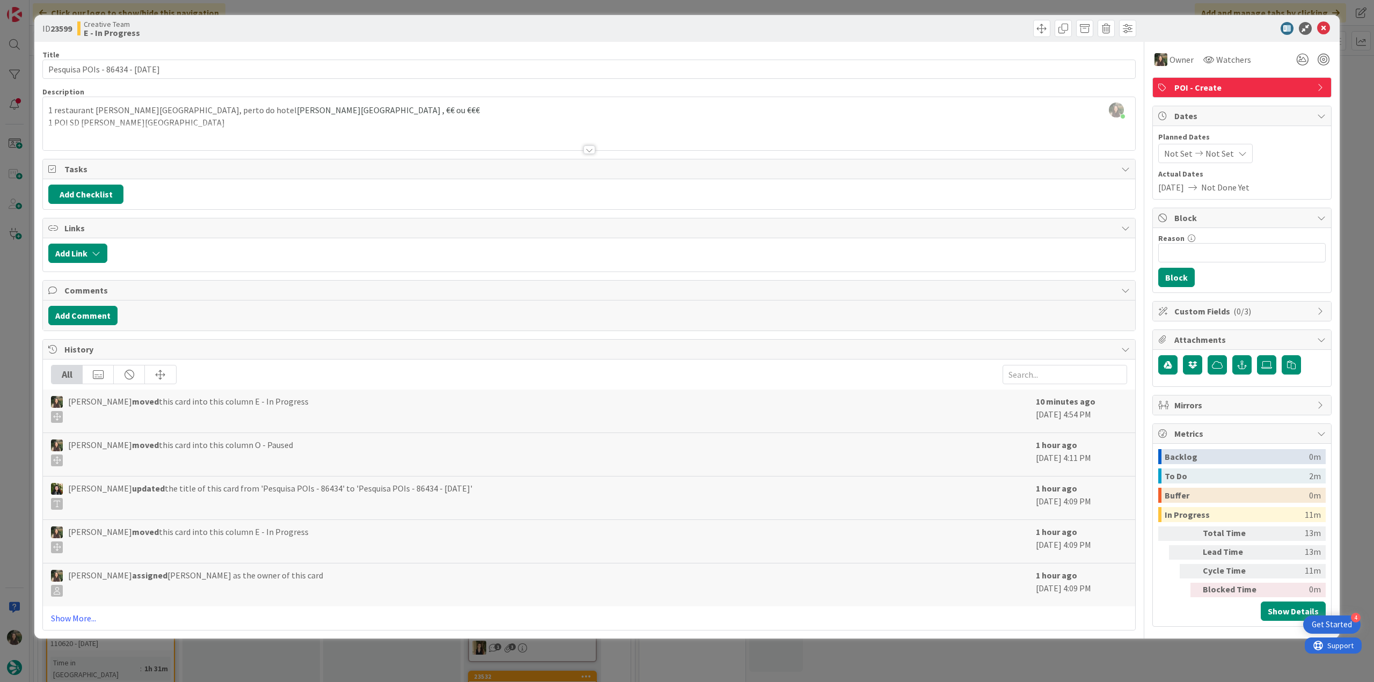
click at [1349, 207] on div "ID 23599 Creative Team E - In Progress Title 30 / 128 Pesquisa POIs - 86434 - 1…" at bounding box center [687, 341] width 1374 height 682
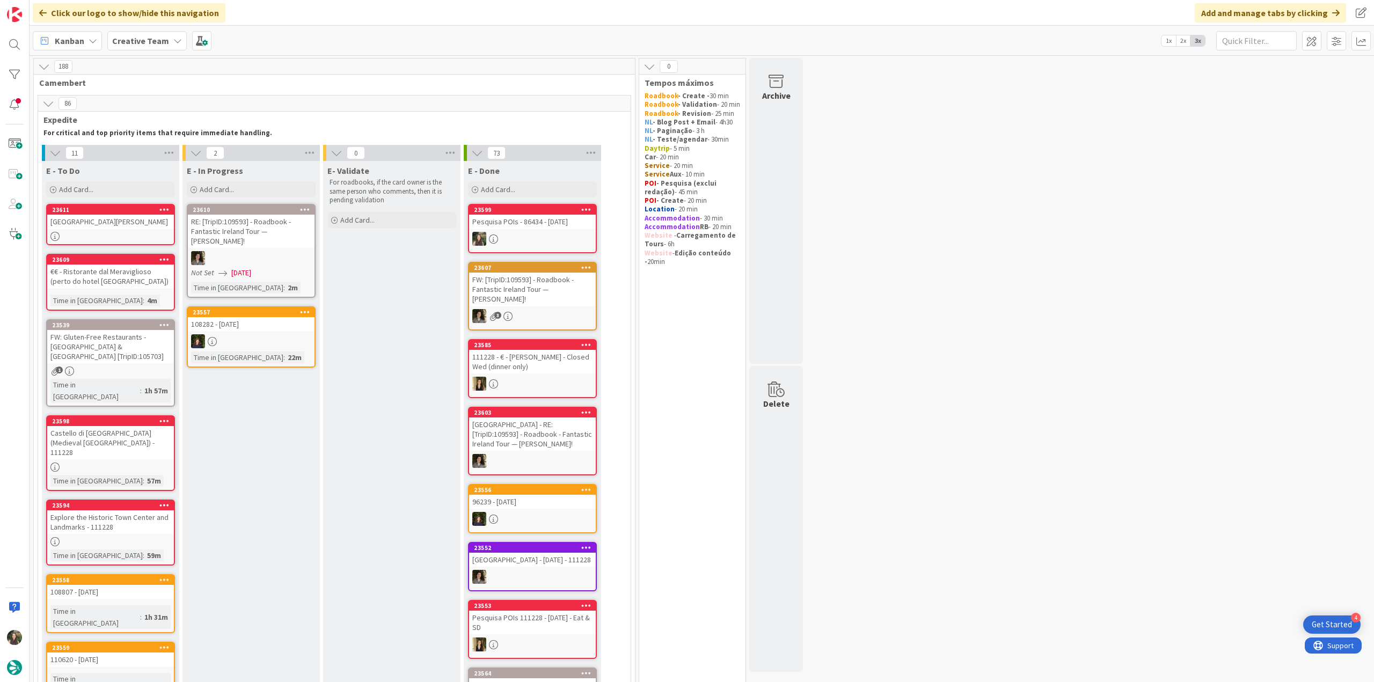
click at [147, 230] on link "23611 Cattedrale di San Cerbone" at bounding box center [110, 224] width 129 height 41
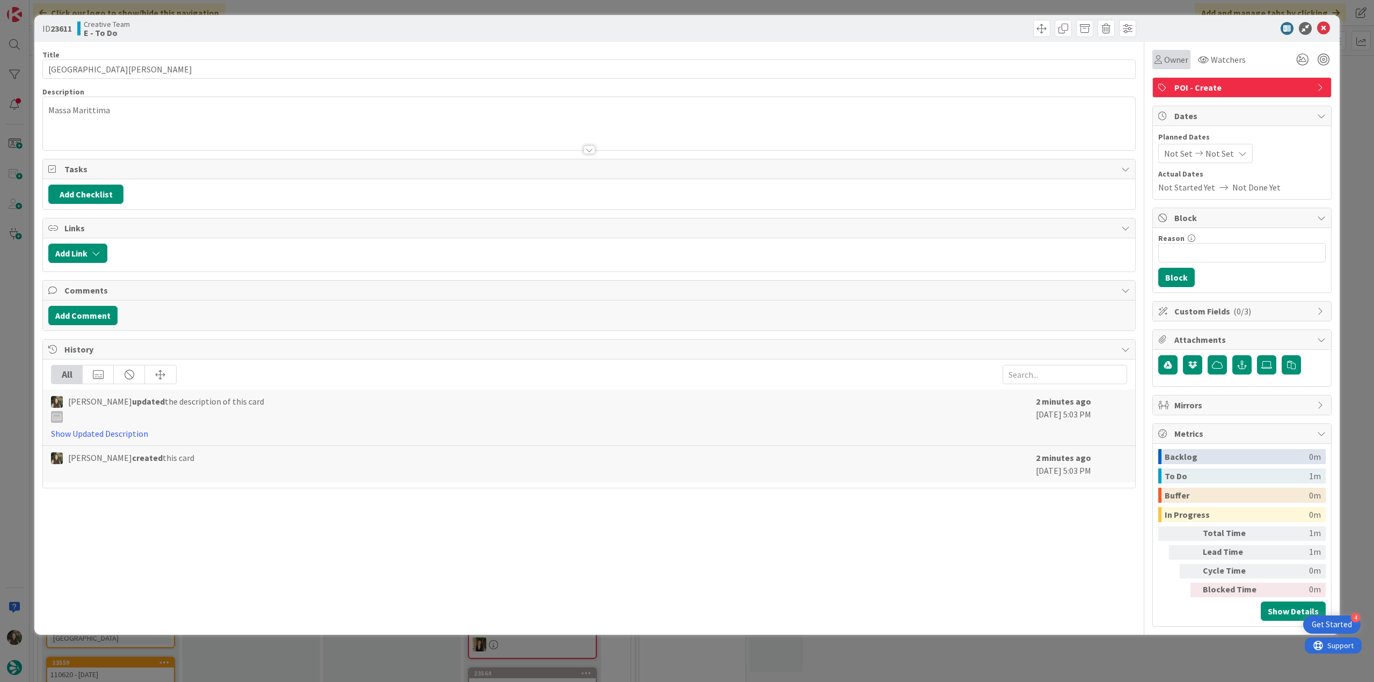
click at [1171, 62] on span "Owner" at bounding box center [1176, 59] width 24 height 13
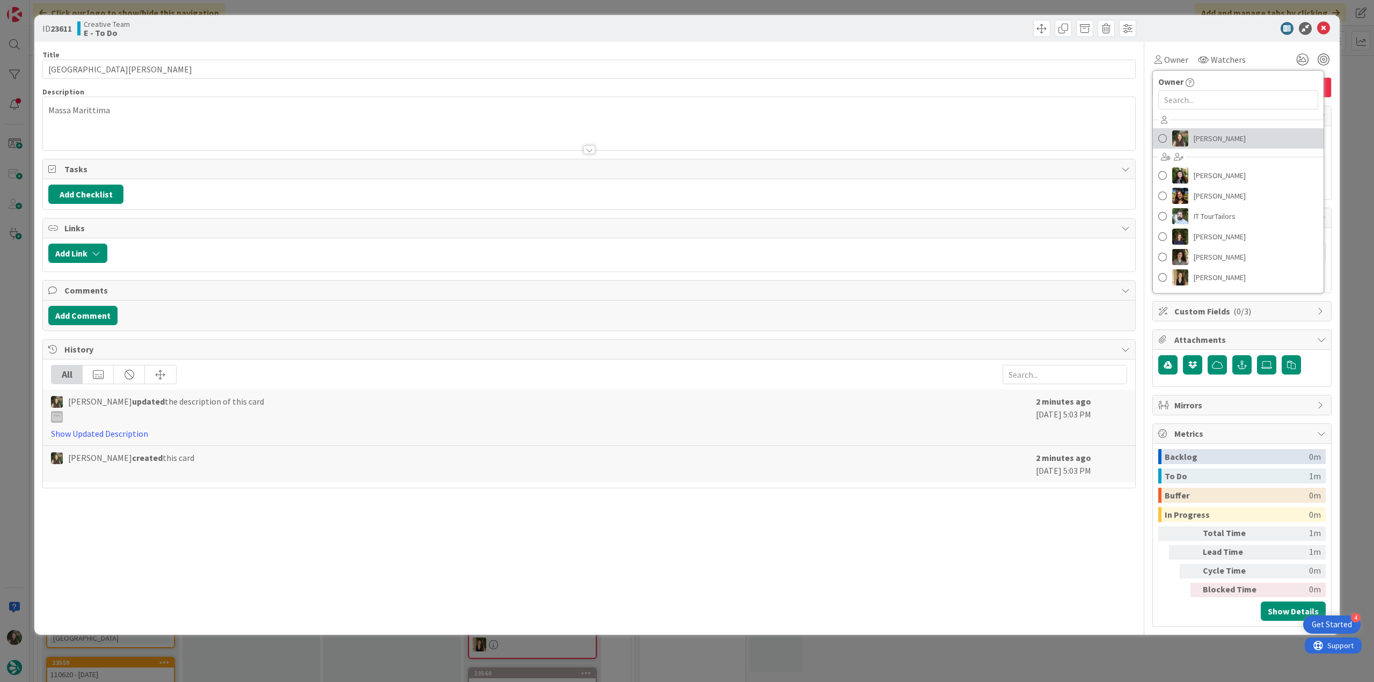
click at [1212, 140] on span "[PERSON_NAME]" at bounding box center [1220, 138] width 52 height 16
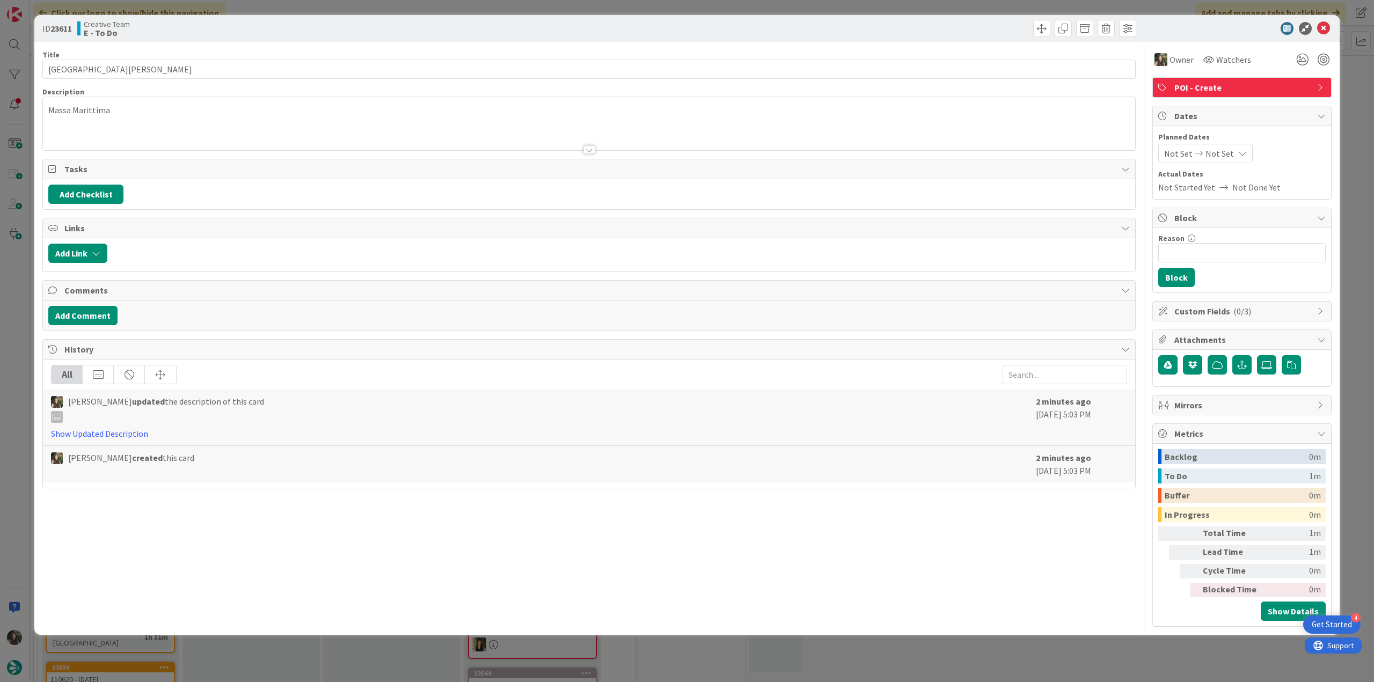
click at [1351, 105] on div "ID 23611 Creative Team E - To Do Title 25 / 128 Cattedrale di San Cerbone Descr…" at bounding box center [687, 341] width 1374 height 682
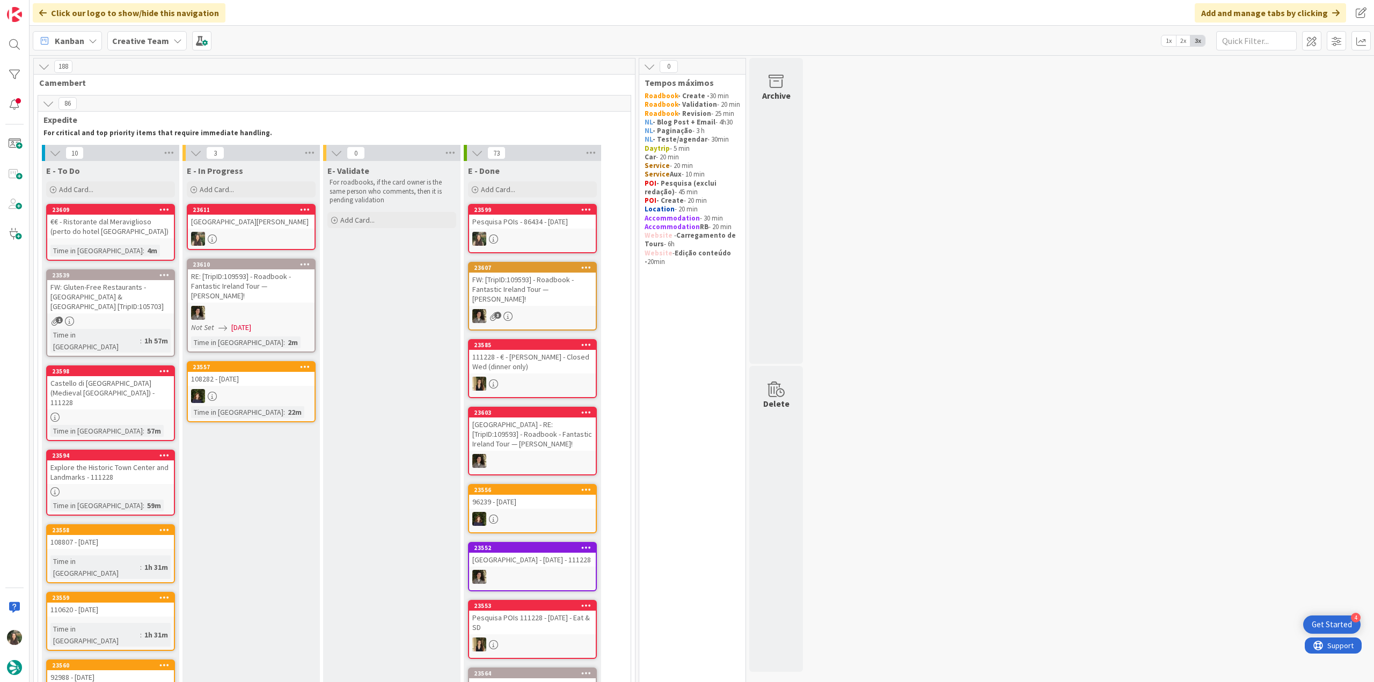
click at [276, 233] on div at bounding box center [251, 239] width 127 height 14
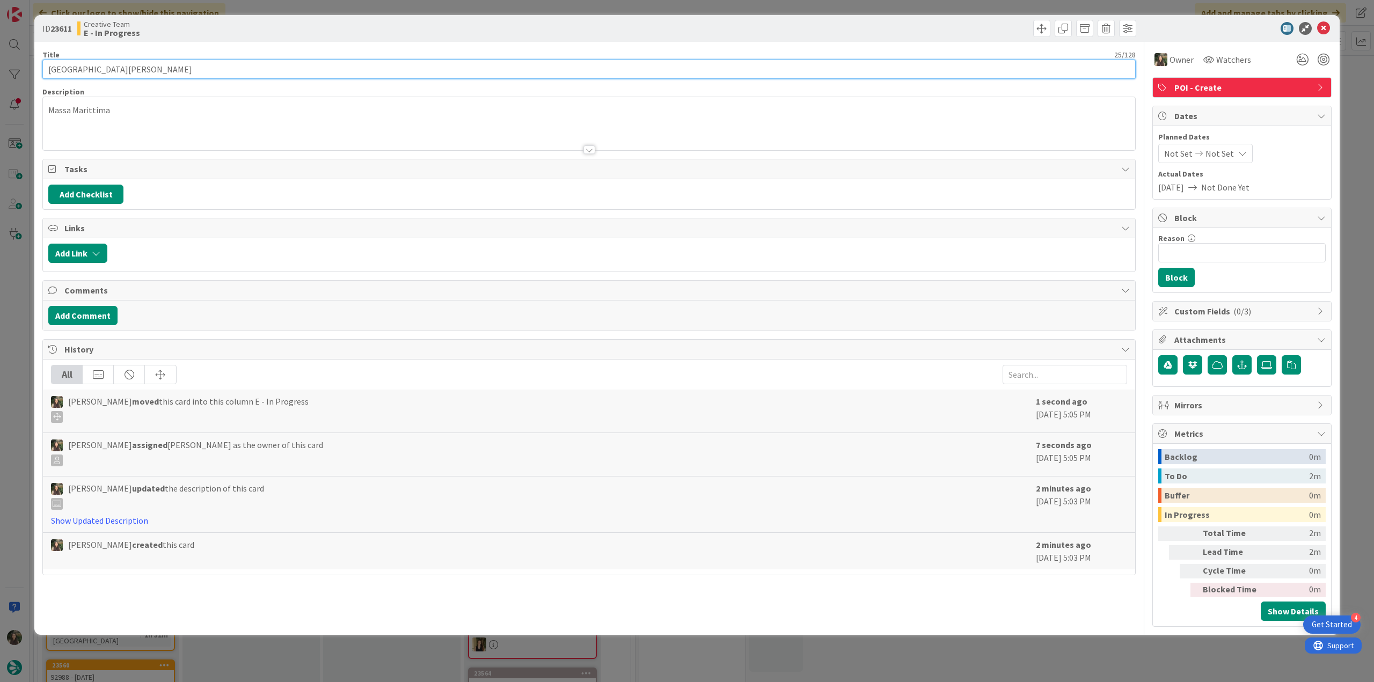
drag, startPoint x: 151, startPoint y: 69, endPoint x: 35, endPoint y: 73, distance: 116.5
click at [20, 75] on div "ID 23611 Creative Team E - In Progress Title 25 / 128 Cattedrale di San Cerbone…" at bounding box center [687, 341] width 1374 height 682
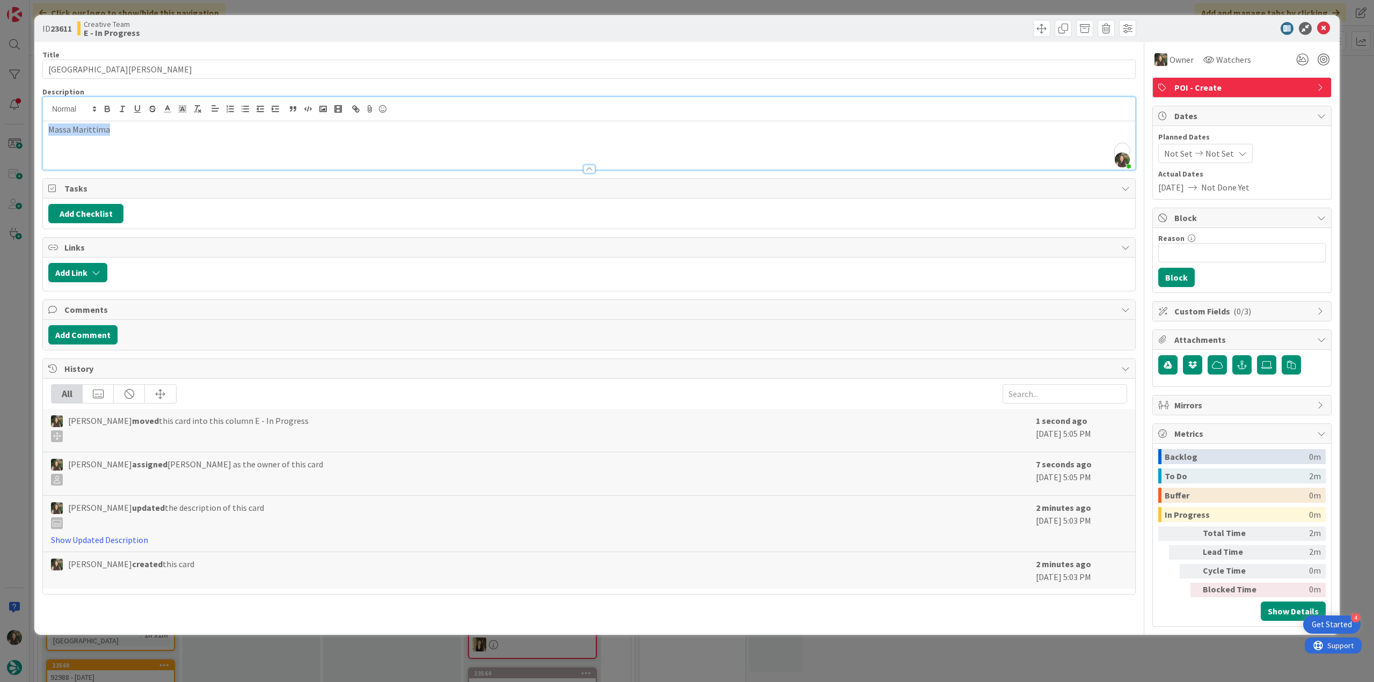
drag, startPoint x: 59, startPoint y: 109, endPoint x: 35, endPoint y: 109, distance: 23.6
click at [35, 109] on div "ID 23611 Creative Team E - In Progress Title 25 / 128 Cattedrale di San Cerbone…" at bounding box center [686, 325] width 1305 height 620
click at [21, 318] on div "ID 23611 Creative Team E - In Progress Title 25 / 128 Cattedrale di San Cerbone…" at bounding box center [687, 341] width 1374 height 682
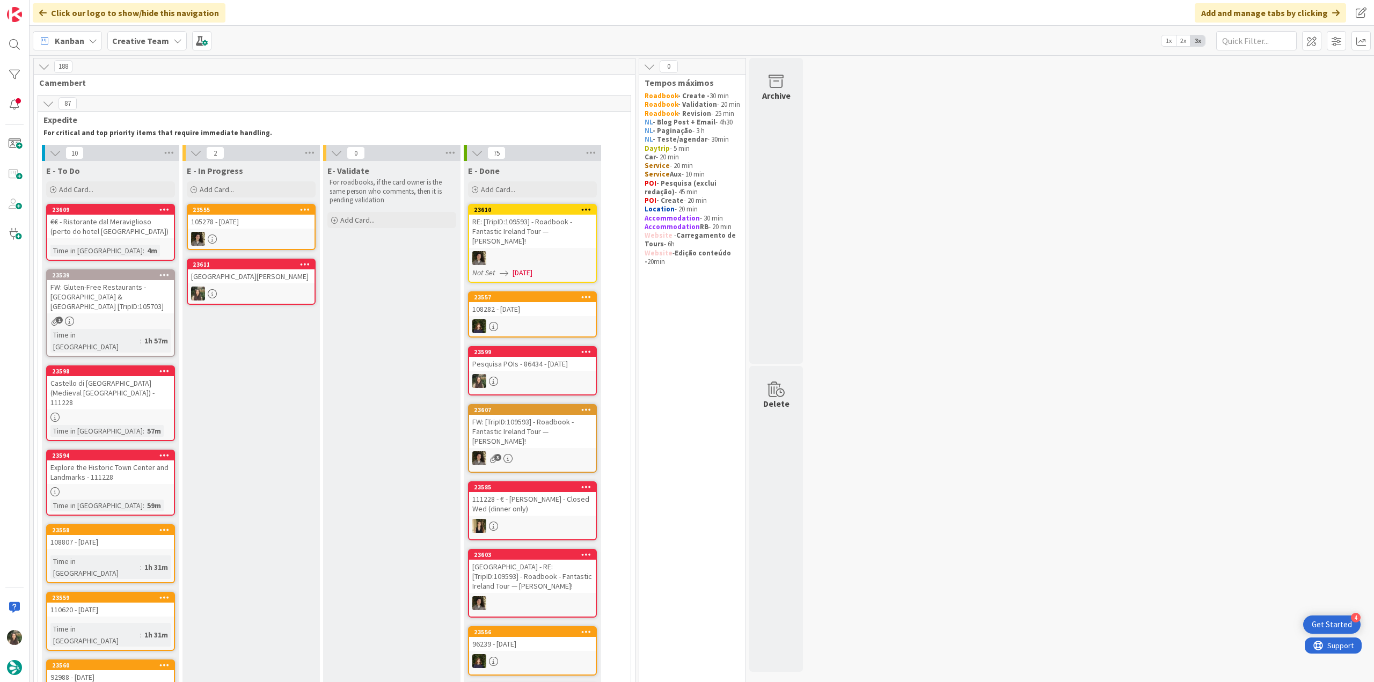
click at [281, 271] on div "[GEOGRAPHIC_DATA][PERSON_NAME]" at bounding box center [251, 276] width 127 height 14
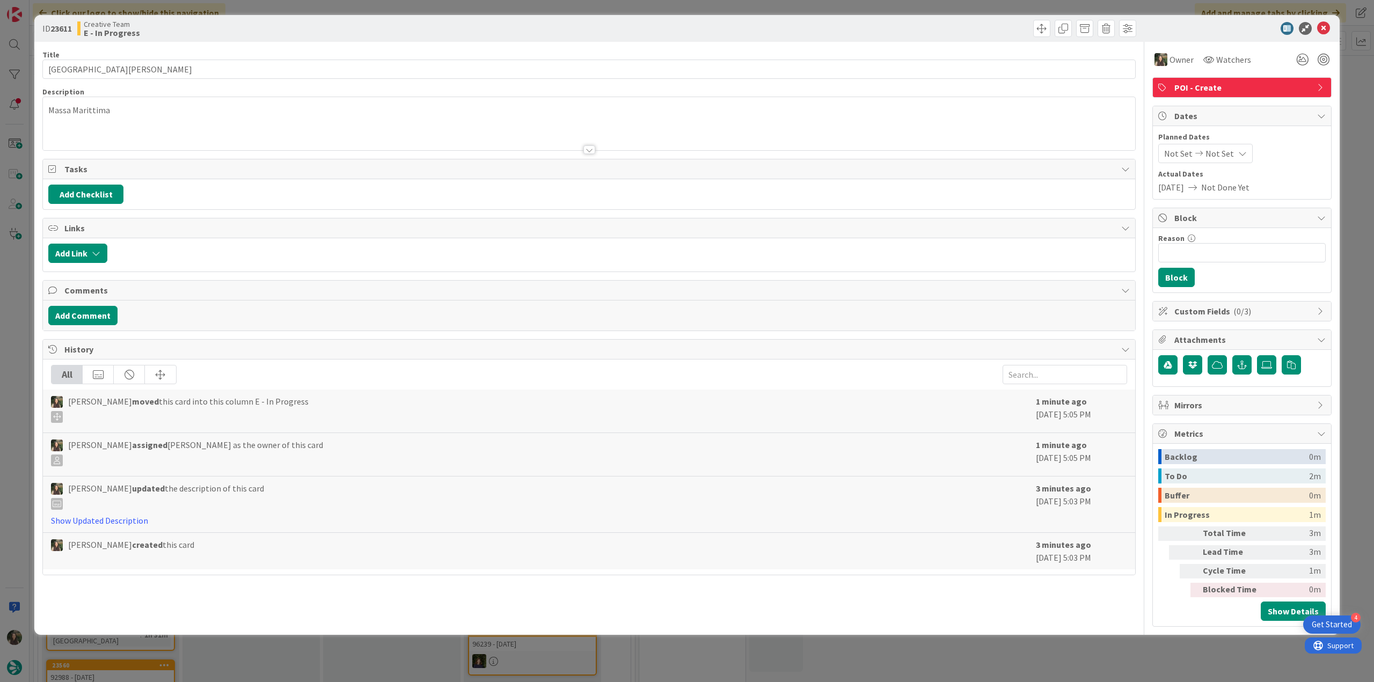
click at [10, 312] on div "ID 23611 Creative Team E - In Progress Title 25 / 128 Cattedrale di San Cerbone…" at bounding box center [687, 341] width 1374 height 682
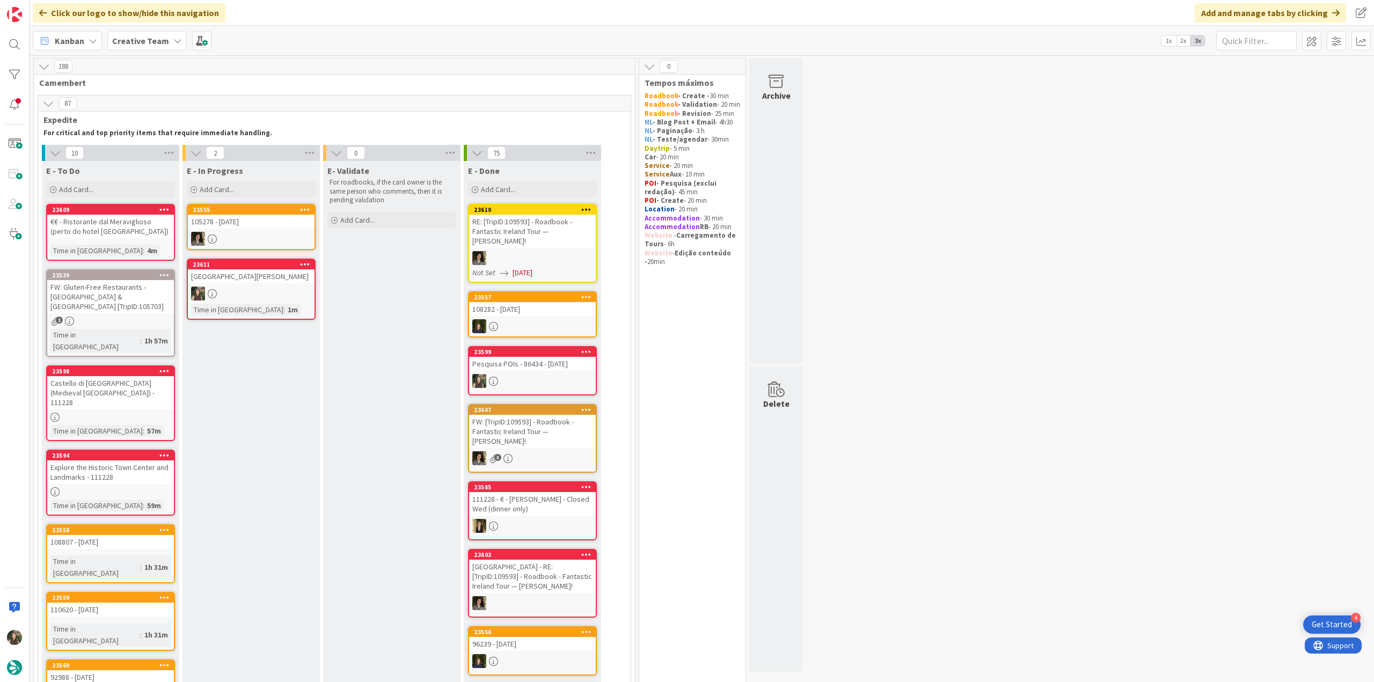
click at [287, 290] on div at bounding box center [251, 294] width 127 height 14
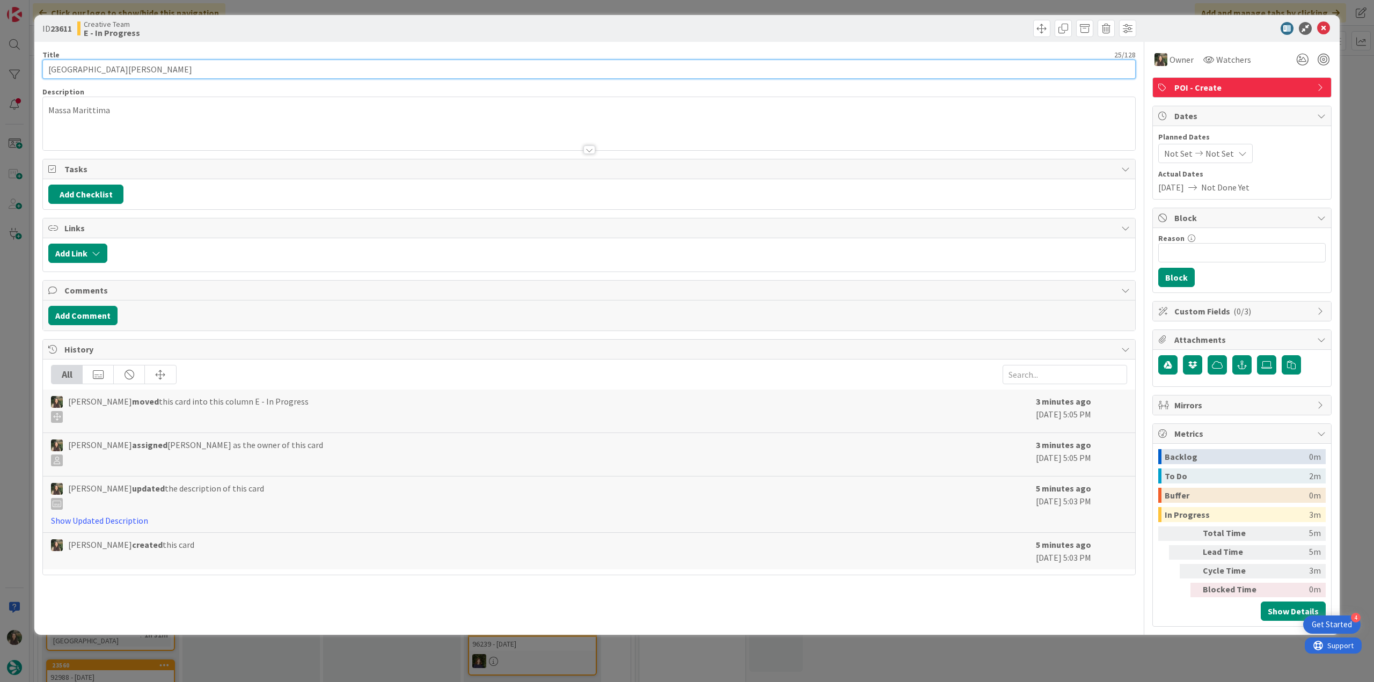
drag, startPoint x: 153, startPoint y: 70, endPoint x: 38, endPoint y: 79, distance: 115.2
click at [13, 78] on div "ID 23611 Creative Team E - In Progress Title 25 / 128 Cattedrale di San Cerbone…" at bounding box center [687, 341] width 1374 height 682
click at [18, 307] on div "ID 23611 Creative Team E - In Progress Title 25 / 128 Cattedrale di San Cerbone…" at bounding box center [687, 341] width 1374 height 682
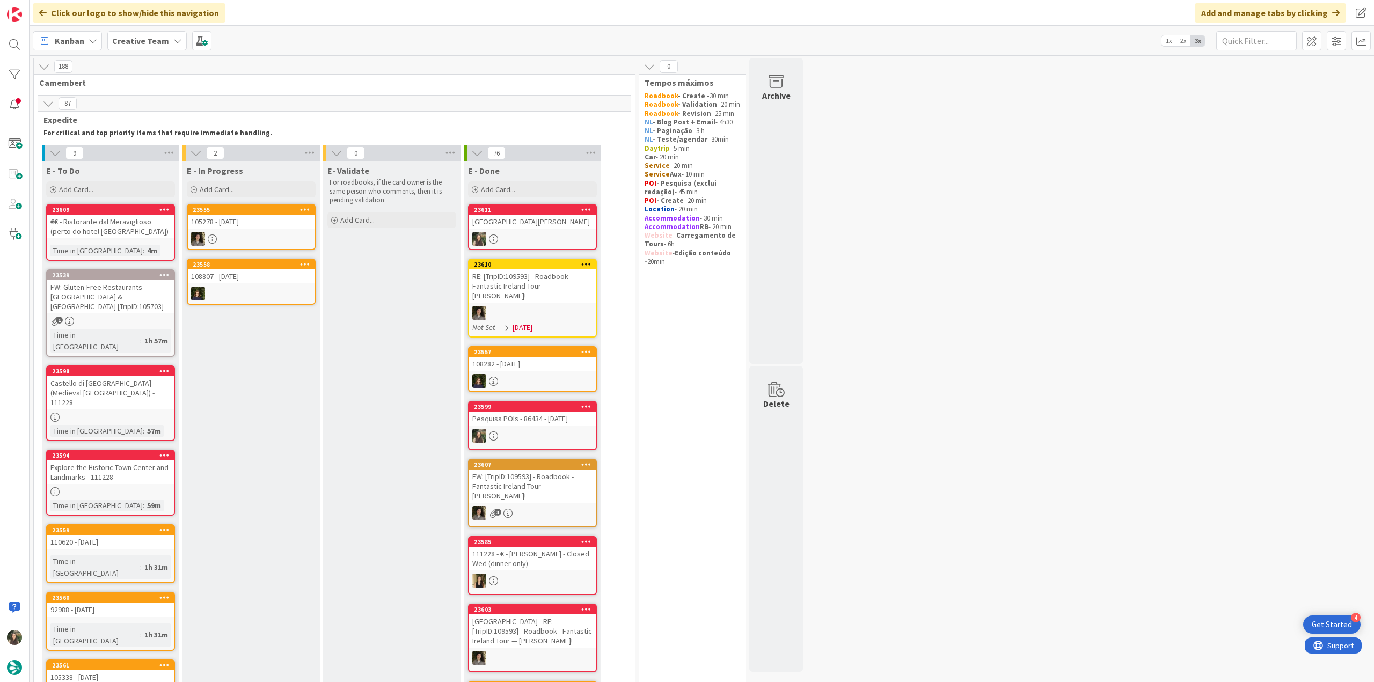
click at [546, 225] on div "[GEOGRAPHIC_DATA][PERSON_NAME]" at bounding box center [532, 222] width 127 height 14
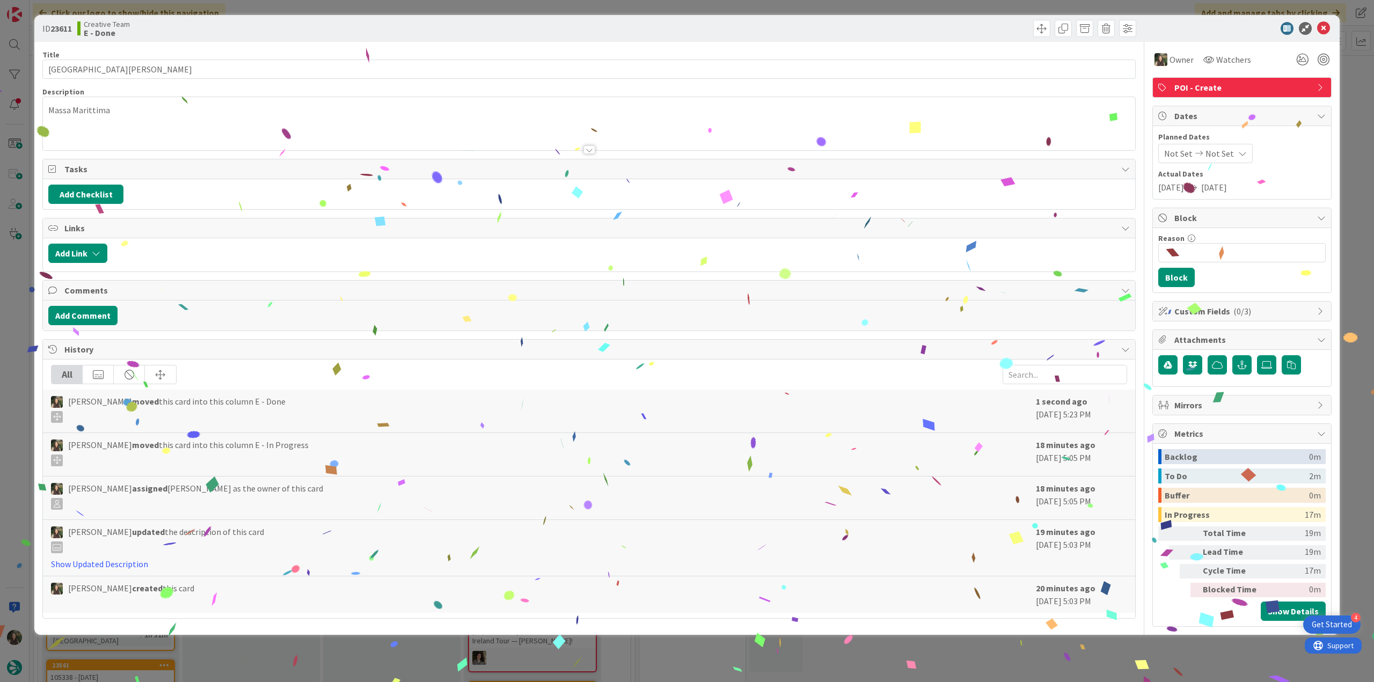
click at [1065, 663] on div "ID 23611 Creative Team E - Done Title 25 / 128 Cattedrale di San Cerbone Descri…" at bounding box center [687, 341] width 1374 height 682
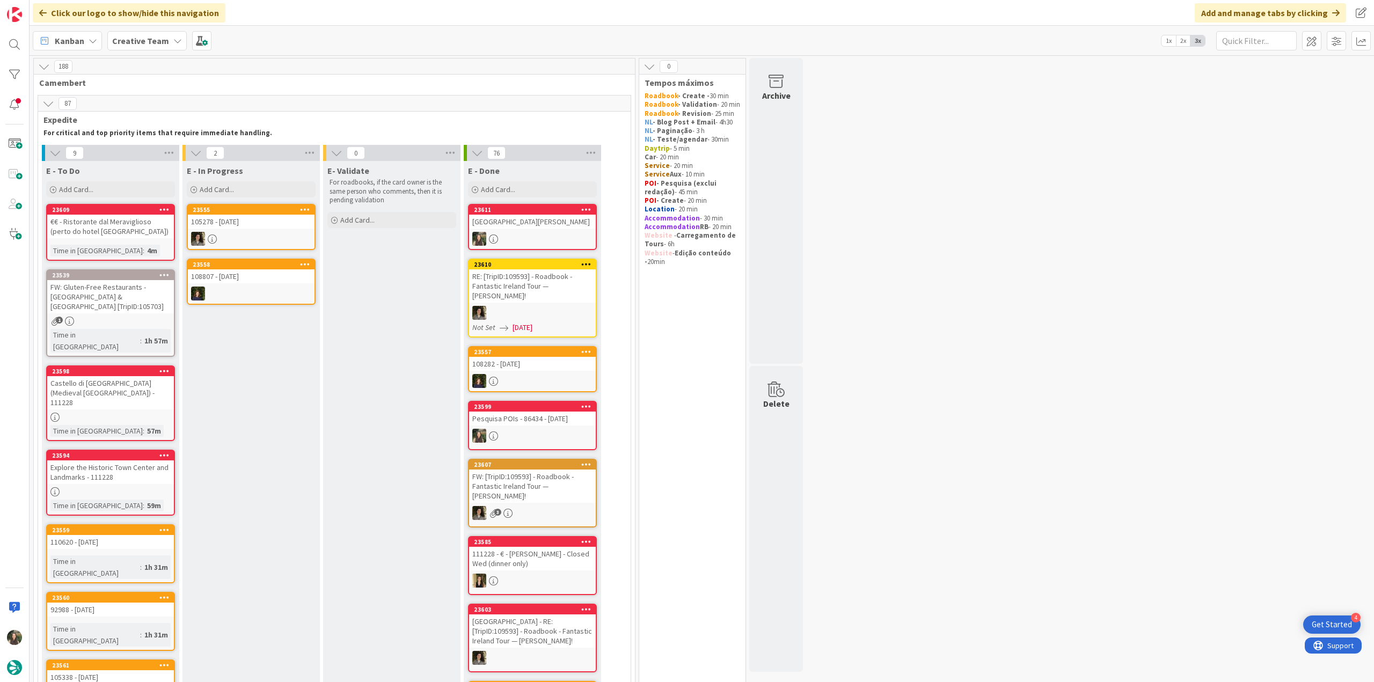
click at [138, 238] on link "23609 €€ - Ristorante dal Meraviglioso (perto do hotel Riva Toscana) Time in Co…" at bounding box center [110, 232] width 129 height 57
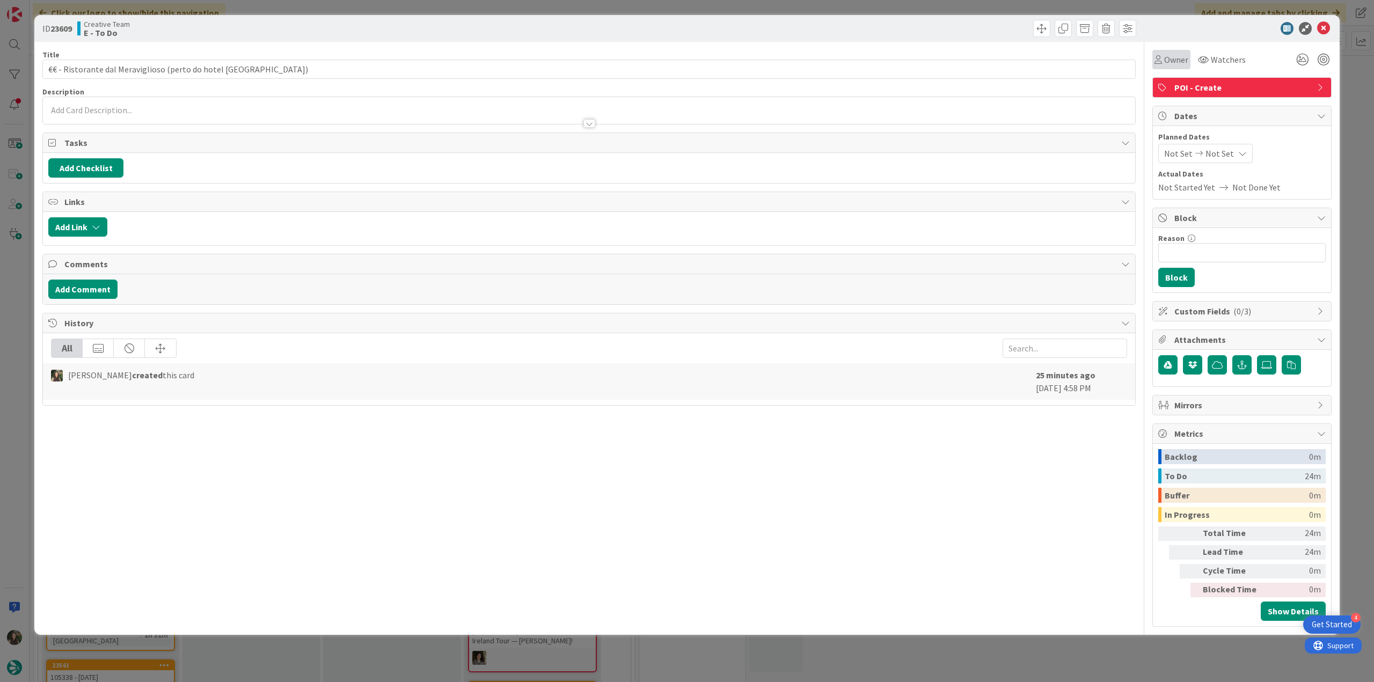
click at [1171, 65] on span "Owner" at bounding box center [1176, 59] width 24 height 13
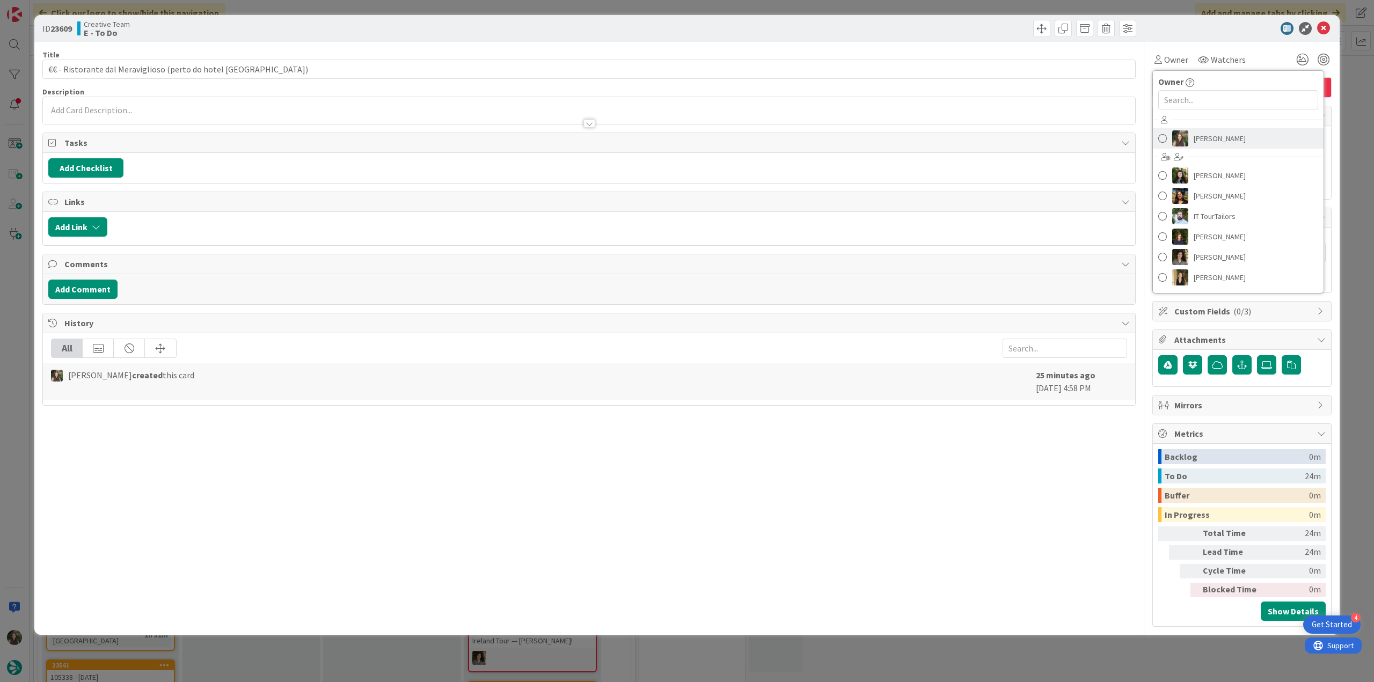
click at [1204, 131] on span "[PERSON_NAME]" at bounding box center [1220, 138] width 52 height 16
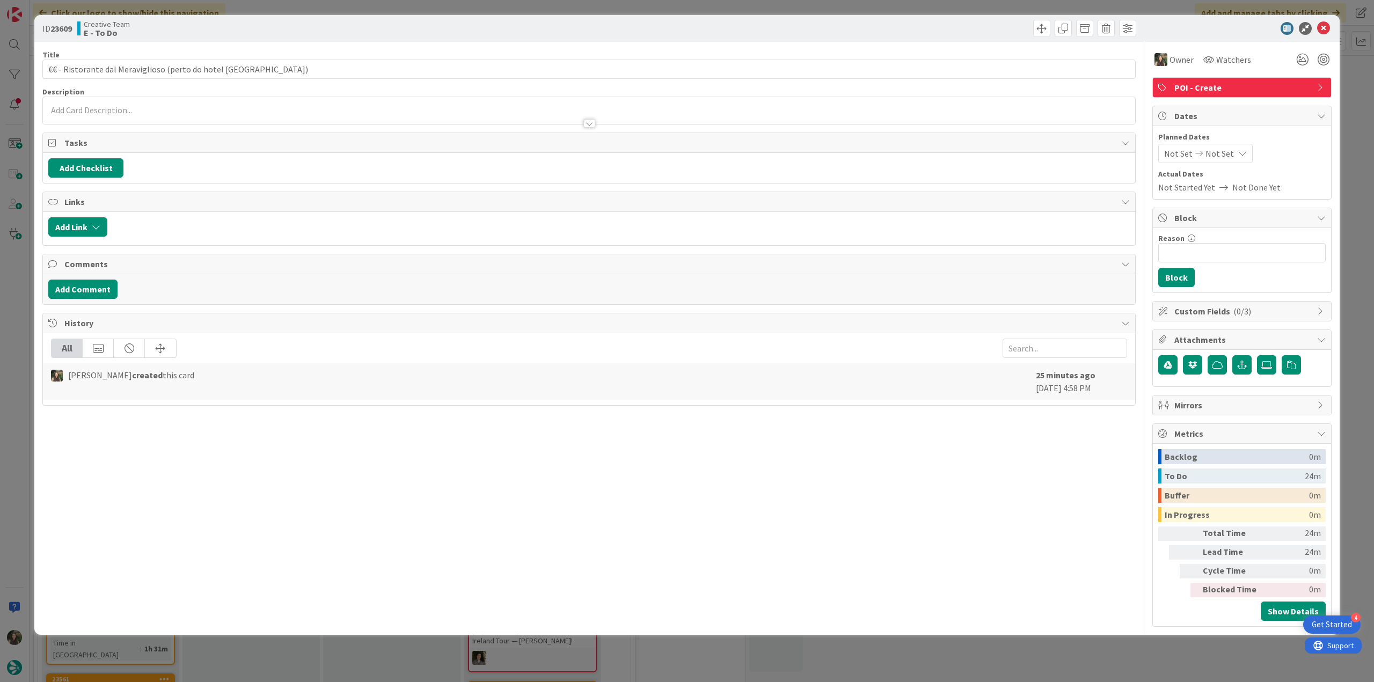
click at [1352, 91] on div "ID 23609 Creative Team E - To Do Title 62 / 128 €€ - Ristorante dal Meraviglios…" at bounding box center [687, 341] width 1374 height 682
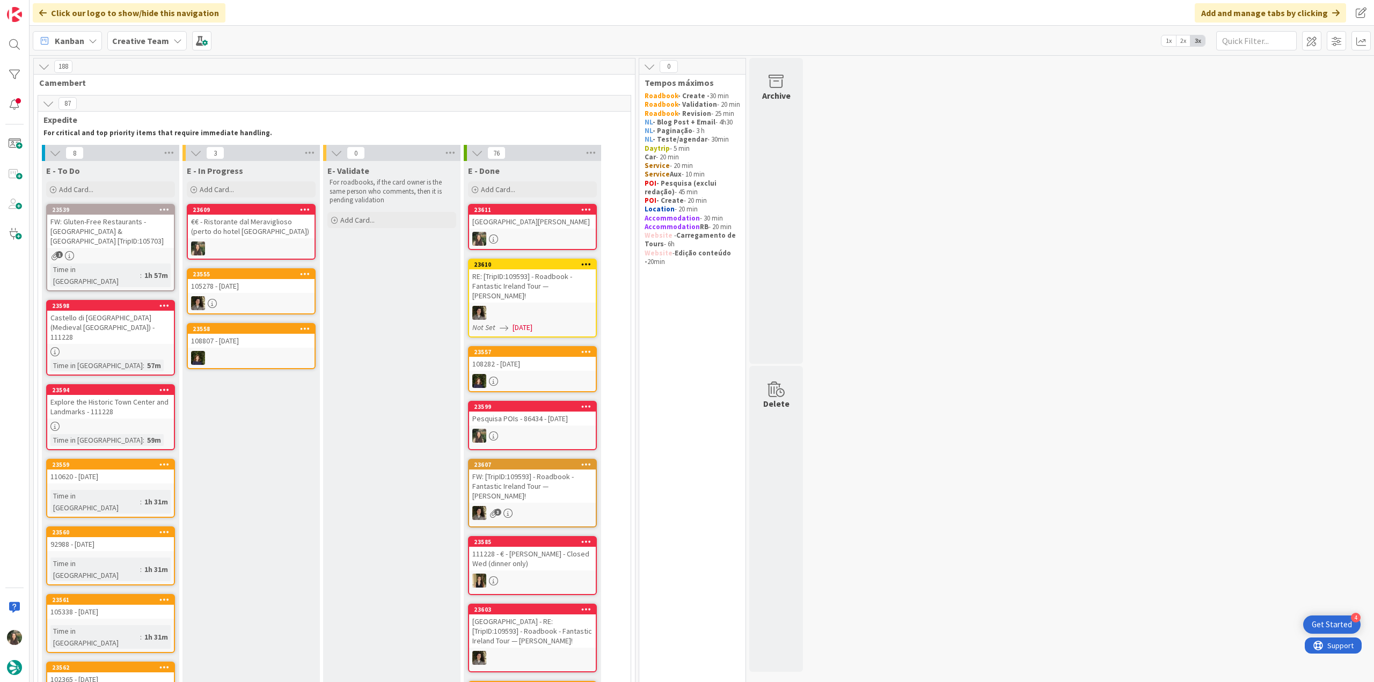
click at [259, 238] on link "23609 €€ - Ristorante dal Meraviglioso (perto do hotel Riva Toscana)" at bounding box center [251, 232] width 129 height 56
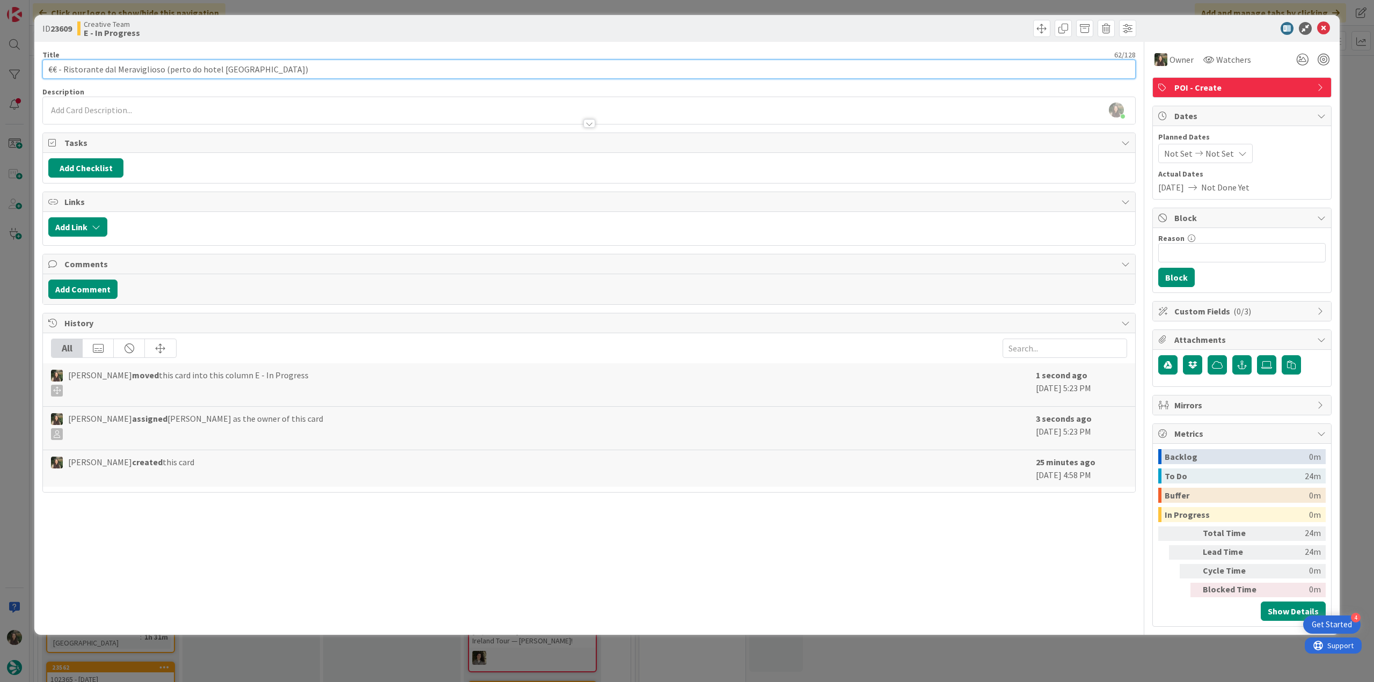
drag, startPoint x: 282, startPoint y: 69, endPoint x: 27, endPoint y: 74, distance: 255.0
click at [27, 72] on div "ID 23609 Creative Team E - In Progress Title 62 / 128 €€ - Ristorante dal Merav…" at bounding box center [687, 341] width 1374 height 682
drag, startPoint x: 6, startPoint y: 298, endPoint x: 15, endPoint y: 301, distance: 9.2
click at [8, 298] on div "ID 23609 Creative Team E - In Progress Title 62 / 128 €€ - Ristorante dal Merav…" at bounding box center [687, 341] width 1374 height 682
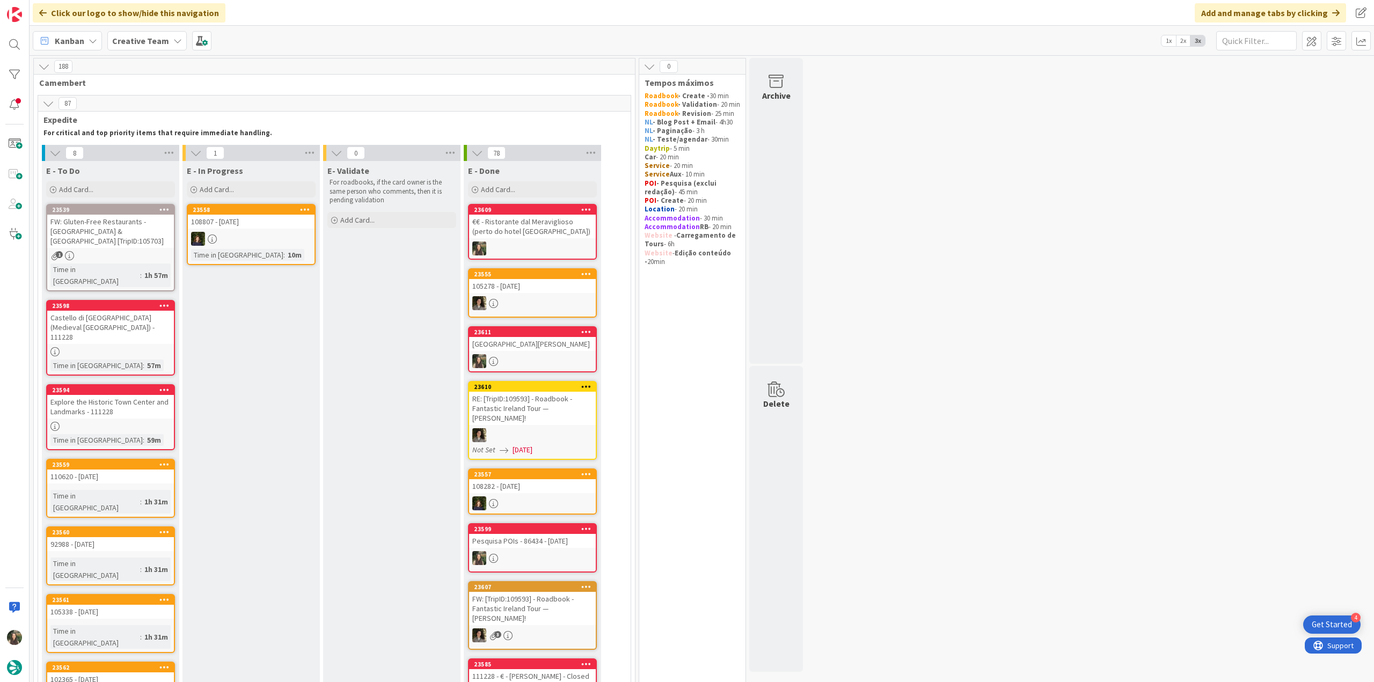
click at [551, 225] on div "€€ - Ristorante dal Meraviglioso (perto do hotel Riva Toscana)" at bounding box center [532, 227] width 127 height 24
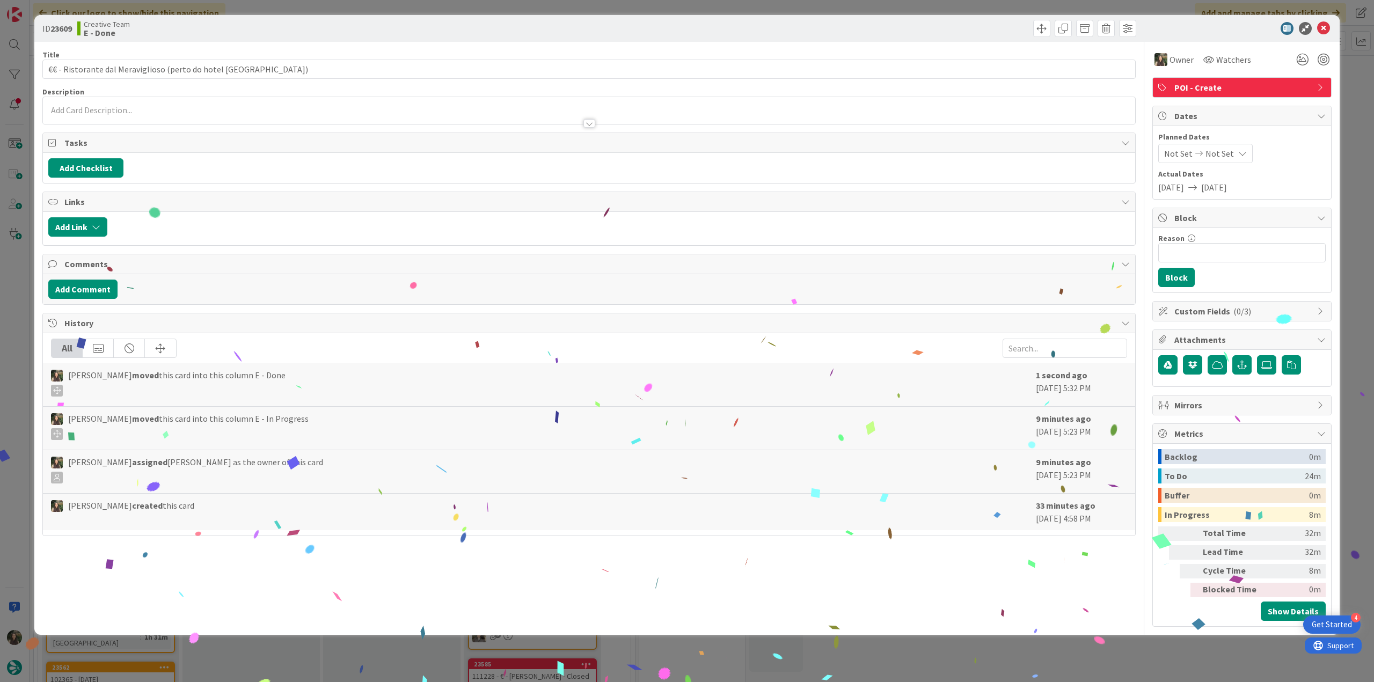
click at [1054, 665] on div "ID 23609 Creative Team E - Done Title 62 / 128 €€ - Ristorante dal Meraviglioso…" at bounding box center [687, 341] width 1374 height 682
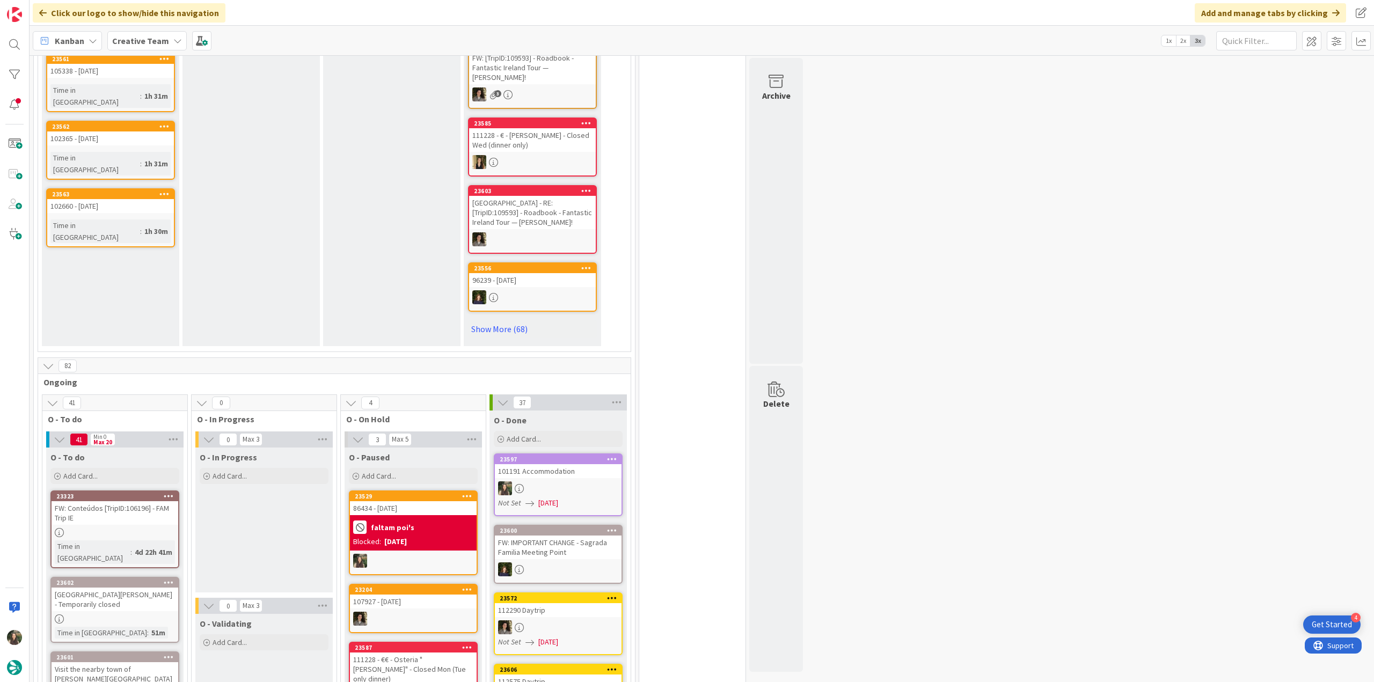
scroll to position [644, 0]
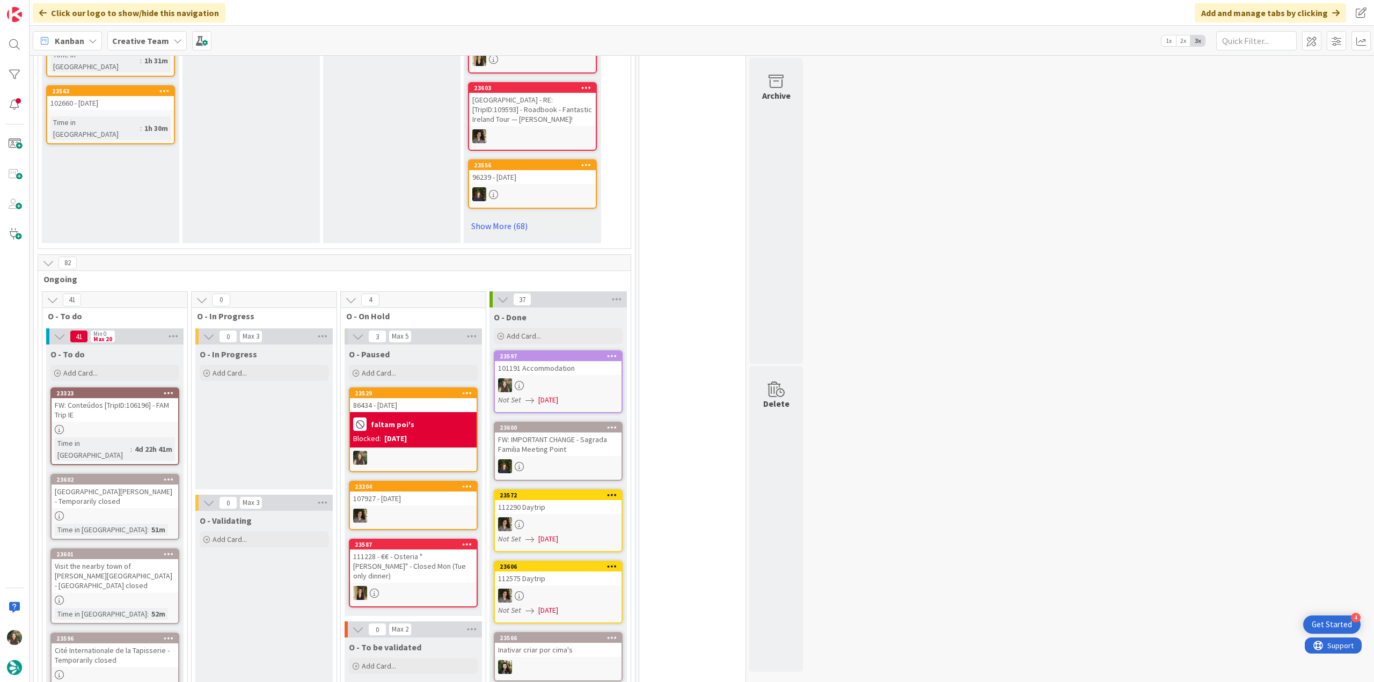
click at [424, 415] on div "faltam poi's" at bounding box center [413, 424] width 120 height 18
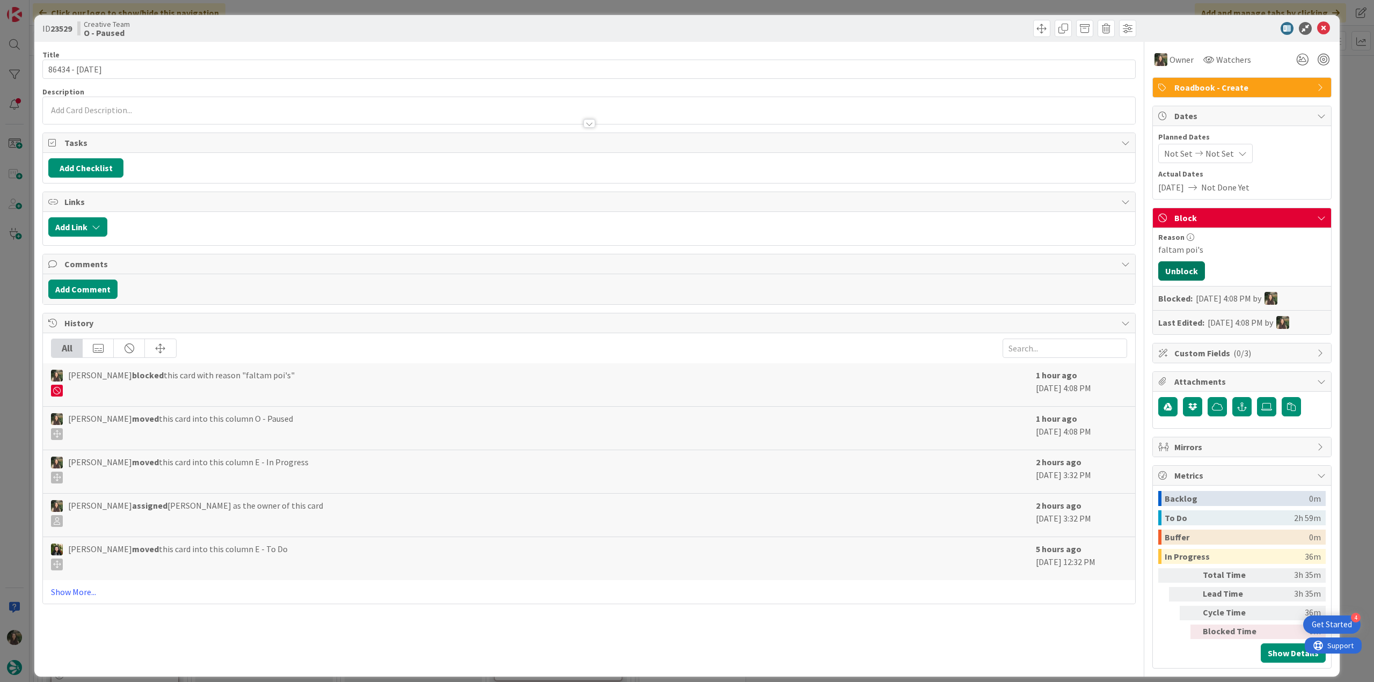
click at [1187, 270] on button "Unblock" at bounding box center [1181, 270] width 47 height 19
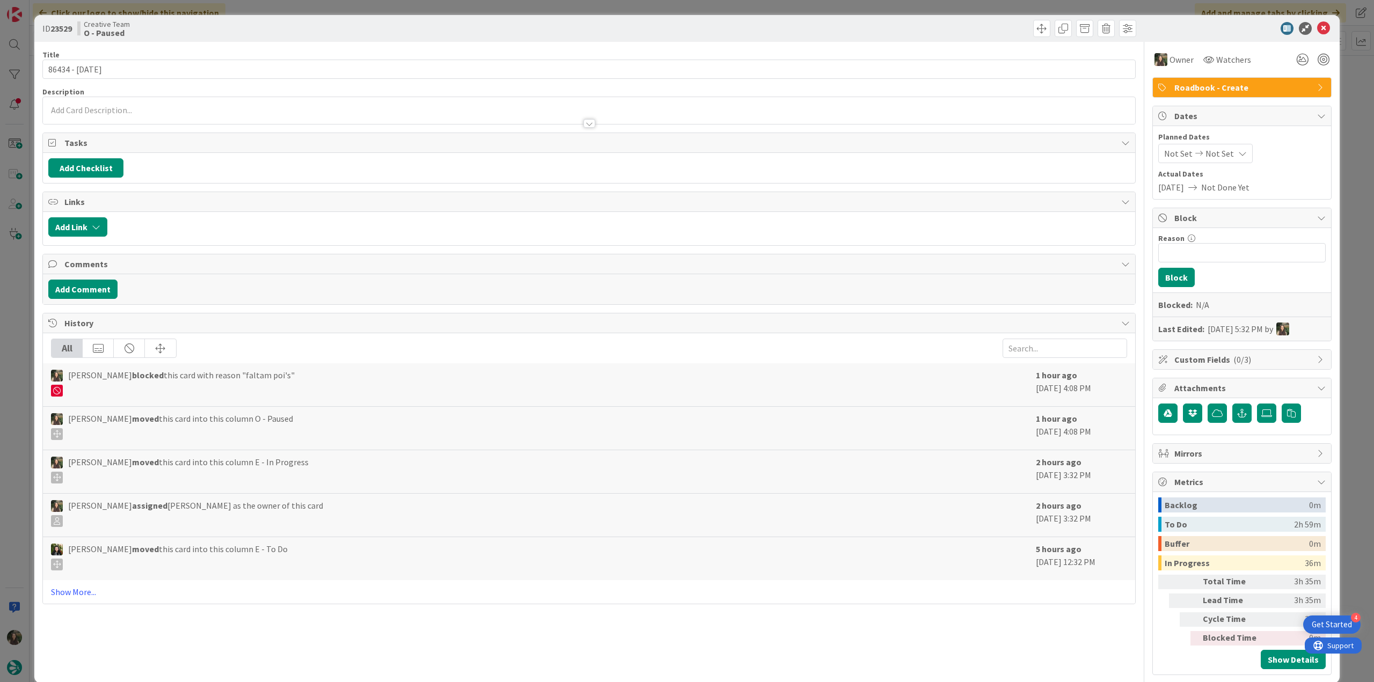
click at [1339, 186] on div "ID 23529 Creative Team O - Paused Title 14 / 128 86434 - 16 oct Description Own…" at bounding box center [687, 341] width 1374 height 682
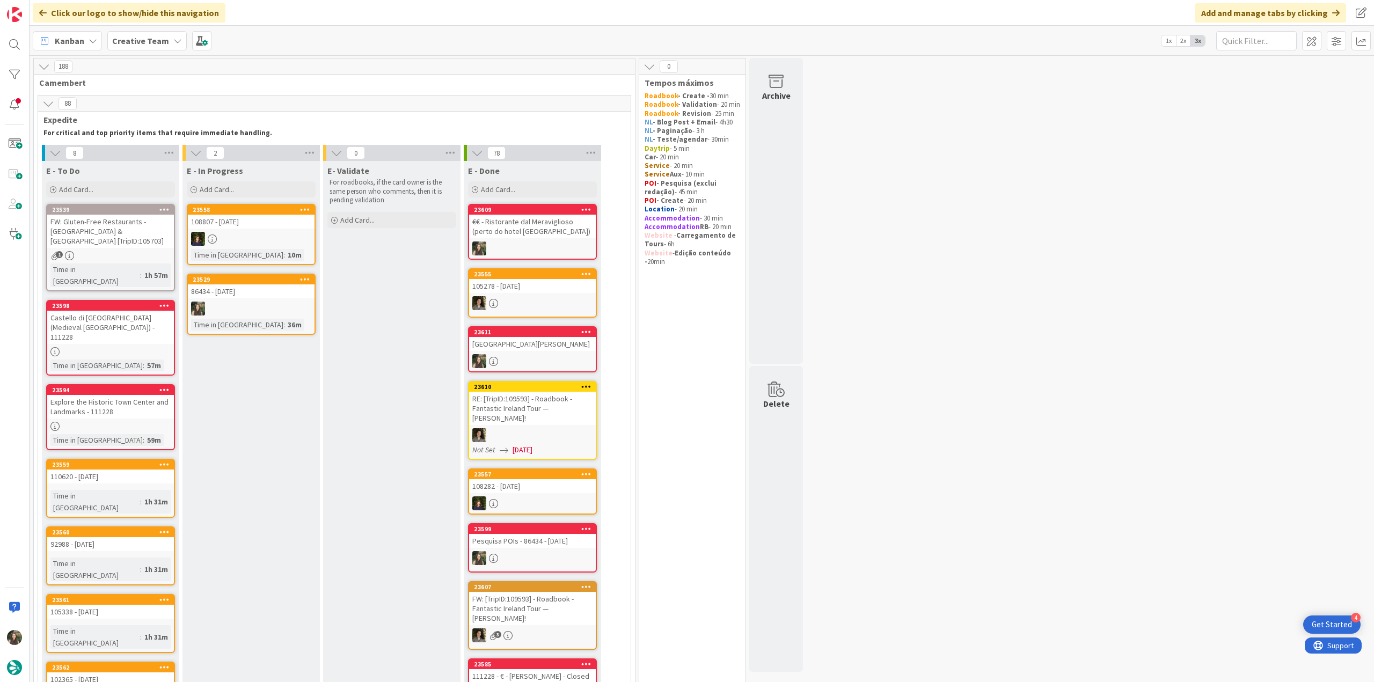
click at [260, 297] on div "86434 - [DATE]" at bounding box center [251, 291] width 127 height 14
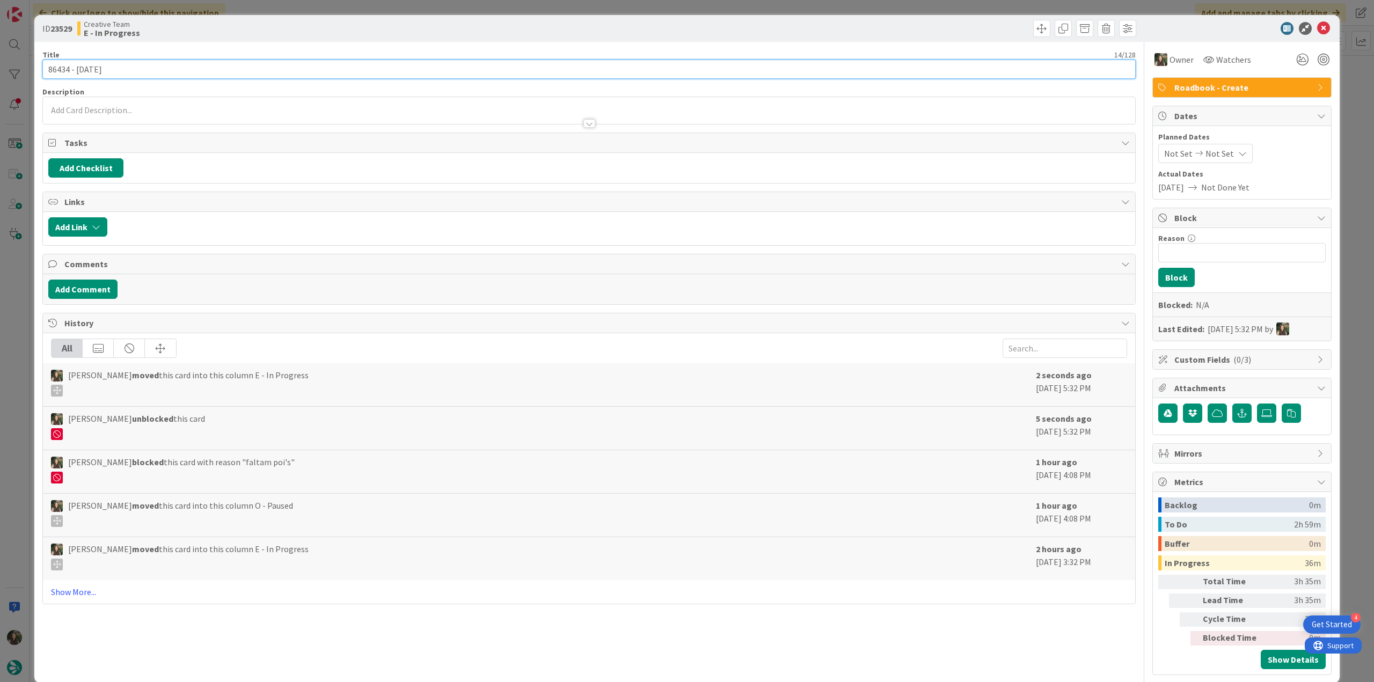
click at [58, 66] on input "86434 - [DATE]" at bounding box center [588, 69] width 1093 height 19
click at [19, 335] on div "ID 23529 Creative Team E - In Progress Title 14 / 128 86434 - 16 oct Descriptio…" at bounding box center [687, 341] width 1374 height 682
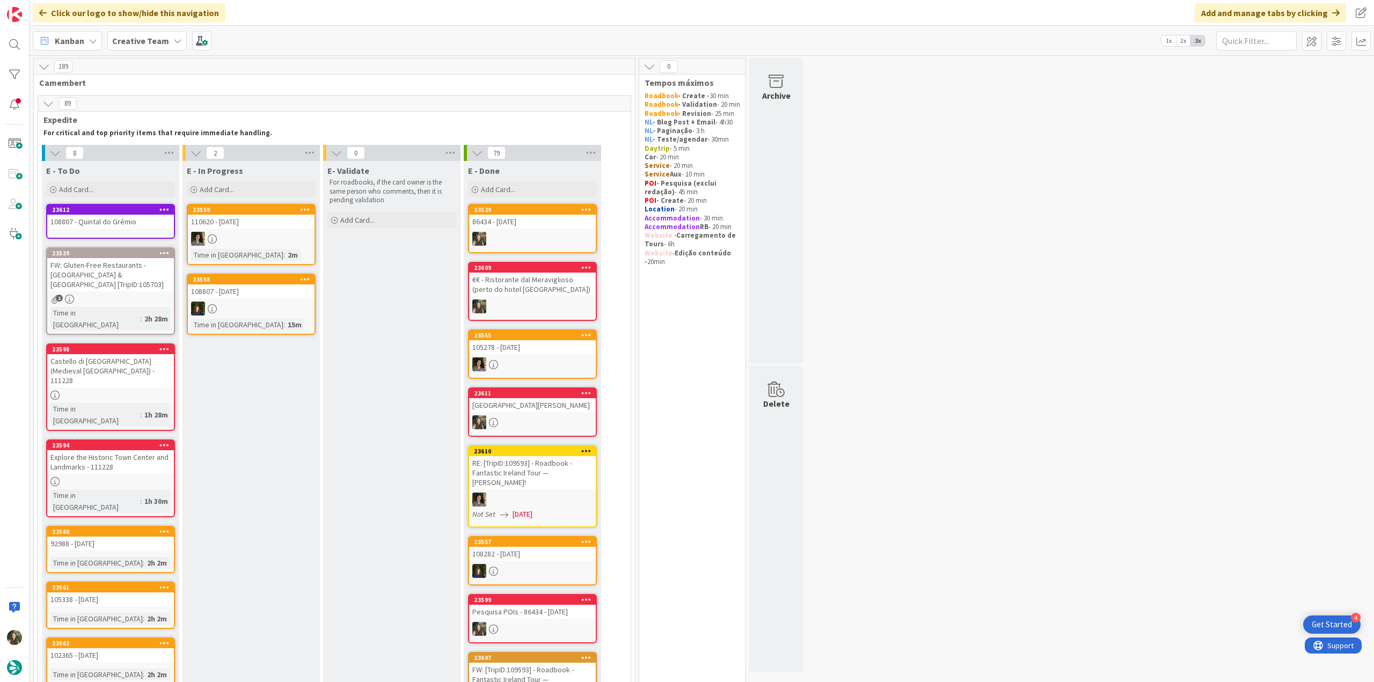
click at [529, 240] on div at bounding box center [532, 239] width 127 height 14
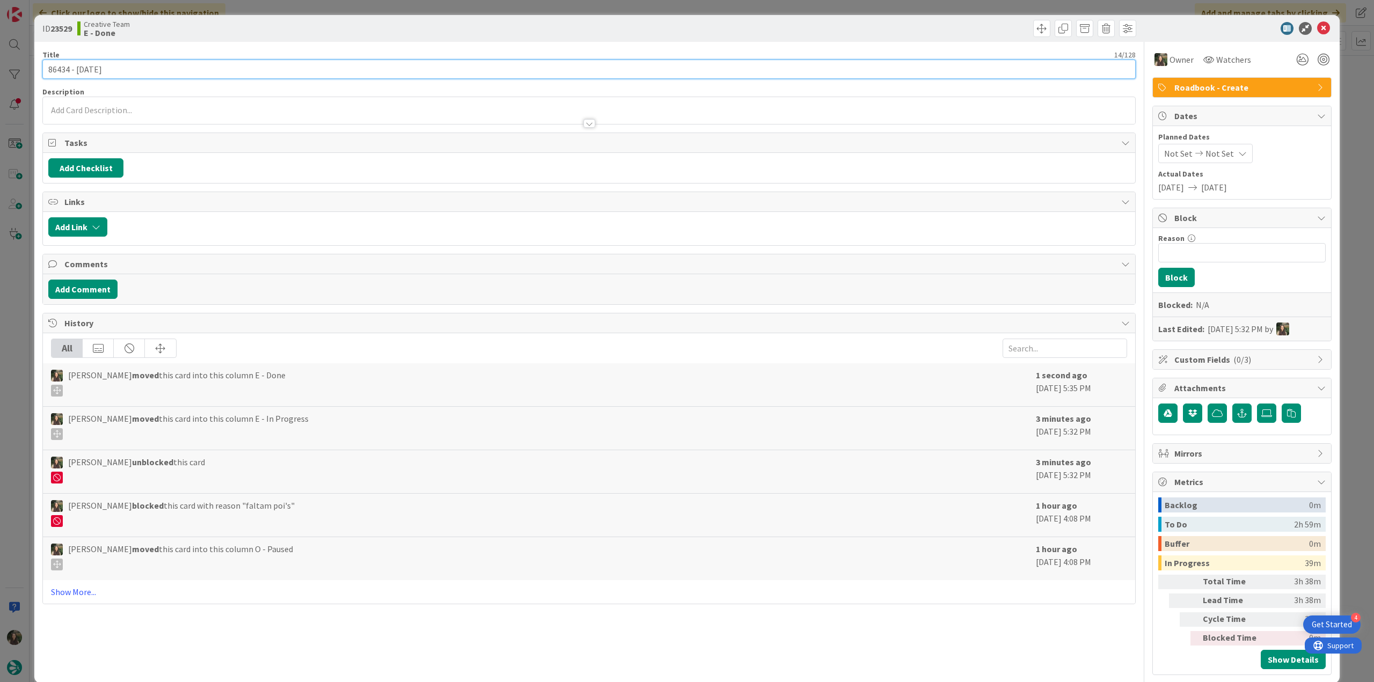
click at [60, 71] on input "86434 - [DATE]" at bounding box center [588, 69] width 1093 height 19
click at [13, 388] on div "ID 23529 Creative Team E - Done Title 14 / 128 86434 - [DATE] Description [PERS…" at bounding box center [687, 341] width 1374 height 682
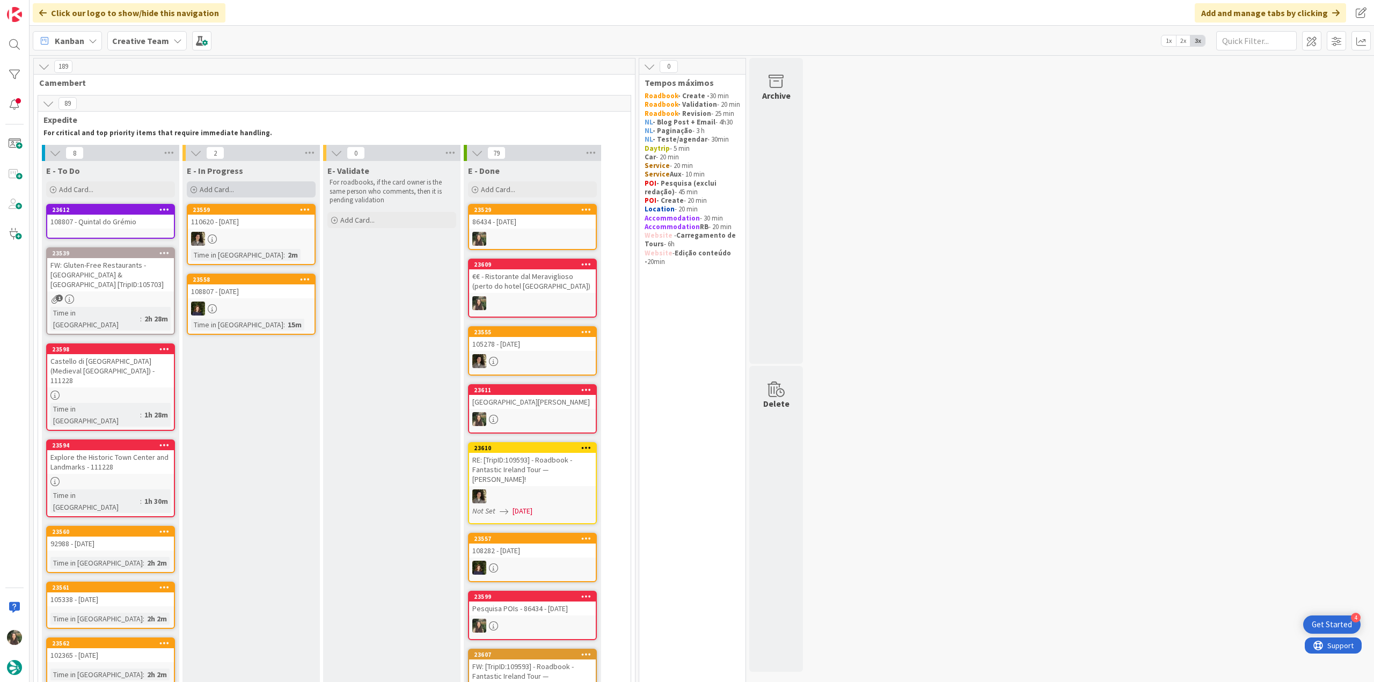
click at [206, 183] on div "Add Card..." at bounding box center [251, 189] width 129 height 16
paste textarea "86434"
type textarea "86434"
type textarea "x"
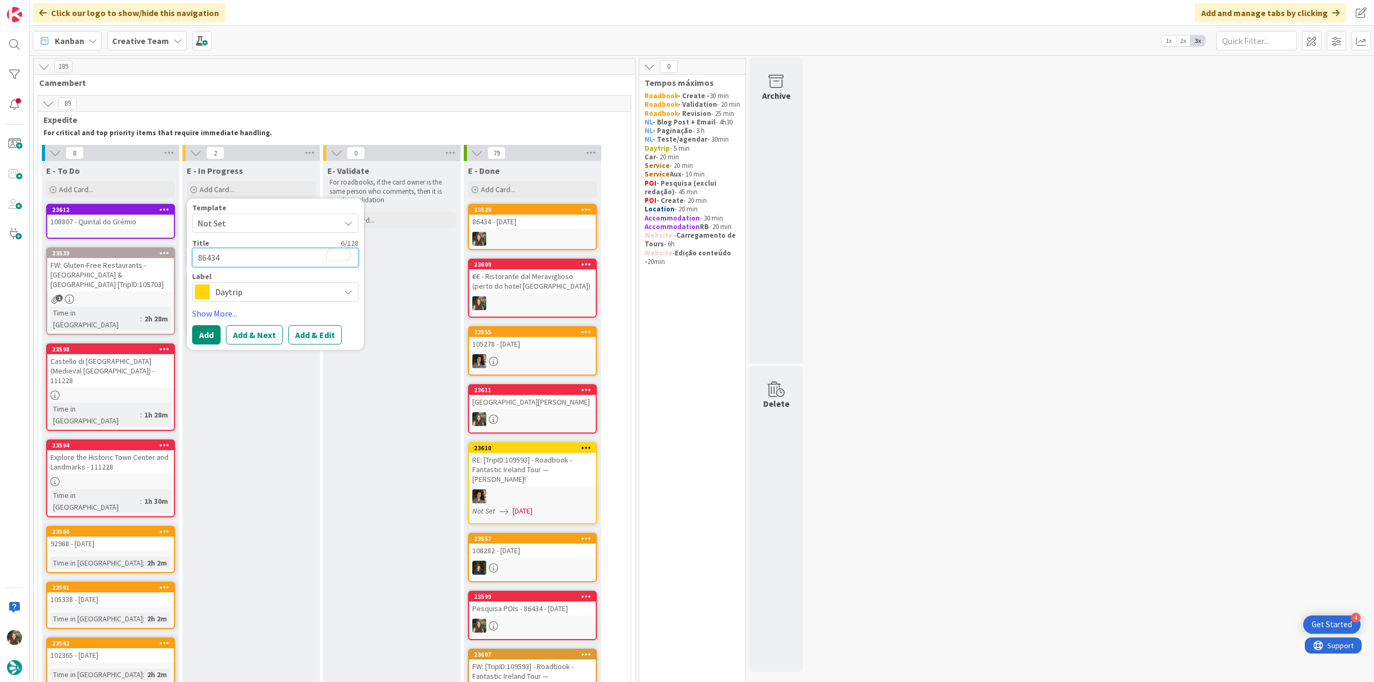
type textarea "86434 -"
type textarea "x"
type textarea "86434 -"
type textarea "x"
type textarea "86434 - c"
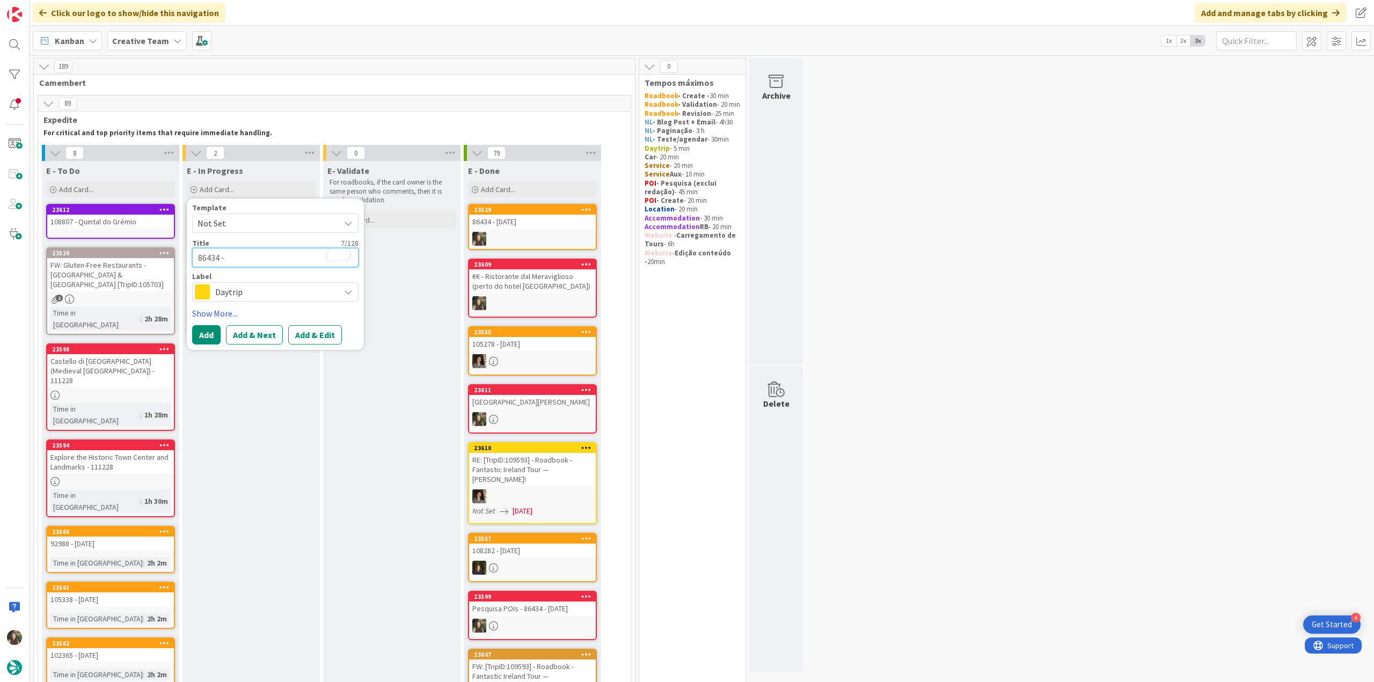
type textarea "x"
type textarea "86434 - co"
type textarea "x"
type textarea "86434 - con"
type textarea "x"
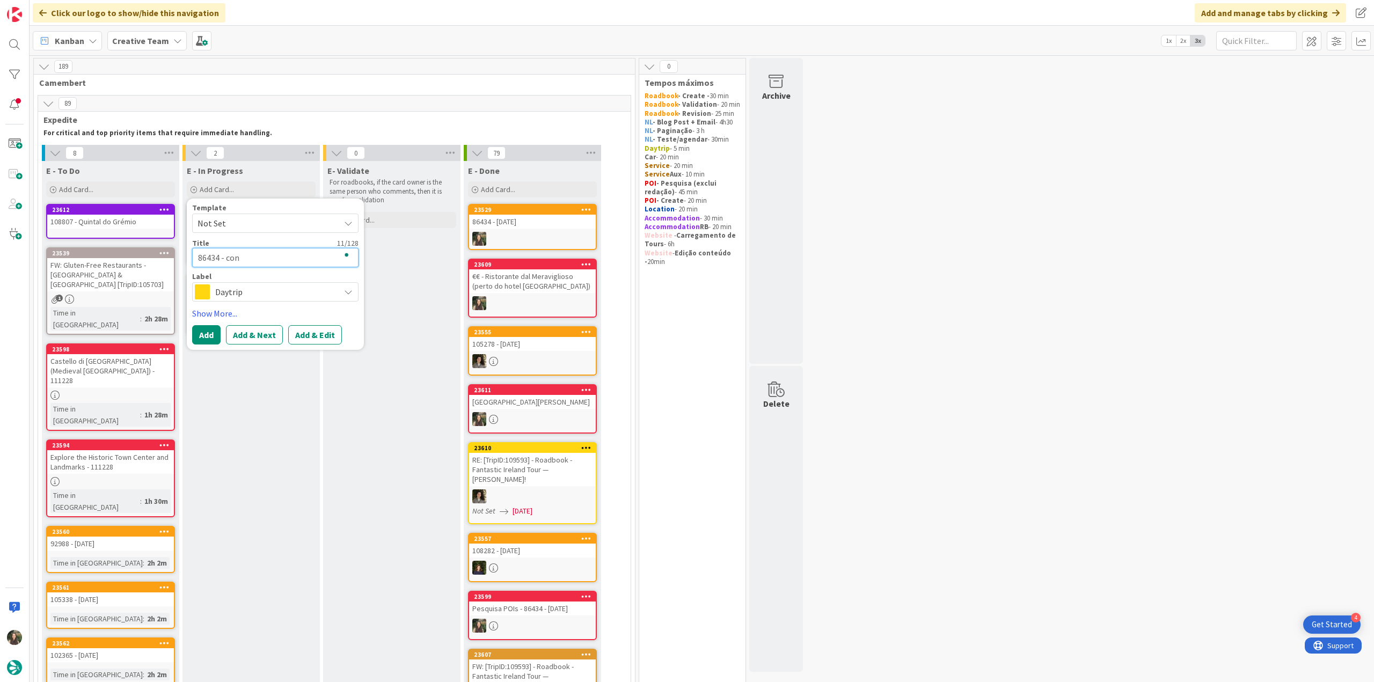
type textarea "86434 - cont"
type textarea "x"
type textarea "86434 - [PERSON_NAME]"
type textarea "x"
type textarea "86434 - contin"
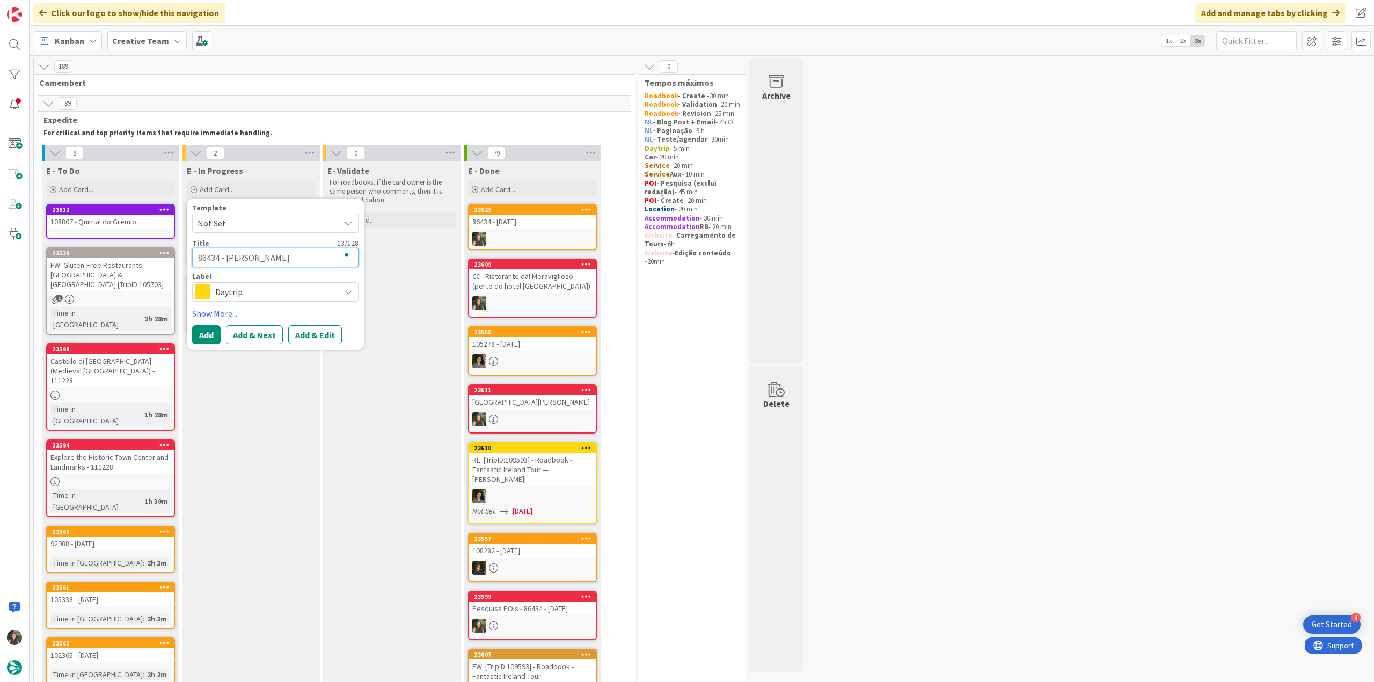
type textarea "x"
type textarea "86434 - continu"
type textarea "x"
type textarea "86434 - continua"
type textarea "x"
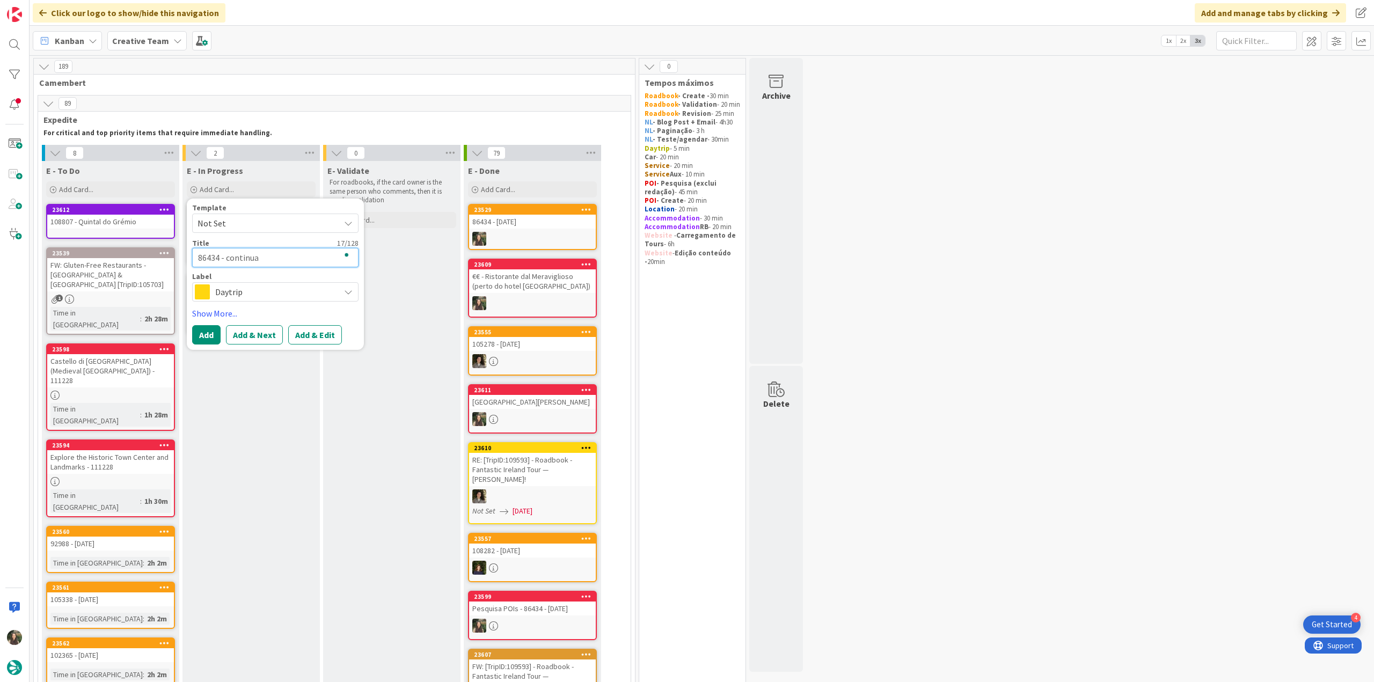
type textarea "86434 - continuaç"
type textarea "x"
type textarea "86434 - continuaçã"
type textarea "x"
type textarea "86434 - continuação"
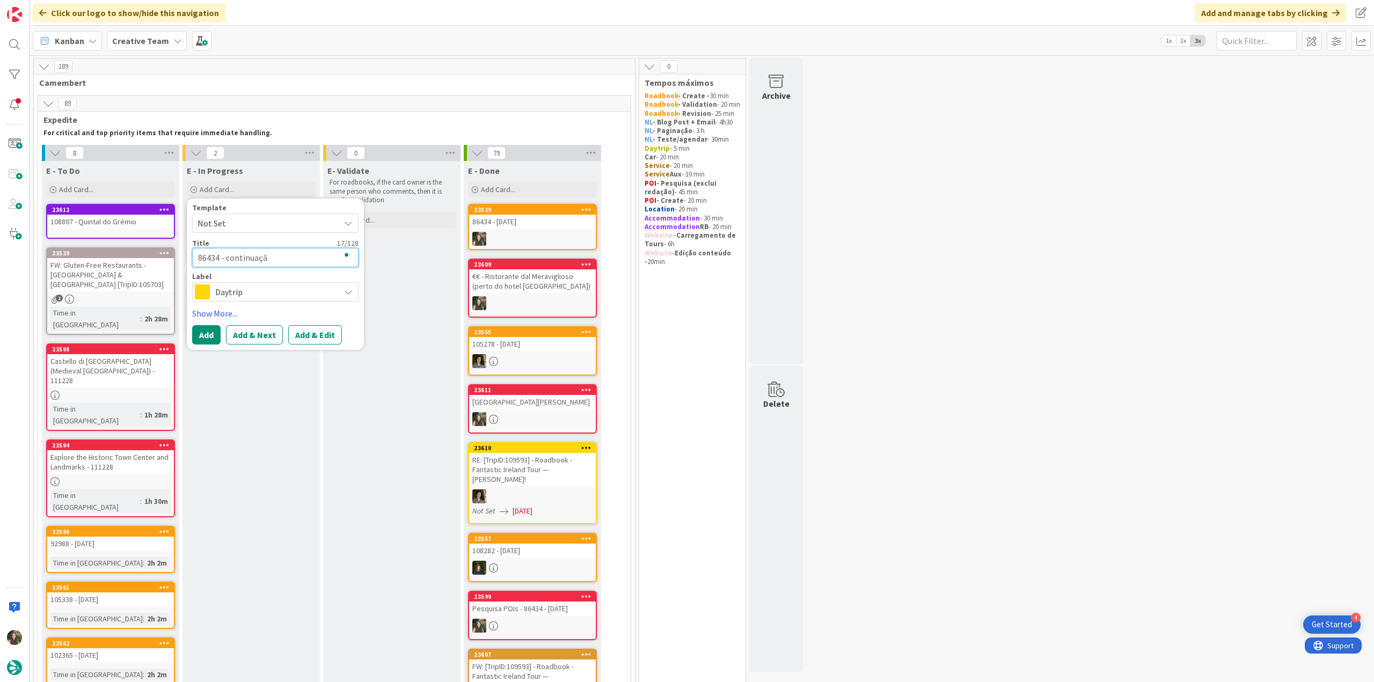
type textarea "x"
type textarea "86434 - continuação"
click at [267, 283] on div "Daytrip" at bounding box center [275, 291] width 166 height 19
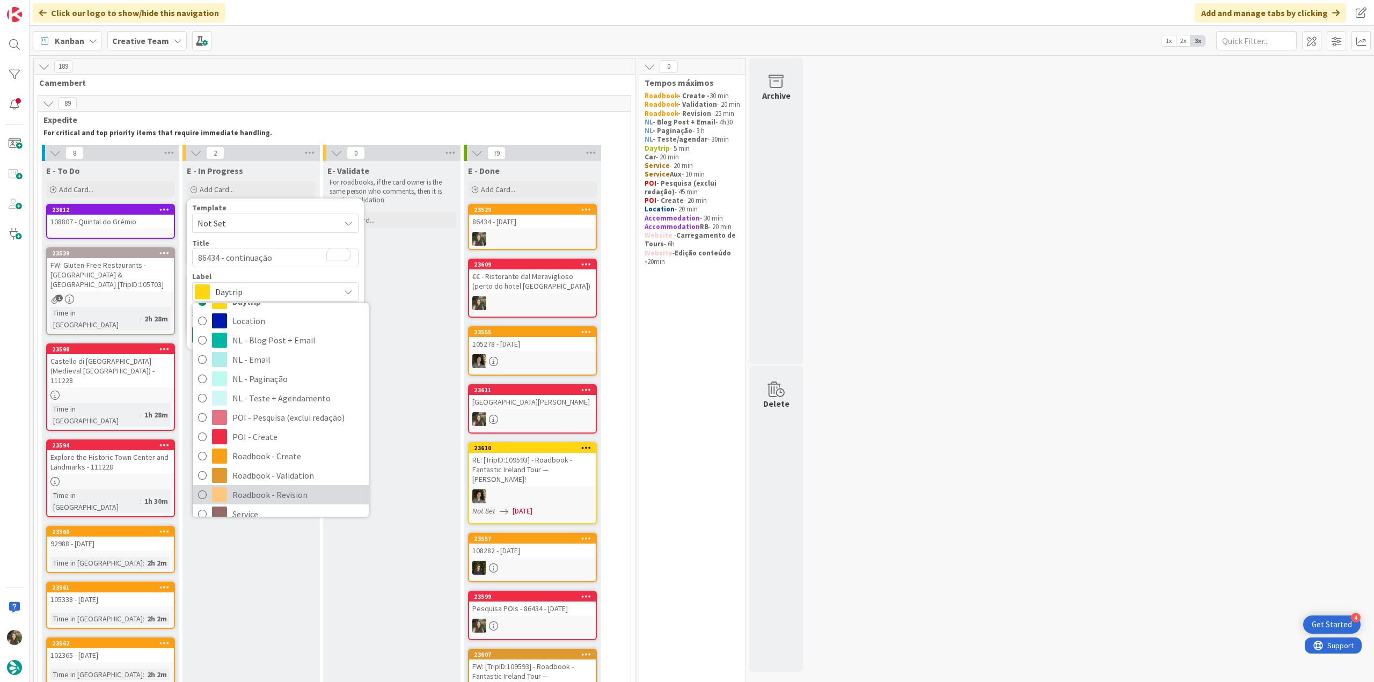
scroll to position [161, 0]
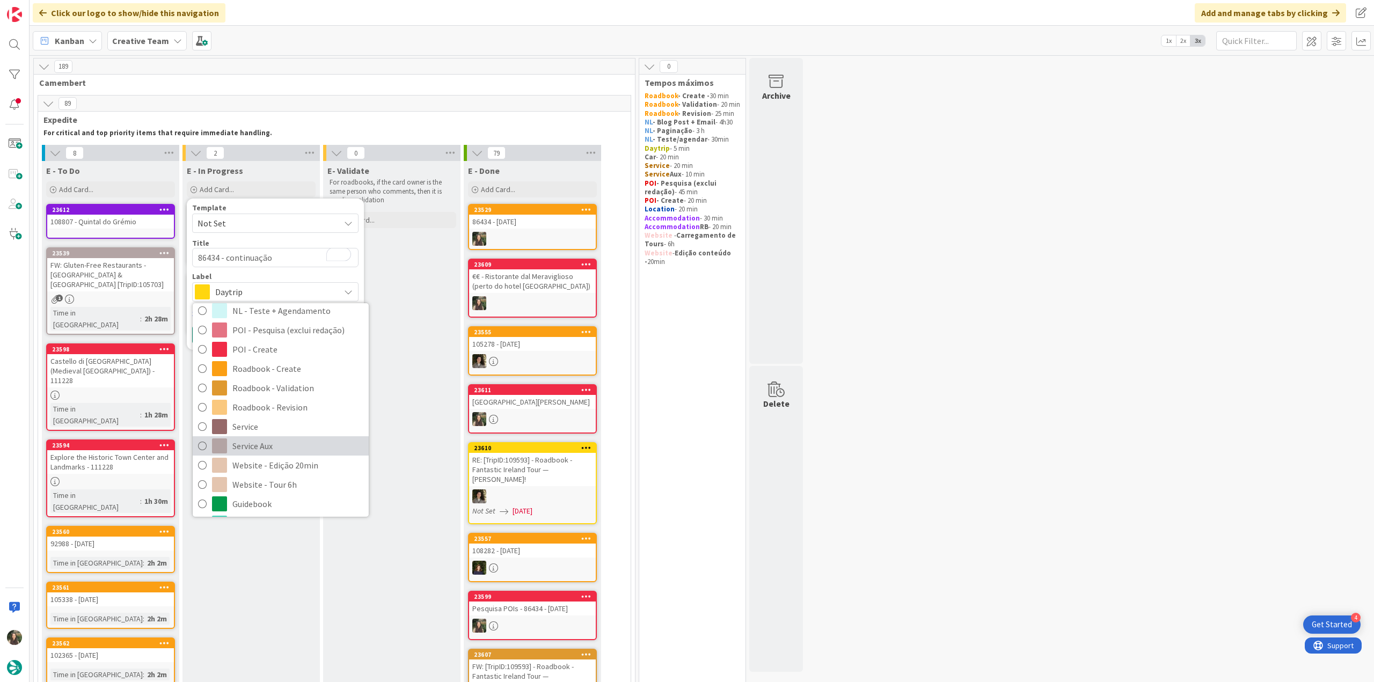
drag, startPoint x: 261, startPoint y: 440, endPoint x: 257, endPoint y: 435, distance: 5.7
click at [262, 440] on span "Service Aux" at bounding box center [297, 446] width 131 height 16
type textarea "x"
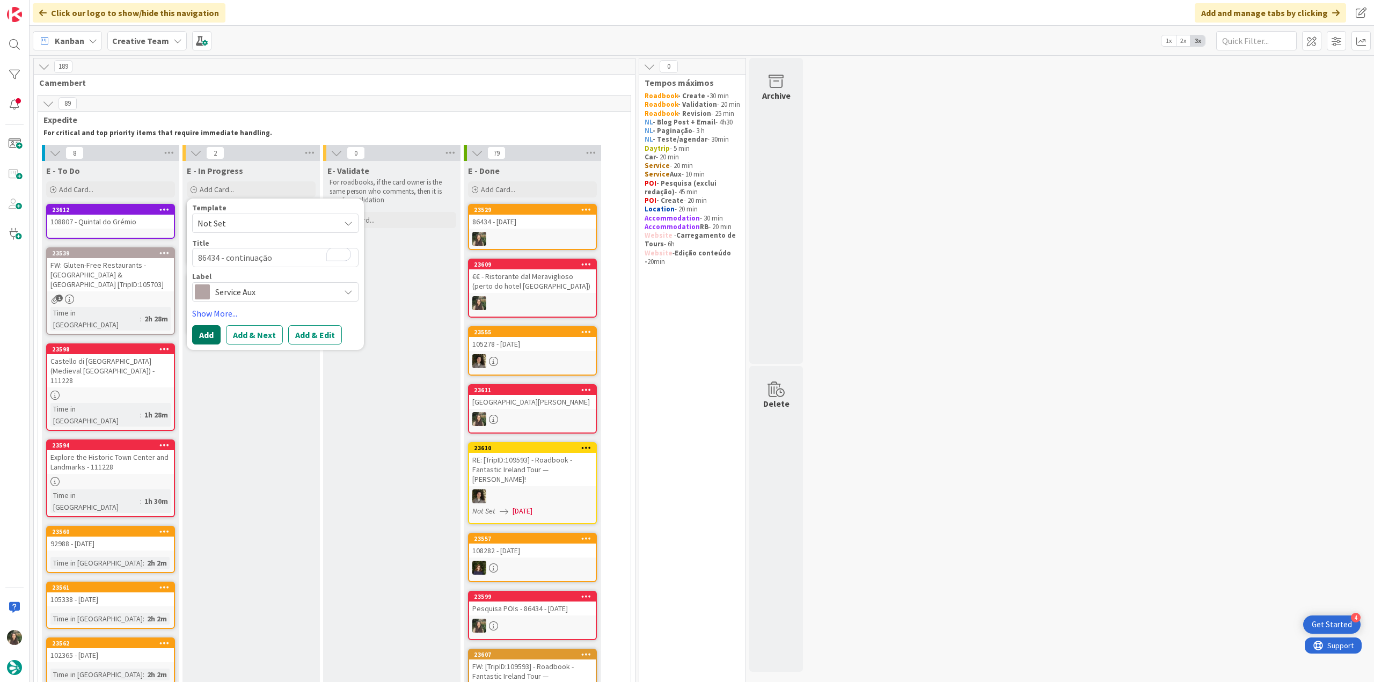
click at [206, 337] on button "Add" at bounding box center [206, 334] width 28 height 19
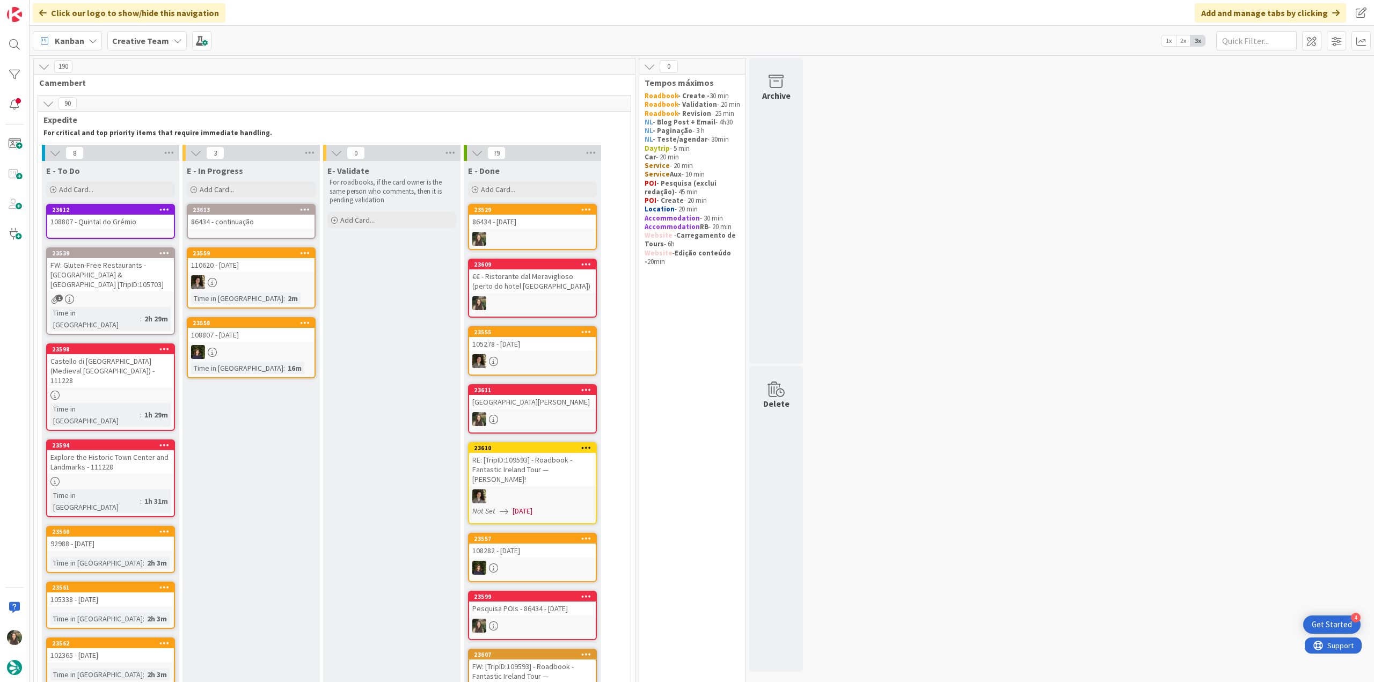
click at [261, 220] on div "86434 - continuação" at bounding box center [251, 222] width 127 height 14
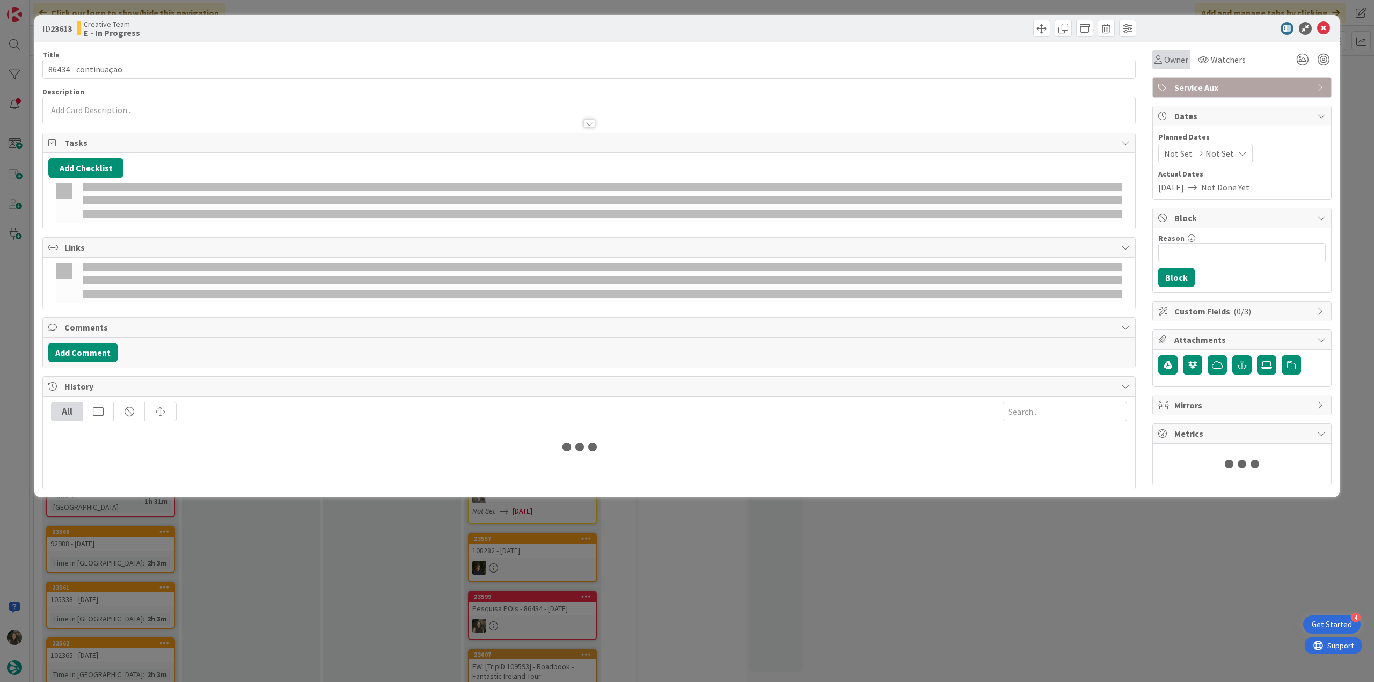
click at [1181, 64] on span "Owner" at bounding box center [1176, 59] width 24 height 13
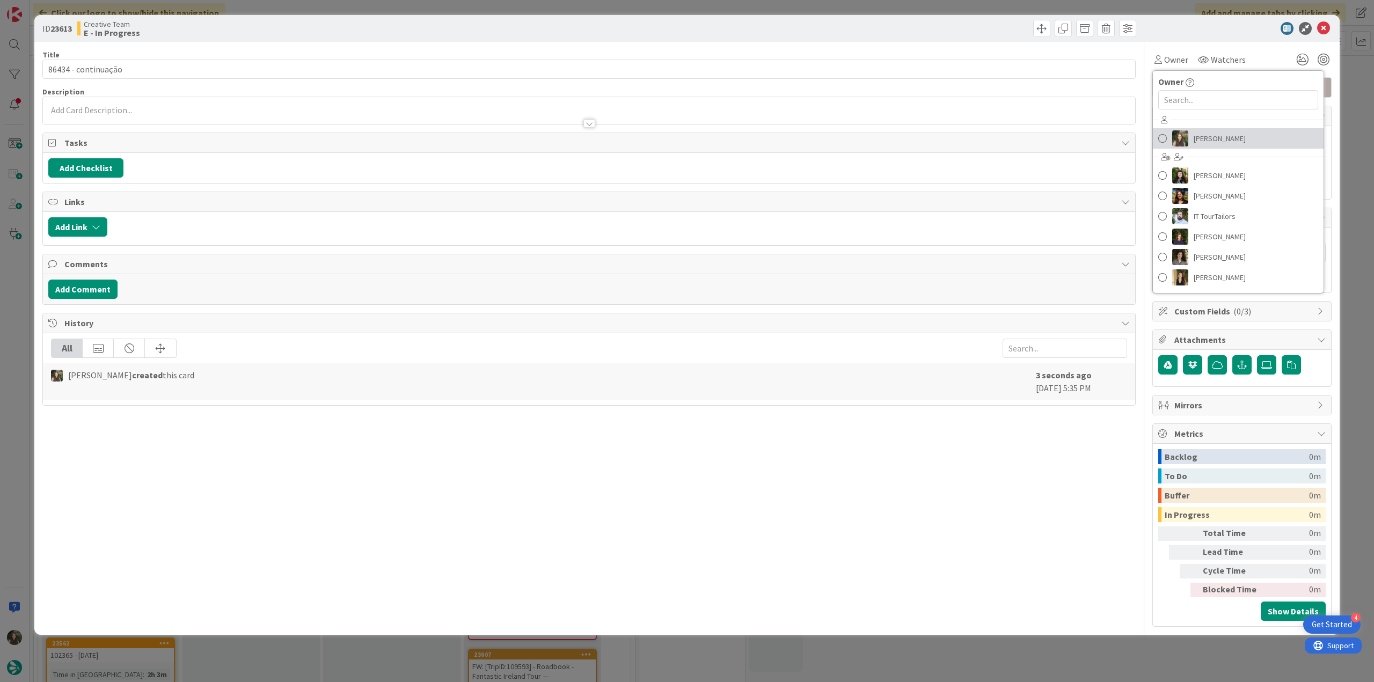
drag, startPoint x: 1193, startPoint y: 136, endPoint x: 1215, endPoint y: 129, distance: 22.4
click at [1194, 137] on span "[PERSON_NAME]" at bounding box center [1220, 138] width 52 height 16
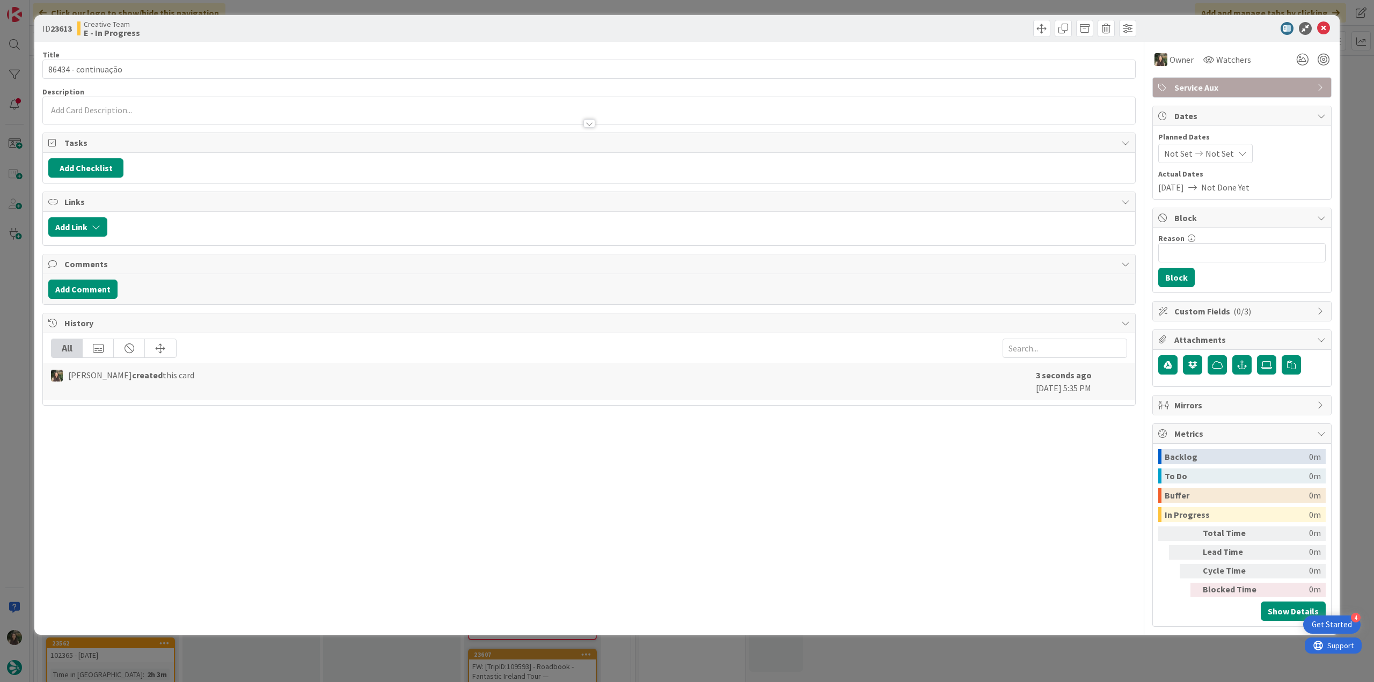
click at [1355, 72] on div "ID 23613 Creative Team E - In Progress Title 19 / 128 86434 - continuação Descr…" at bounding box center [687, 341] width 1374 height 682
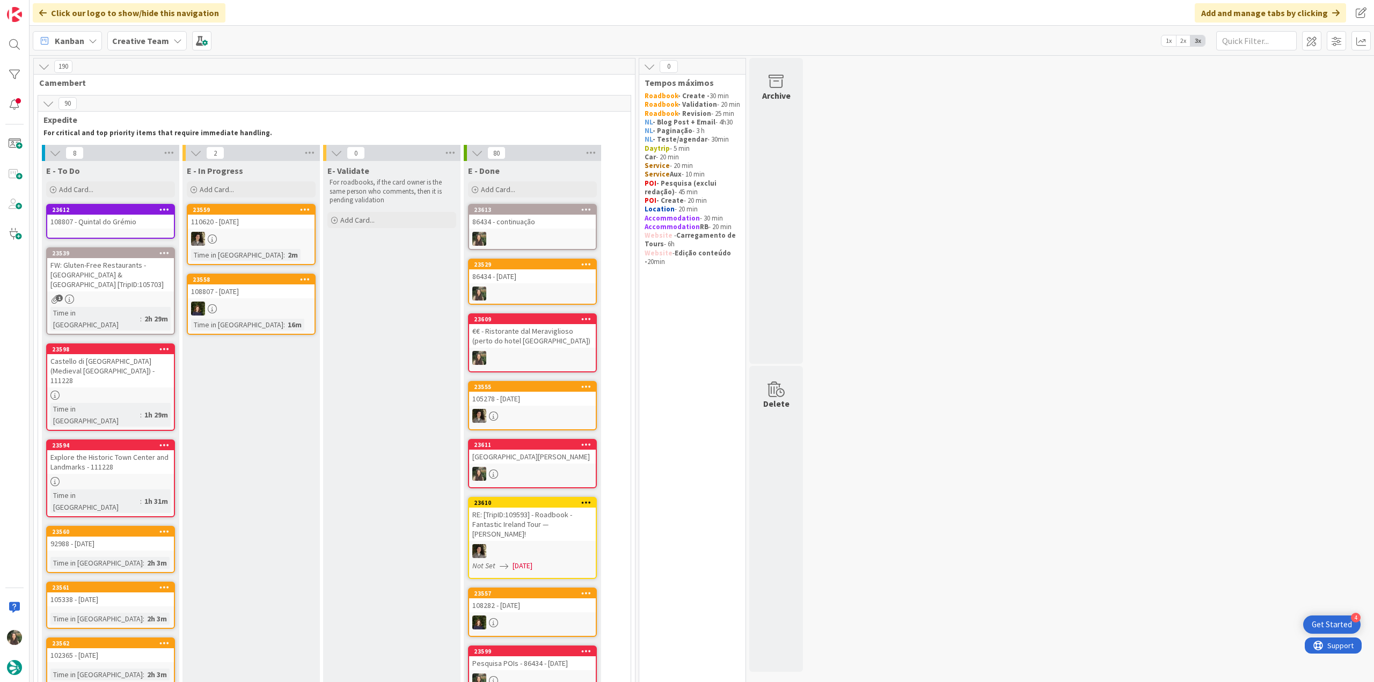
click at [134, 221] on div "108807 - Quintal do Grémio" at bounding box center [110, 222] width 127 height 14
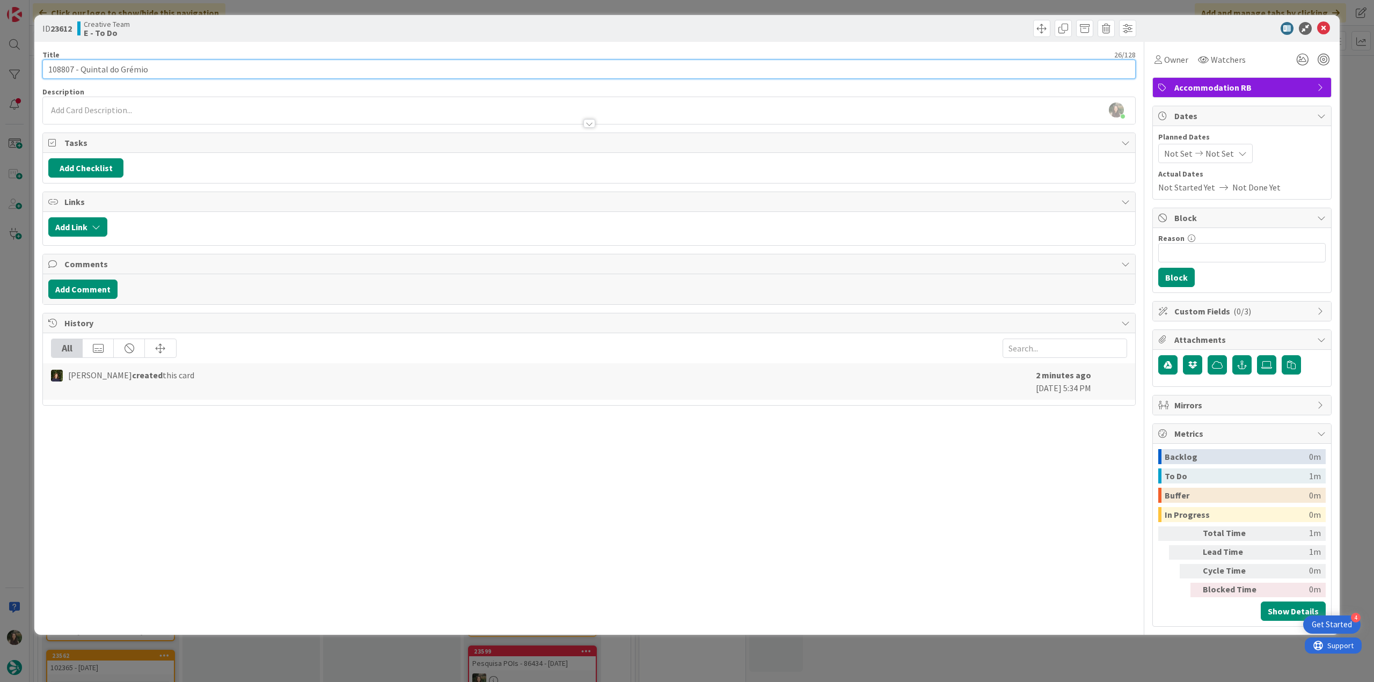
drag, startPoint x: 153, startPoint y: 67, endPoint x: 82, endPoint y: 71, distance: 72.1
click at [82, 71] on input "108807 - Quintal do Grémio" at bounding box center [588, 69] width 1093 height 19
drag, startPoint x: 0, startPoint y: 316, endPoint x: 13, endPoint y: 340, distance: 26.9
click at [13, 340] on div "ID 23612 Creative Team E - To Do Title 26 / 128 108807 - [PERSON_NAME] do Grémi…" at bounding box center [687, 341] width 1374 height 682
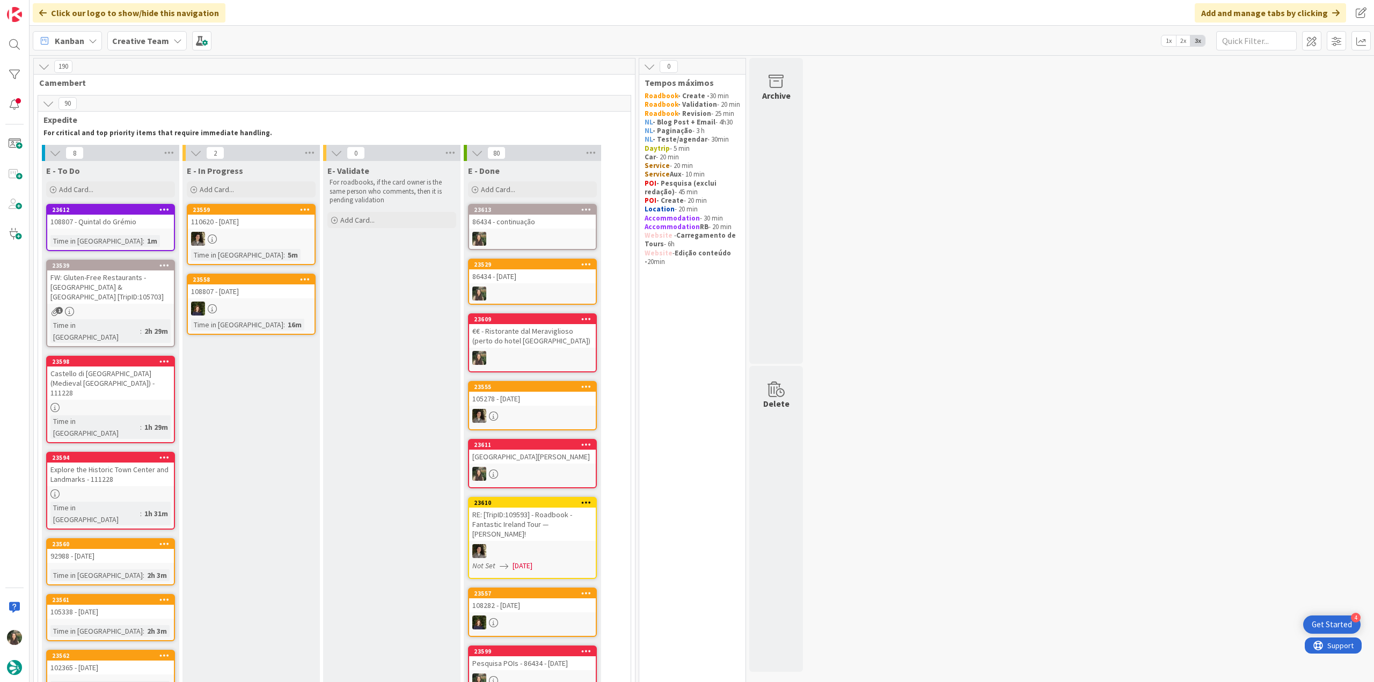
click at [117, 367] on div "Castello di [GEOGRAPHIC_DATA] (Medieval [GEOGRAPHIC_DATA]) - 111228" at bounding box center [110, 383] width 127 height 33
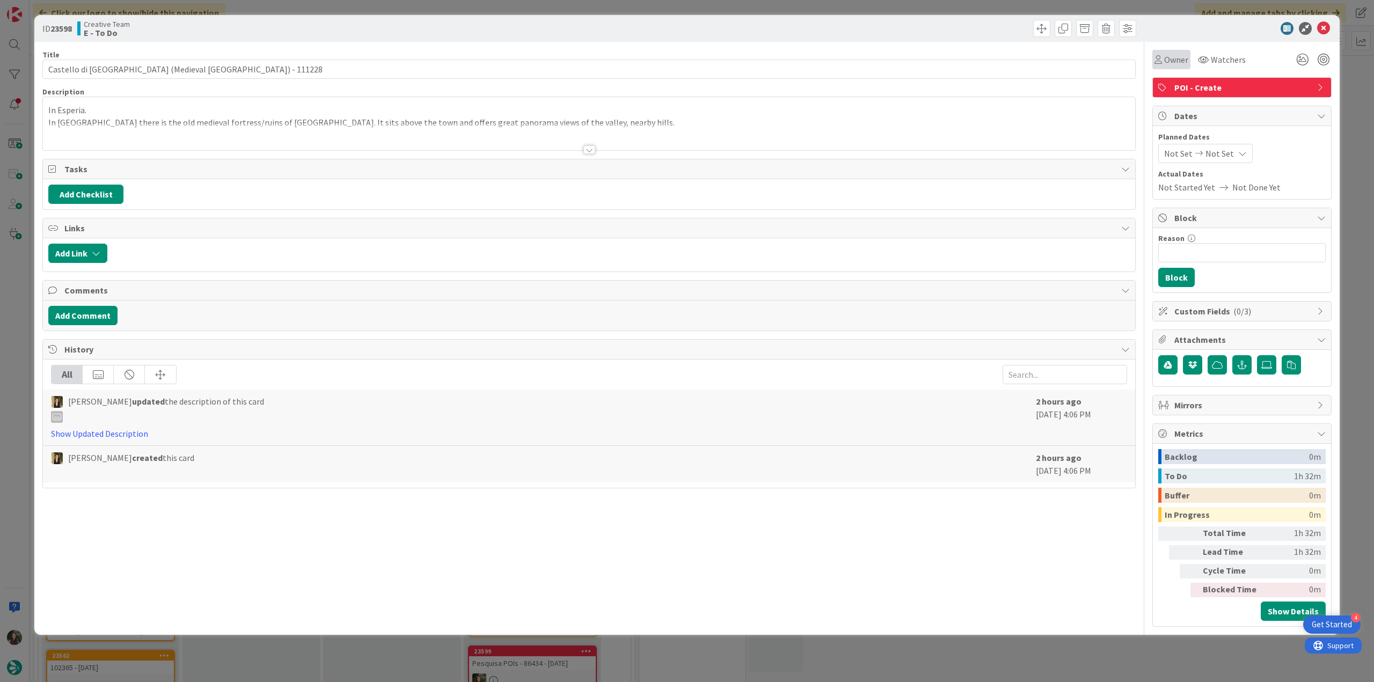
click at [1173, 57] on span "Owner" at bounding box center [1176, 59] width 24 height 13
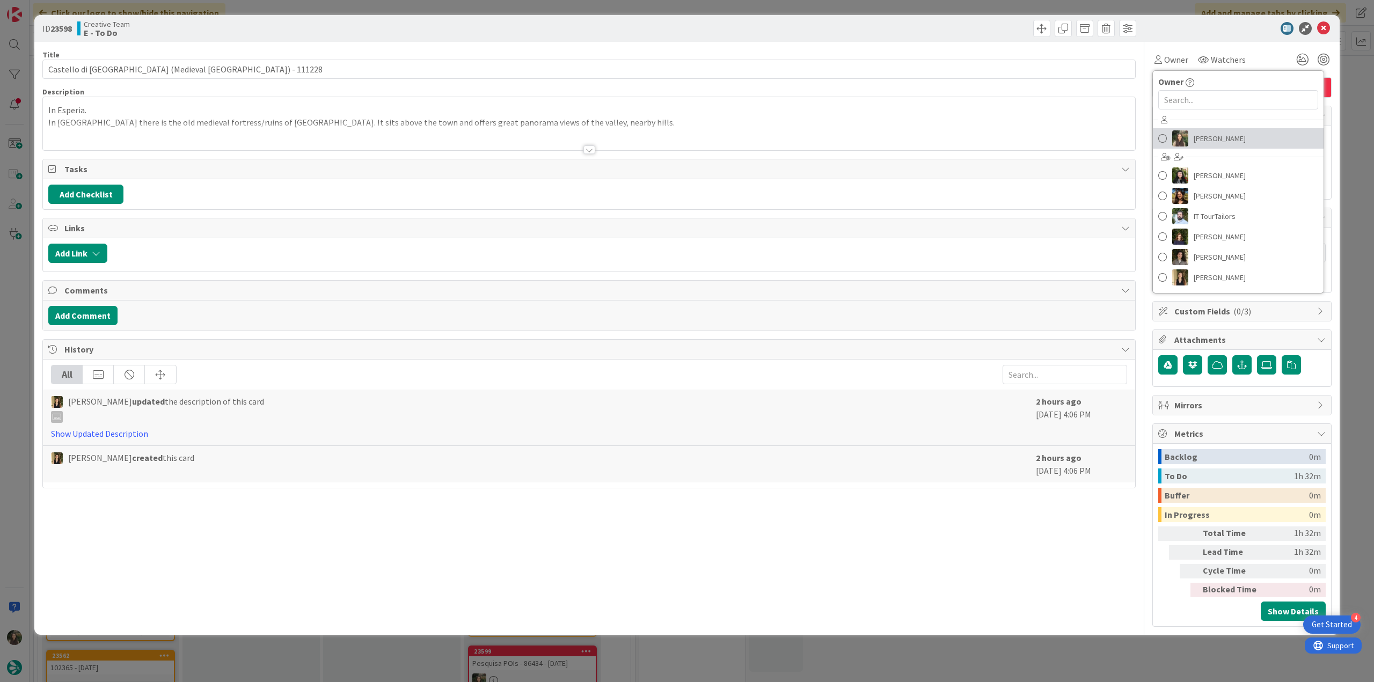
click at [1209, 140] on span "[PERSON_NAME]" at bounding box center [1220, 138] width 52 height 16
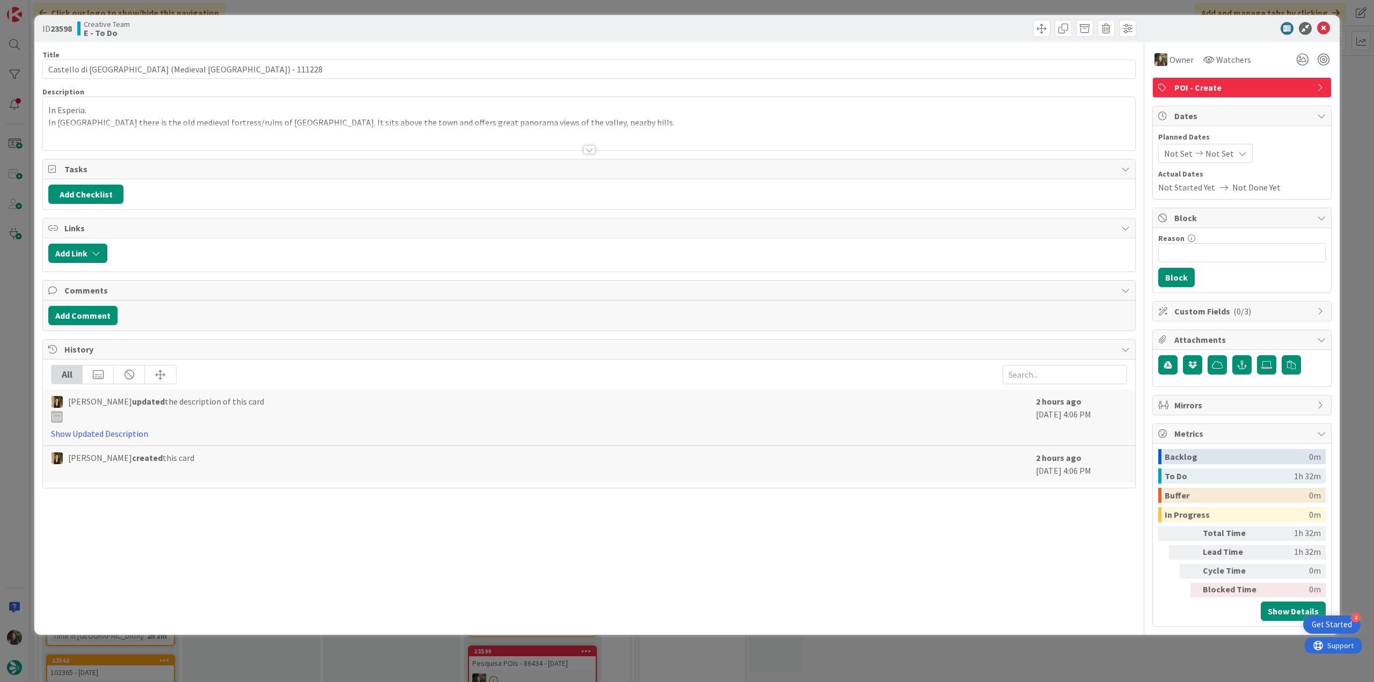
click at [1345, 104] on div "ID 23598 Creative Team E - To Do Title 59 / 128 [GEOGRAPHIC_DATA] (Medieval [GE…" at bounding box center [687, 341] width 1374 height 682
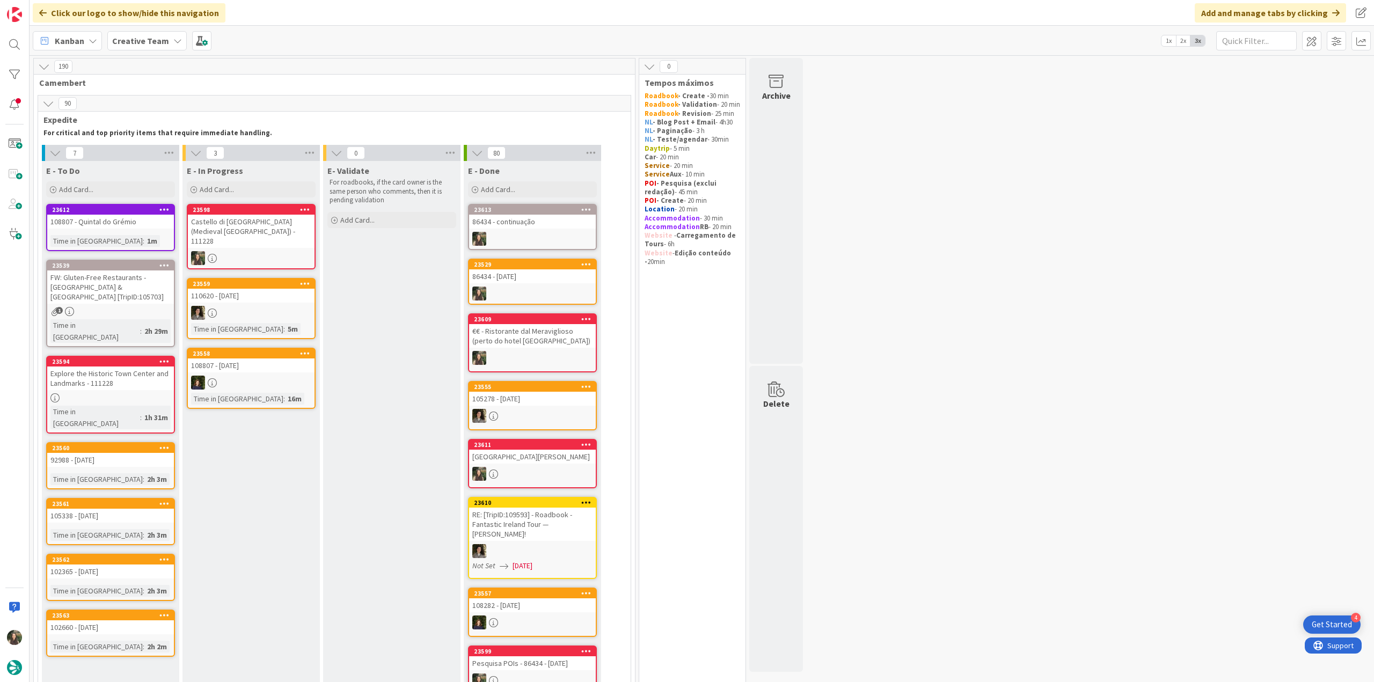
click at [248, 228] on div "Castello di [GEOGRAPHIC_DATA] (Medieval [GEOGRAPHIC_DATA]) - 111228" at bounding box center [251, 231] width 127 height 33
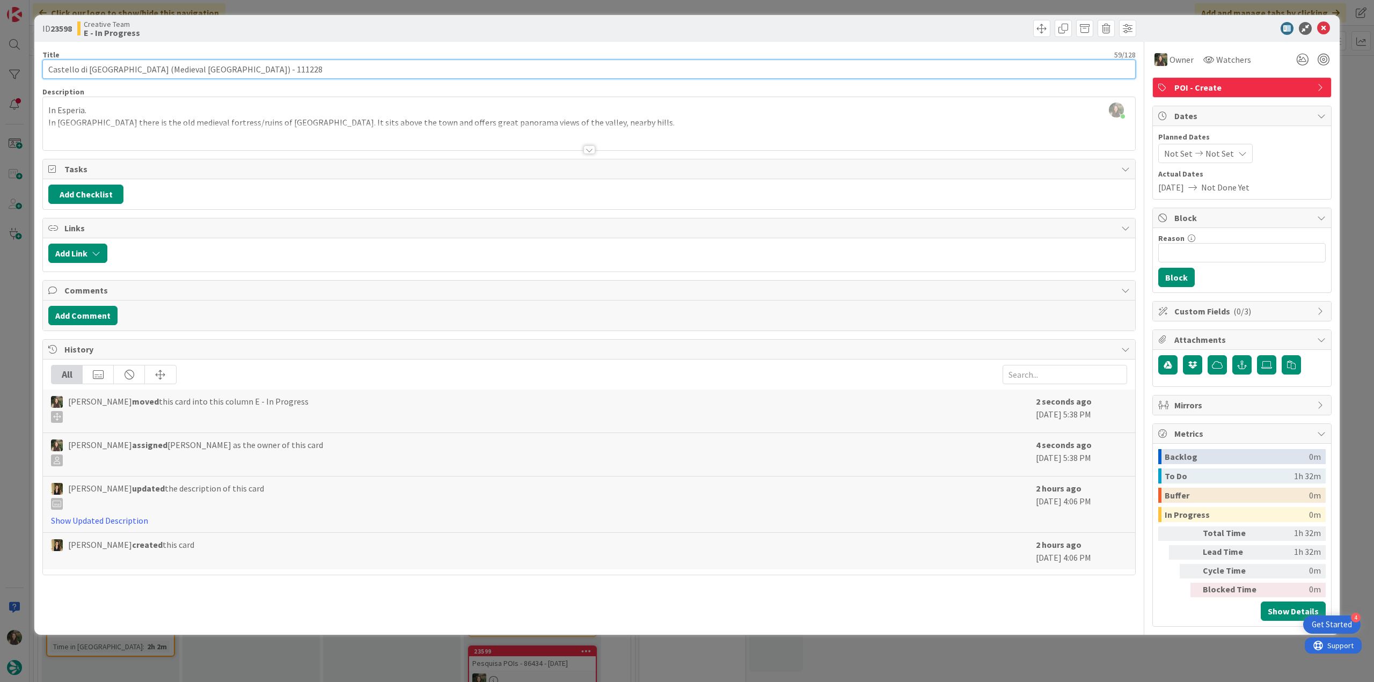
drag, startPoint x: 47, startPoint y: 69, endPoint x: 228, endPoint y: 73, distance: 180.4
click at [228, 73] on input "Castello di [GEOGRAPHIC_DATA] (Medieval [GEOGRAPHIC_DATA]) - 111228" at bounding box center [588, 69] width 1093 height 19
click at [18, 250] on div "ID 23598 Creative Team E - In Progress Title 59 / 128 Castello di Roccaguglielm…" at bounding box center [687, 341] width 1374 height 682
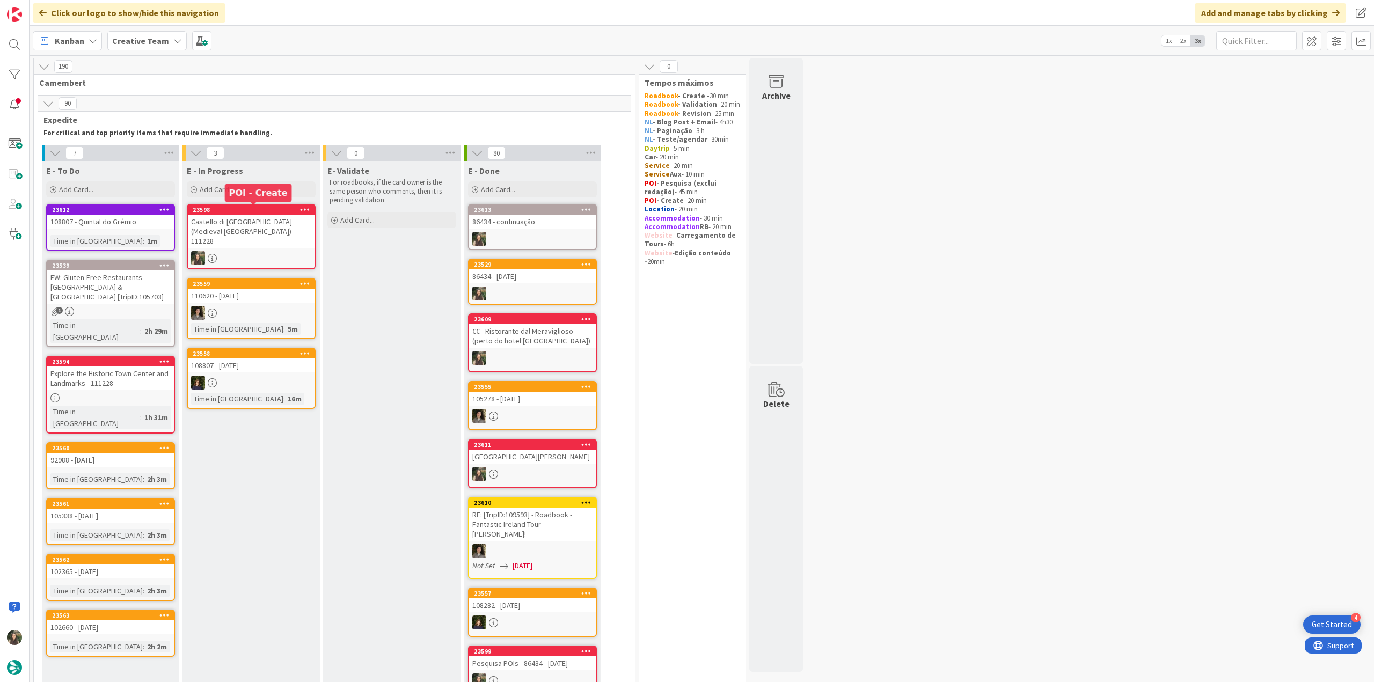
click at [274, 231] on div "Castello di [GEOGRAPHIC_DATA] (Medieval [GEOGRAPHIC_DATA]) - 111228" at bounding box center [251, 231] width 127 height 33
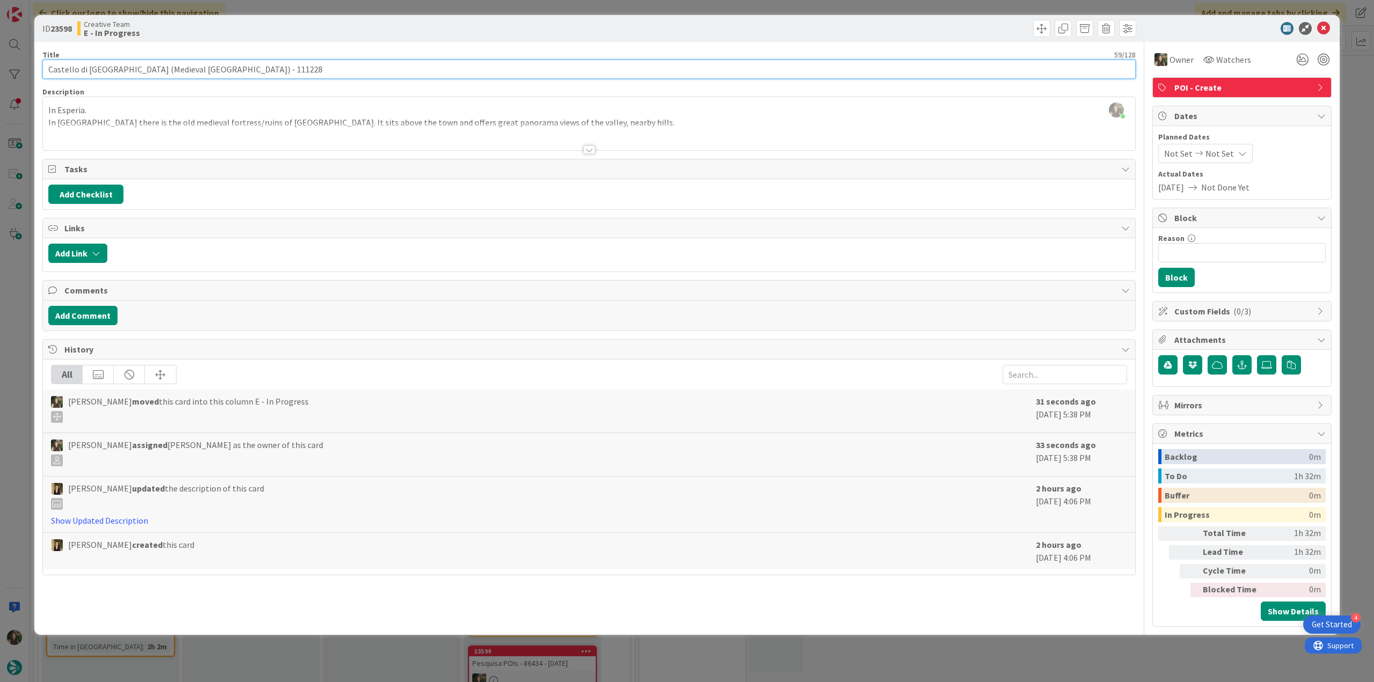
drag, startPoint x: 145, startPoint y: 68, endPoint x: 46, endPoint y: 72, distance: 98.8
click at [47, 72] on input "Castello di [GEOGRAPHIC_DATA] (Medieval [GEOGRAPHIC_DATA]) - 111228" at bounding box center [588, 69] width 1093 height 19
drag, startPoint x: 229, startPoint y: 69, endPoint x: 41, endPoint y: 69, distance: 187.8
click at [39, 69] on div "ID 23598 Creative Team E - In Progress Title 59 / 128 Castello di Roccaguglielm…" at bounding box center [686, 325] width 1305 height 620
click at [21, 338] on div "ID 23598 Creative Team E - In Progress Title 59 / 128 Castello di Roccaguglielm…" at bounding box center [687, 341] width 1374 height 682
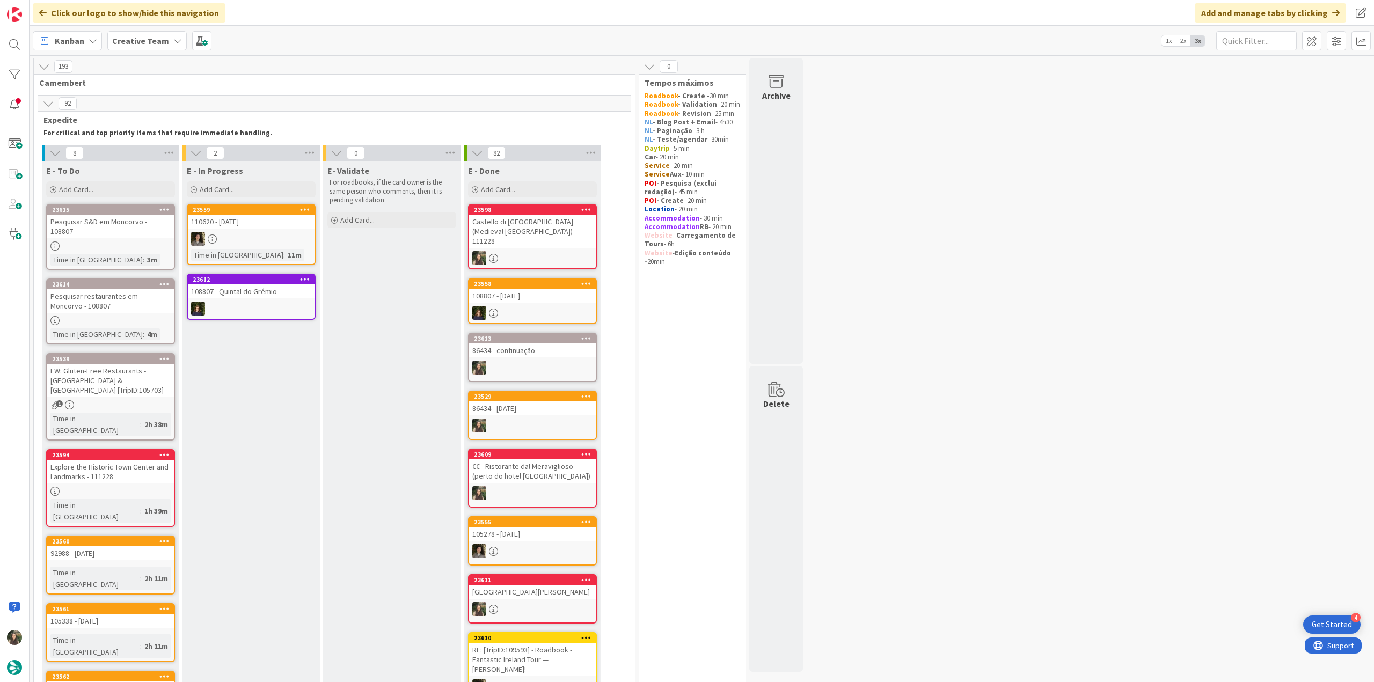
click at [535, 228] on div "Castello di [GEOGRAPHIC_DATA] (Medieval [GEOGRAPHIC_DATA]) - 111228" at bounding box center [532, 231] width 127 height 33
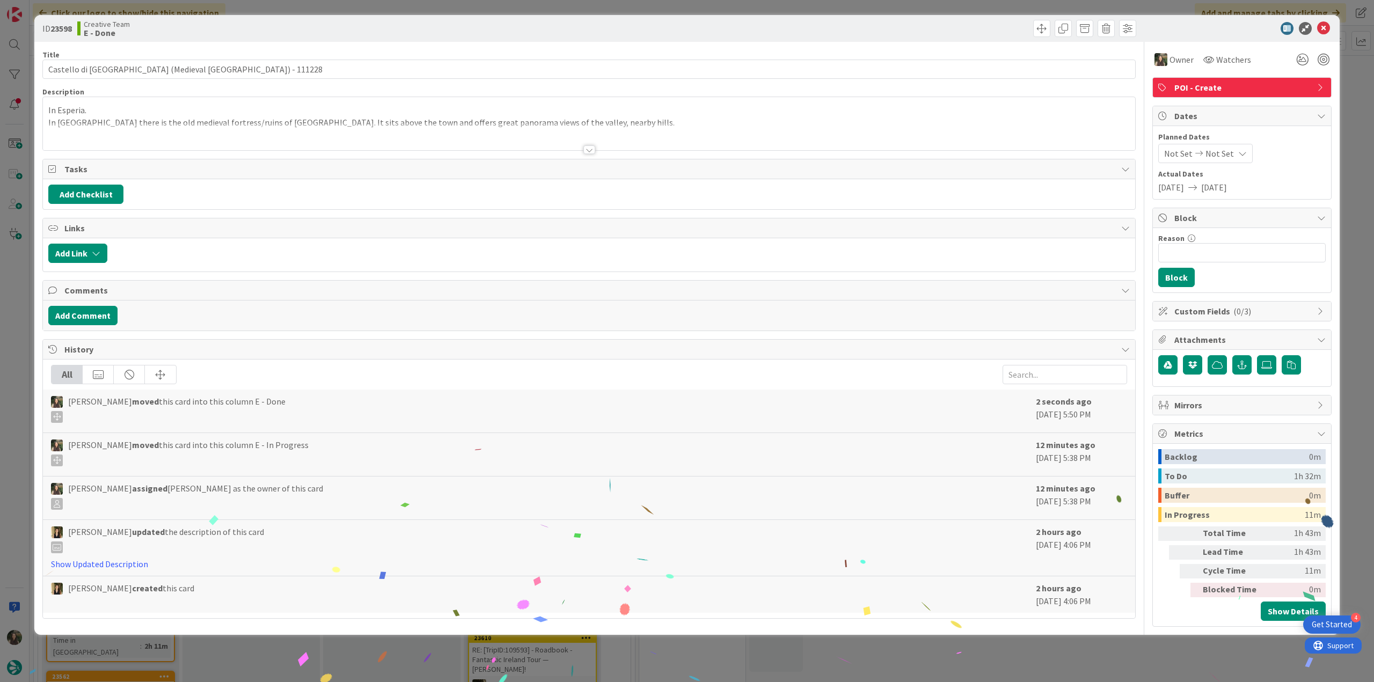
click at [1083, 655] on div "ID 23598 Creative Team E - Done Title 59 / 128 Castello di Roccaguglielma (Medi…" at bounding box center [687, 341] width 1374 height 682
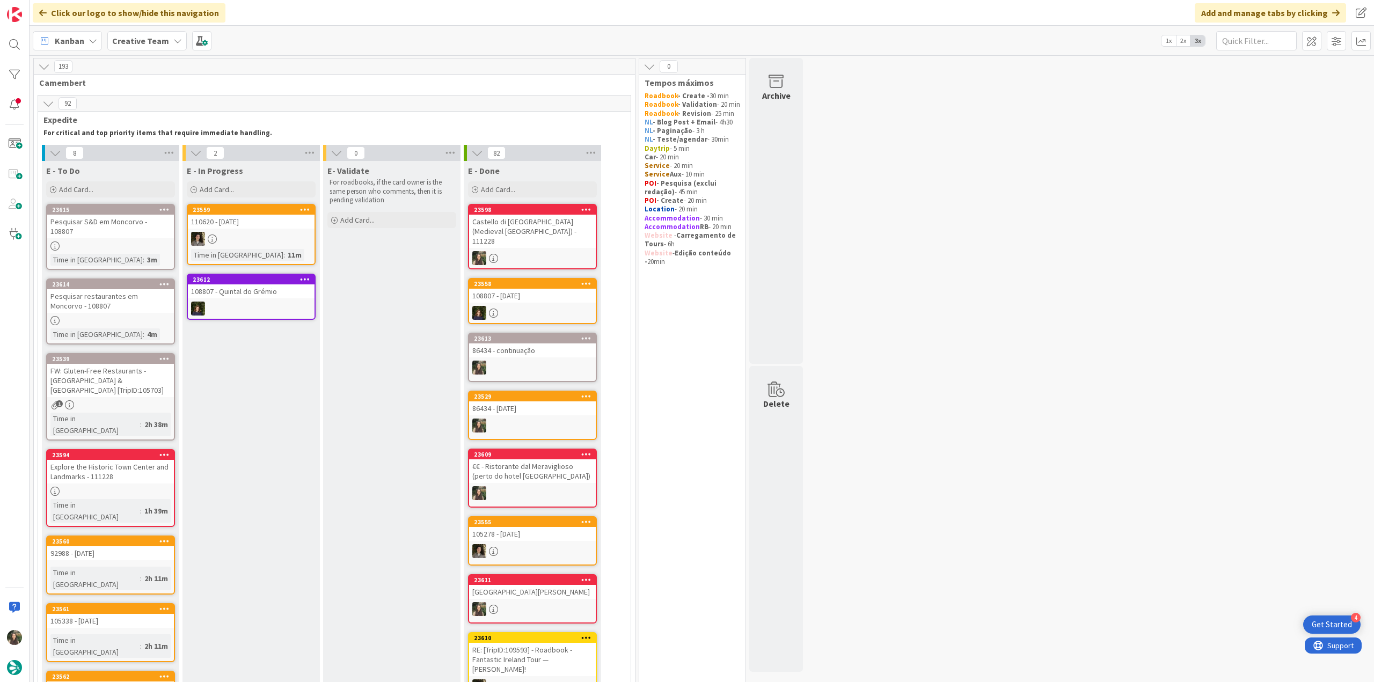
click at [154, 460] on div "Explore the Historic Town Center and Landmarks - 111228" at bounding box center [110, 472] width 127 height 24
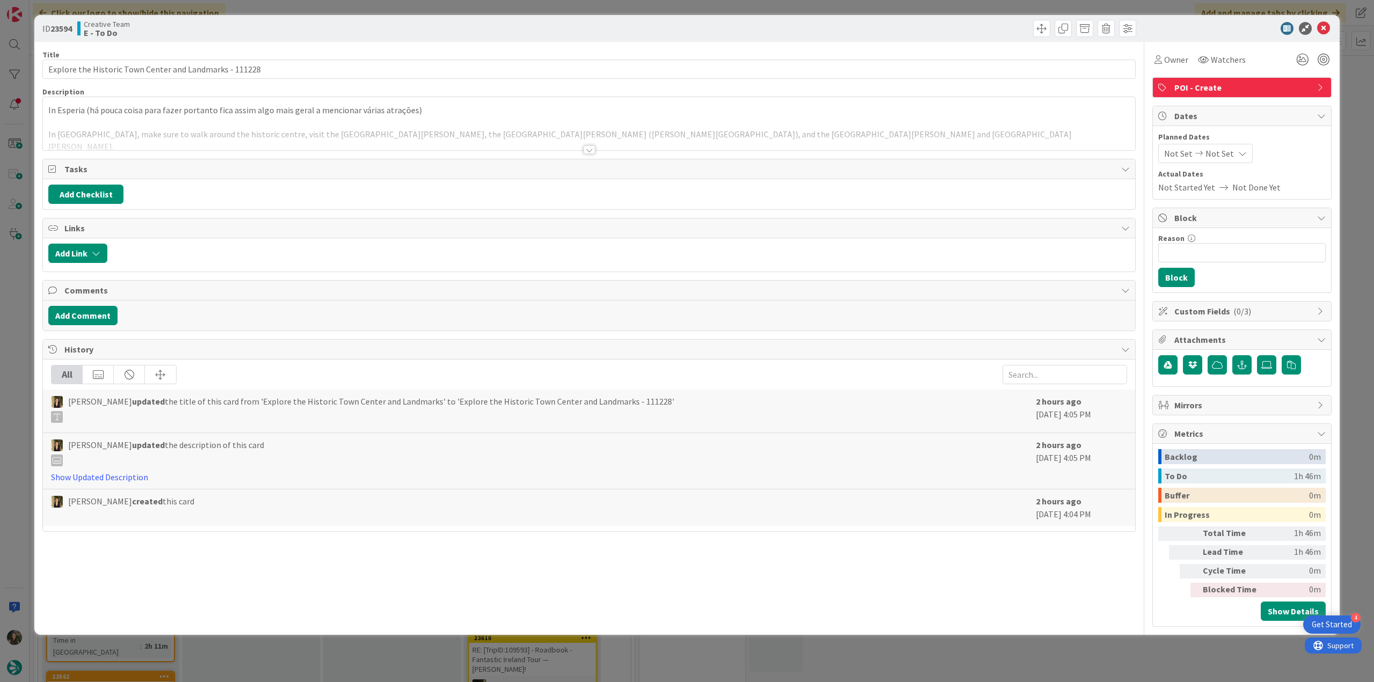
click at [296, 120] on div "In Esperia (há pouca coisa para fazer portanto fica assim algo mais geral a men…" at bounding box center [589, 123] width 1092 height 53
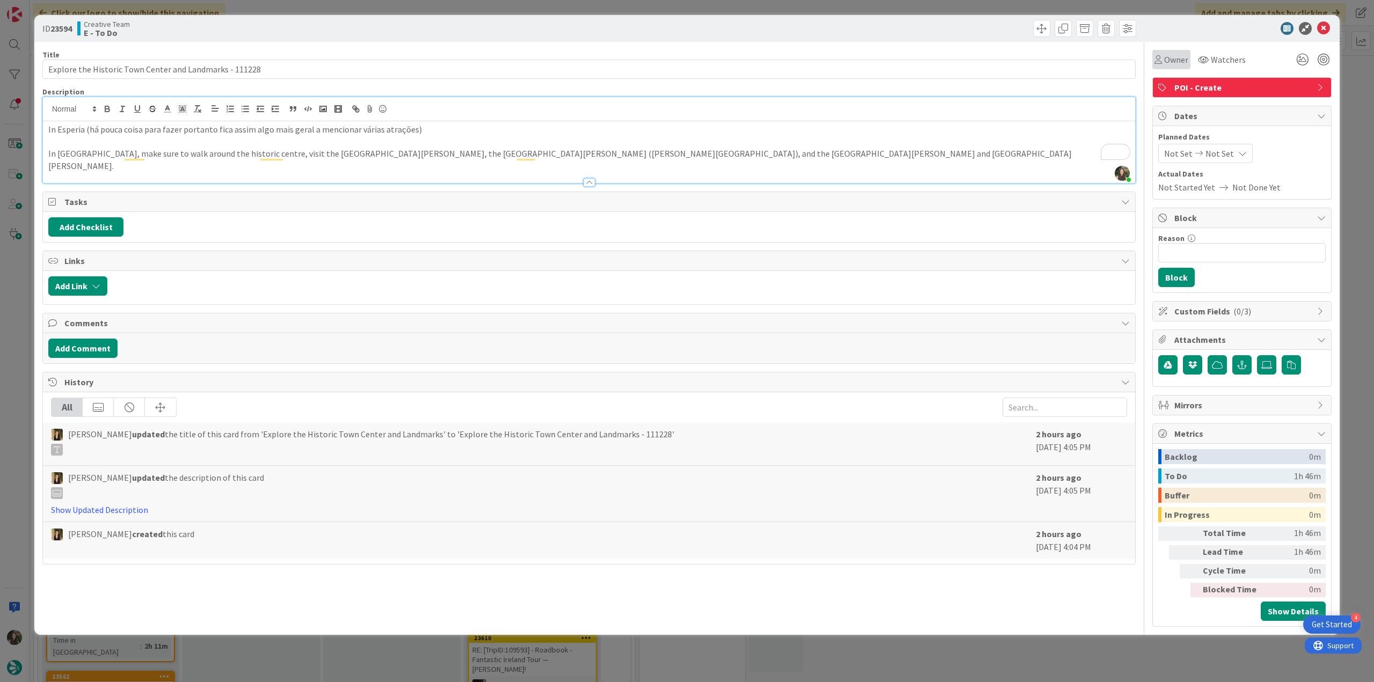
click at [1188, 61] on div "Owner" at bounding box center [1171, 59] width 38 height 19
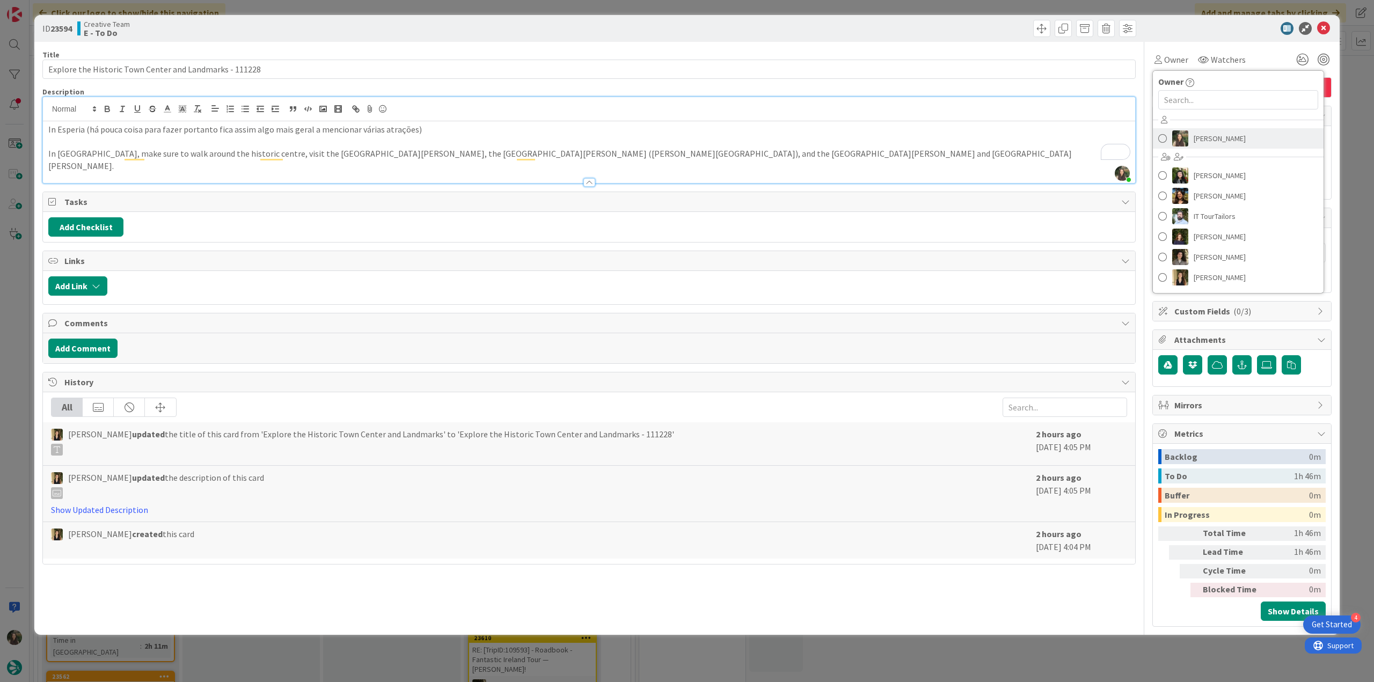
click at [1212, 140] on span "[PERSON_NAME]" at bounding box center [1220, 138] width 52 height 16
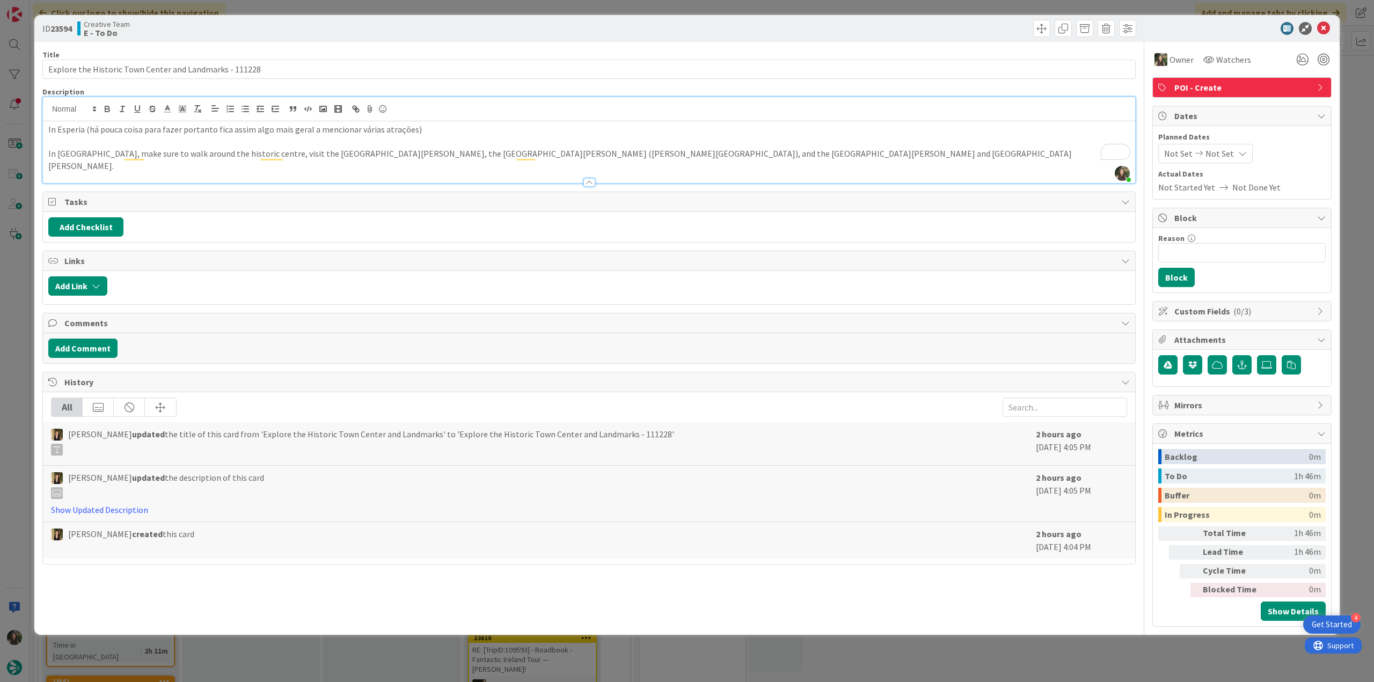
click at [1356, 105] on div "ID 23594 Creative Team E - To Do Title 55 / 128 Explore the Historic Town Cente…" at bounding box center [687, 341] width 1374 height 682
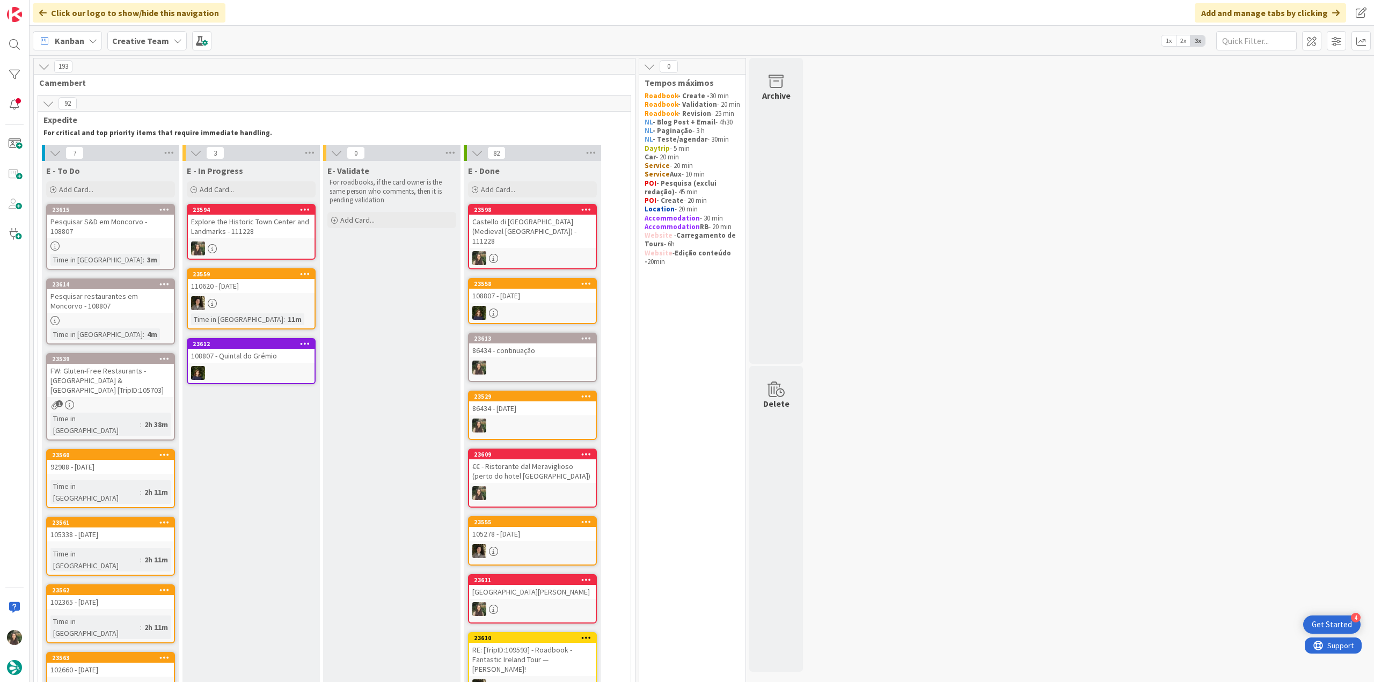
click at [255, 231] on div "Explore the Historic Town Center and Landmarks - 111228" at bounding box center [251, 227] width 127 height 24
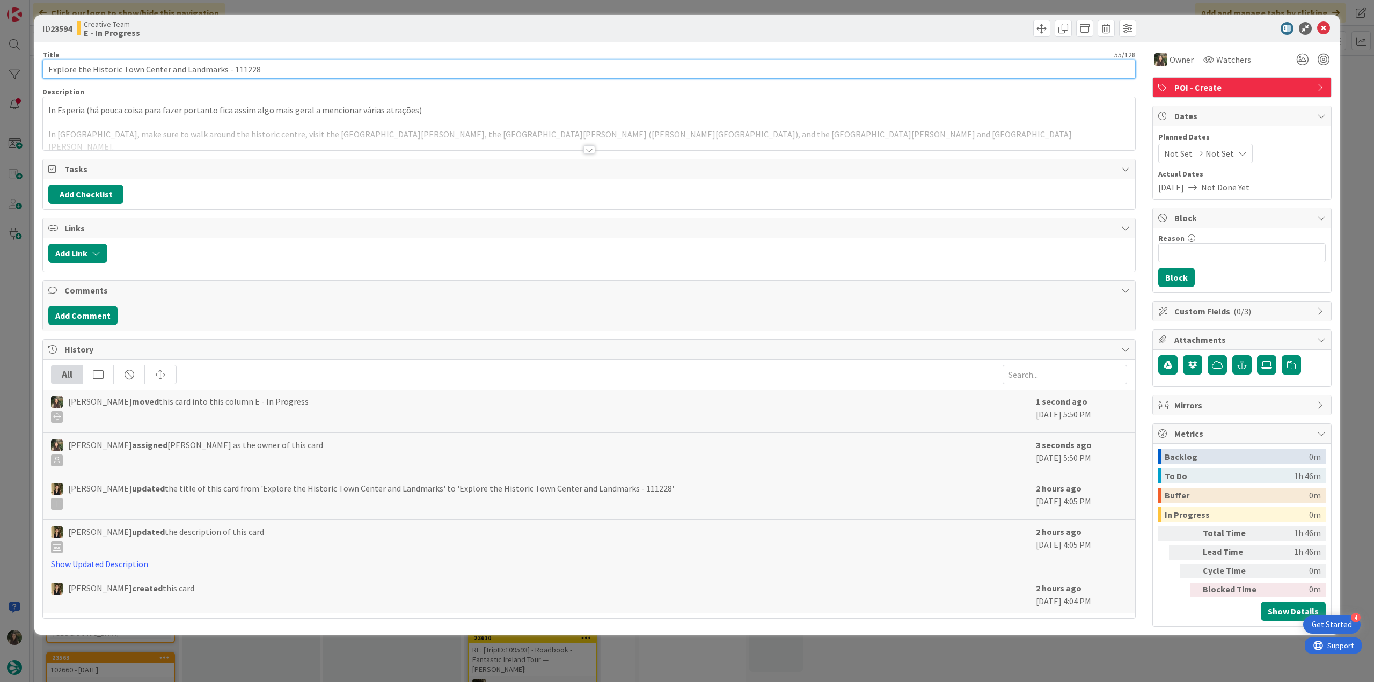
drag, startPoint x: 222, startPoint y: 69, endPoint x: 24, endPoint y: 70, distance: 198.6
click at [24, 70] on div "ID 23594 Creative Team E - In Progress Title 55 / 128 Explore the Historic Town…" at bounding box center [687, 341] width 1374 height 682
click at [16, 320] on div "ID 23594 Creative Team E - In Progress Title 55 / 128 Explore the Historic Town…" at bounding box center [687, 341] width 1374 height 682
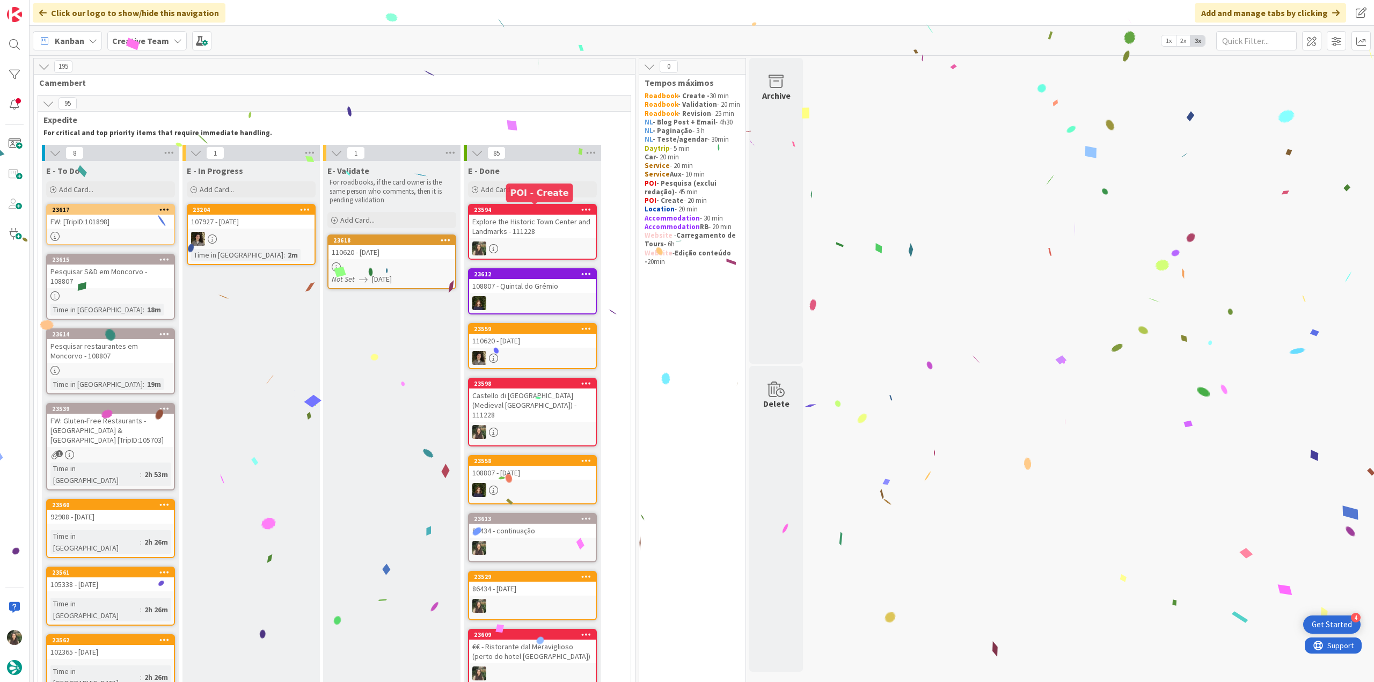
click at [554, 230] on div "Explore the Historic Town Center and Landmarks - 111228" at bounding box center [532, 227] width 127 height 24
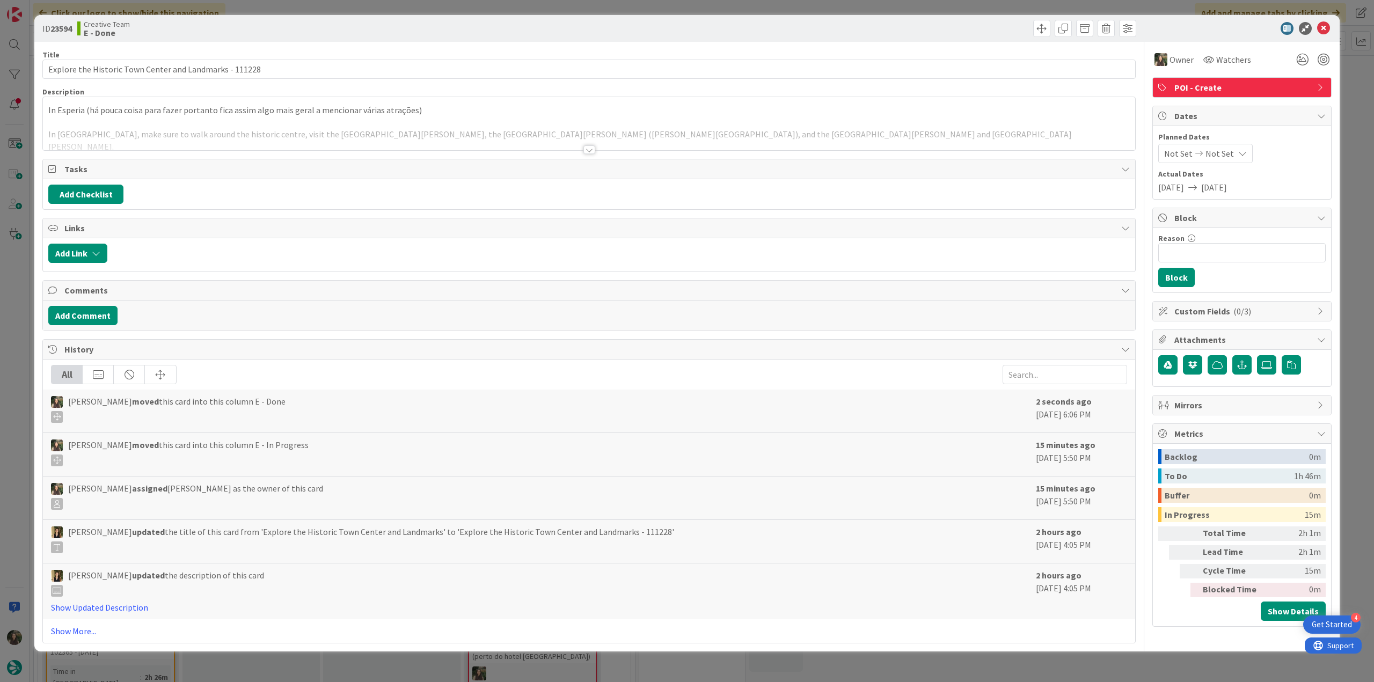
click at [1070, 664] on div "ID 23594 Creative Team E - Done Title 55 / 128 Explore the Historic Town Center…" at bounding box center [687, 341] width 1374 height 682
